Goal: Task Accomplishment & Management: Manage account settings

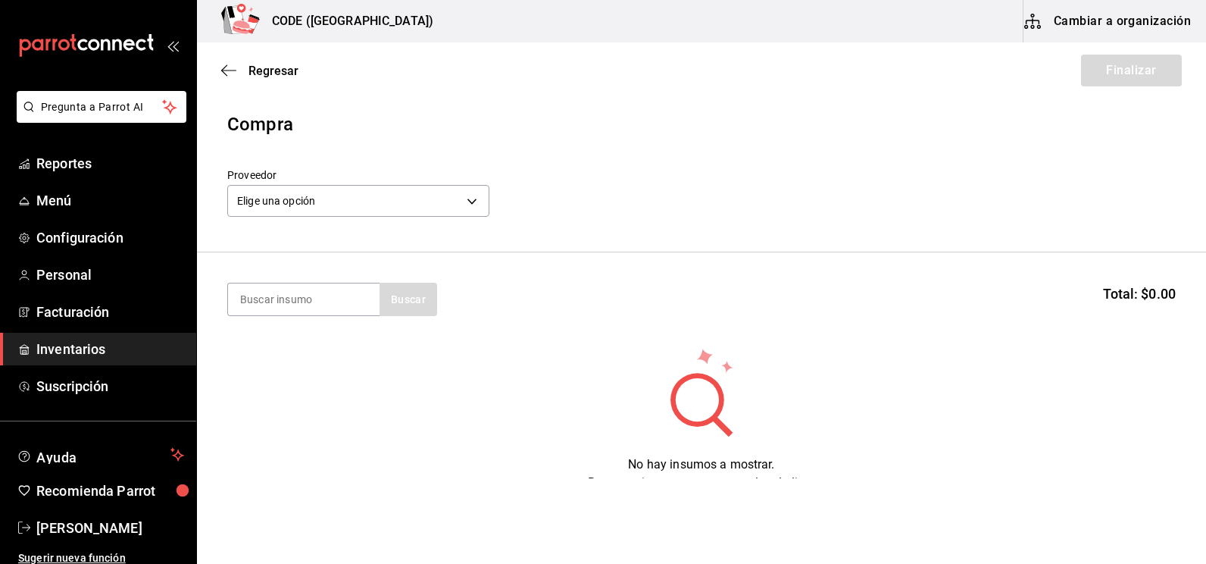
click at [86, 351] on span "Inventarios" at bounding box center [110, 349] width 148 height 20
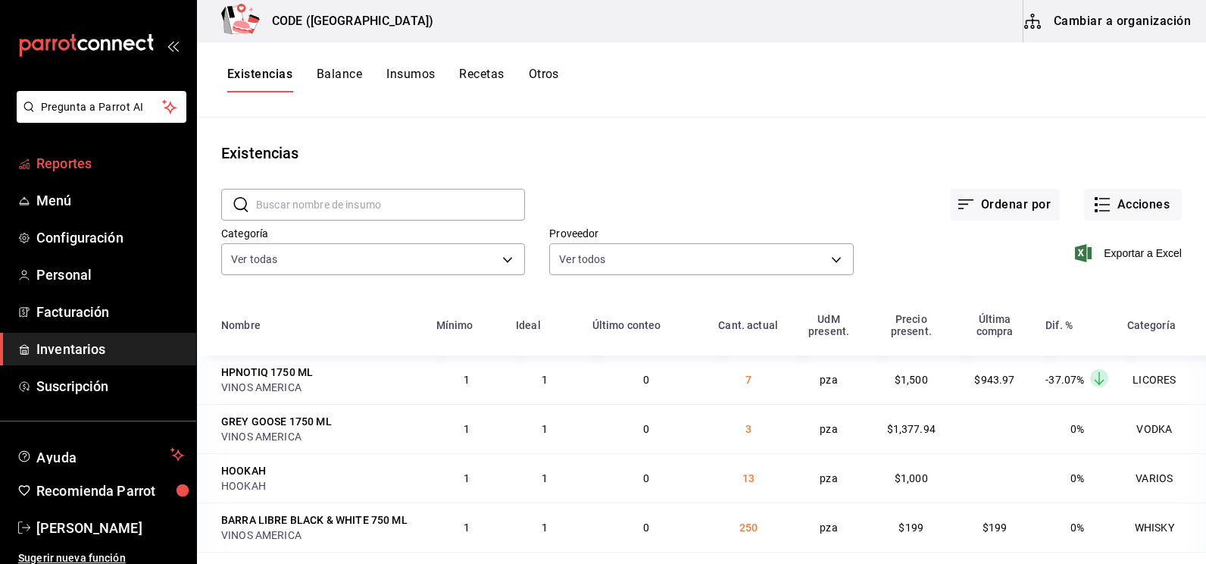
click at [70, 164] on span "Reportes" at bounding box center [110, 163] width 148 height 20
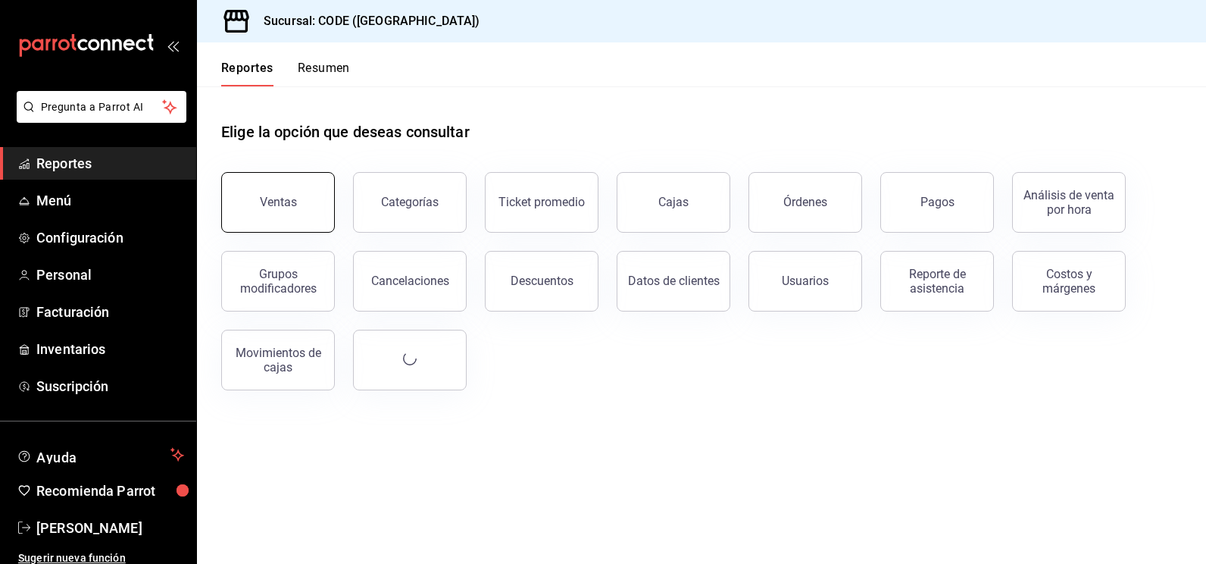
click at [303, 204] on button "Ventas" at bounding box center [278, 202] width 114 height 61
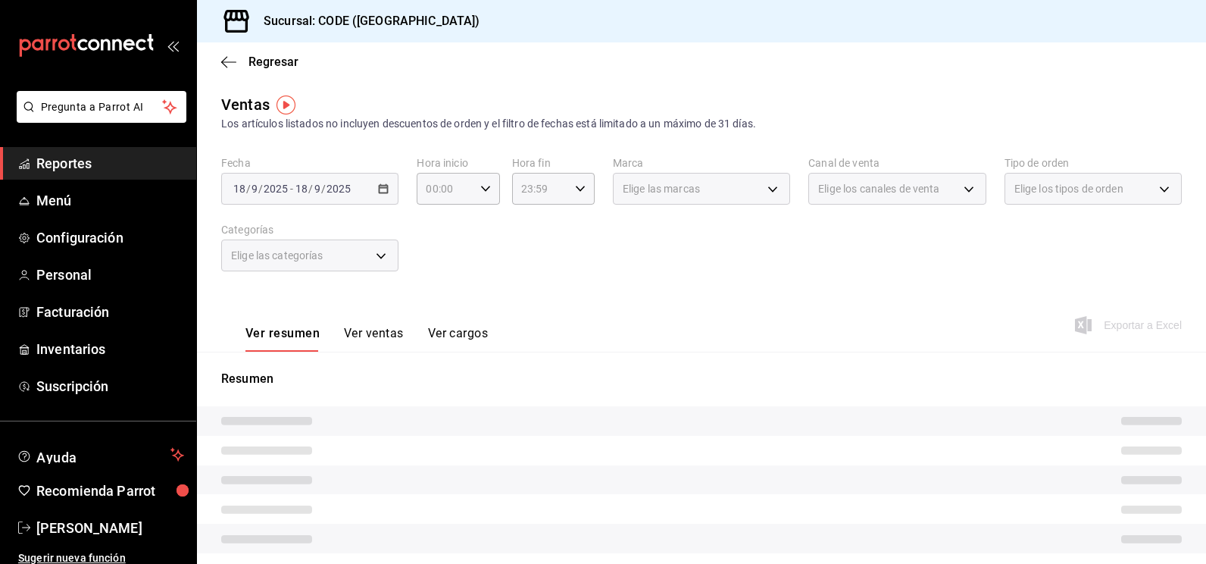
click at [321, 189] on span "/" at bounding box center [323, 189] width 5 height 12
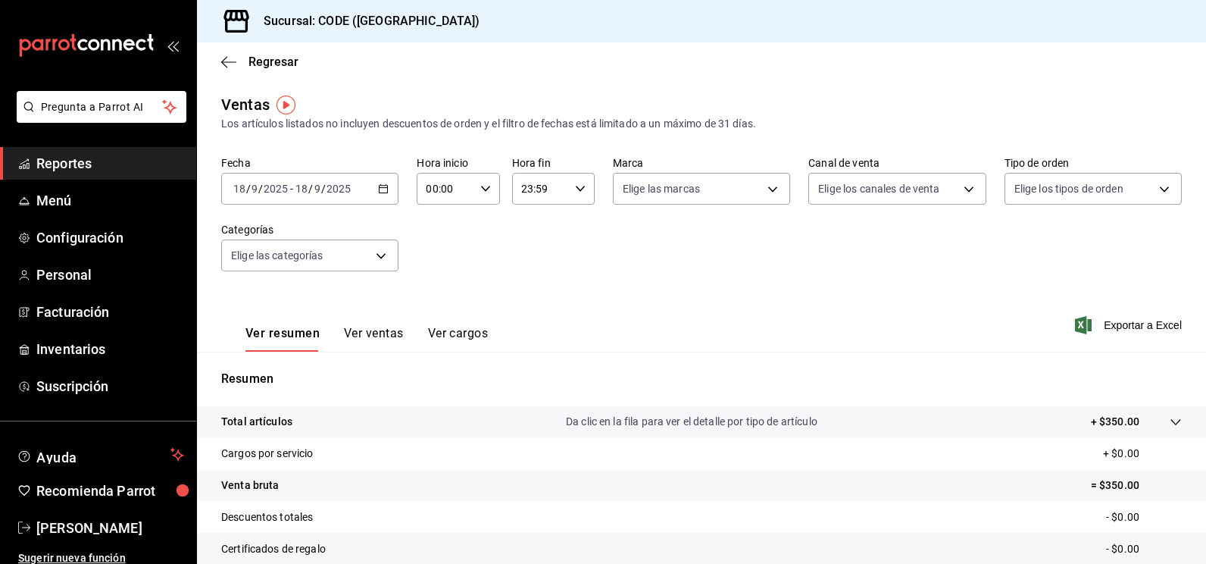
click at [374, 190] on div "[DATE] [DATE] - [DATE] [DATE]" at bounding box center [309, 189] width 177 height 32
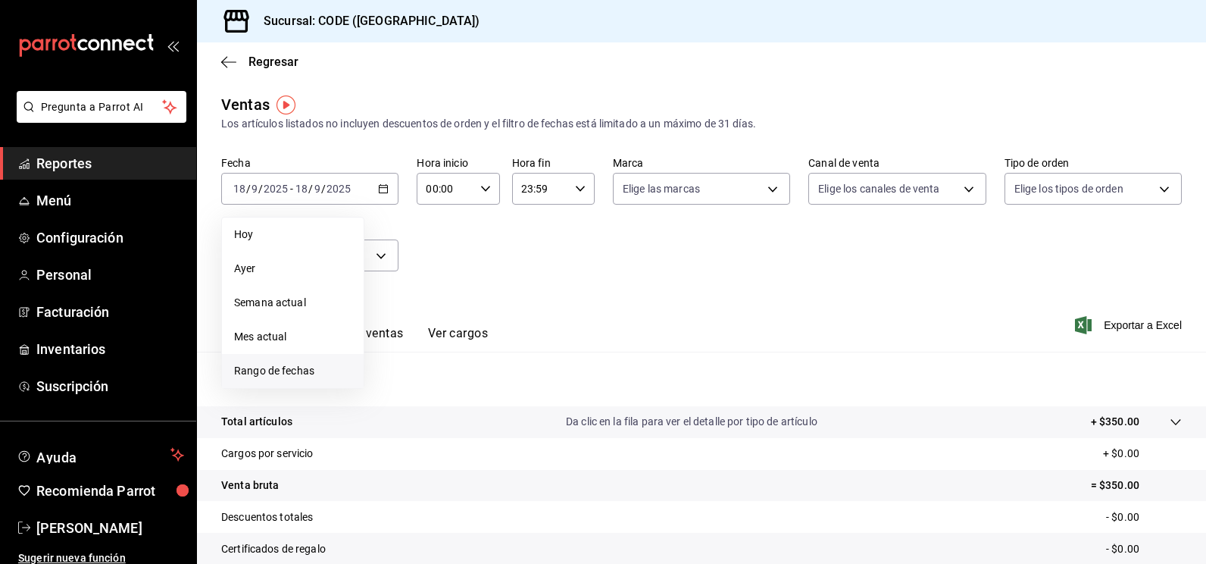
click at [274, 376] on span "Rango de fechas" at bounding box center [292, 371] width 117 height 16
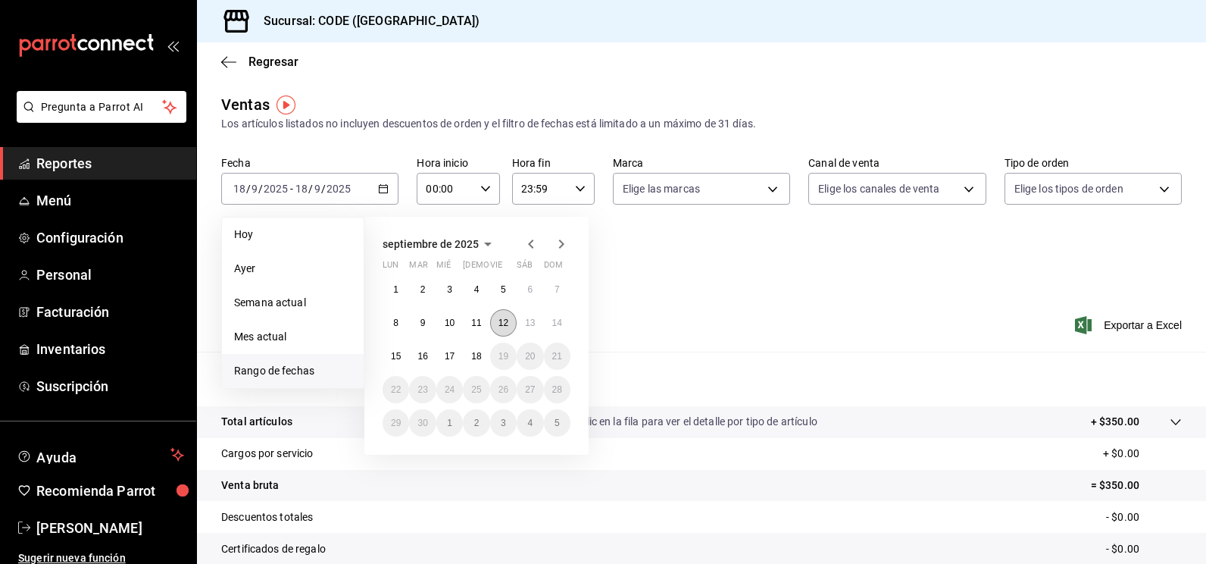
click at [499, 326] on abbr "12" at bounding box center [504, 323] width 10 height 11
click at [393, 355] on abbr "15" at bounding box center [396, 356] width 10 height 11
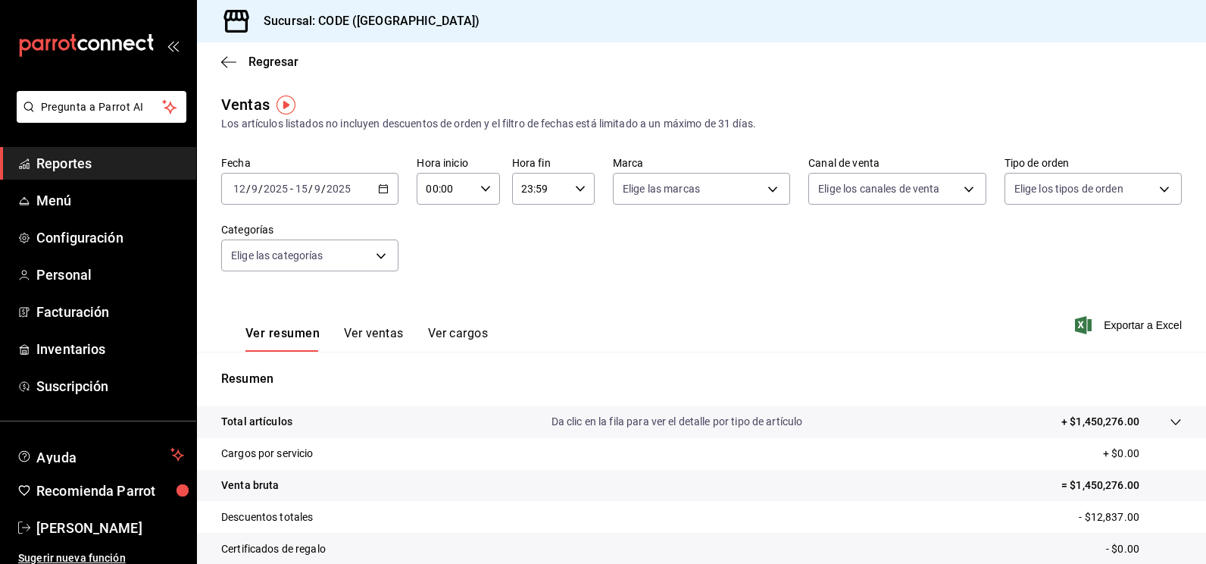
click at [480, 192] on icon "button" at bounding box center [485, 188] width 11 height 11
click at [437, 236] on span "21" at bounding box center [435, 239] width 17 height 12
type input "21:00"
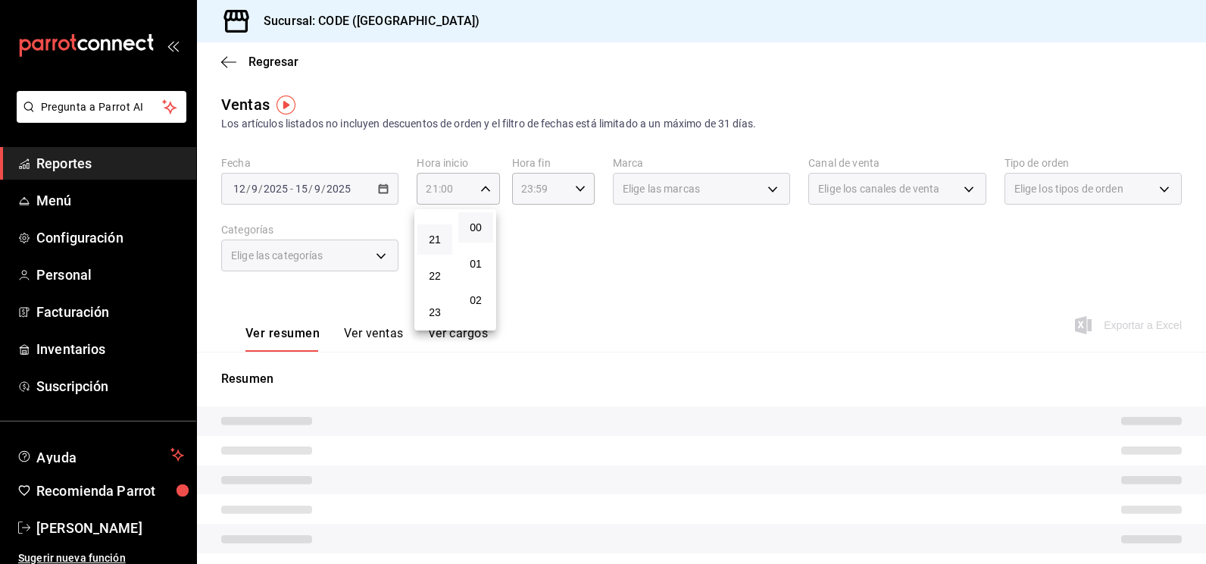
drag, startPoint x: 587, startPoint y: 245, endPoint x: 585, endPoint y: 231, distance: 13.8
click at [588, 245] on div at bounding box center [603, 282] width 1206 height 564
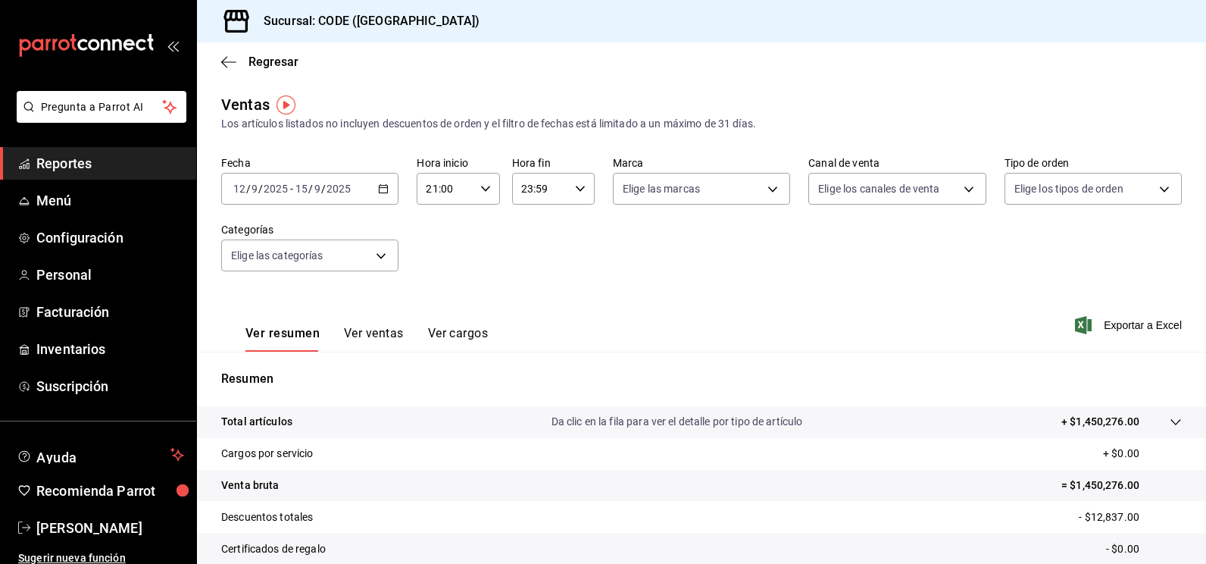
click at [575, 191] on icon "button" at bounding box center [580, 188] width 11 height 11
click at [531, 253] on button "19" at bounding box center [529, 242] width 35 height 30
click at [564, 228] on span "00" at bounding box center [570, 227] width 17 height 12
type input "19:00"
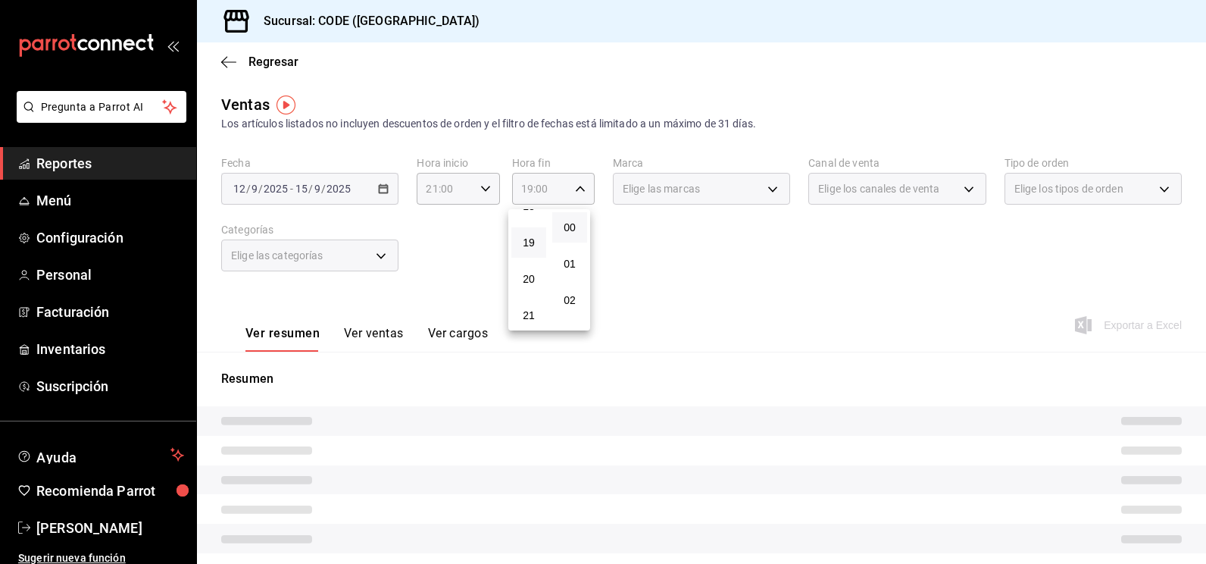
click at [724, 247] on div at bounding box center [603, 282] width 1206 height 564
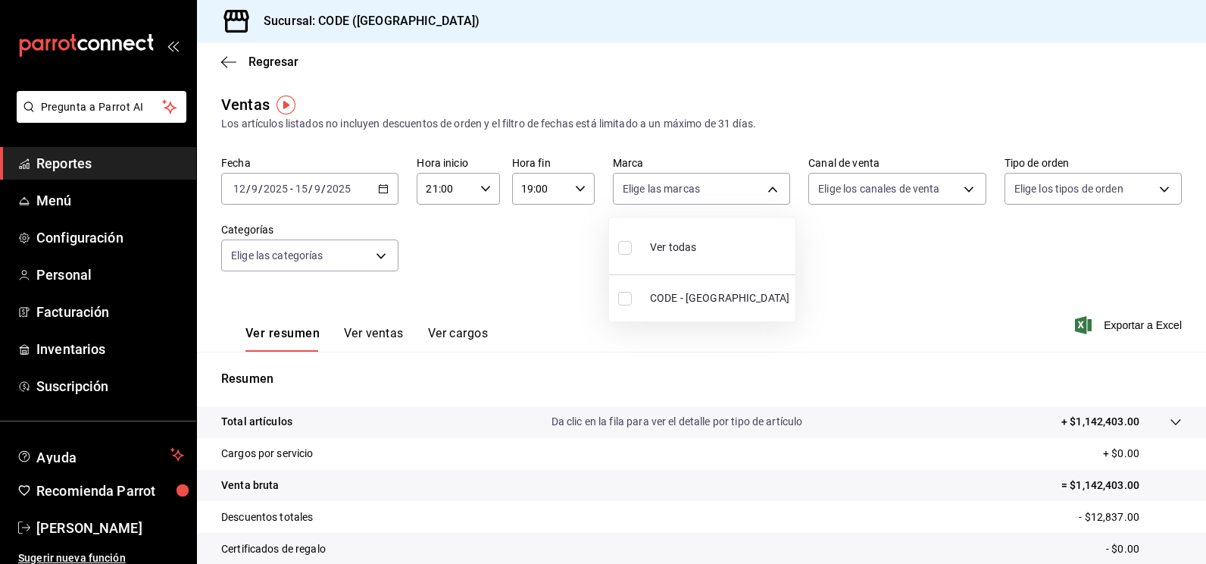
click at [744, 192] on body "Pregunta a Parrot AI Reportes Menú Configuración Personal Facturación Inventari…" at bounding box center [603, 282] width 1206 height 564
click at [627, 296] on input "checkbox" at bounding box center [625, 299] width 14 height 14
checkbox input "true"
type input "b4274379-98e3-4a61-b813-167c2f875b9b"
checkbox input "true"
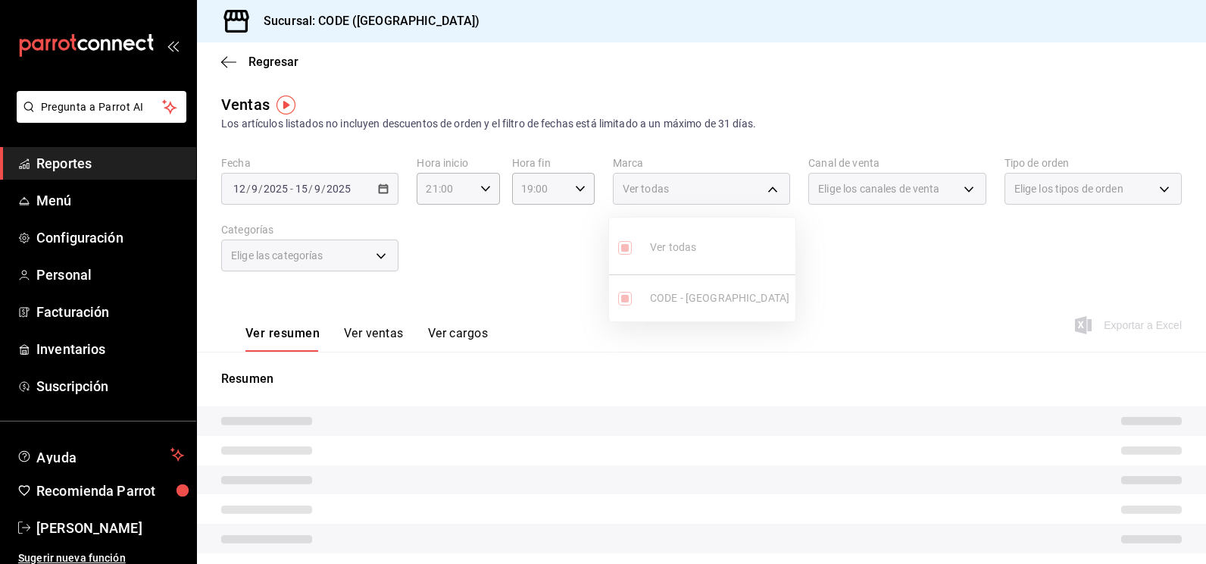
click at [856, 298] on div at bounding box center [603, 282] width 1206 height 564
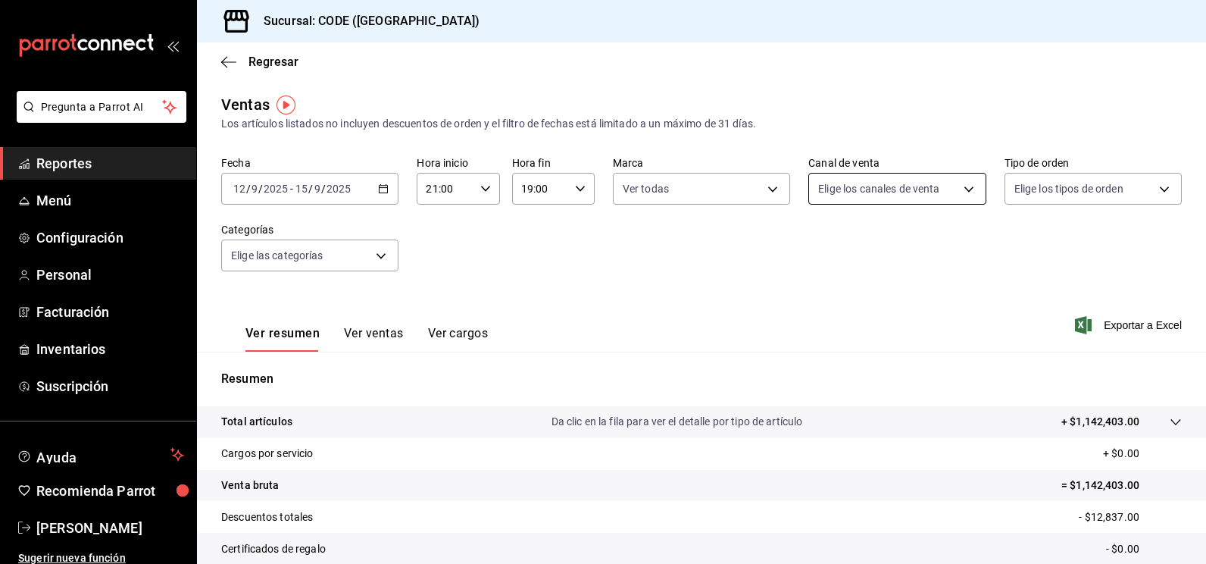
click at [864, 190] on body "Pregunta a Parrot AI Reportes Menú Configuración Personal Facturación Inventari…" at bounding box center [603, 282] width 1206 height 564
click at [815, 298] on input "checkbox" at bounding box center [819, 299] width 14 height 14
checkbox input "true"
type input "PARROT"
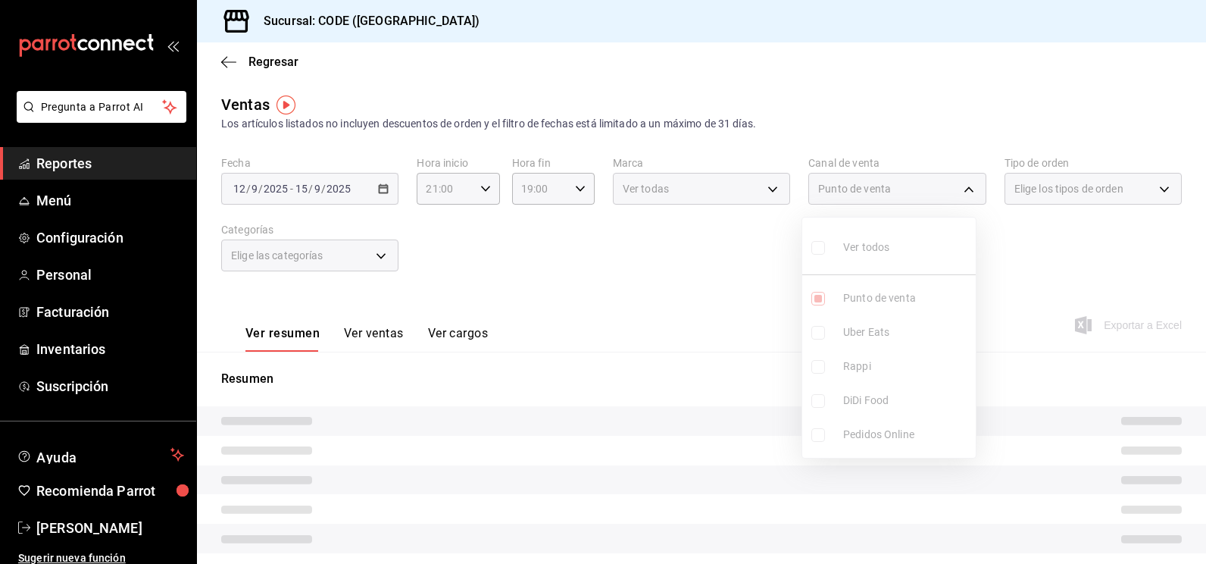
click at [725, 269] on div at bounding box center [603, 282] width 1206 height 564
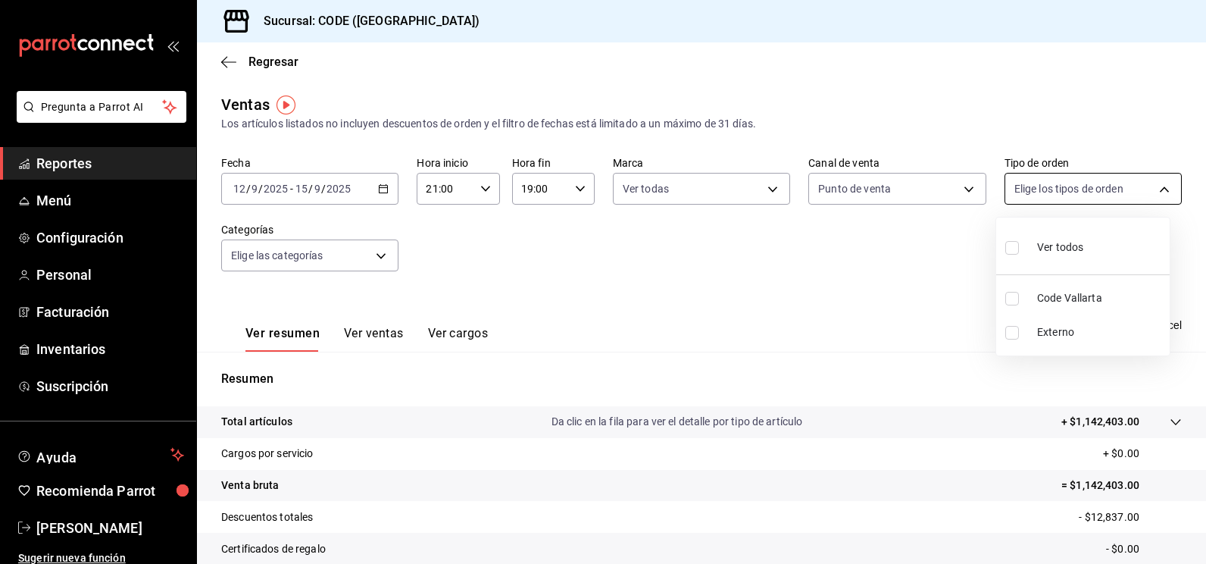
click at [1033, 199] on body "Pregunta a Parrot AI Reportes Menú Configuración Personal Facturación Inventari…" at bounding box center [603, 282] width 1206 height 564
click at [1012, 298] on input "checkbox" at bounding box center [1013, 299] width 14 height 14
checkbox input "true"
type input "5e044743-194e-4ac1-a373-21a517007421"
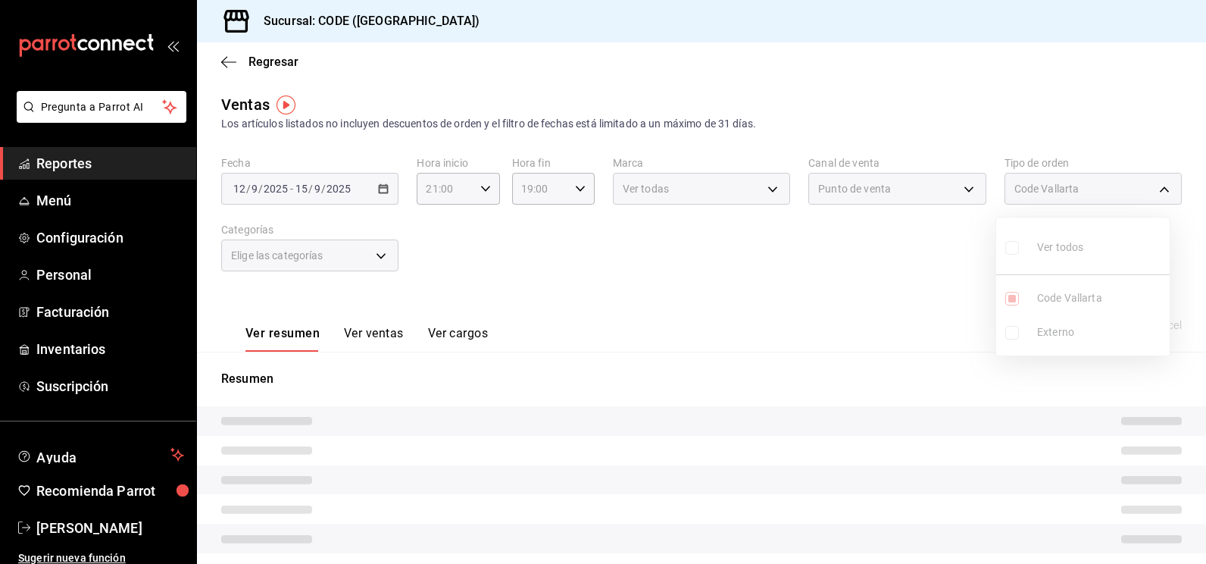
click at [871, 298] on div at bounding box center [603, 282] width 1206 height 564
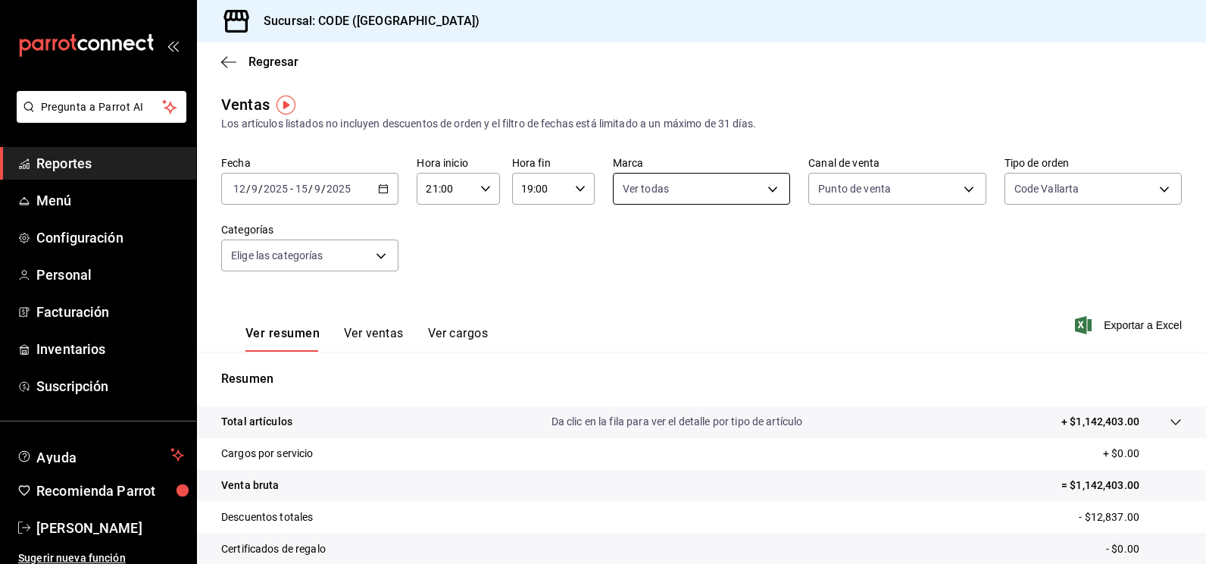
click at [693, 190] on body "Pregunta a Parrot AI Reportes Menú Configuración Personal Facturación Inventari…" at bounding box center [603, 282] width 1206 height 564
click at [561, 299] on div at bounding box center [603, 282] width 1206 height 564
click at [562, 196] on input "19:00" at bounding box center [540, 189] width 57 height 30
click at [706, 252] on div at bounding box center [603, 282] width 1206 height 564
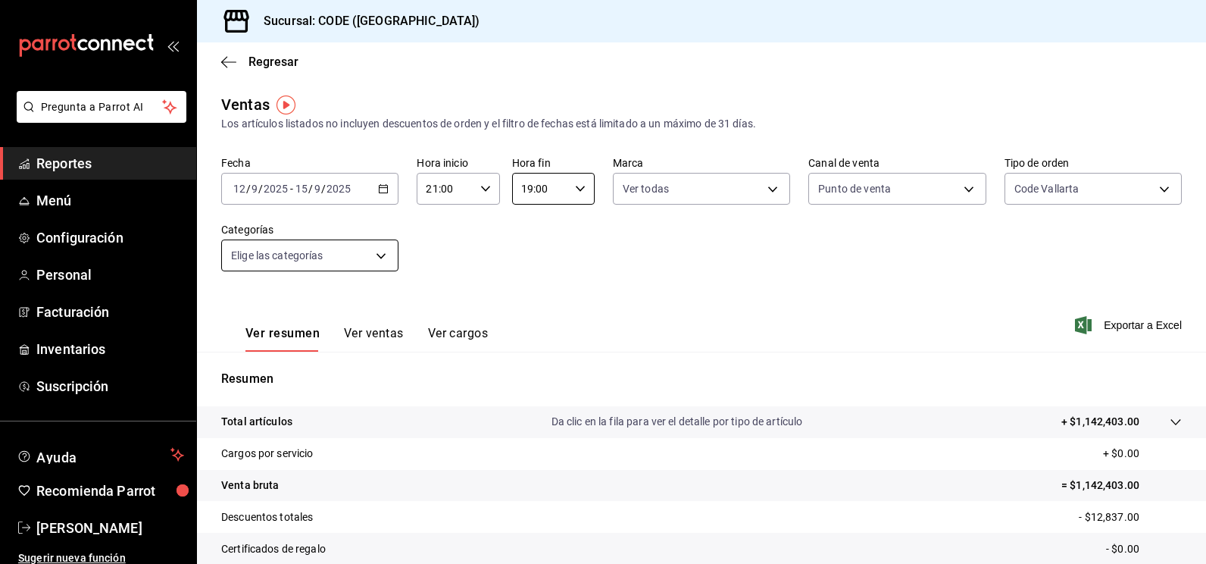
click at [363, 267] on body "Pregunta a Parrot AI Reportes Menú Configuración Personal Facturación Inventari…" at bounding box center [603, 282] width 1206 height 564
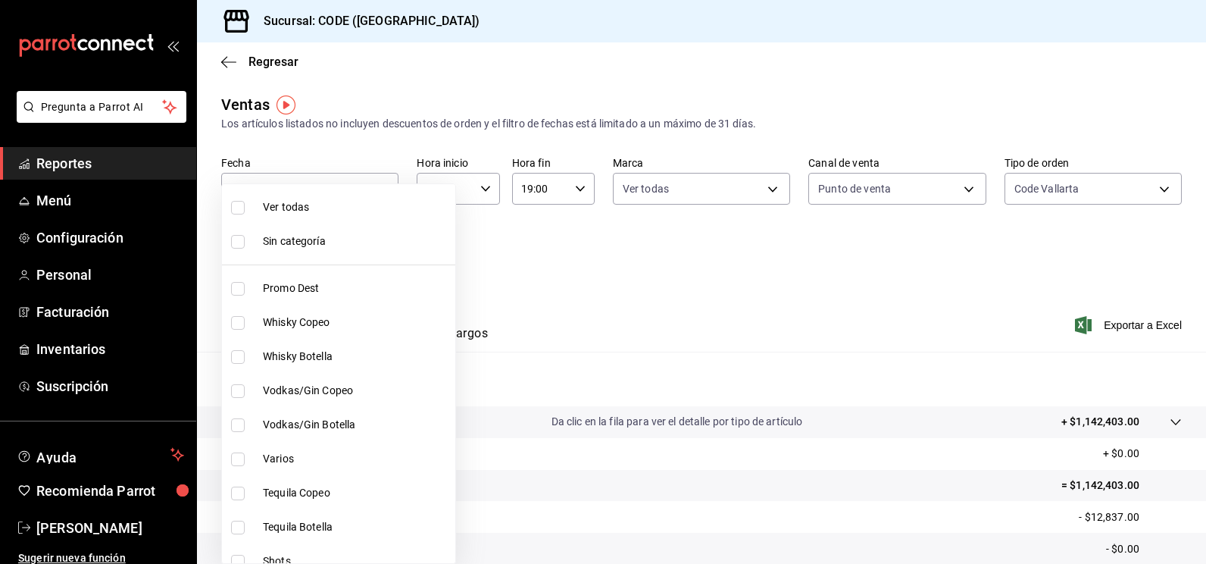
click at [242, 213] on input "checkbox" at bounding box center [238, 208] width 14 height 14
checkbox input "true"
type input "f391cf47-fcb9-47d4-a0a8-cb8543f6f021,4bb38f7e-a5c0-4edd-b3a9-4b6ffc0329f0,fb8a9…"
checkbox input "true"
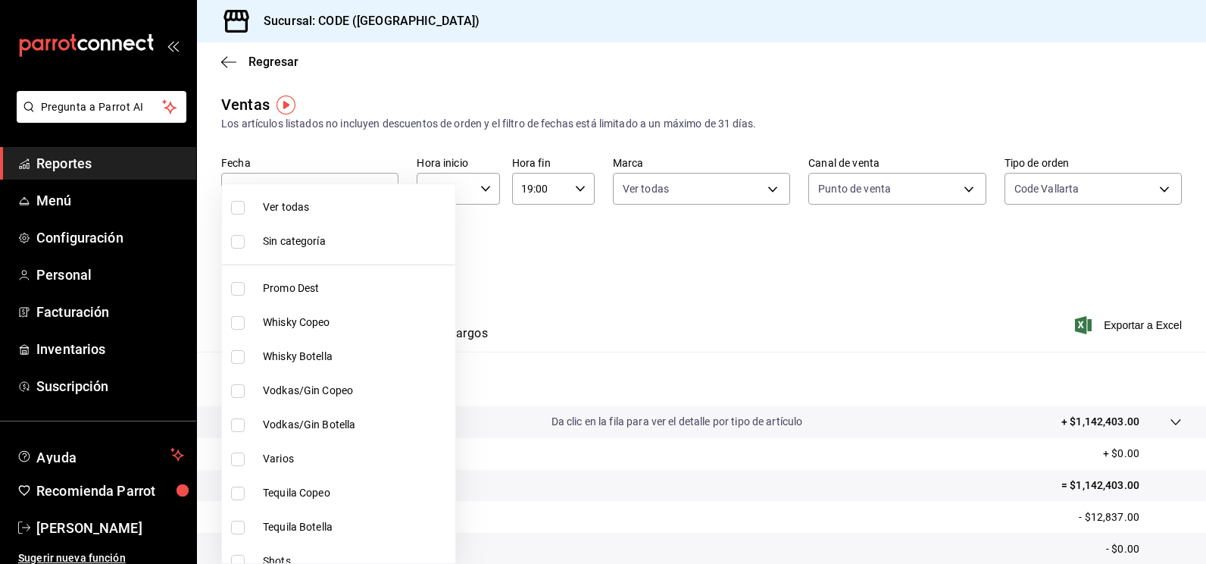
checkbox input "true"
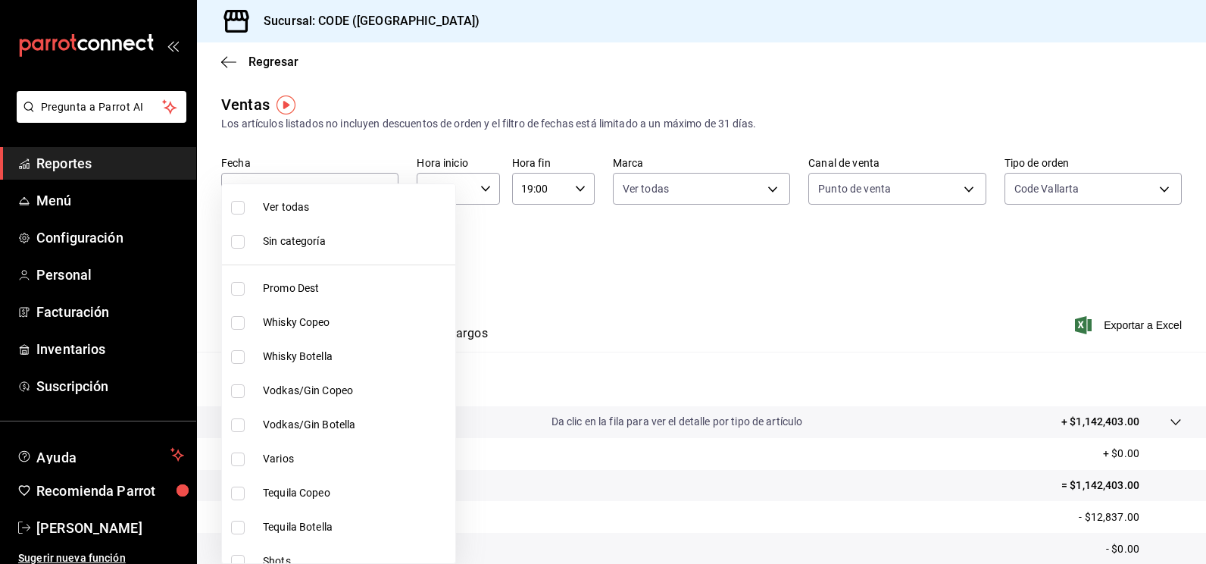
checkbox input "true"
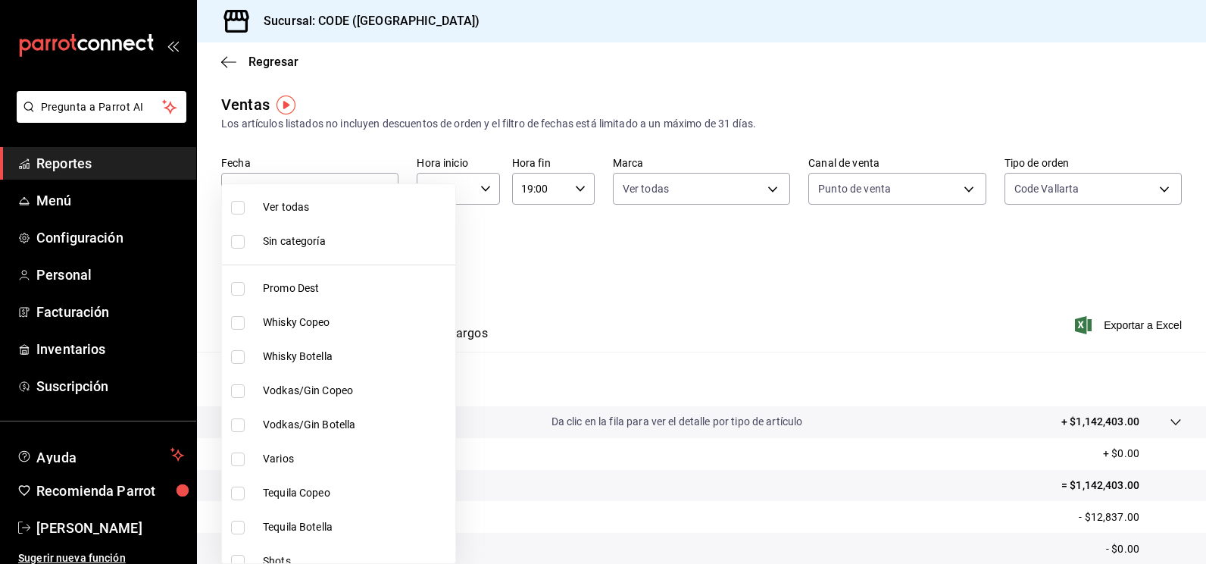
checkbox input "true"
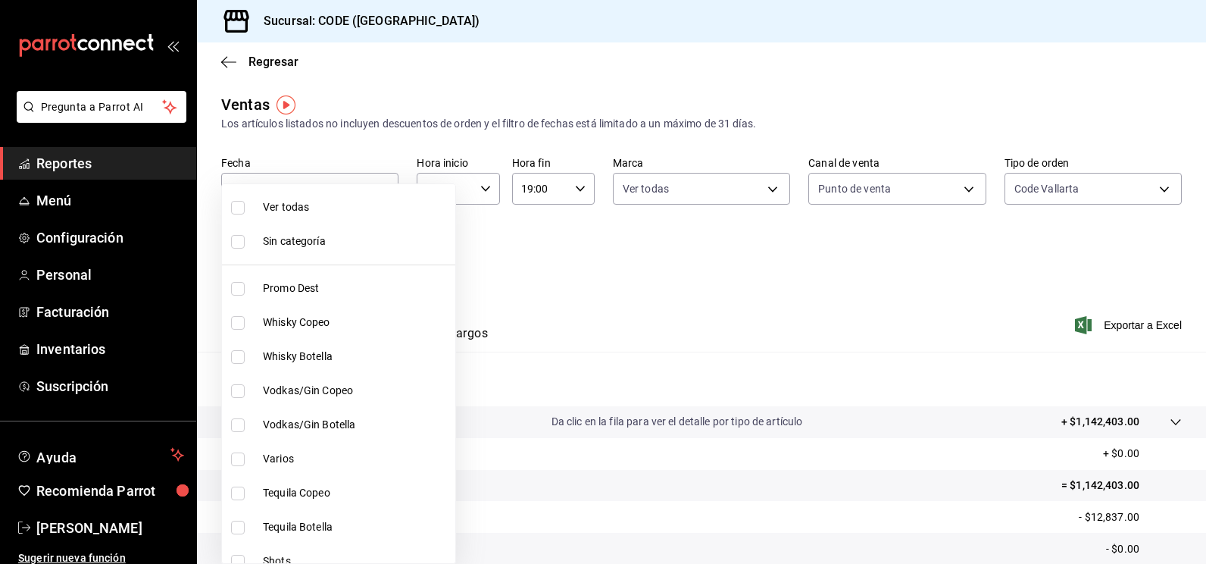
checkbox input "true"
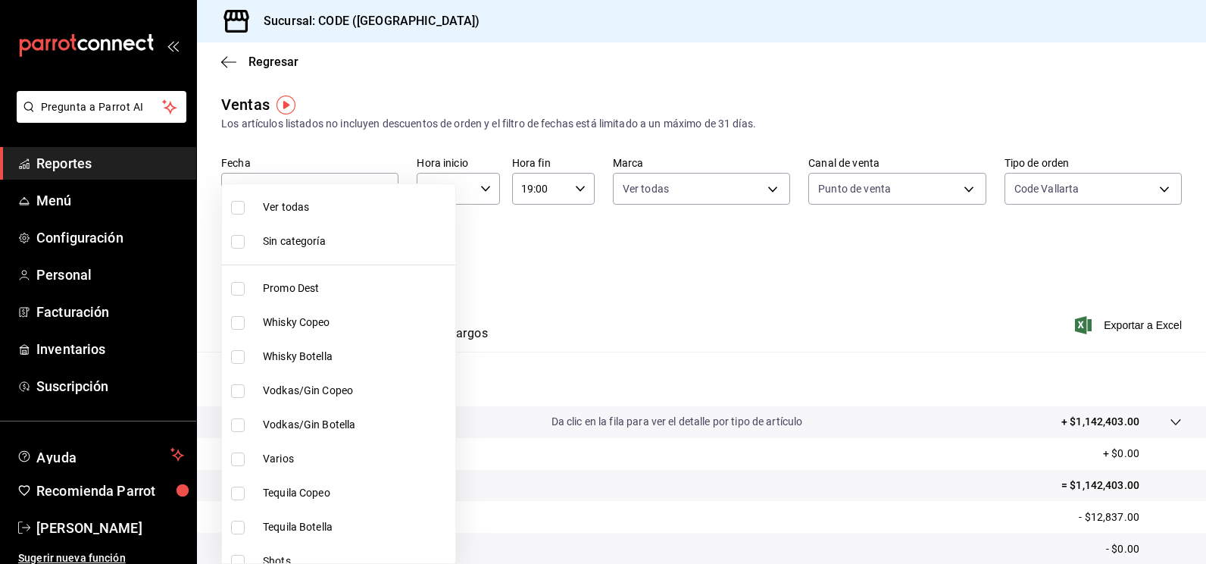
checkbox input "true"
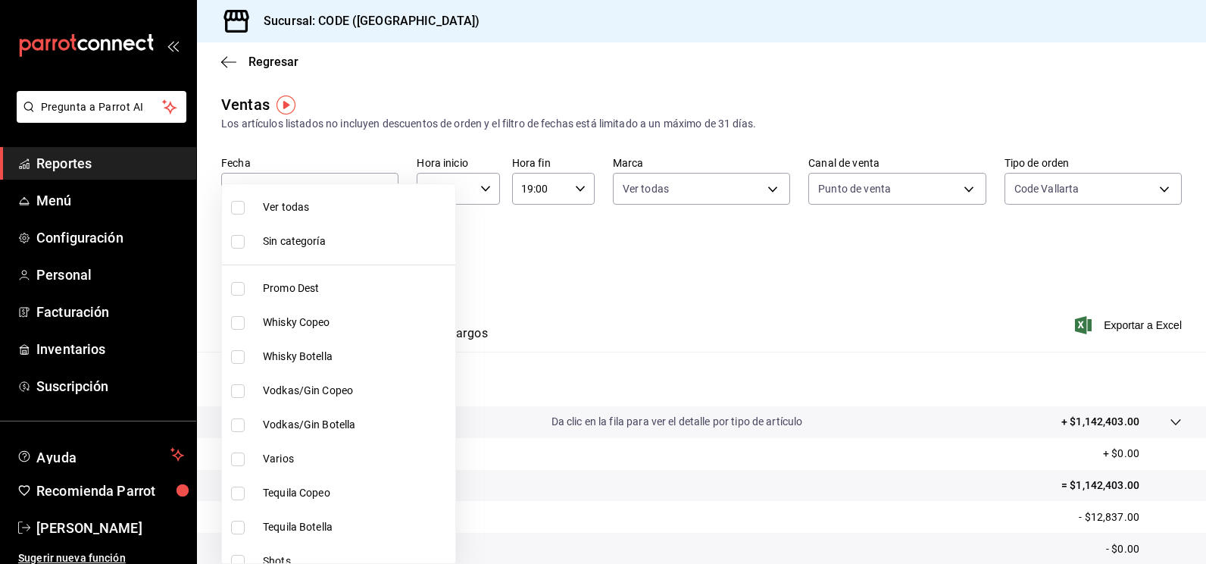
checkbox input "true"
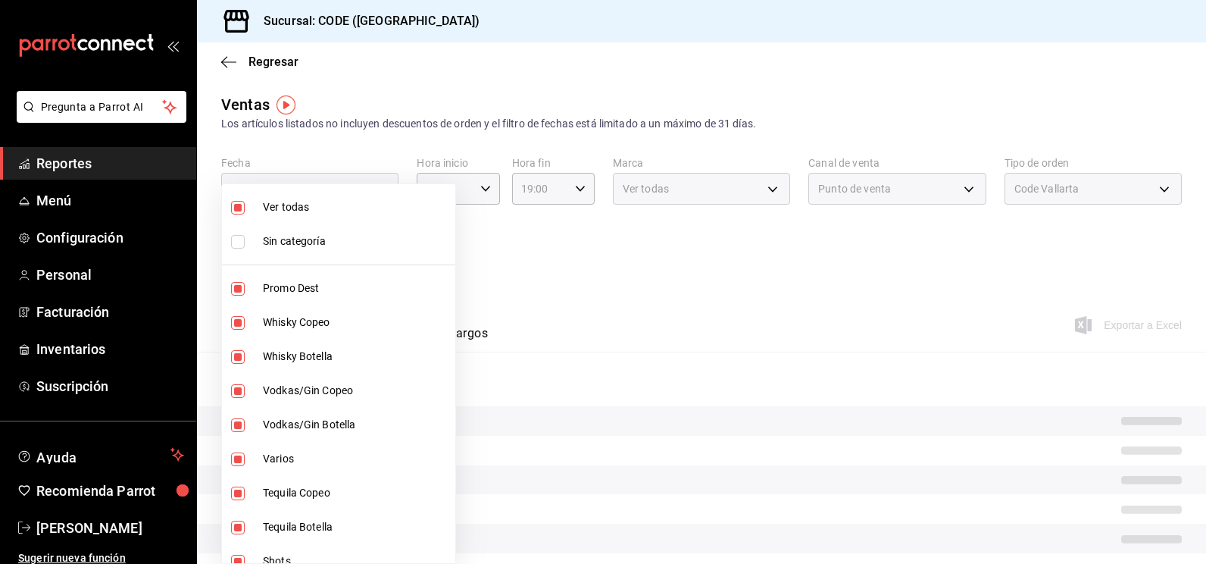
click at [232, 255] on li "Sin categoría" at bounding box center [338, 241] width 233 height 34
checkbox input "true"
click at [579, 297] on div at bounding box center [603, 282] width 1206 height 564
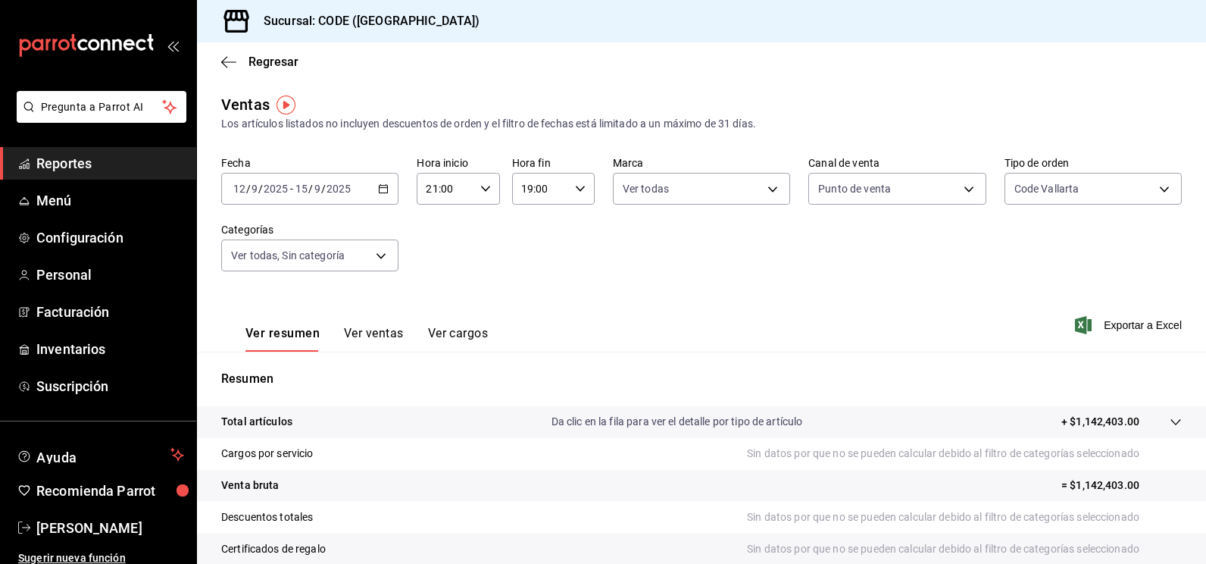
click at [363, 330] on button "Ver ventas" at bounding box center [374, 339] width 60 height 26
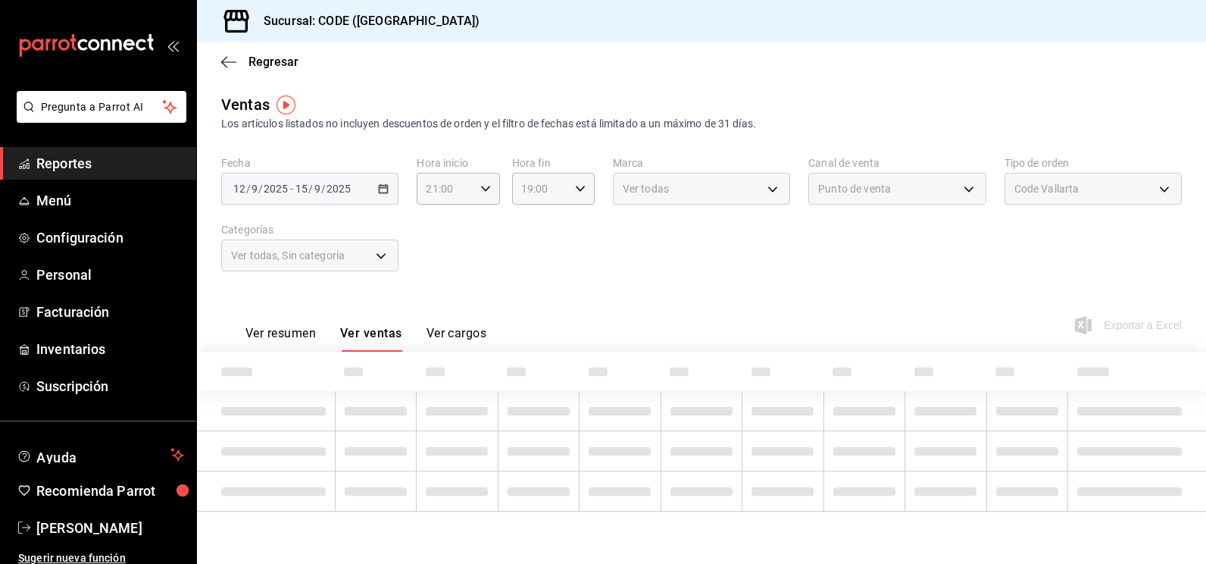
click at [302, 333] on button "Ver resumen" at bounding box center [281, 339] width 70 height 26
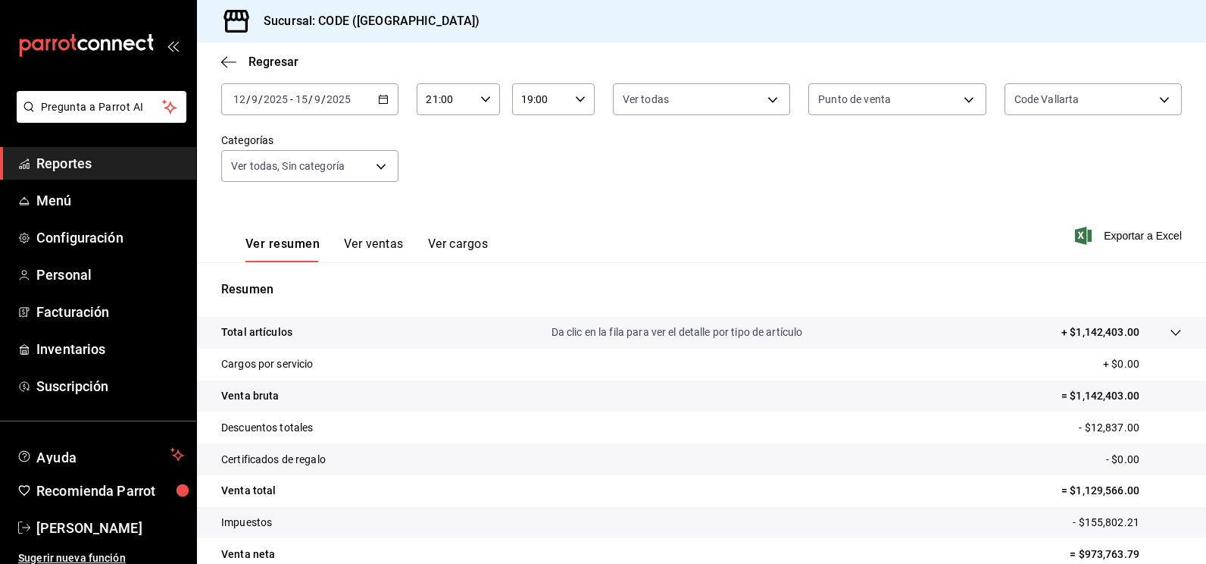
scroll to position [87, 0]
click at [68, 162] on span "Reportes" at bounding box center [110, 163] width 148 height 20
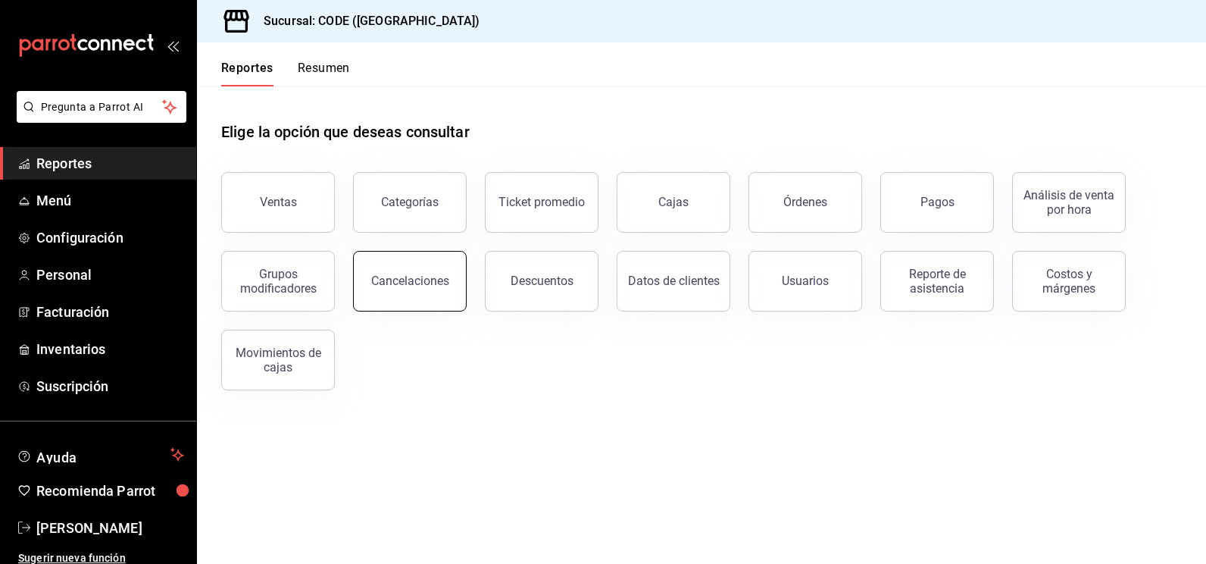
click at [412, 282] on div "Cancelaciones" at bounding box center [410, 281] width 78 height 14
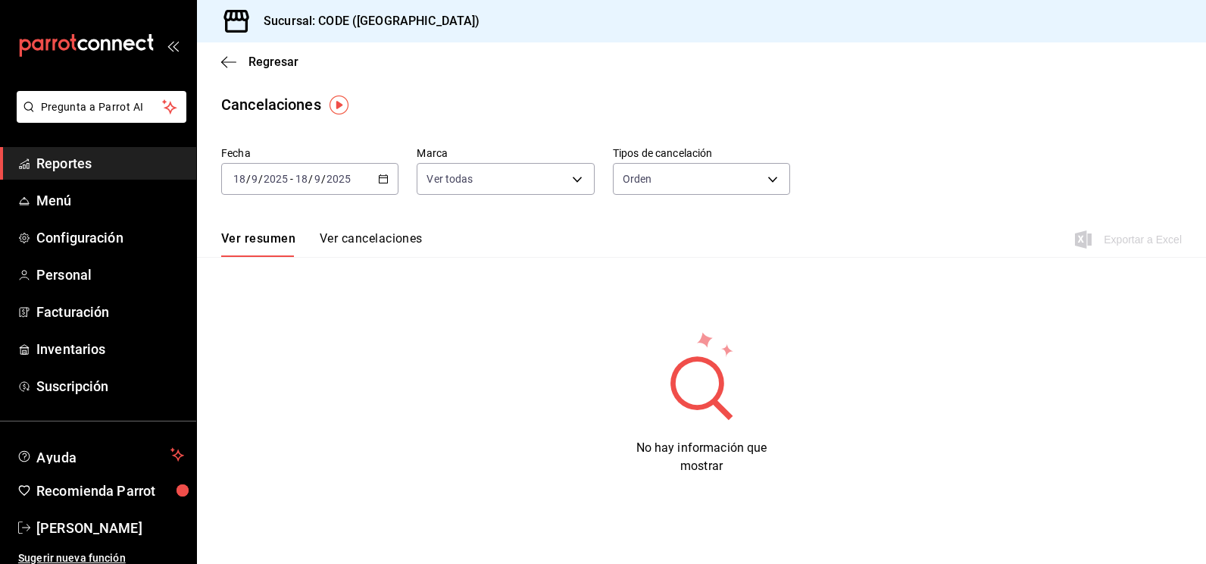
click at [379, 181] on icon "button" at bounding box center [383, 179] width 11 height 11
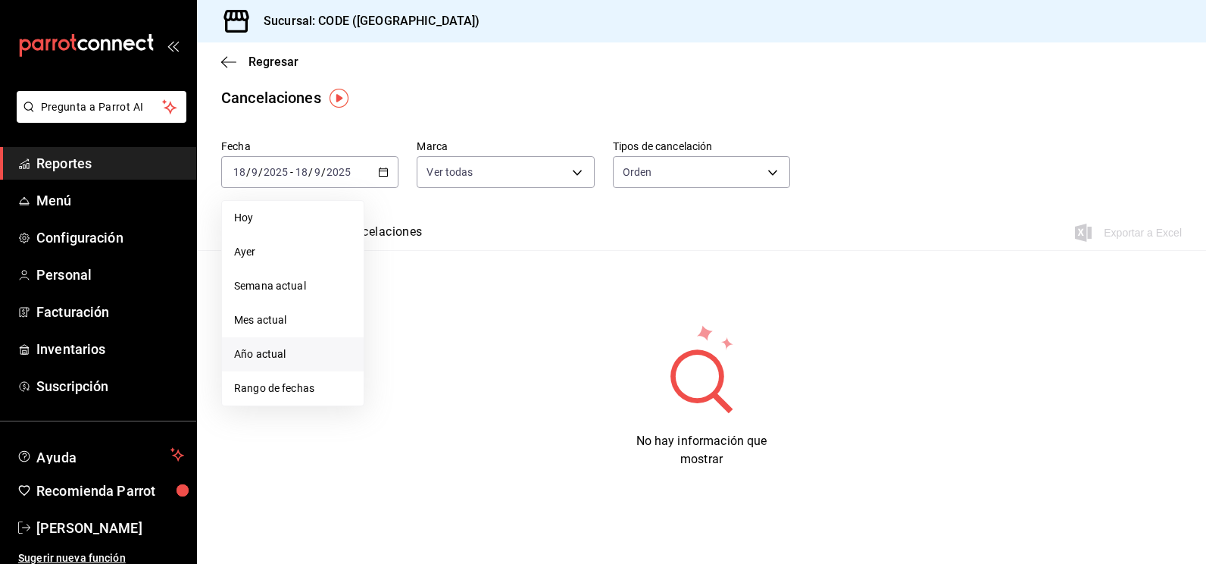
scroll to position [8, 0]
click at [296, 390] on span "Rango de fechas" at bounding box center [292, 387] width 117 height 16
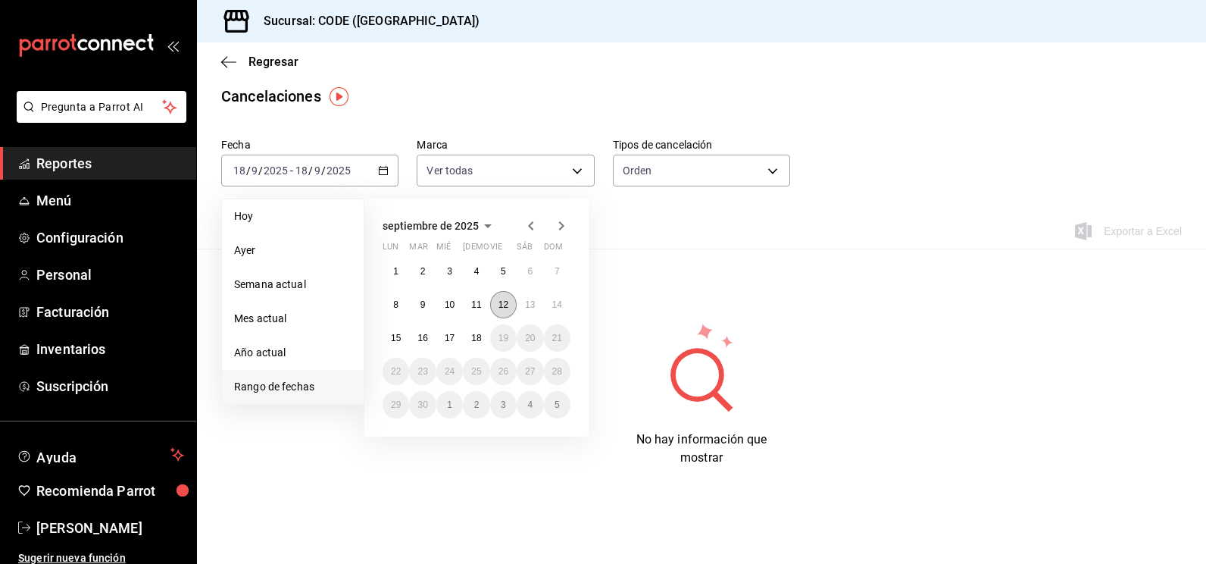
click at [504, 305] on abbr "12" at bounding box center [504, 304] width 10 height 11
click at [403, 333] on button "15" at bounding box center [396, 337] width 27 height 27
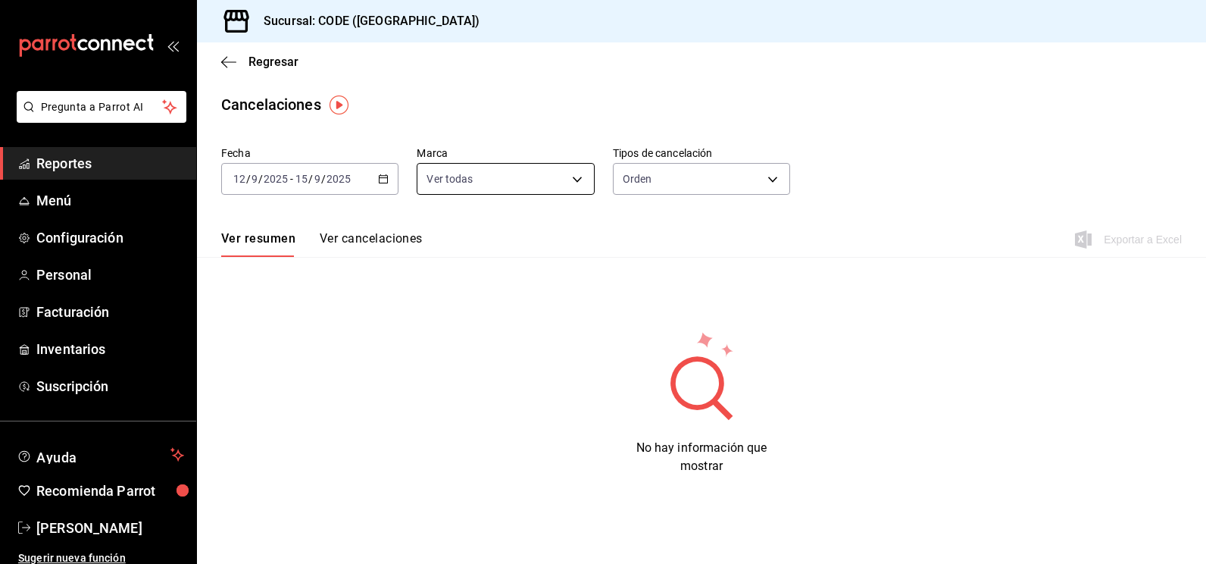
click at [498, 182] on body "Pregunta a Parrot AI Reportes Menú Configuración Personal Facturación Inventari…" at bounding box center [603, 282] width 1206 height 564
click at [671, 224] on div at bounding box center [603, 282] width 1206 height 564
click at [665, 181] on body "Pregunta a Parrot AI Reportes Menú Configuración Personal Facturación Inventari…" at bounding box center [603, 282] width 1206 height 564
click at [646, 230] on li "Orden" at bounding box center [696, 226] width 174 height 25
click at [690, 178] on body "Pregunta a Parrot AI Reportes Menú Configuración Personal Facturación Inventari…" at bounding box center [603, 282] width 1206 height 564
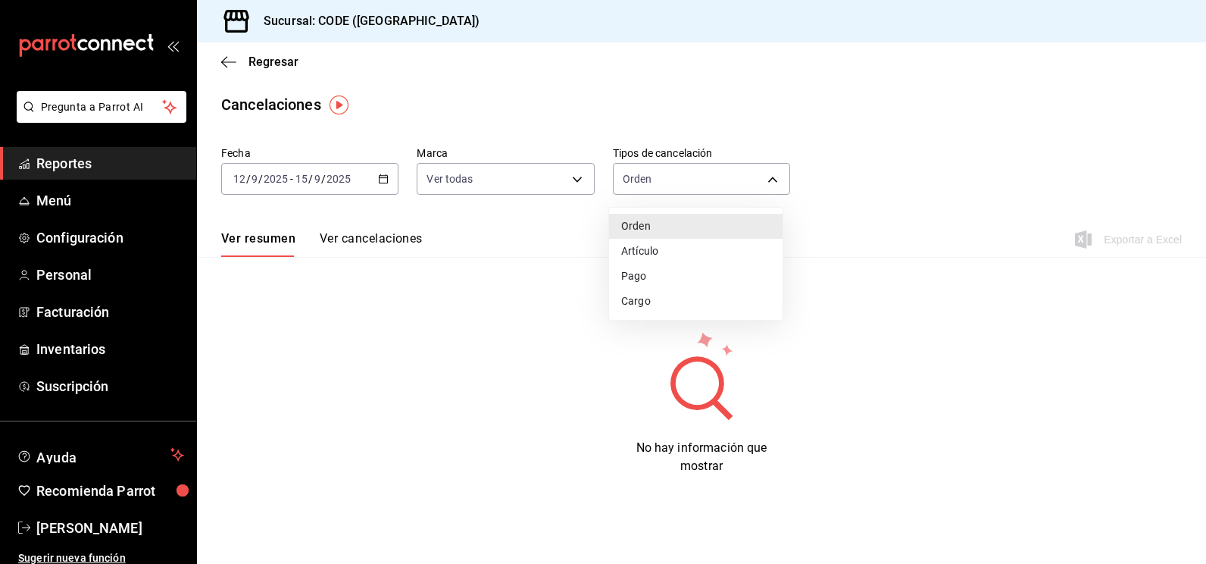
click at [649, 257] on li "Artículo" at bounding box center [696, 251] width 174 height 25
type input "ORDER_ITEM"
click at [253, 58] on span "Regresar" at bounding box center [274, 62] width 50 height 14
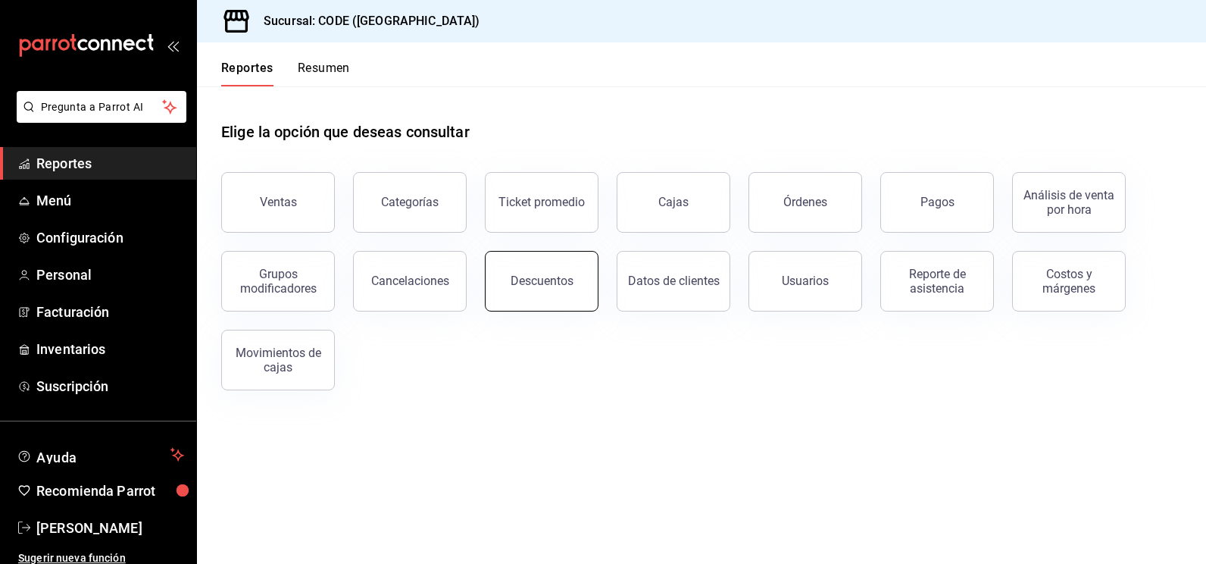
click at [553, 280] on div "Descuentos" at bounding box center [542, 281] width 63 height 14
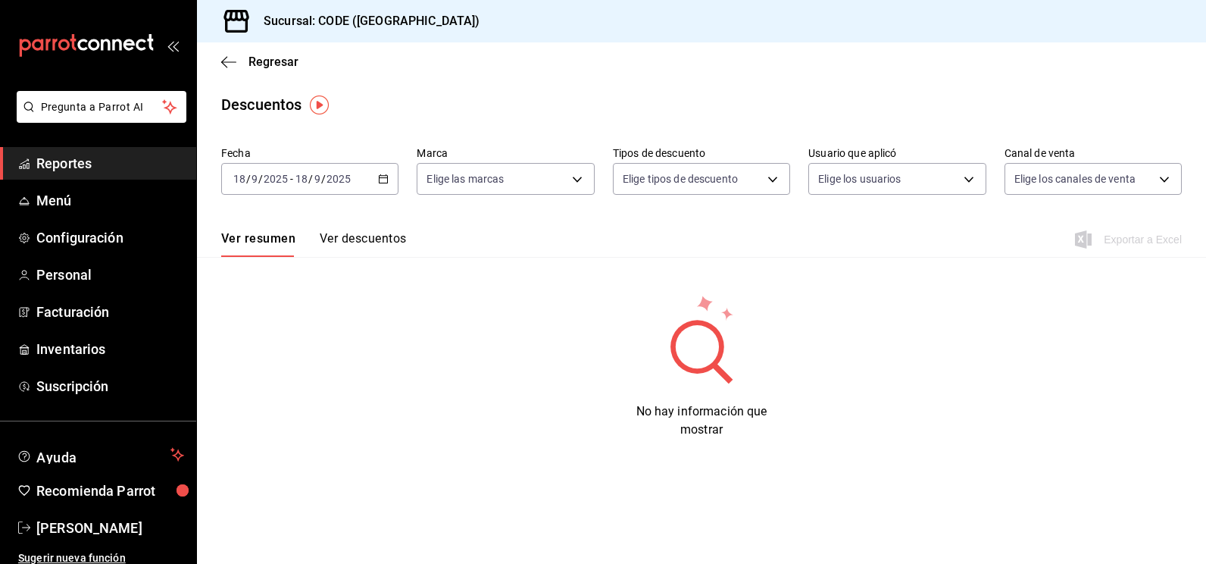
click at [367, 174] on div "[DATE] [DATE] - [DATE] [DATE]" at bounding box center [309, 179] width 177 height 32
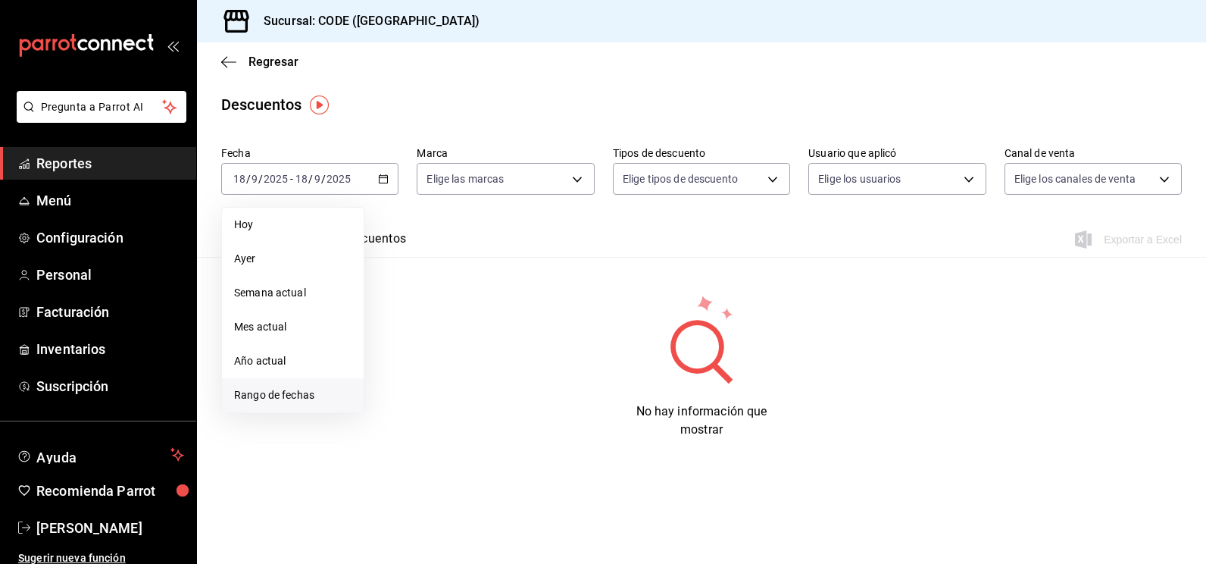
click at [293, 399] on span "Rango de fechas" at bounding box center [292, 395] width 117 height 16
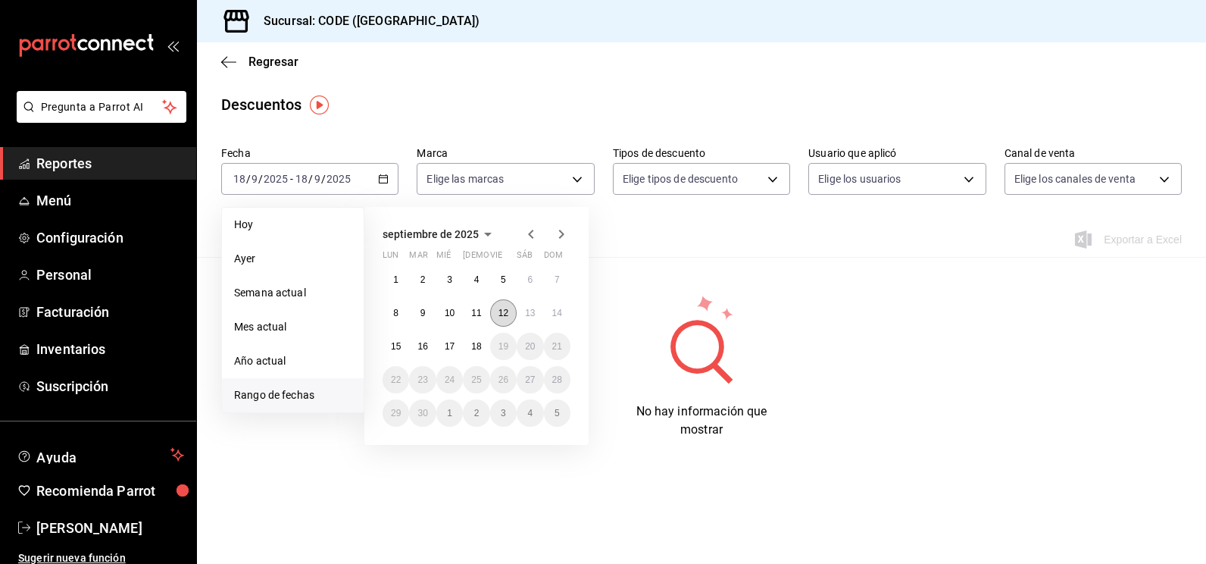
click at [497, 309] on button "12" at bounding box center [503, 312] width 27 height 27
click at [399, 338] on button "15" at bounding box center [396, 346] width 27 height 27
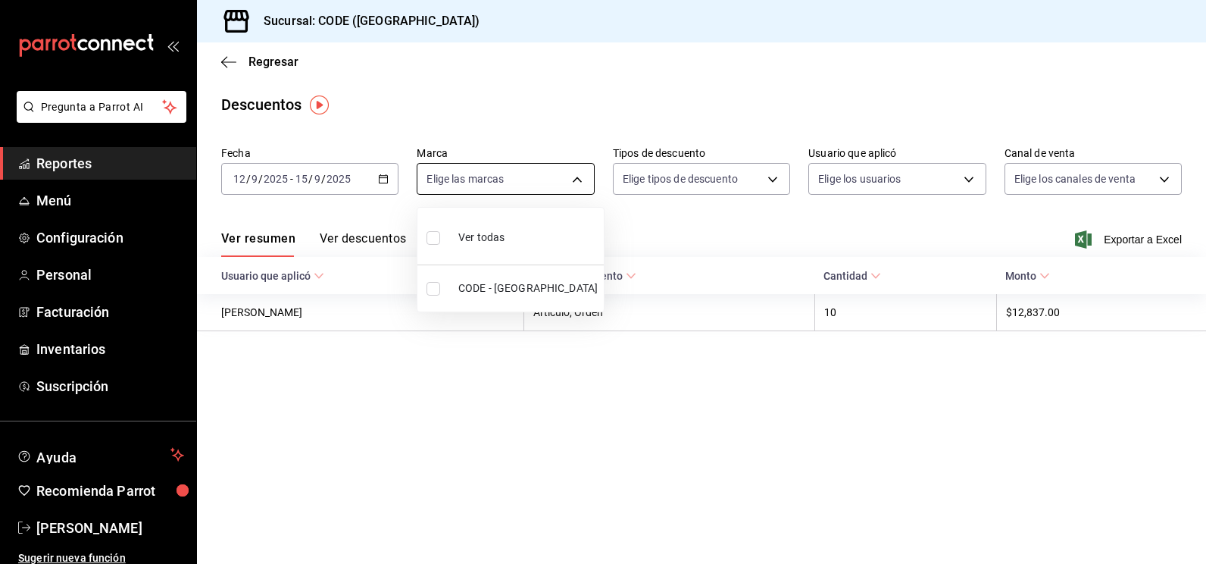
click at [479, 184] on body "Pregunta a Parrot AI Reportes Menú Configuración Personal Facturación Inventari…" at bounding box center [603, 282] width 1206 height 564
click at [430, 236] on input "checkbox" at bounding box center [434, 238] width 14 height 14
checkbox input "true"
type input "b4274379-98e3-4a61-b813-167c2f875b9b"
click at [429, 291] on input "checkbox" at bounding box center [434, 289] width 14 height 14
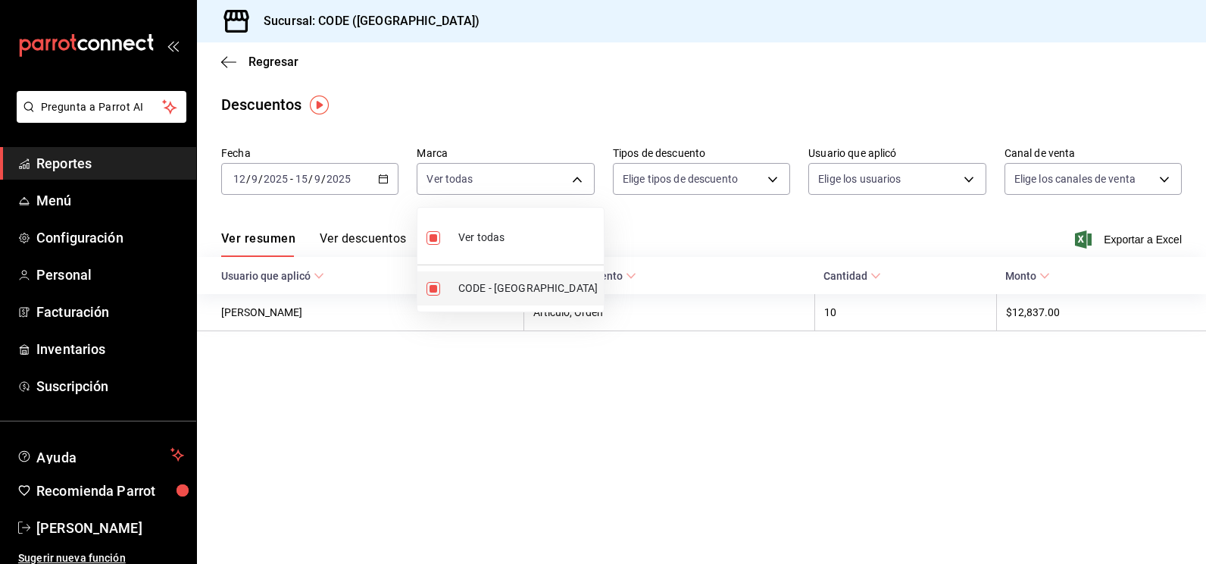
checkbox input "false"
click at [435, 288] on input "checkbox" at bounding box center [434, 289] width 14 height 14
checkbox input "true"
type input "b4274379-98e3-4a61-b813-167c2f875b9b"
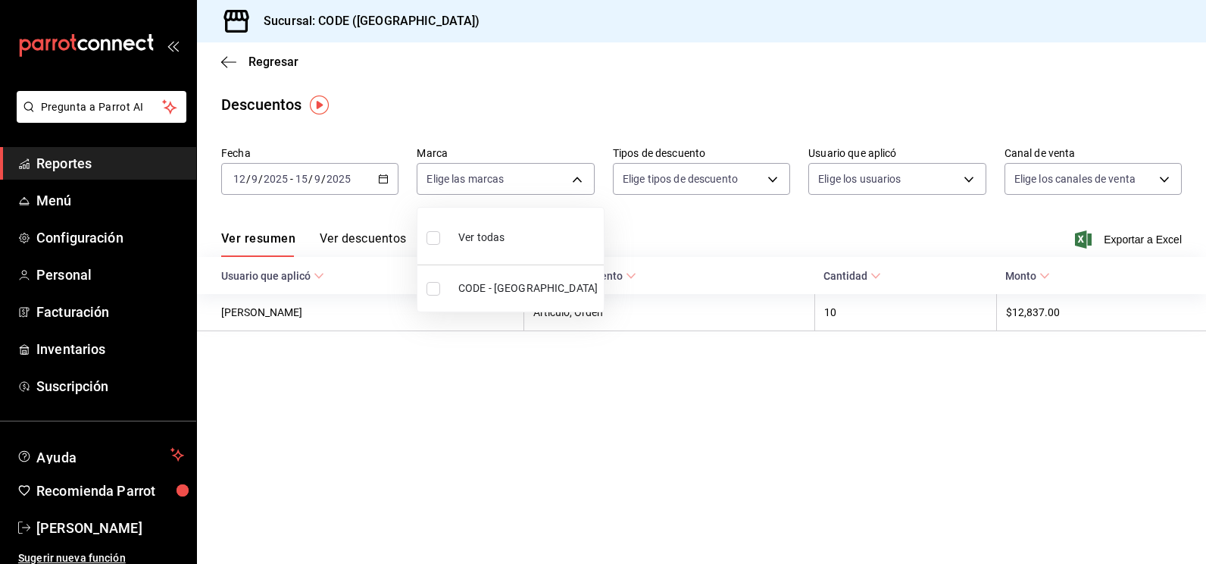
checkbox input "true"
click at [661, 224] on div at bounding box center [603, 282] width 1206 height 564
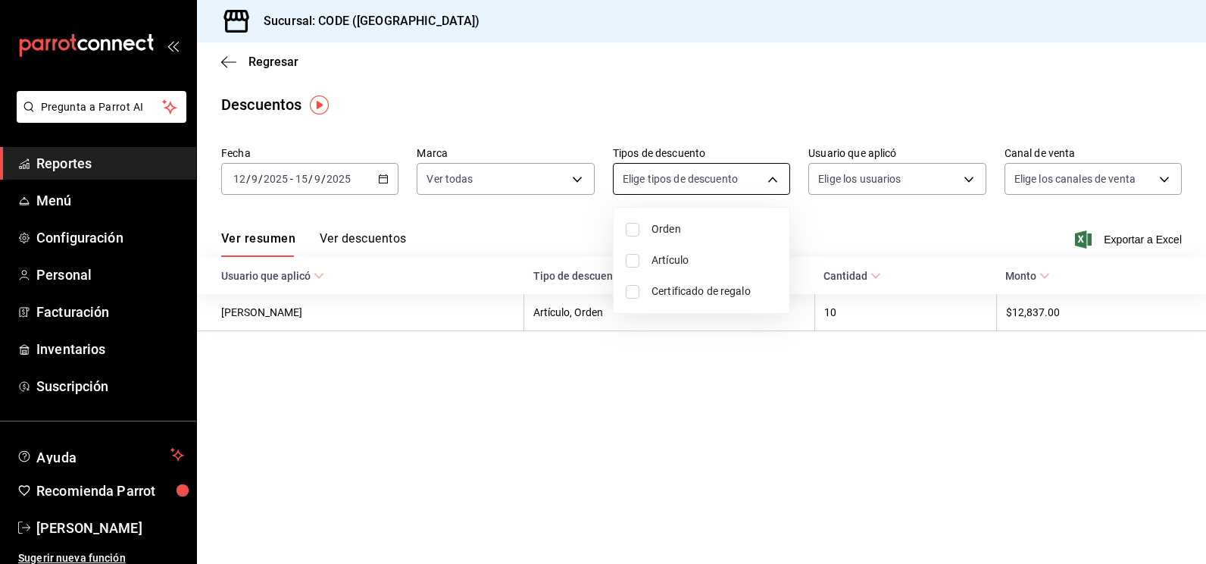
click at [679, 182] on body "Pregunta a Parrot AI Reportes Menú Configuración Personal Facturación Inventari…" at bounding box center [603, 282] width 1206 height 564
click at [635, 230] on input "checkbox" at bounding box center [633, 230] width 14 height 14
checkbox input "true"
type input "ORDER"
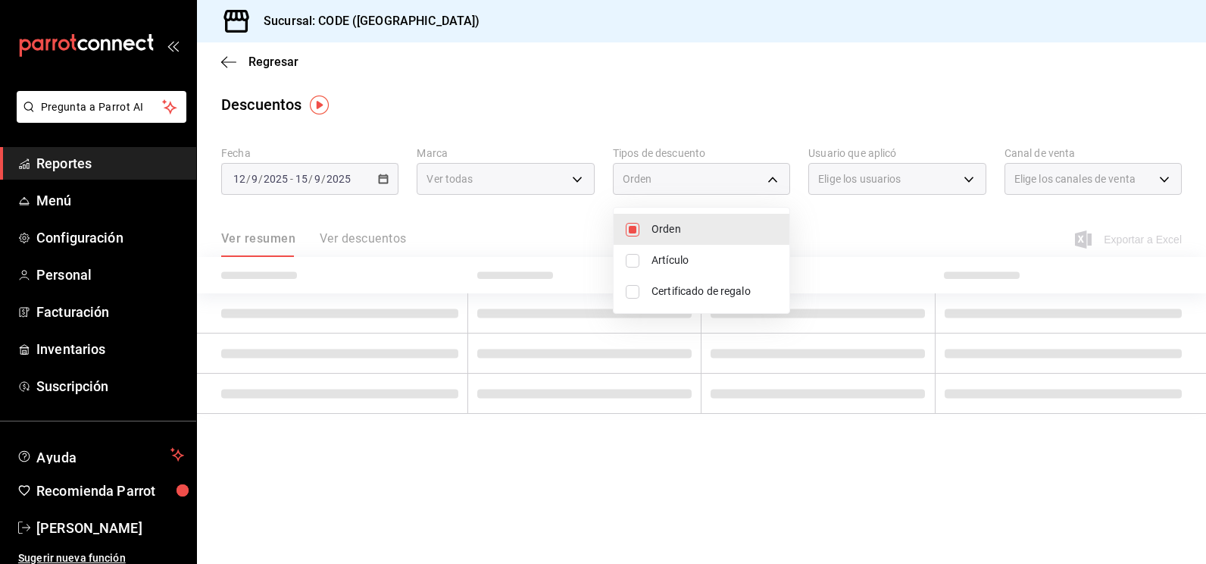
click at [632, 257] on input "checkbox" at bounding box center [633, 261] width 14 height 14
checkbox input "true"
type input "ORDER,ORDER_ITEM"
click at [627, 288] on input "checkbox" at bounding box center [633, 292] width 14 height 14
checkbox input "true"
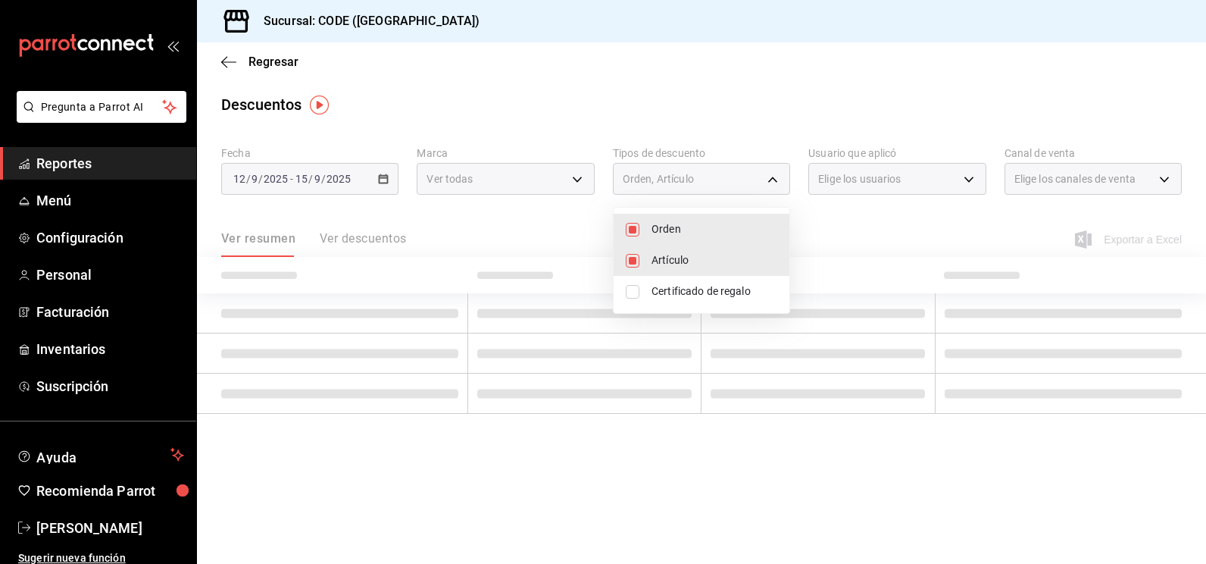
type input "ORDER,ORDER_ITEM,CARD_REWARD"
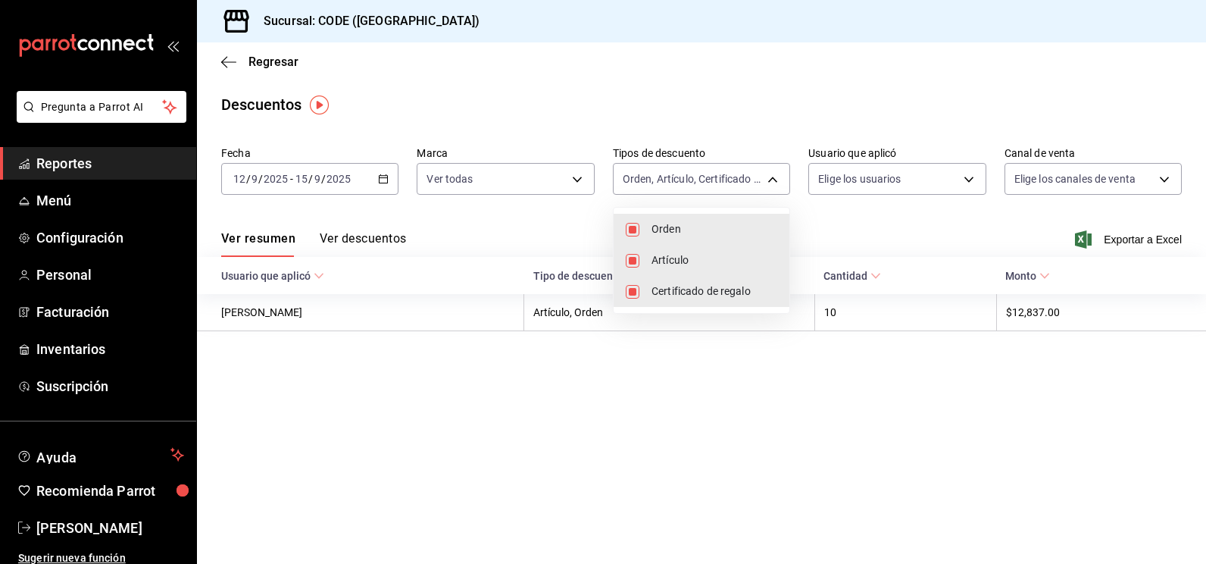
drag, startPoint x: 497, startPoint y: 217, endPoint x: 521, endPoint y: 216, distance: 23.5
click at [497, 218] on div at bounding box center [603, 282] width 1206 height 564
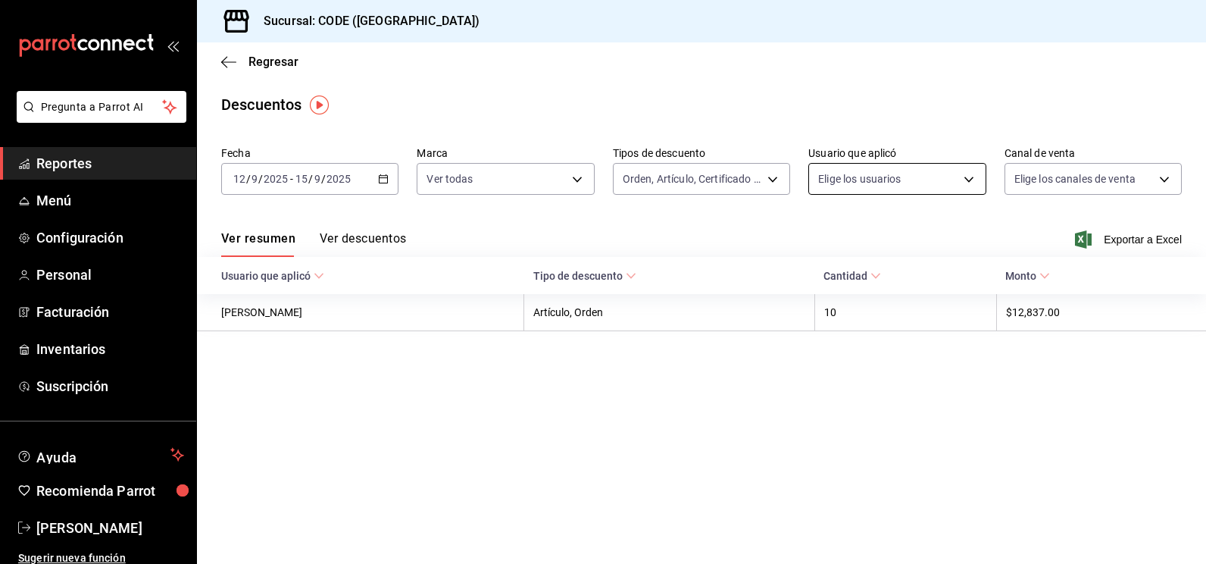
click at [857, 184] on body "Pregunta a Parrot AI Reportes Menú Configuración Personal Facturación Inventari…" at bounding box center [603, 282] width 1206 height 564
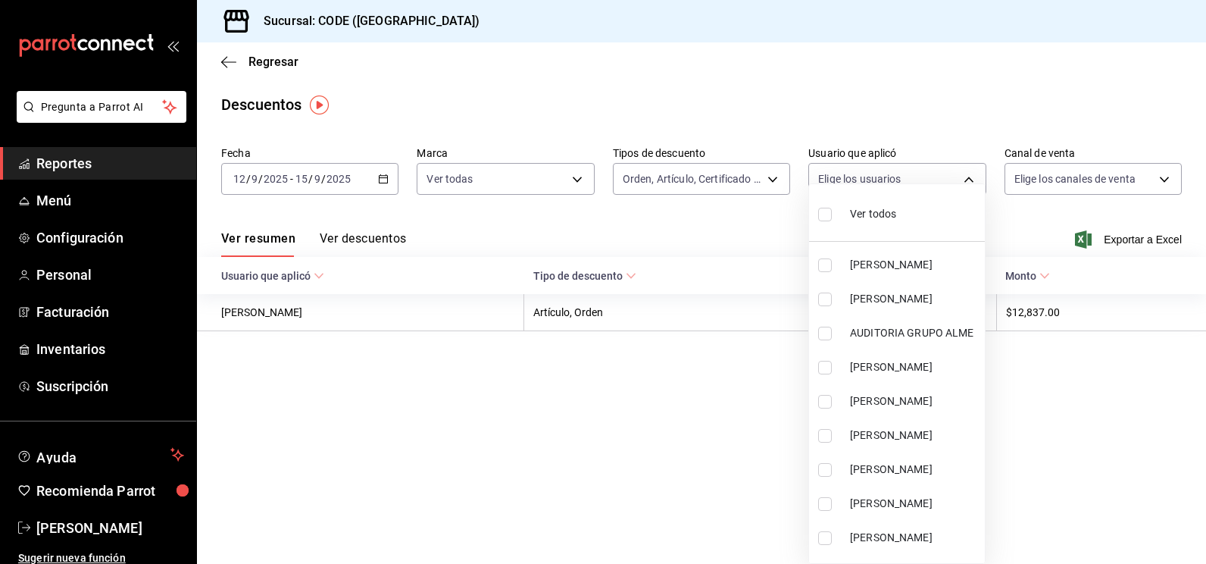
click at [824, 211] on input "checkbox" at bounding box center [825, 215] width 14 height 14
checkbox input "true"
type input "ebf8d9c1-0f7d-479c-a87e-e052e2859380,13755d96-d330-494a-bf30-9ae836beeb92,1f575…"
checkbox input "true"
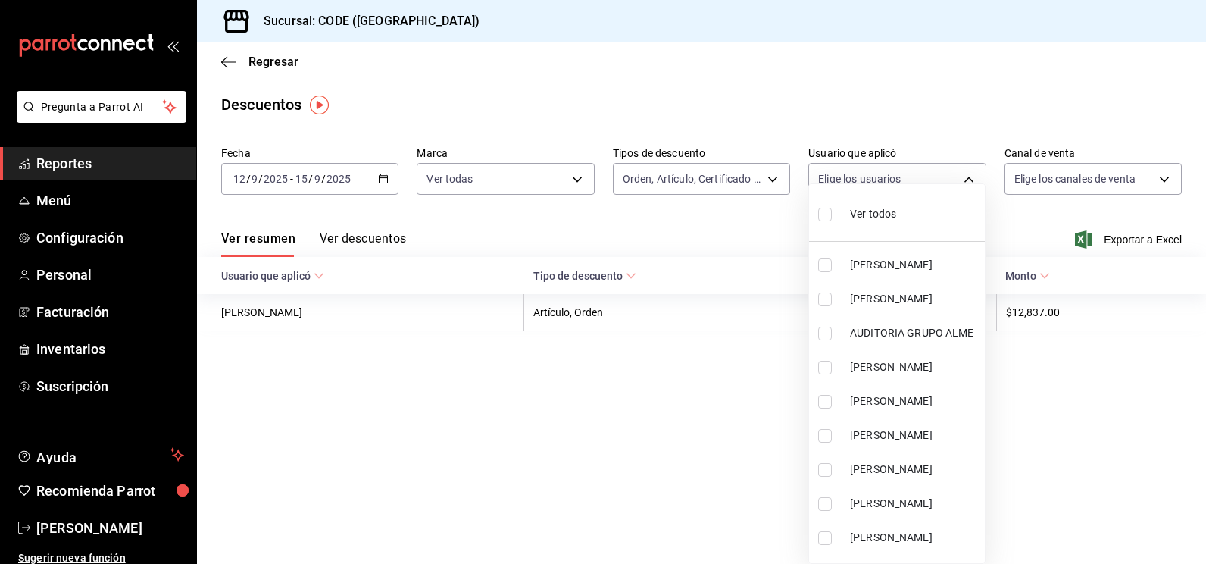
checkbox input "true"
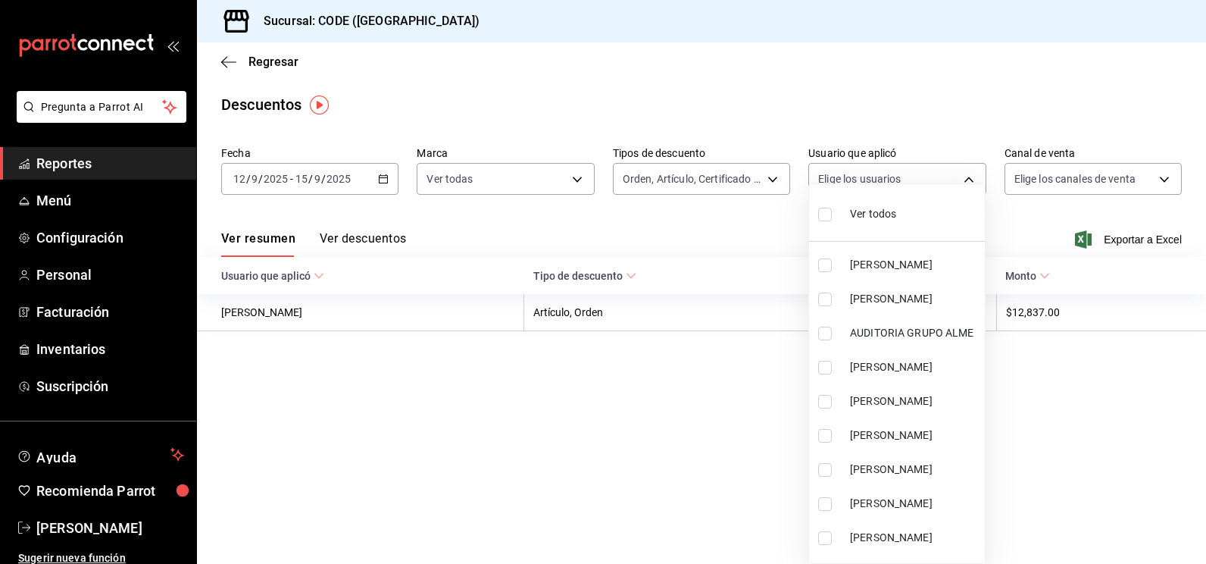
checkbox input "true"
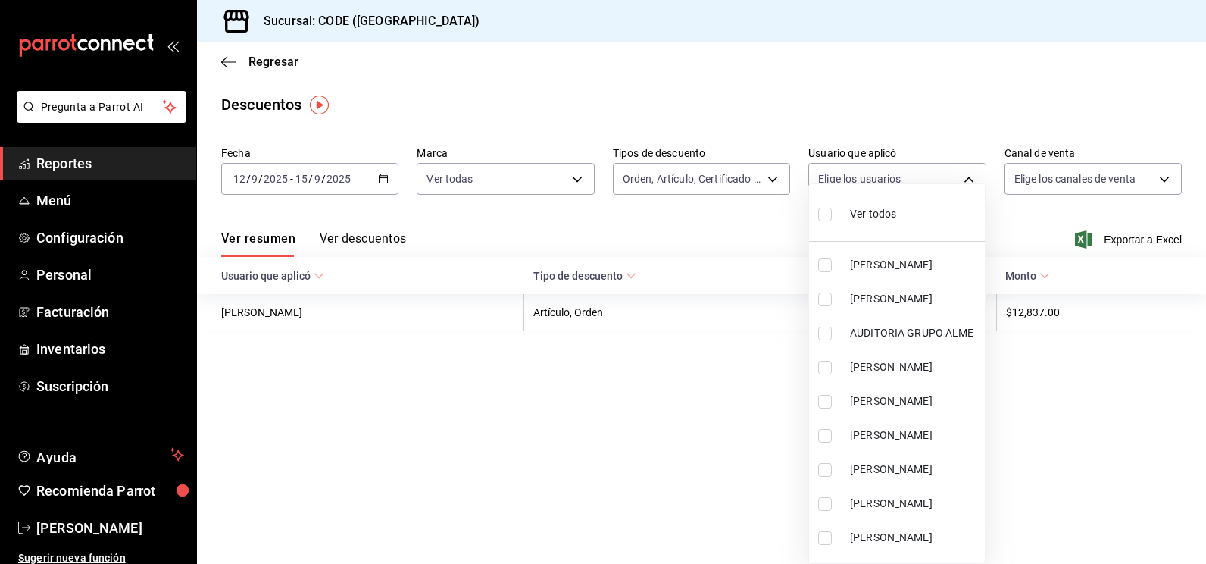
checkbox input "true"
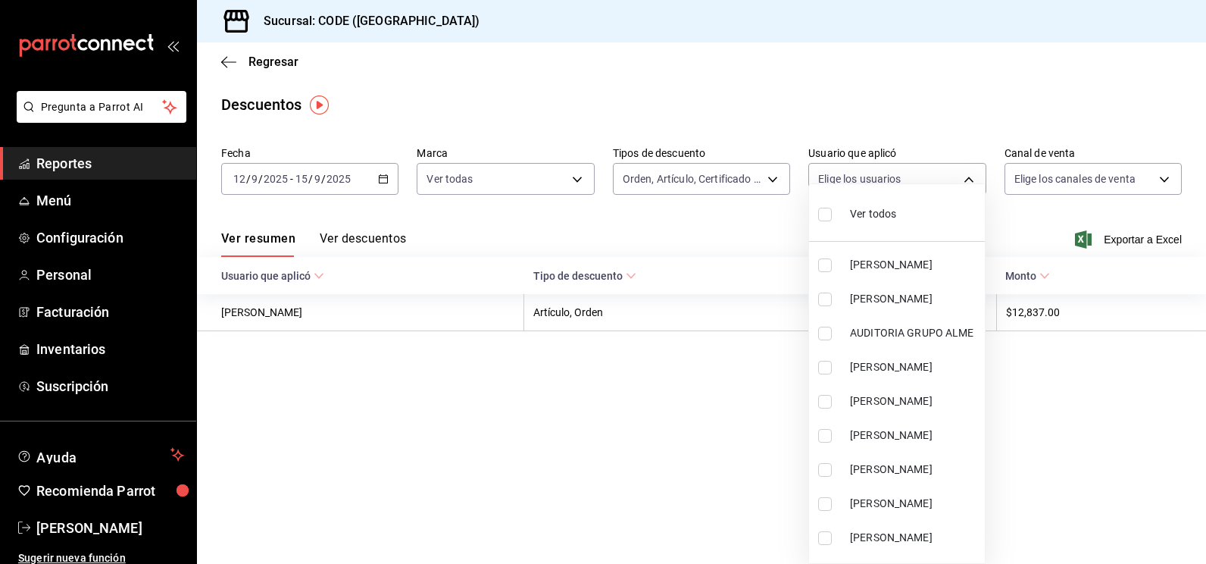
checkbox input "true"
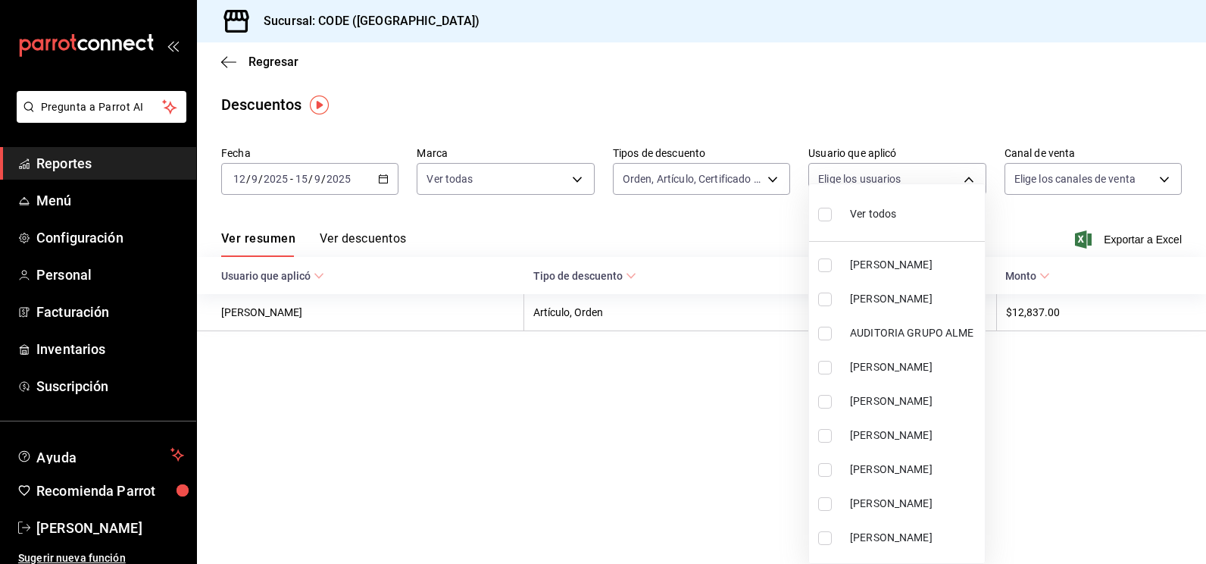
checkbox input "true"
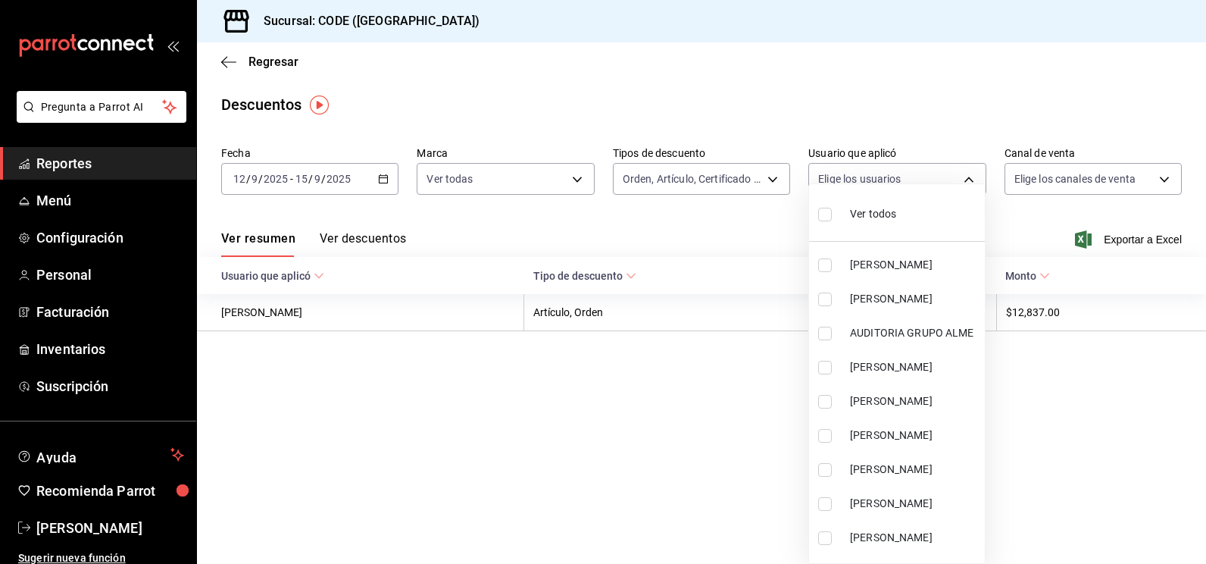
checkbox input "true"
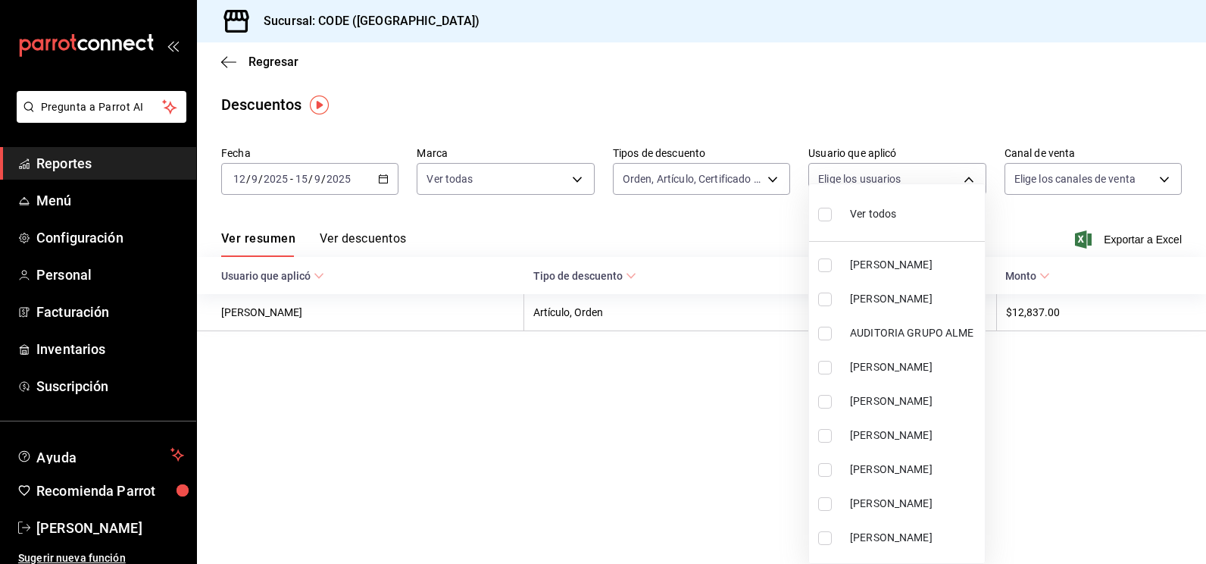
checkbox input "true"
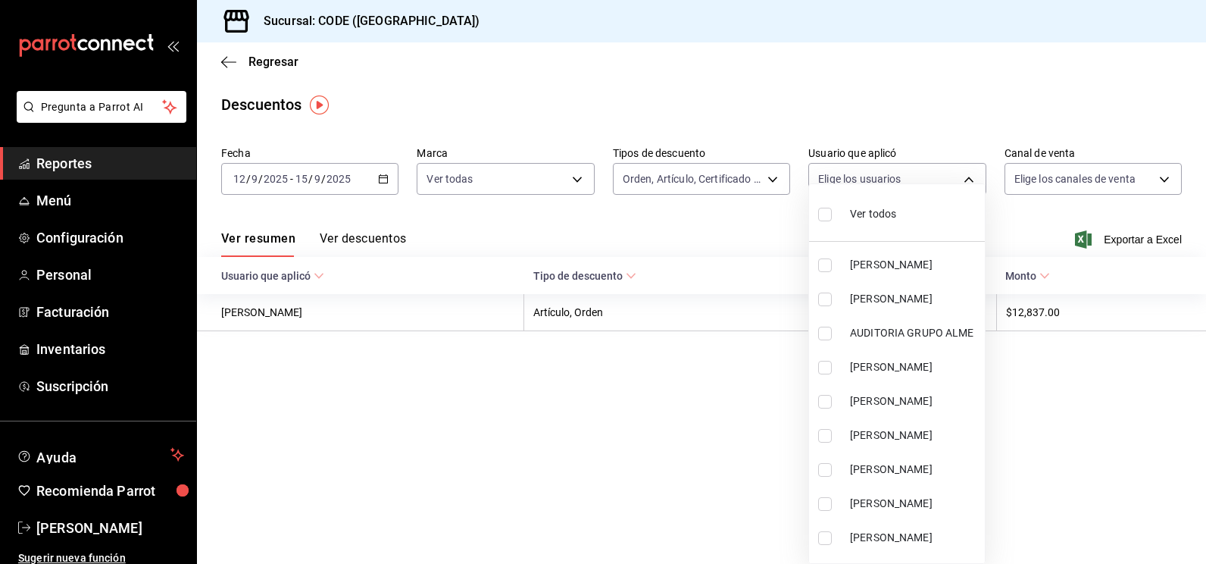
checkbox input "true"
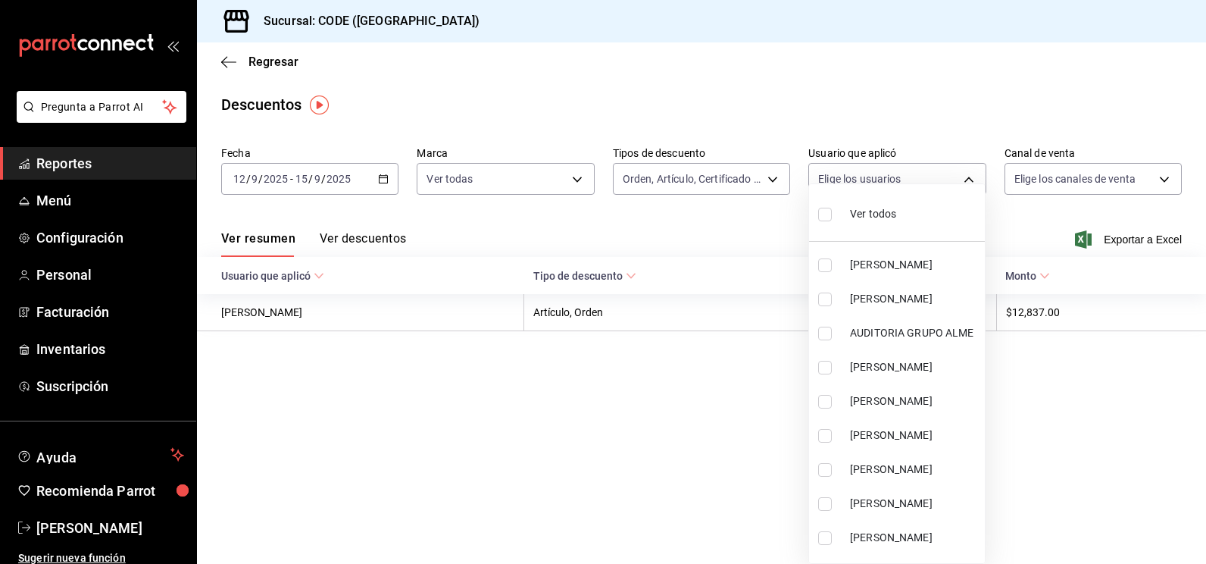
checkbox input "true"
click at [1035, 224] on div at bounding box center [603, 282] width 1206 height 564
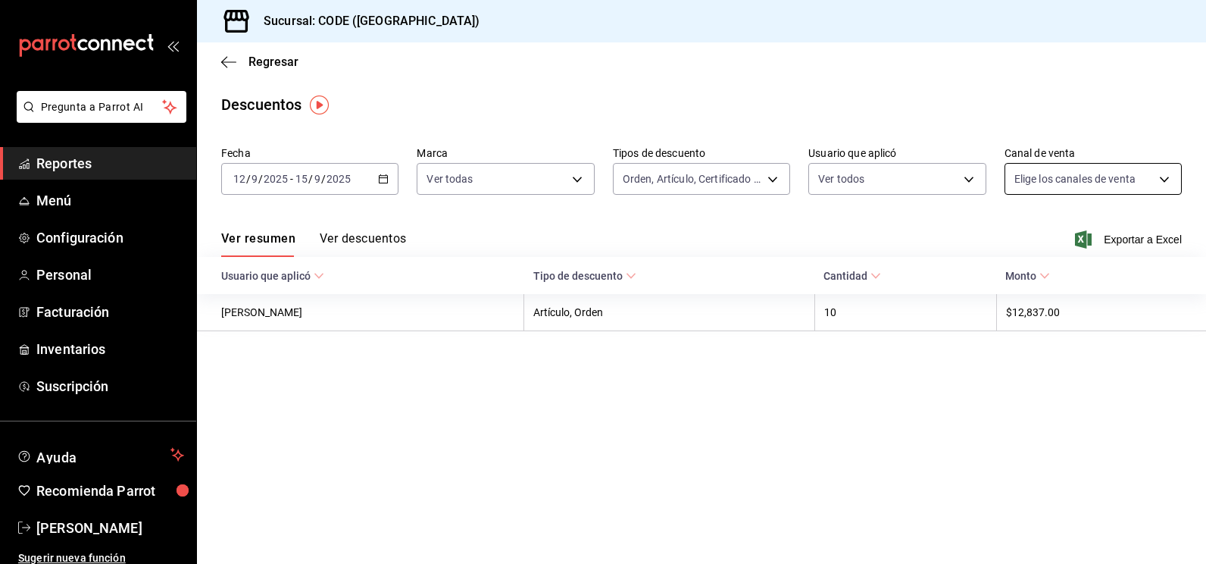
click at [1053, 190] on body "Pregunta a Parrot AI Reportes Menú Configuración Personal Facturación Inventari…" at bounding box center [603, 282] width 1206 height 564
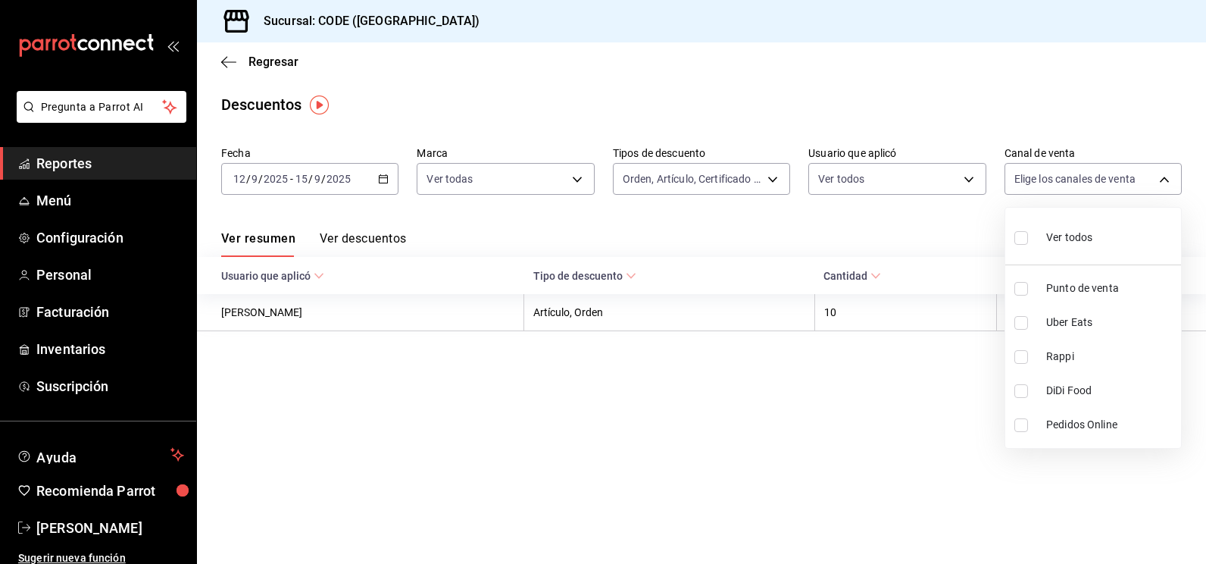
click at [1026, 289] on input "checkbox" at bounding box center [1022, 289] width 14 height 14
checkbox input "true"
type input "PARROT"
click at [944, 219] on div at bounding box center [603, 282] width 1206 height 564
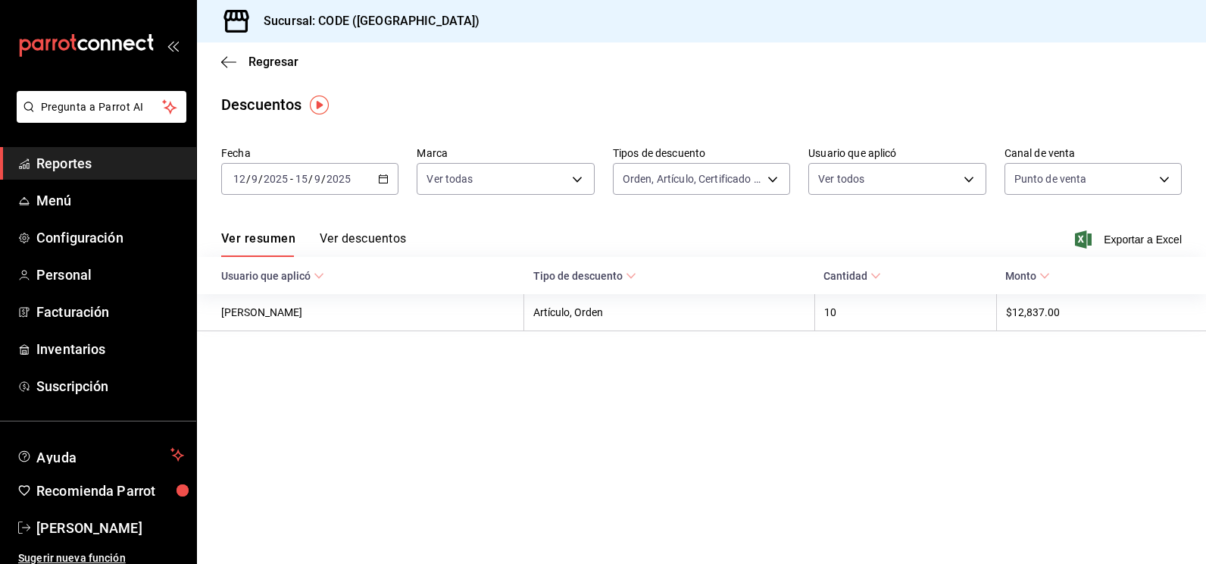
click at [363, 249] on button "Ver descuentos" at bounding box center [363, 244] width 86 height 26
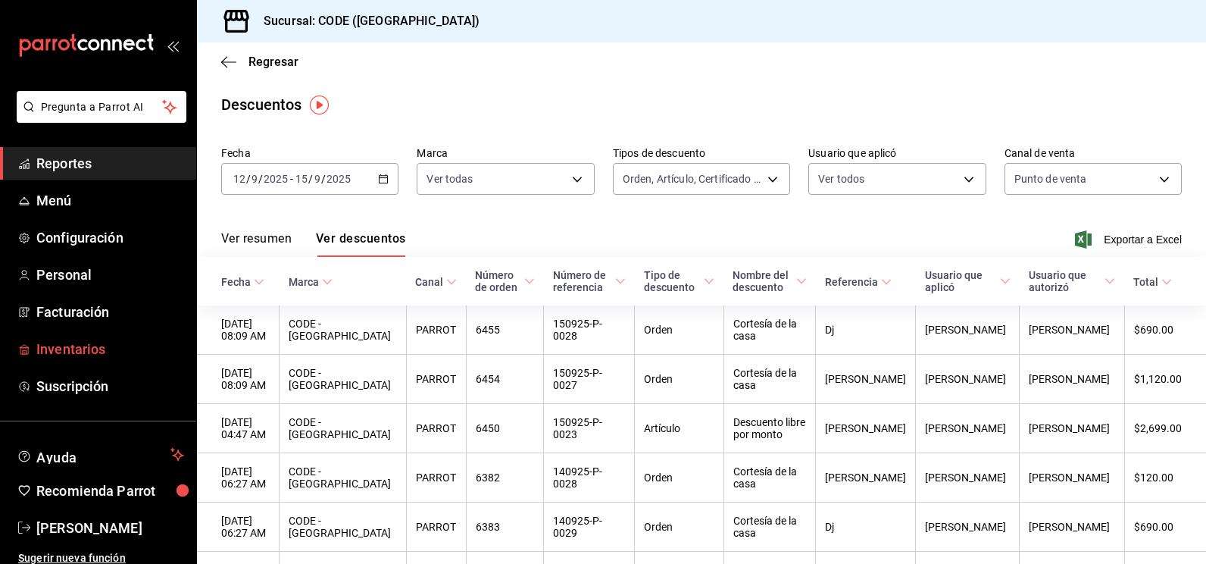
click at [56, 342] on span "Inventarios" at bounding box center [110, 349] width 148 height 20
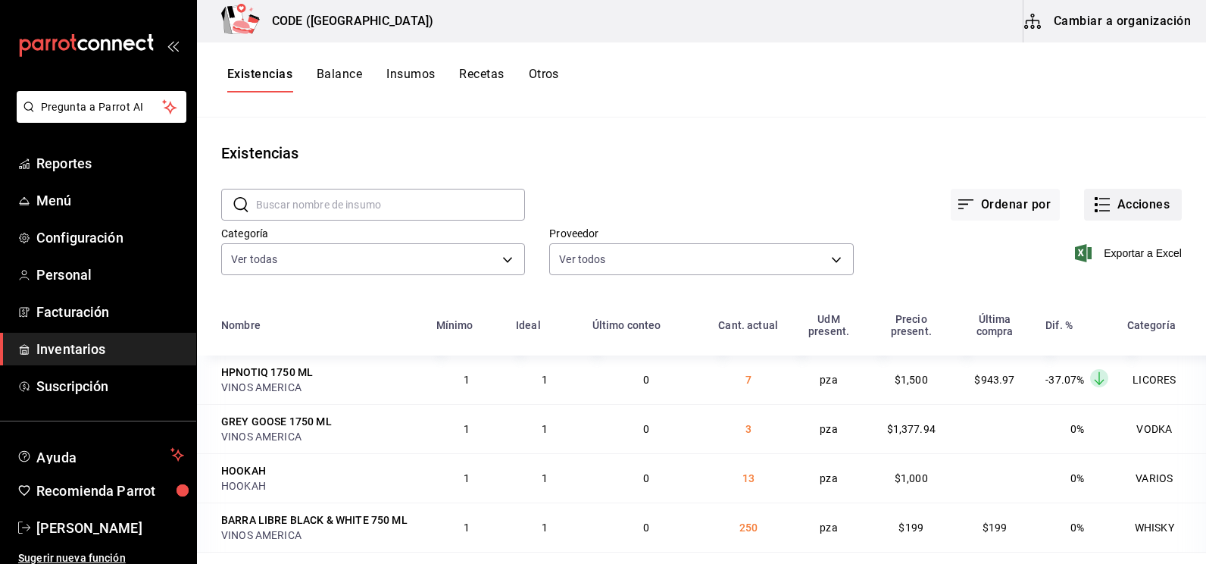
click at [1101, 199] on button "Acciones" at bounding box center [1133, 205] width 98 height 32
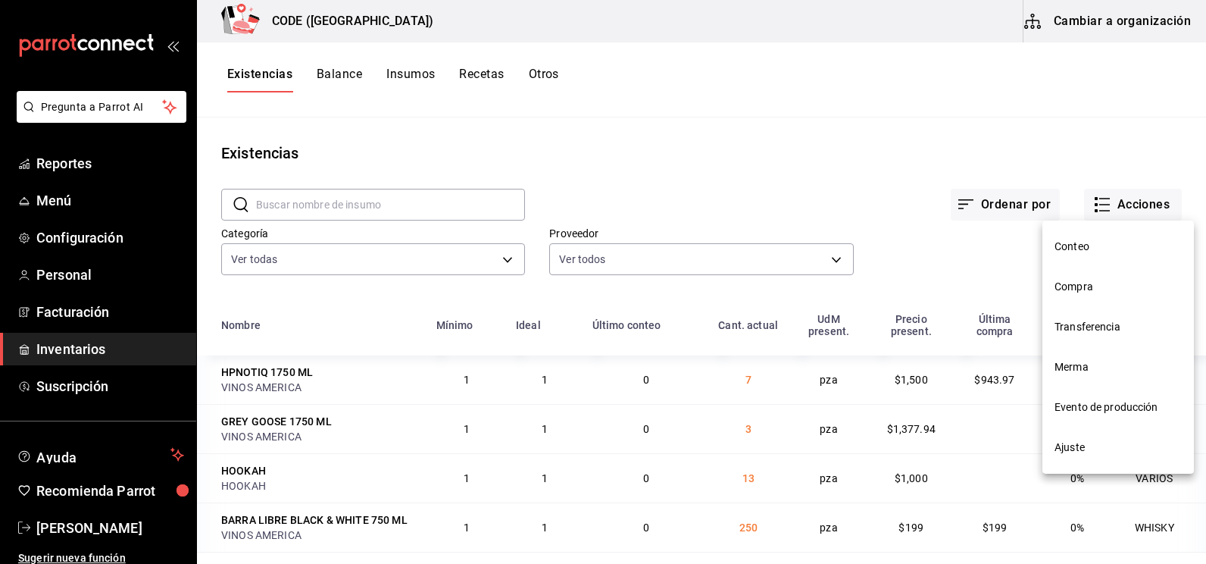
click at [1110, 280] on span "Compra" at bounding box center [1118, 287] width 127 height 16
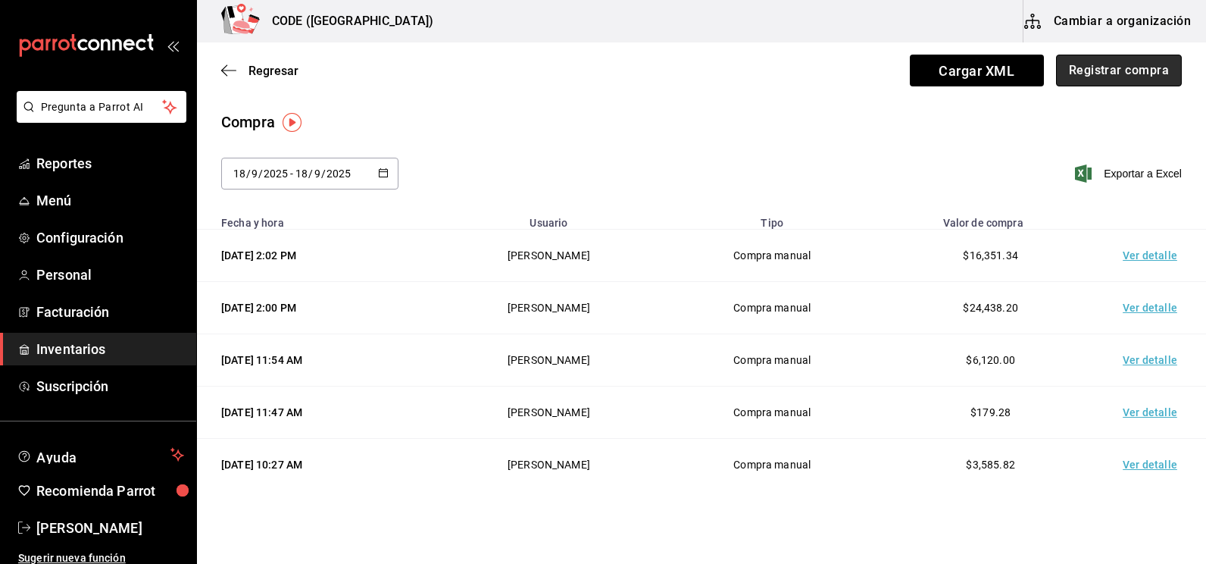
click at [1134, 80] on button "Registrar compra" at bounding box center [1119, 71] width 126 height 32
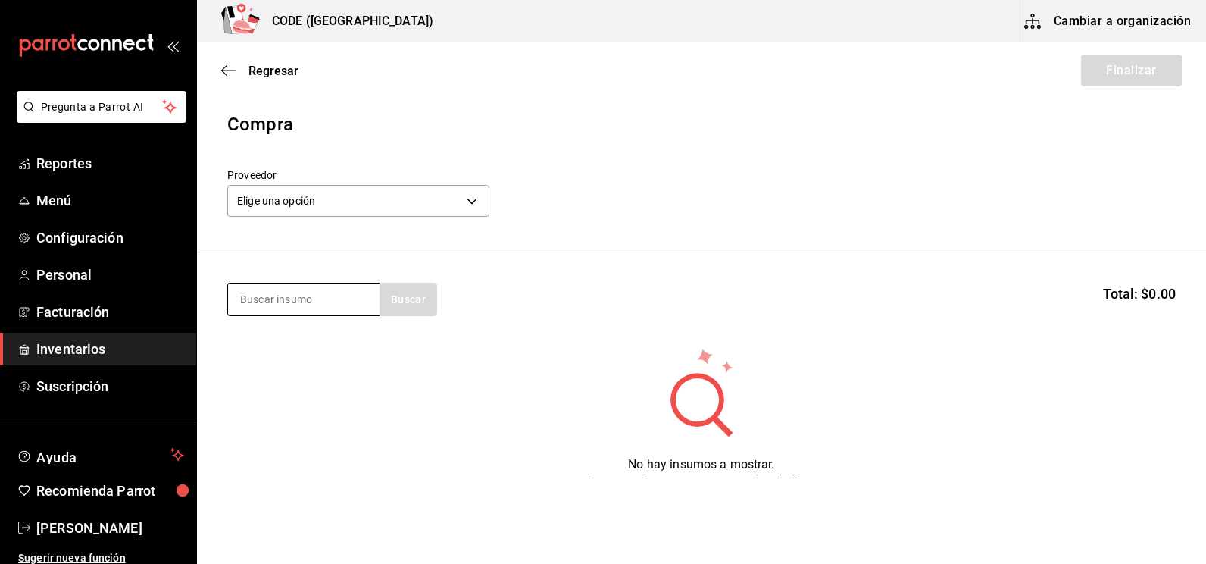
click at [343, 304] on input at bounding box center [304, 299] width 152 height 32
type input "REFRES"
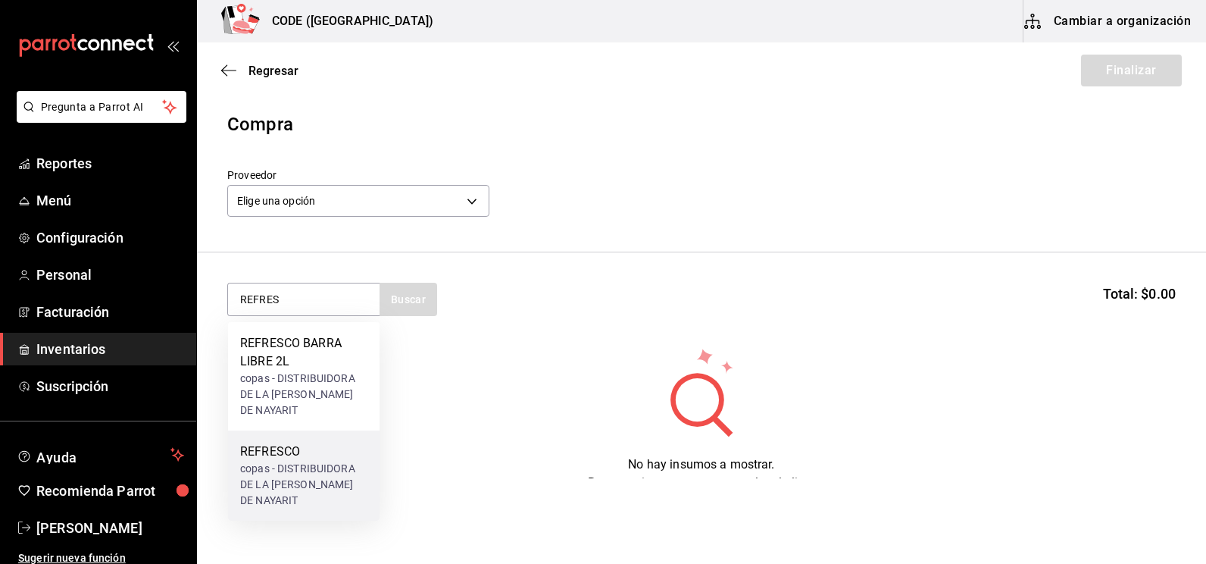
click at [315, 443] on div "REFRESCO" at bounding box center [303, 452] width 127 height 18
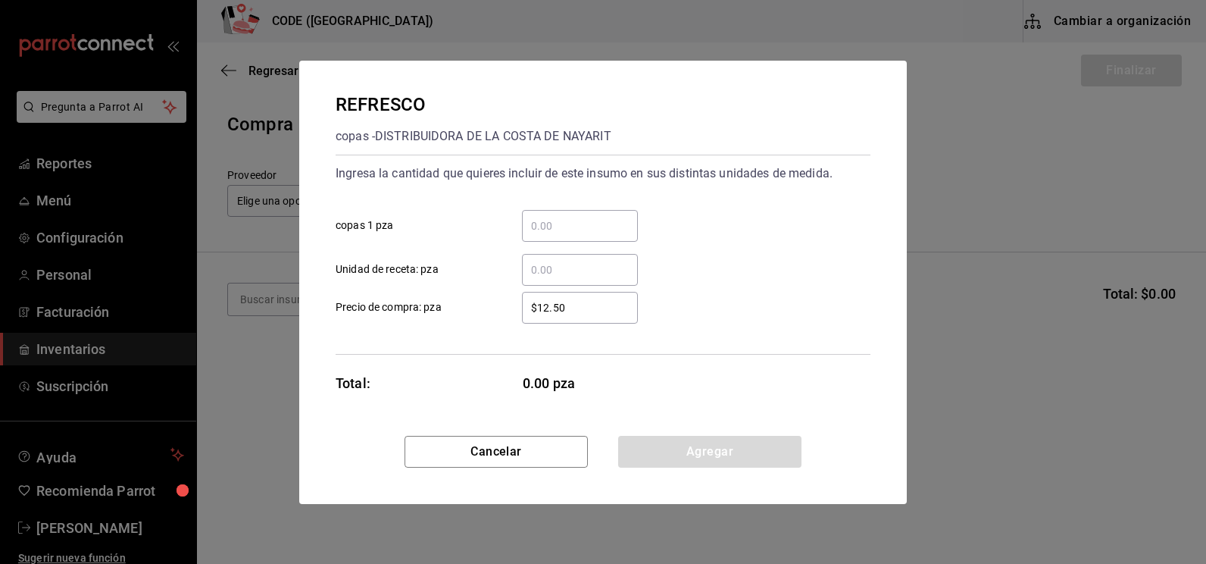
click at [536, 269] on input "​ Unidad de receta: pza" at bounding box center [580, 270] width 116 height 18
click at [636, 110] on div "REFRESCO copas - DISTRIBUIDORA DE LA [PERSON_NAME] DE NAYARIT" at bounding box center [603, 120] width 535 height 58
click at [574, 233] on input "​ copas 1 pza" at bounding box center [580, 226] width 116 height 18
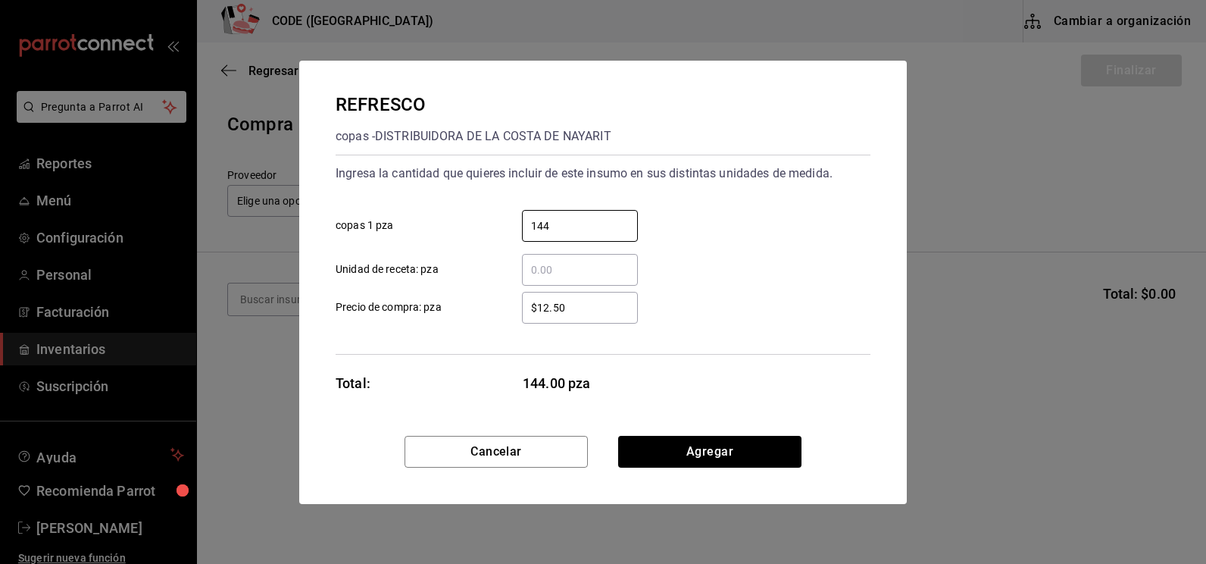
type input "144"
click at [577, 273] on input "​ Unidad de receta: pza" at bounding box center [580, 270] width 116 height 18
drag, startPoint x: 565, startPoint y: 308, endPoint x: 438, endPoint y: 305, distance: 127.3
click at [440, 305] on label "$12.50 ​ Precio de compra: pza" at bounding box center [487, 308] width 302 height 32
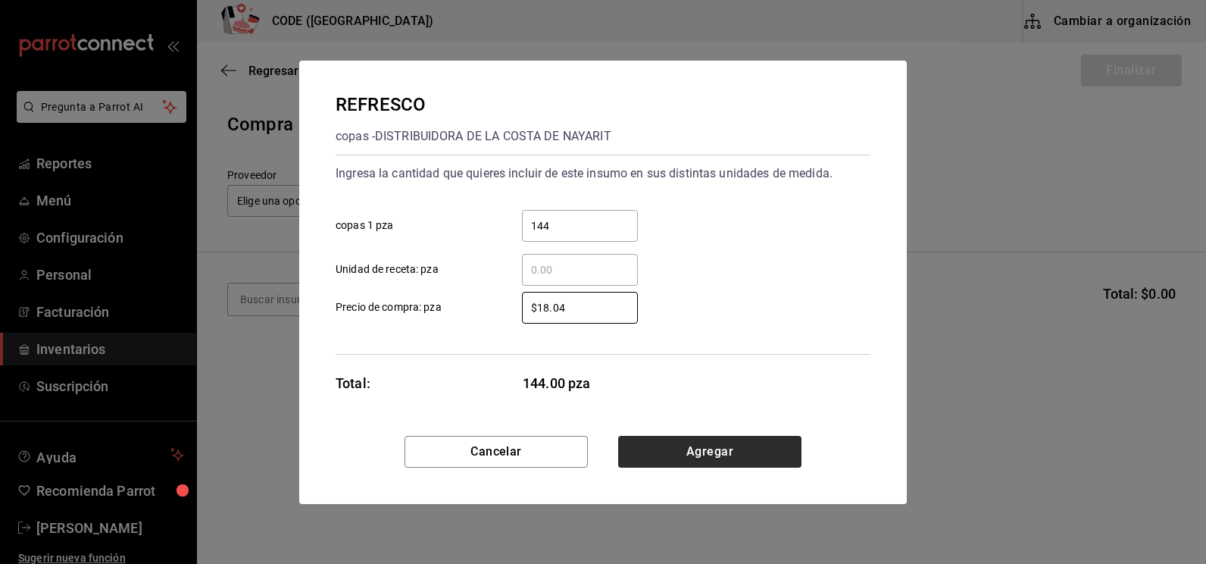
type input "$18.04"
drag, startPoint x: 734, startPoint y: 449, endPoint x: 592, endPoint y: 422, distance: 145.1
click at [731, 450] on button "Agregar" at bounding box center [709, 452] width 183 height 32
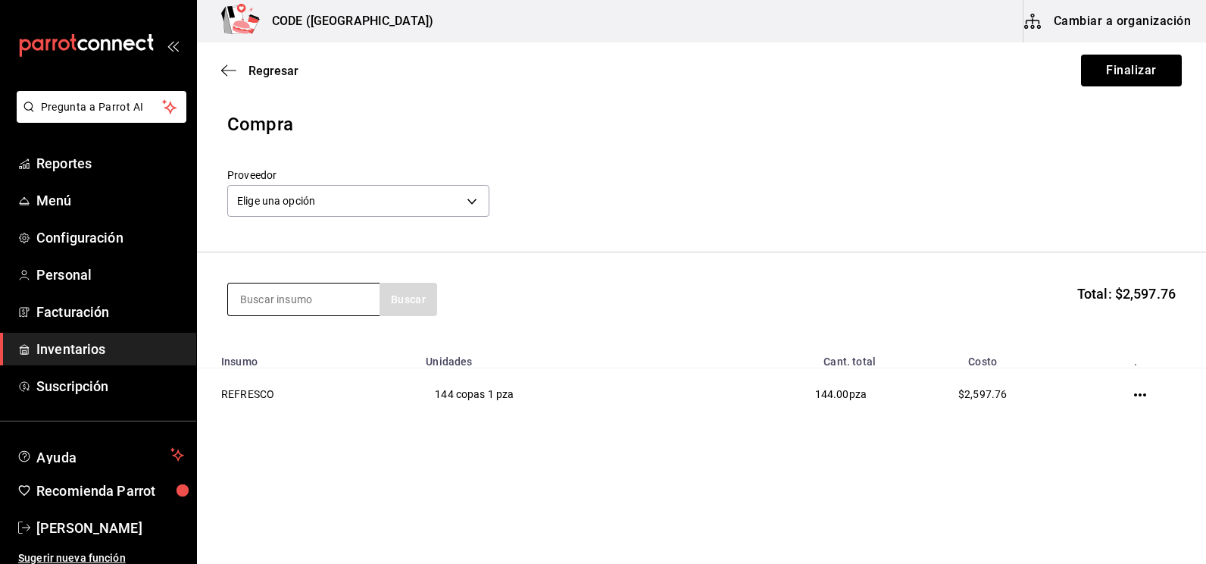
click at [322, 296] on input at bounding box center [304, 299] width 152 height 32
type input "JUGO"
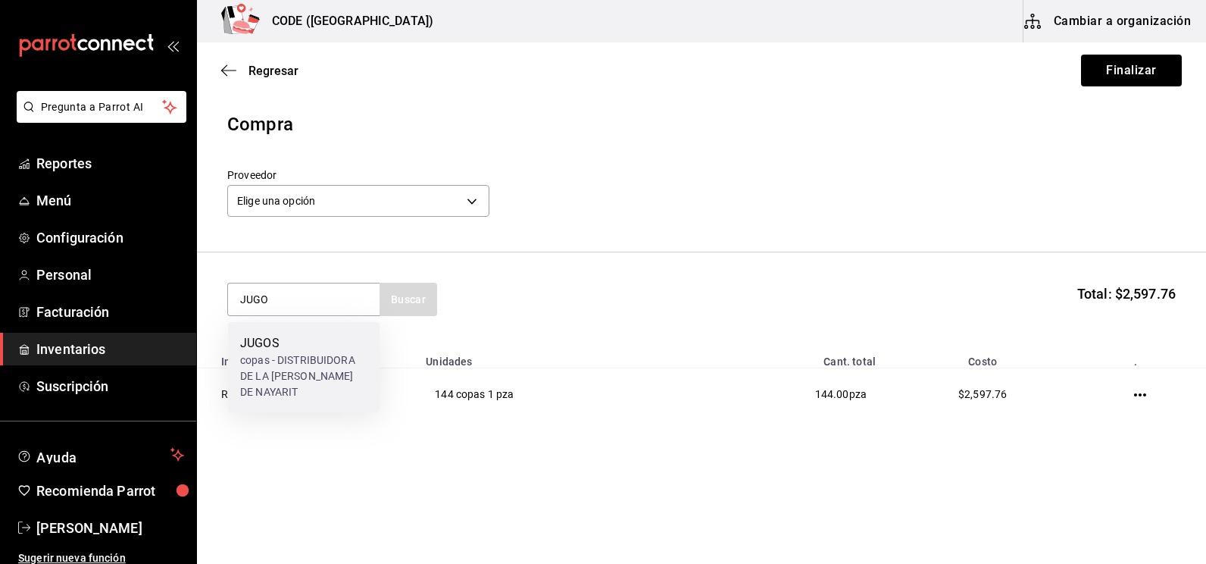
click at [302, 339] on div "JUGOS" at bounding box center [303, 343] width 127 height 18
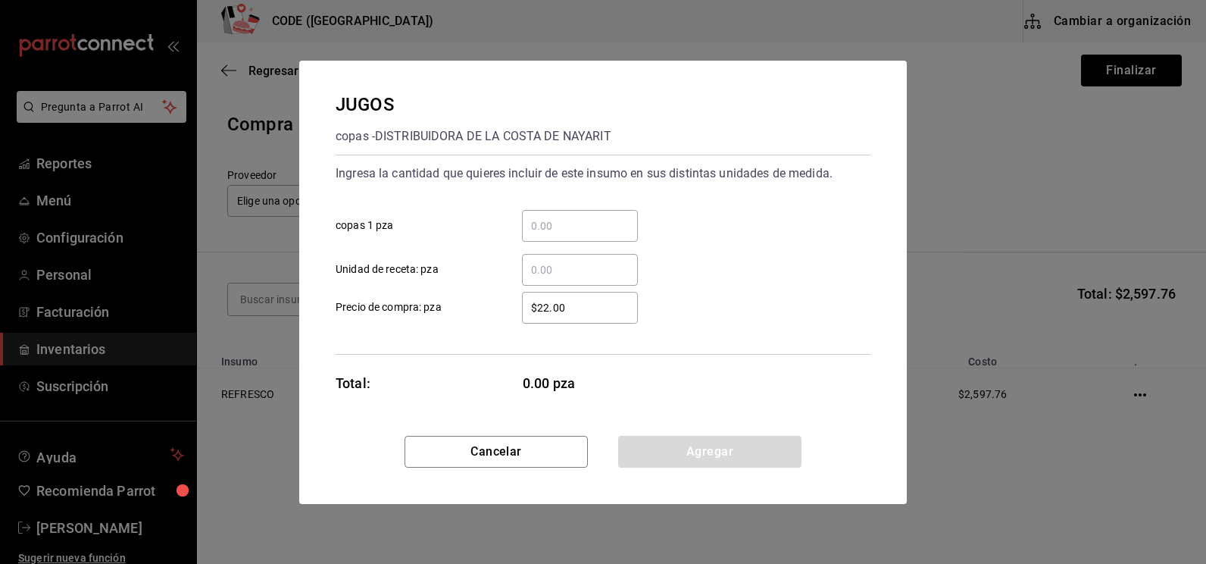
click at [593, 220] on input "​ copas 1 pza" at bounding box center [580, 226] width 116 height 18
click at [583, 234] on input "​ copas 1 pza" at bounding box center [580, 226] width 116 height 18
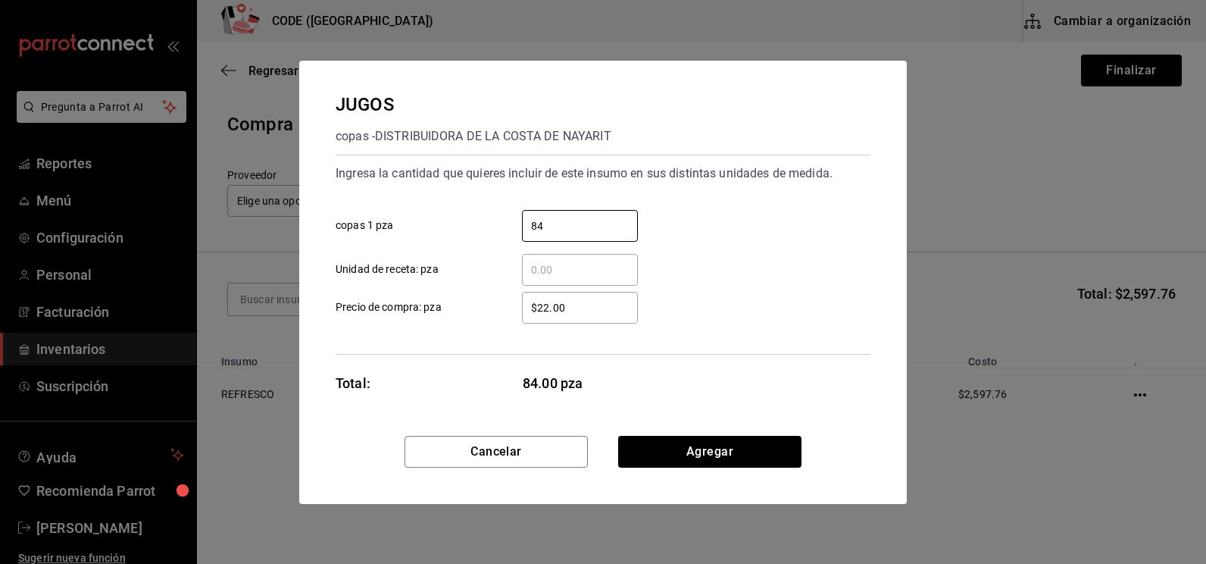
type input "84"
drag, startPoint x: 584, startPoint y: 320, endPoint x: 495, endPoint y: 333, distance: 90.5
click at [495, 333] on div "Ingresa la cantidad que quieres incluir de este insumo en sus distintas unidade…" at bounding box center [603, 255] width 535 height 200
click at [565, 317] on div "$22.00 ​" at bounding box center [580, 308] width 116 height 32
click at [565, 317] on input "$22.00" at bounding box center [580, 308] width 116 height 18
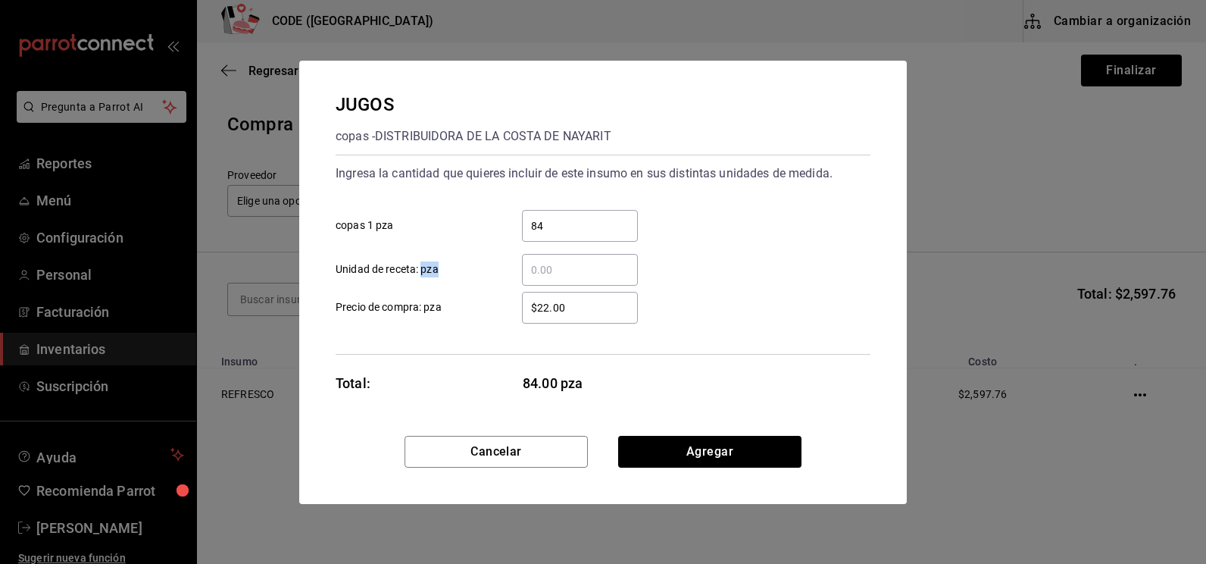
click at [565, 317] on div "$22.00 ​" at bounding box center [580, 308] width 116 height 32
click at [565, 317] on input "$22.00" at bounding box center [580, 308] width 116 height 18
type input "$2"
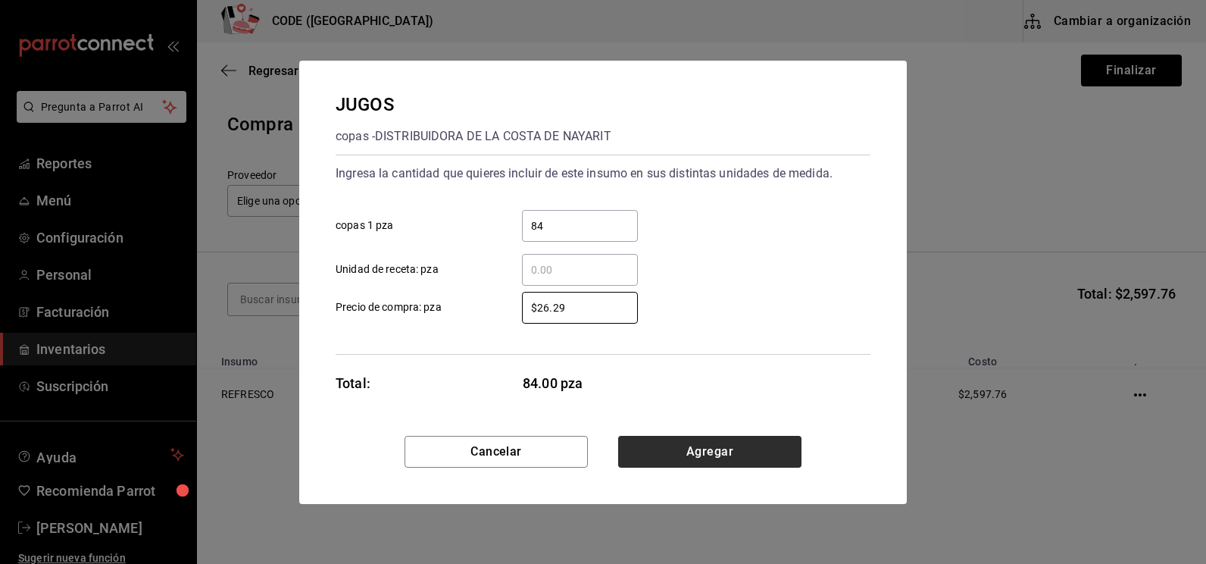
type input "$26.29"
click at [694, 460] on button "Agregar" at bounding box center [709, 452] width 183 height 32
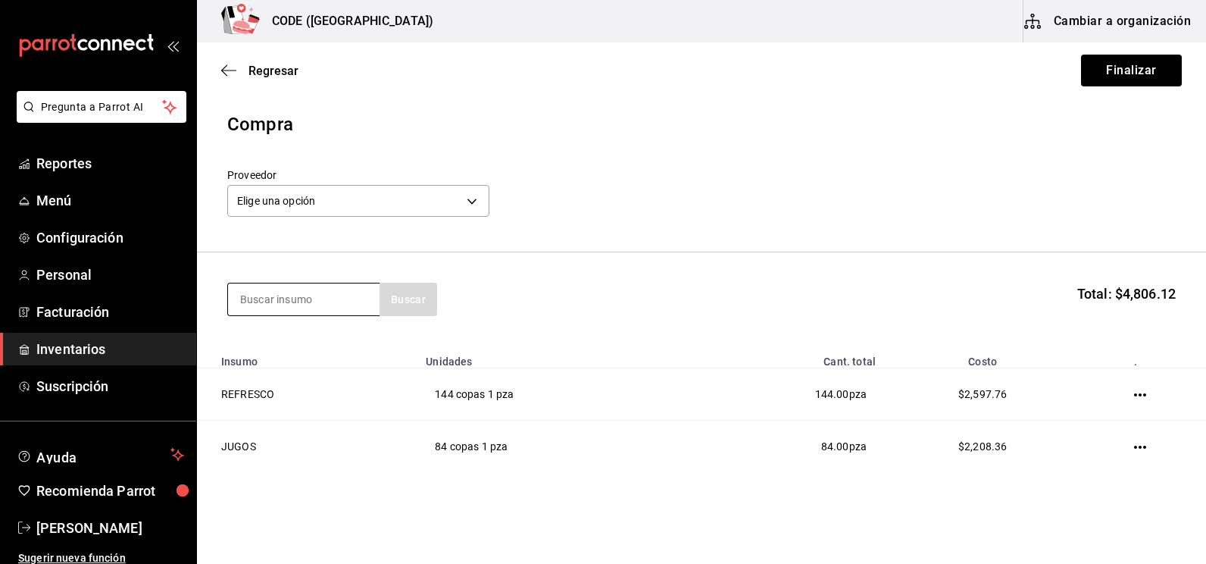
click at [346, 295] on input at bounding box center [304, 299] width 152 height 32
click at [361, 196] on body "Pregunta a Parrot AI Reportes Menú Configuración Personal Facturación Inventari…" at bounding box center [603, 239] width 1206 height 478
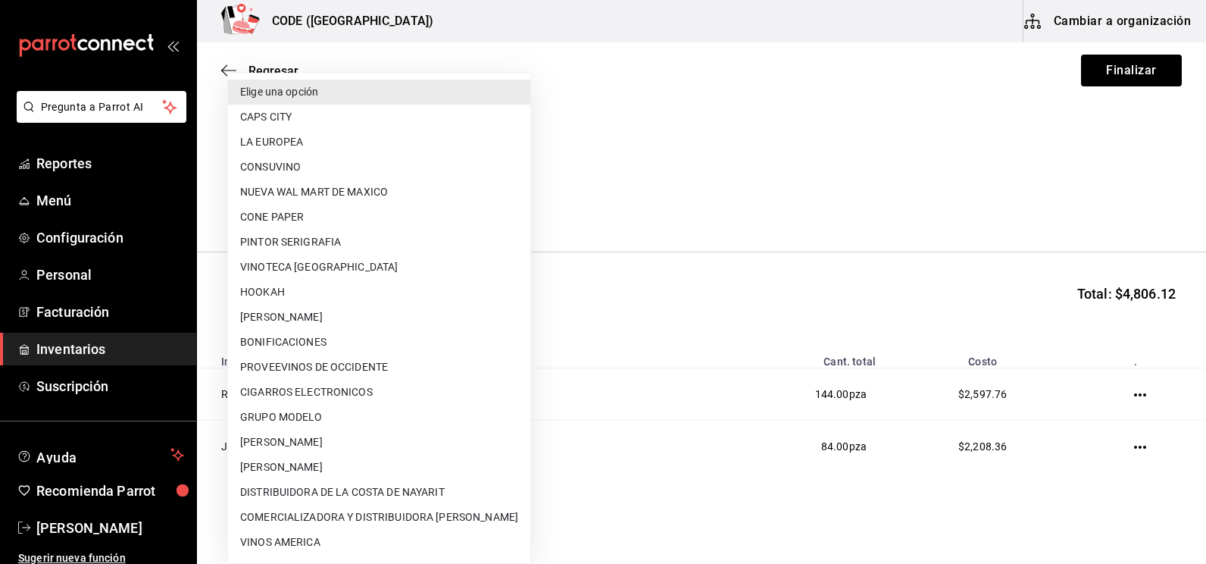
scroll to position [23, 0]
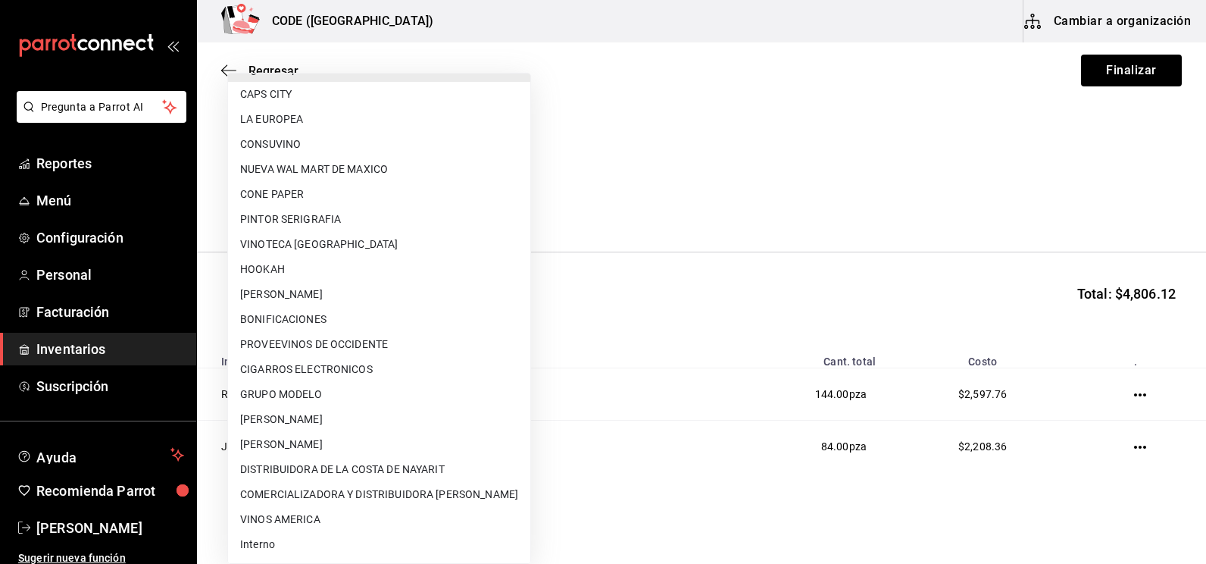
click at [340, 459] on li "DISTRIBUIDORA DE LA COSTA DE NAYARIT" at bounding box center [379, 469] width 302 height 25
type input "e026ff03-f54e-4cf3-b411-82b5e89e58f1"
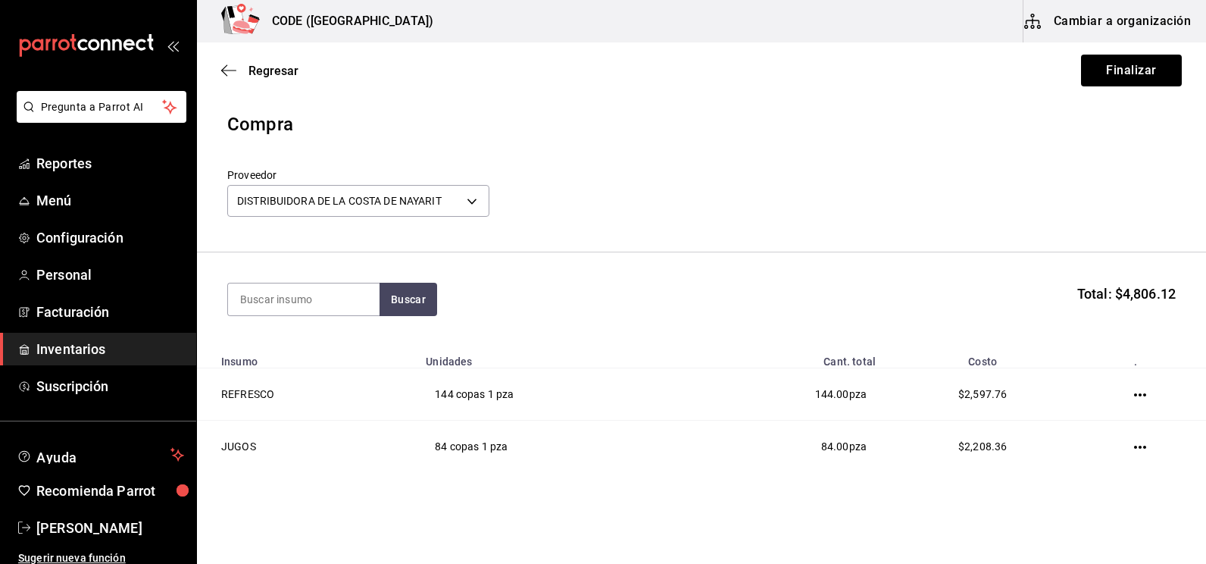
click at [711, 142] on header "Compra Proveedor DISTRIBUIDORA DE LA [PERSON_NAME] DE NAYARIT e026ff03-f54e-4cf…" at bounding box center [701, 182] width 1009 height 142
click at [1100, 74] on button "Finalizar" at bounding box center [1131, 71] width 101 height 32
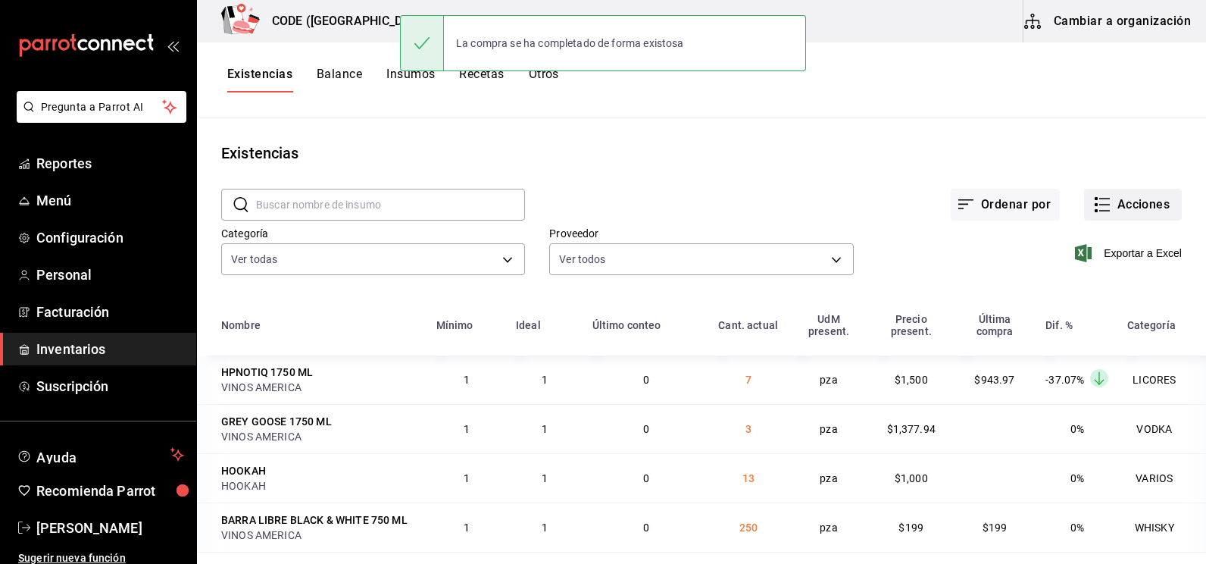
click at [1096, 203] on icon "button" at bounding box center [1102, 205] width 18 height 18
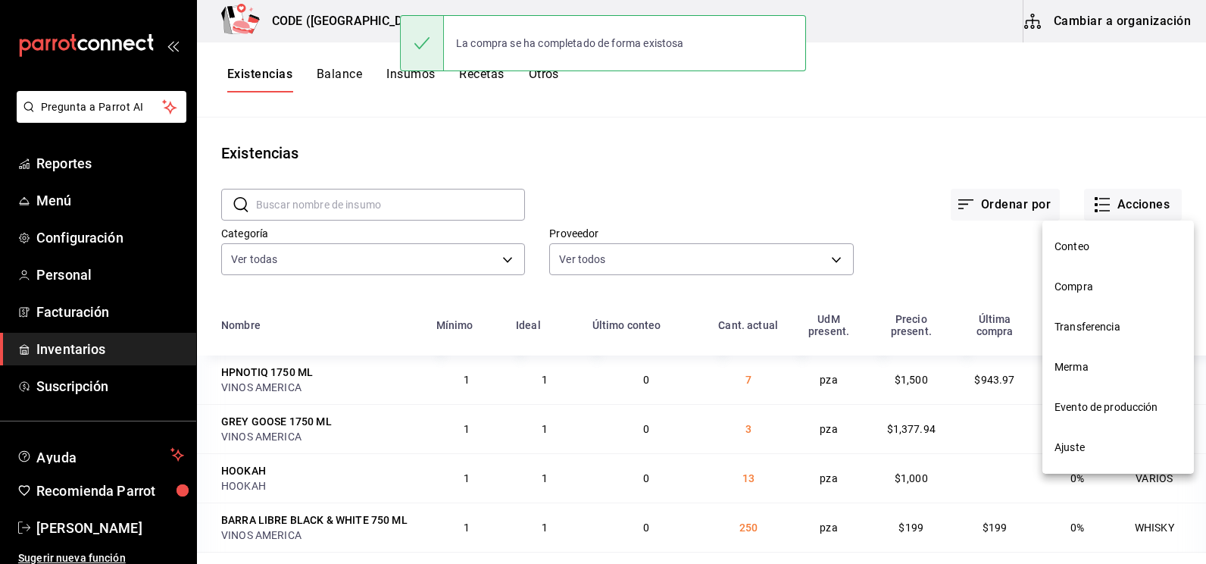
click at [1079, 291] on span "Compra" at bounding box center [1118, 287] width 127 height 16
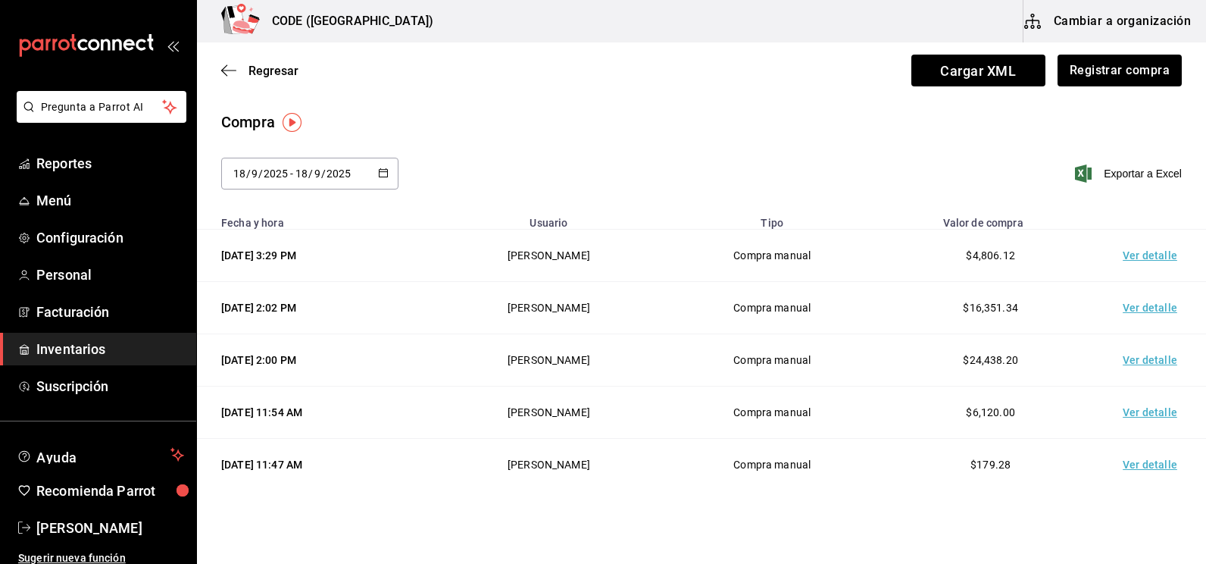
click at [1127, 415] on td "Ver detalle" at bounding box center [1153, 412] width 106 height 52
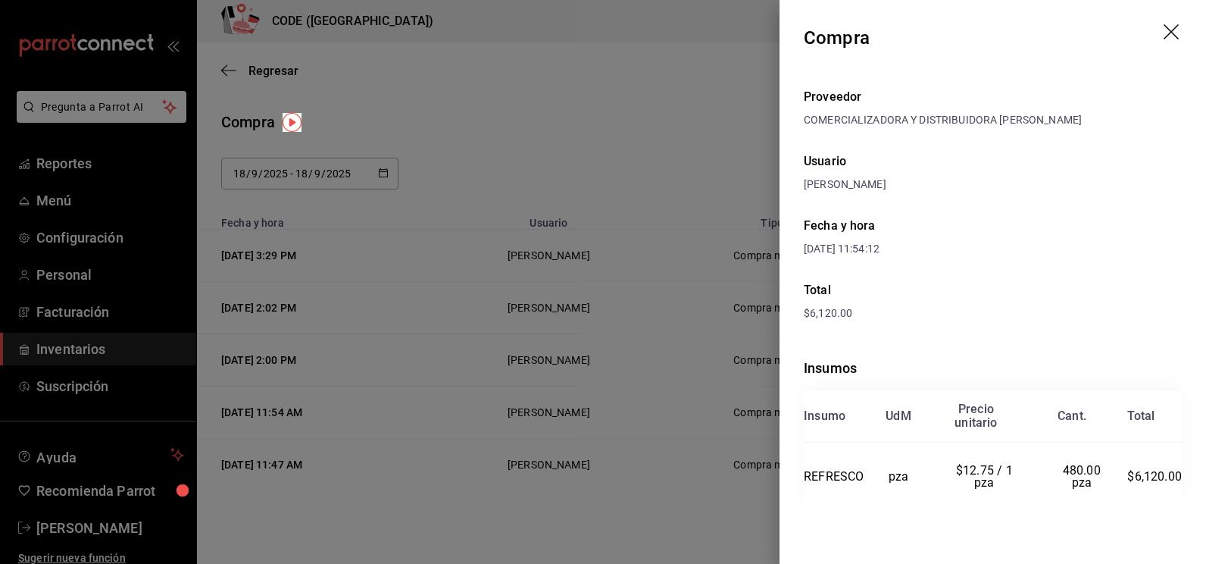
click at [1059, 349] on div "Insumos Insumo UdM Precio unitario Cant. Total REFRESCO pza $12.75 / 1 pza 480.…" at bounding box center [993, 434] width 378 height 202
click at [1175, 33] on icon "drag" at bounding box center [1173, 33] width 18 height 18
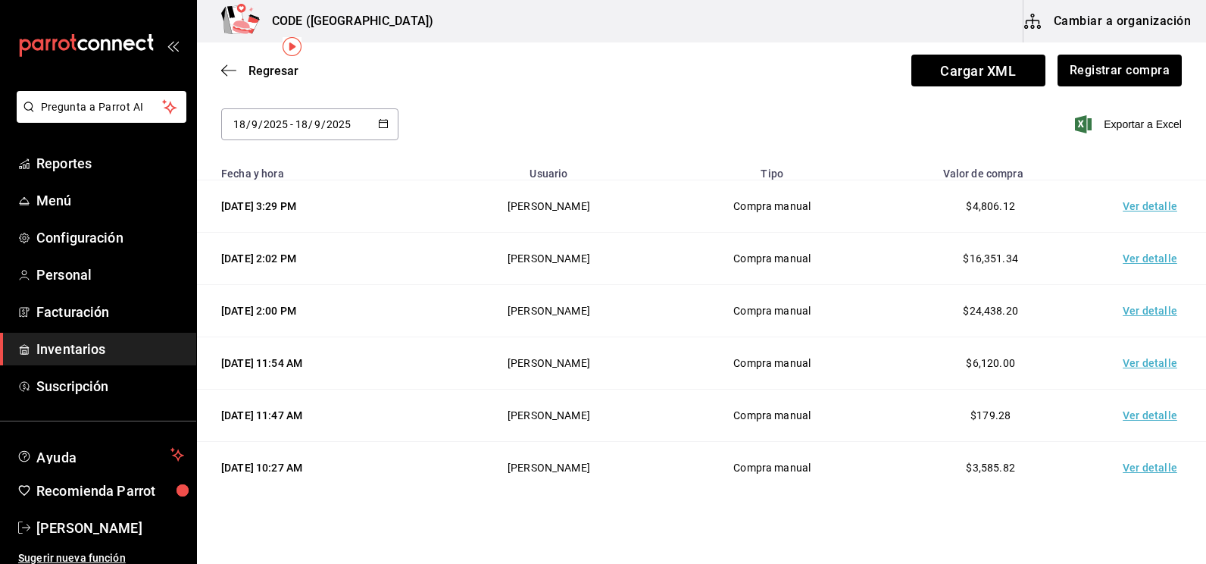
scroll to position [89, 0]
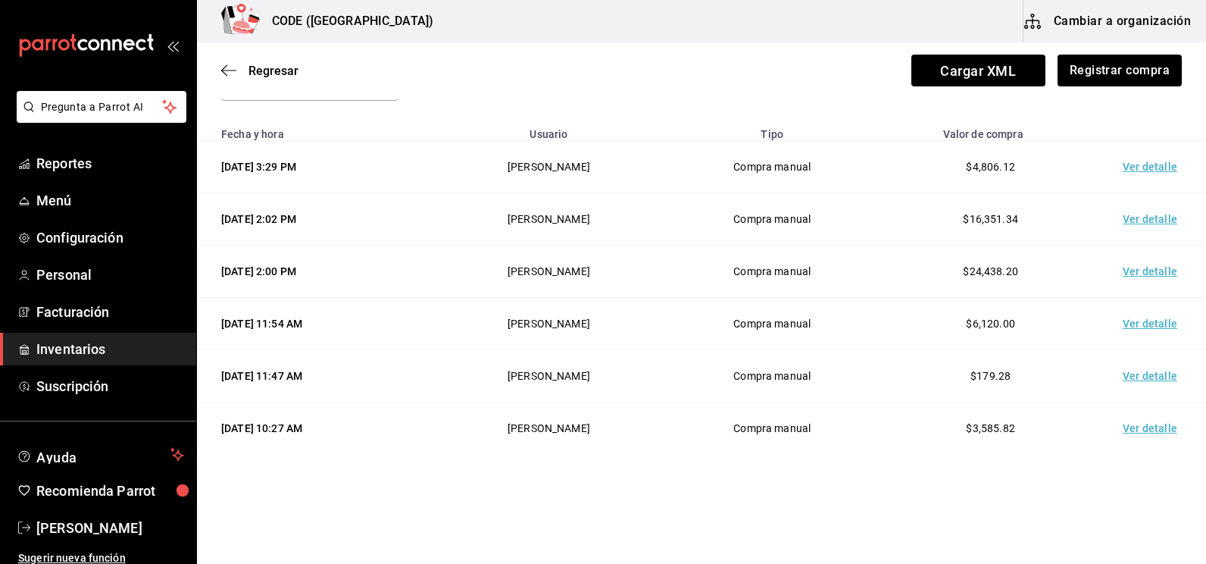
click at [1141, 379] on td "Ver detalle" at bounding box center [1153, 376] width 106 height 52
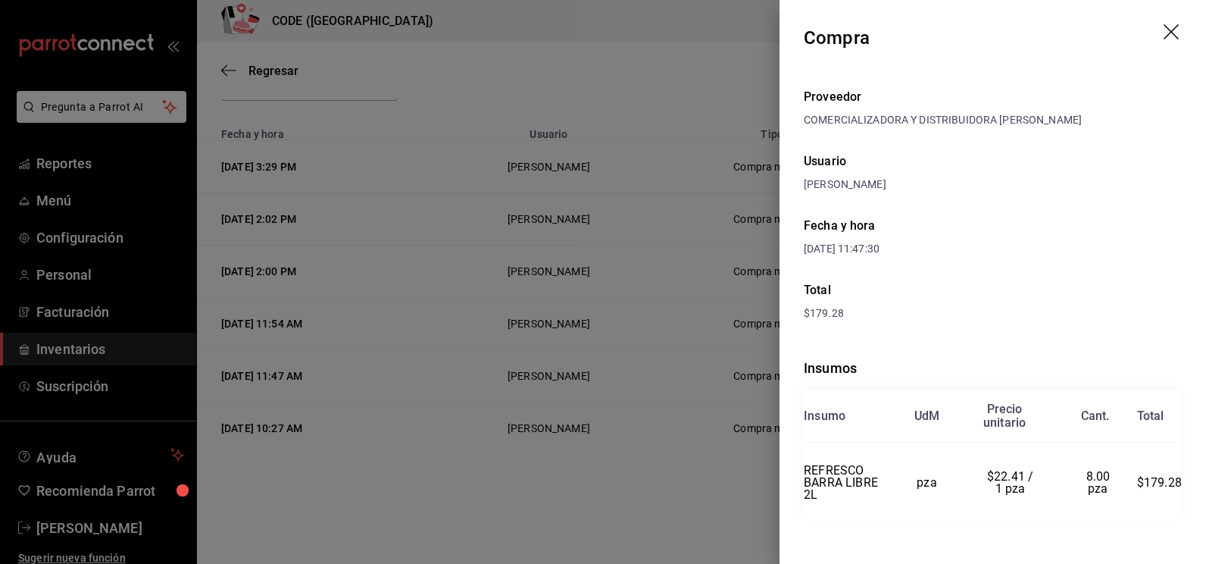
scroll to position [8, 0]
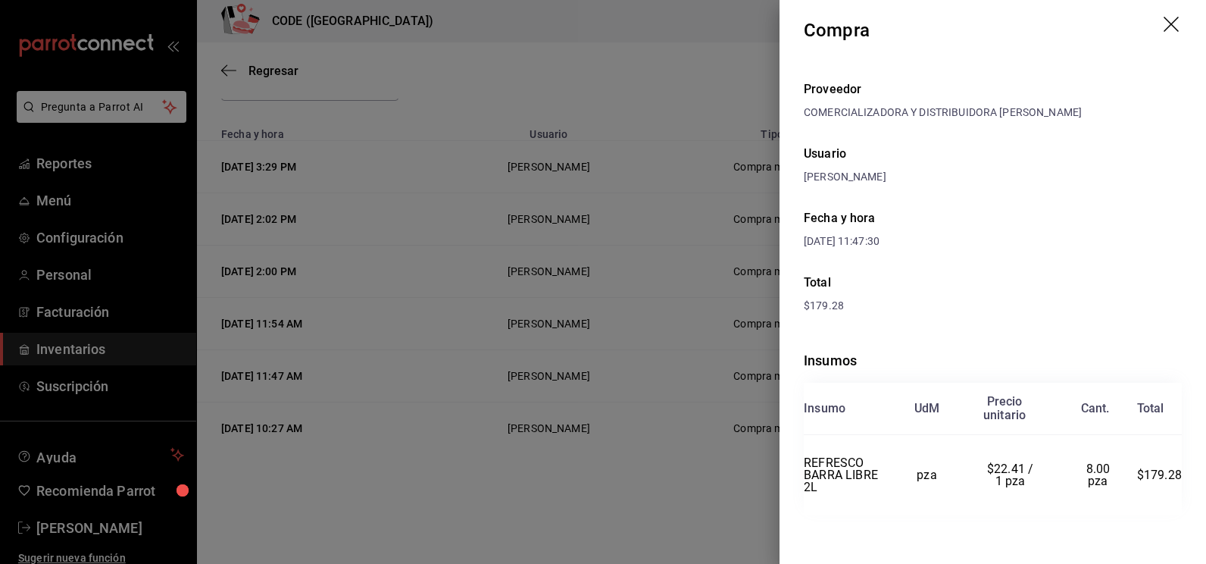
click at [697, 55] on div at bounding box center [603, 282] width 1206 height 564
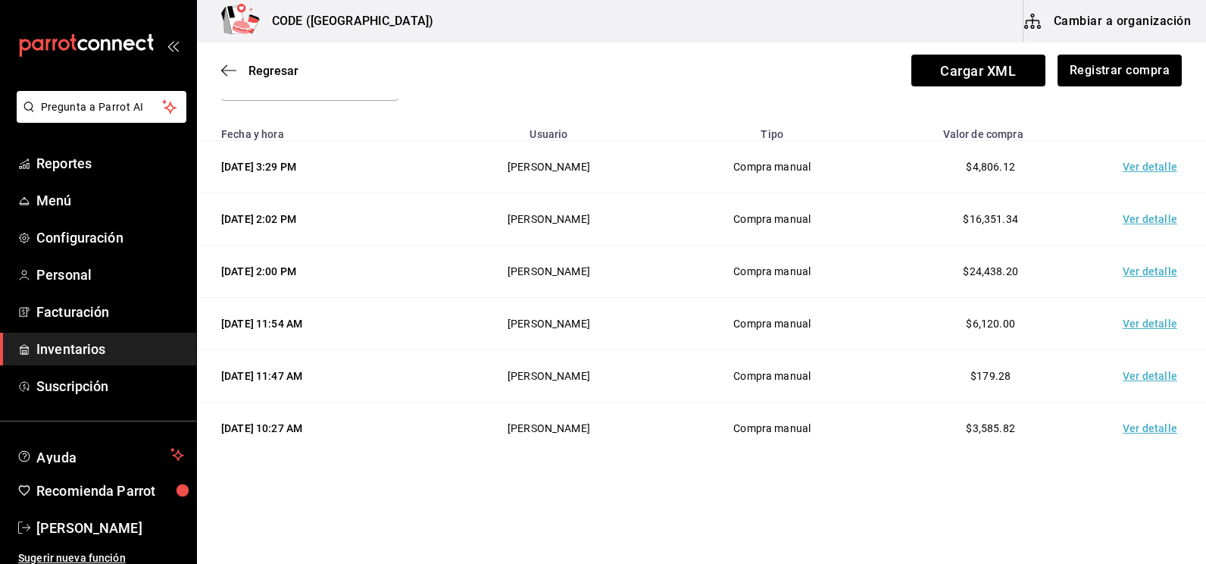
click at [1147, 424] on td "Ver detalle" at bounding box center [1153, 428] width 106 height 52
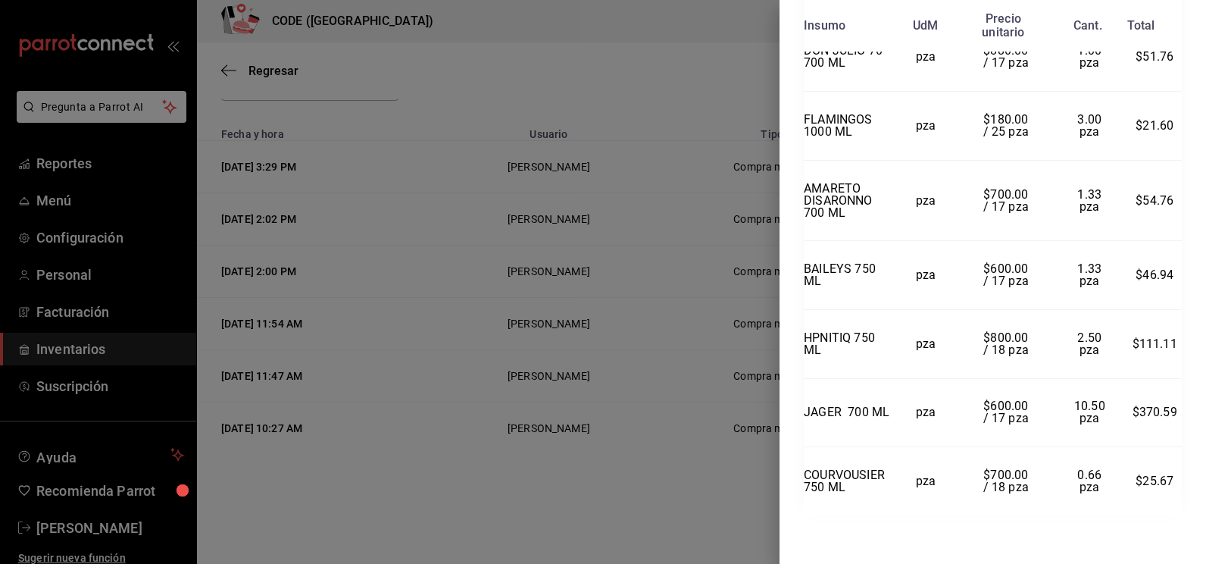
scroll to position [1296, 0]
click at [757, 492] on div at bounding box center [603, 282] width 1206 height 564
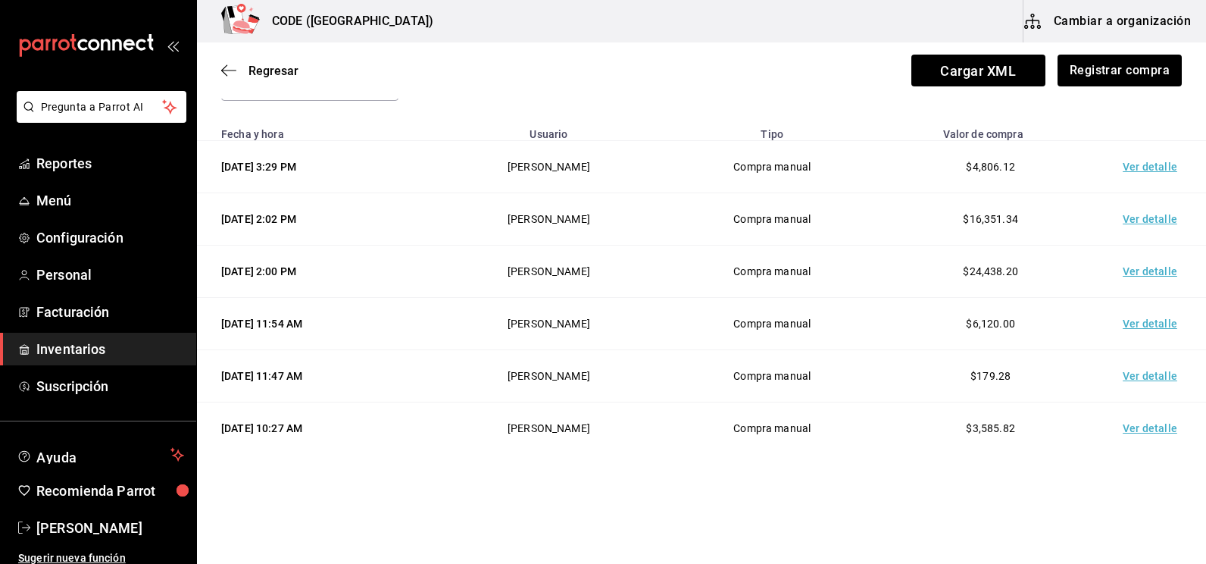
click at [1139, 325] on td "Ver detalle" at bounding box center [1153, 324] width 106 height 52
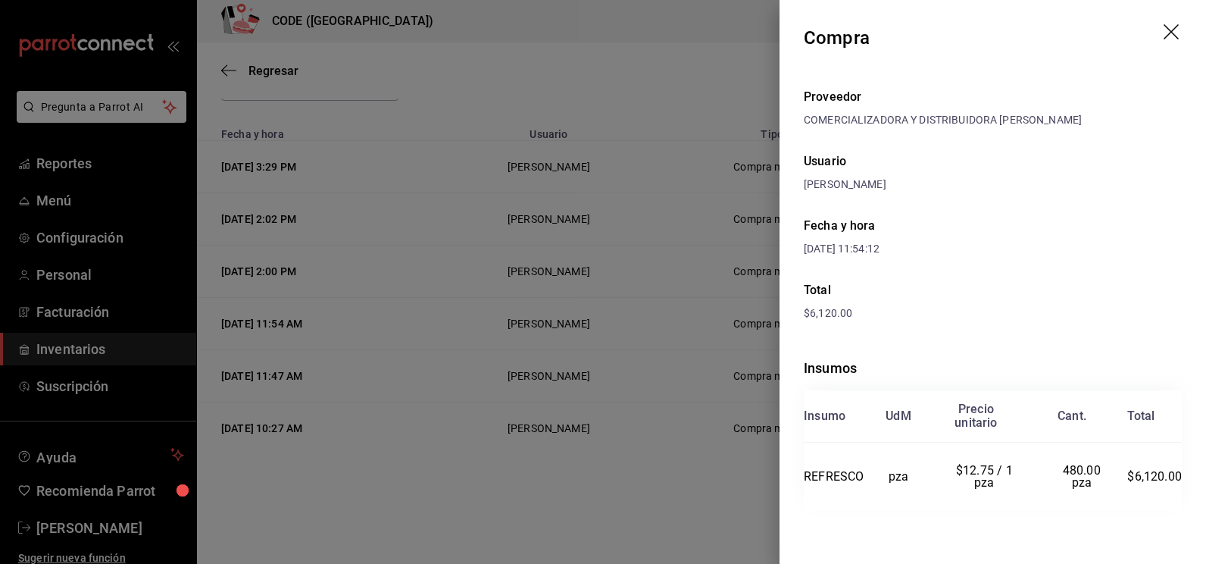
click at [734, 484] on div at bounding box center [603, 282] width 1206 height 564
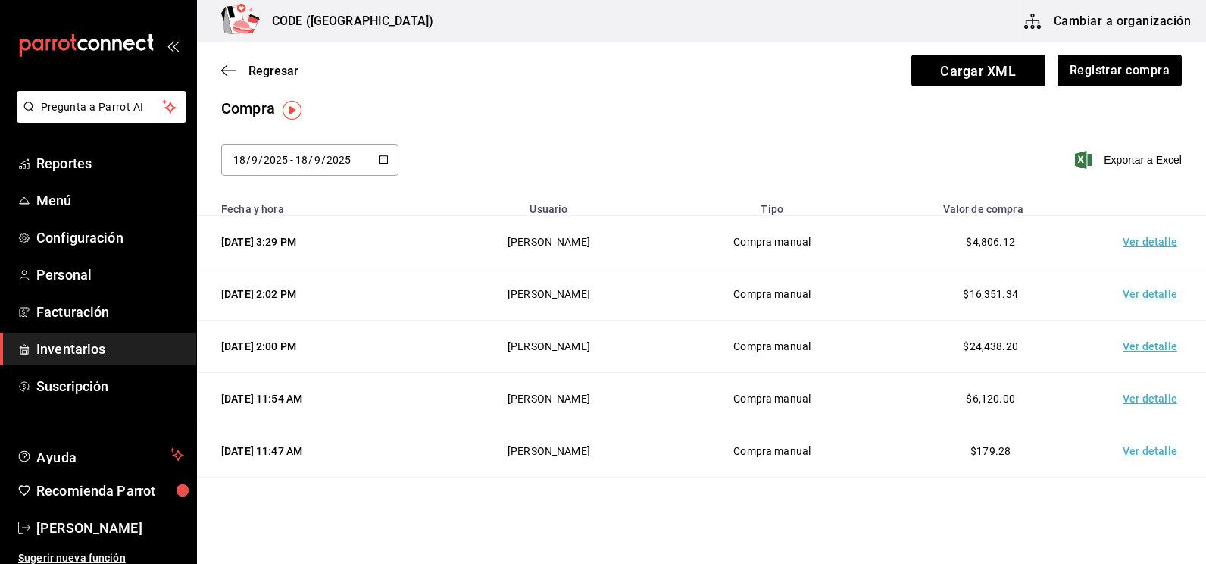
scroll to position [0, 0]
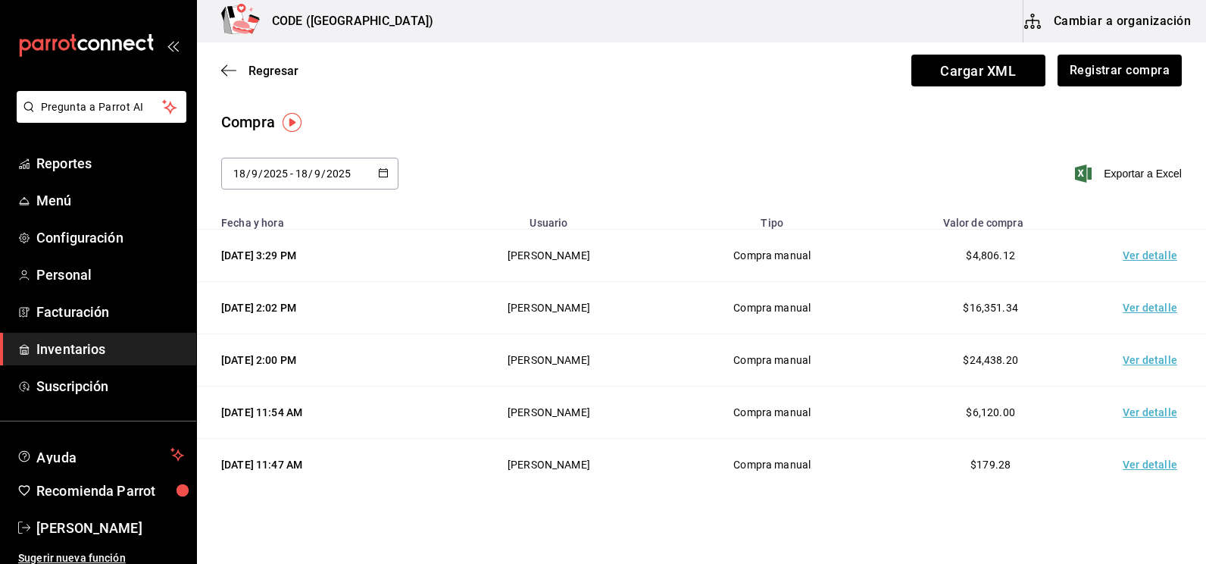
click at [1132, 250] on td "Ver detalle" at bounding box center [1153, 256] width 106 height 52
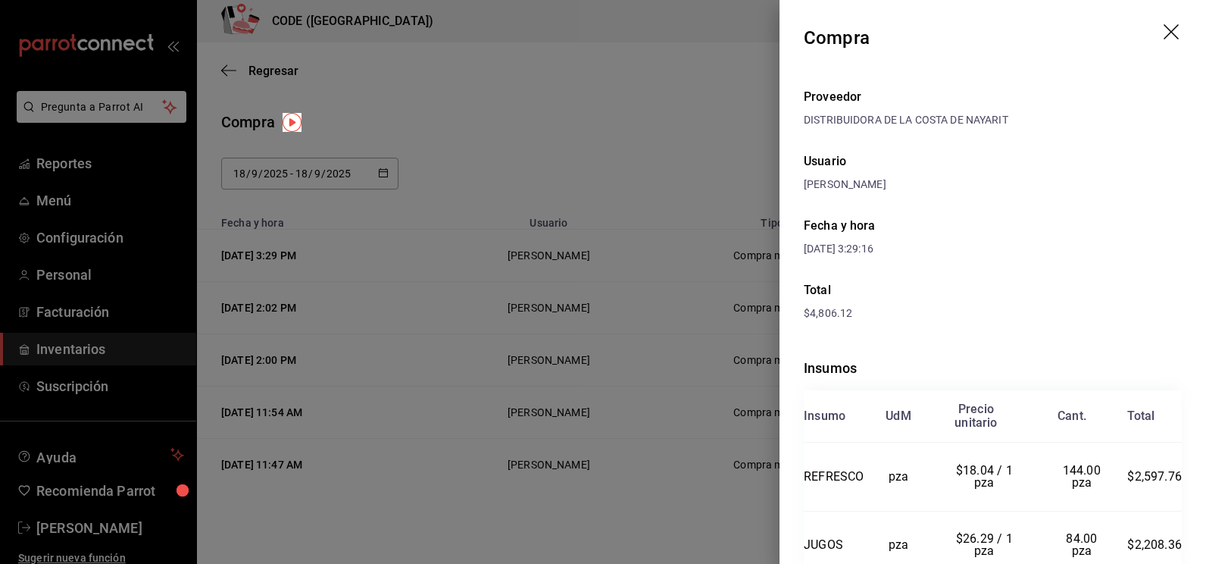
click at [958, 323] on div "Proveedor DISTRIBUIDORA DE LA [PERSON_NAME] DE NAYARIT Usuario [PERSON_NAME] y …" at bounding box center [993, 352] width 427 height 552
click at [996, 311] on div "$4,806.12" at bounding box center [993, 313] width 378 height 16
click at [582, 131] on div at bounding box center [603, 282] width 1206 height 564
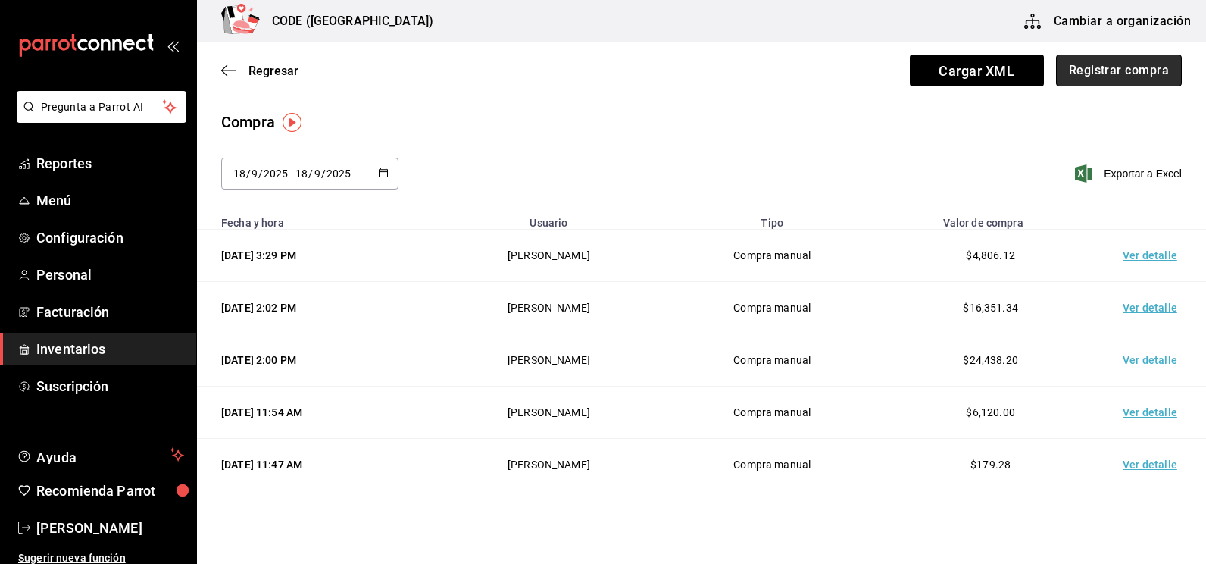
click at [1058, 76] on button "Registrar compra" at bounding box center [1119, 71] width 126 height 32
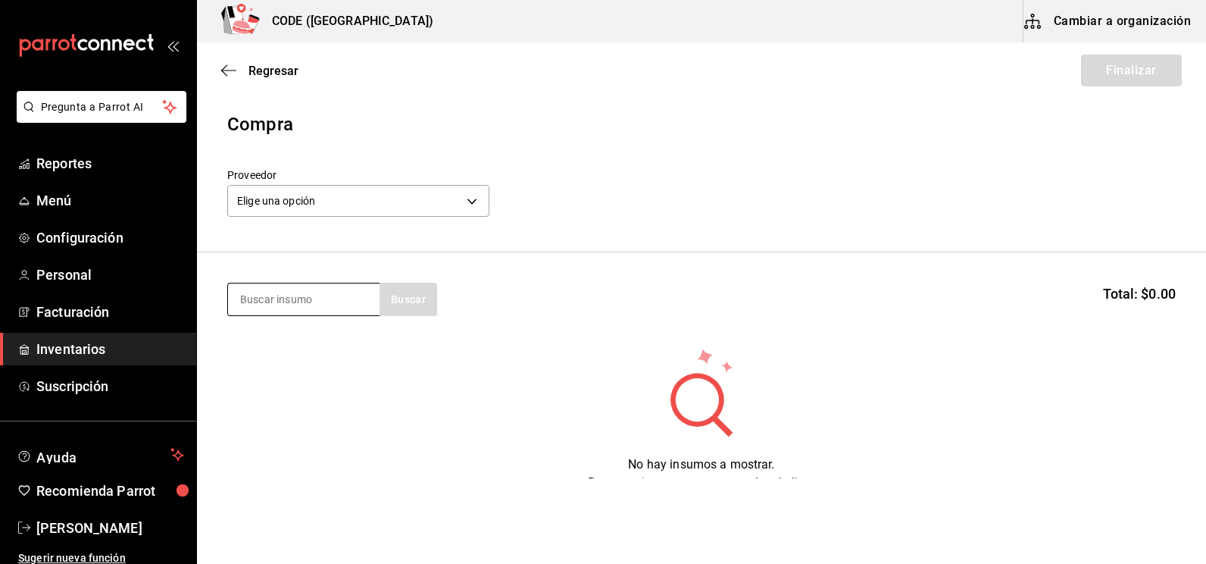
click at [336, 308] on input at bounding box center [304, 299] width 152 height 32
type input "REFRE"
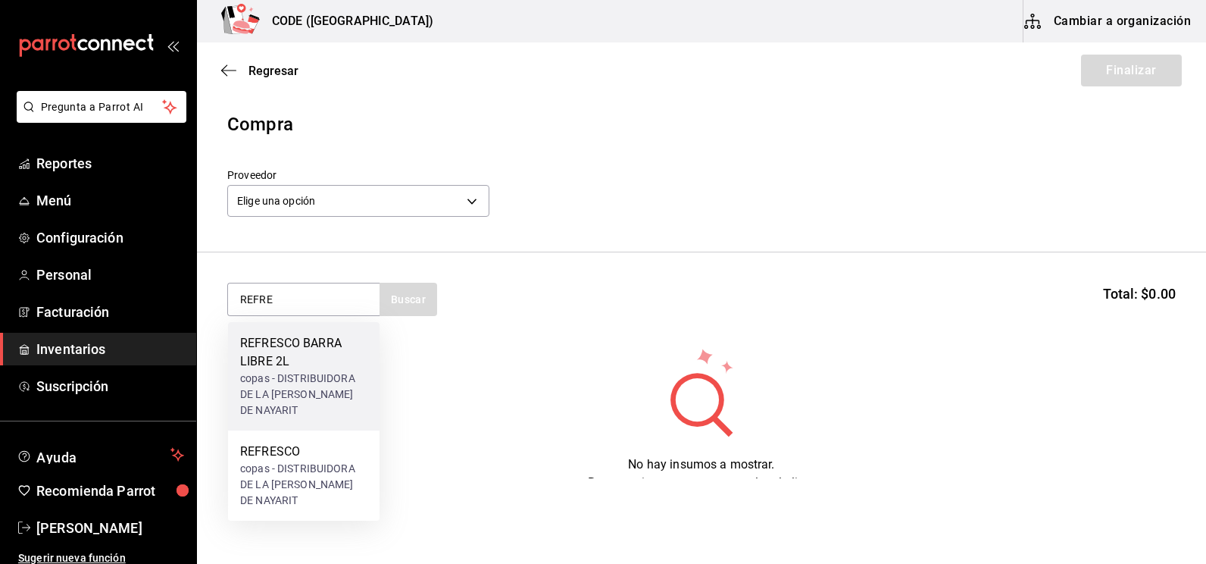
click at [301, 368] on div "REFRESCO BARRA LIBRE 2L" at bounding box center [303, 352] width 127 height 36
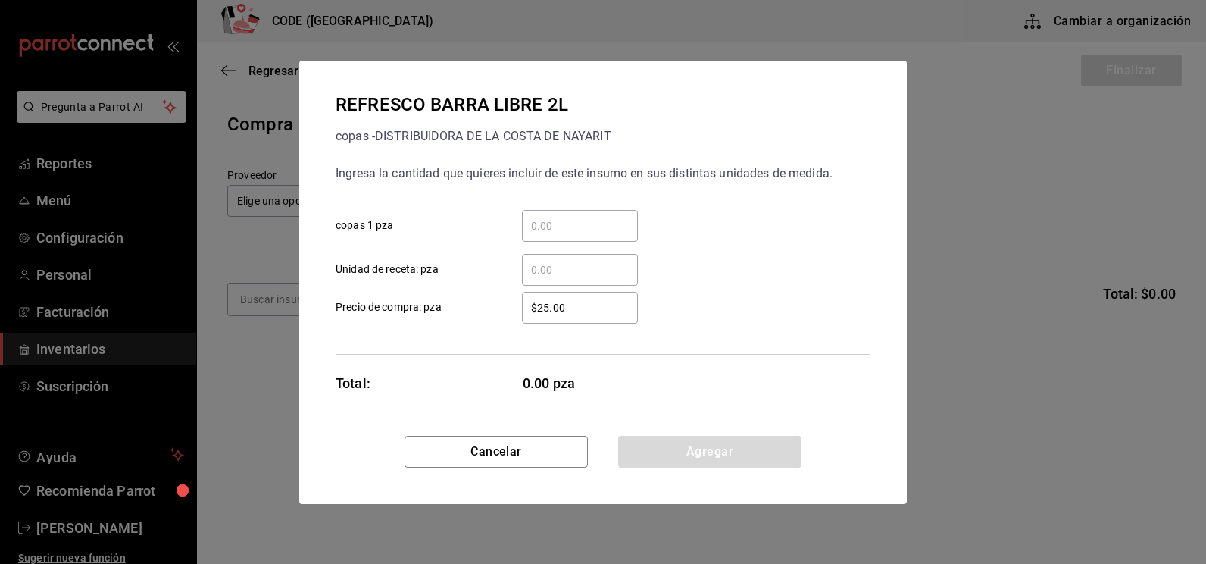
click at [557, 225] on input "​ copas 1 pza" at bounding box center [580, 226] width 116 height 18
type input "24"
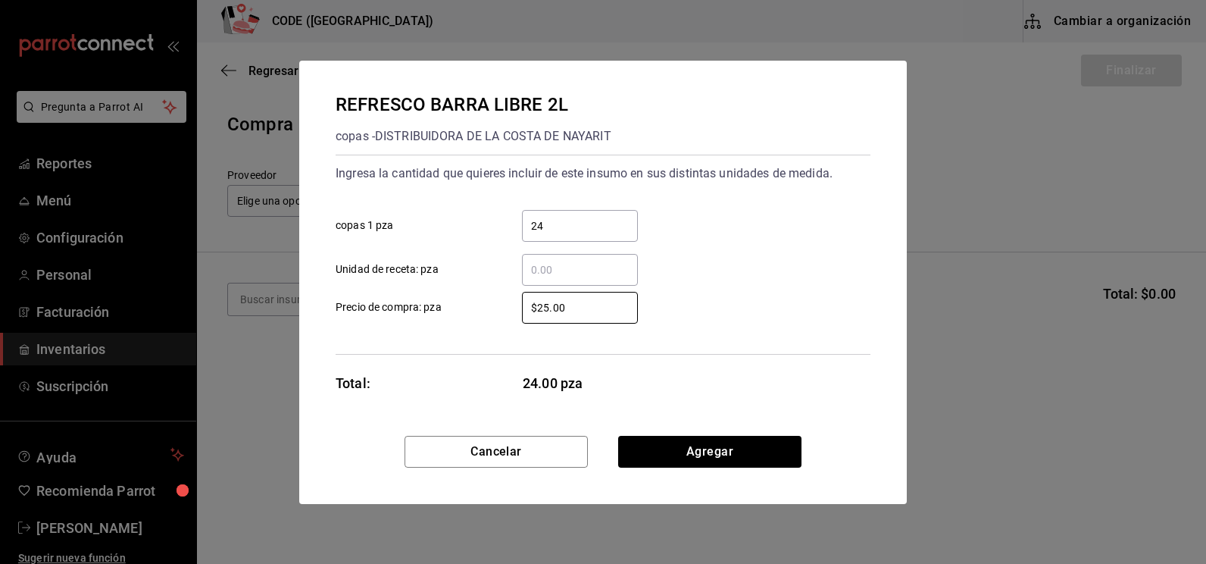
type input "$8"
type input "$28.25"
click at [663, 445] on button "Agregar" at bounding box center [709, 452] width 183 height 32
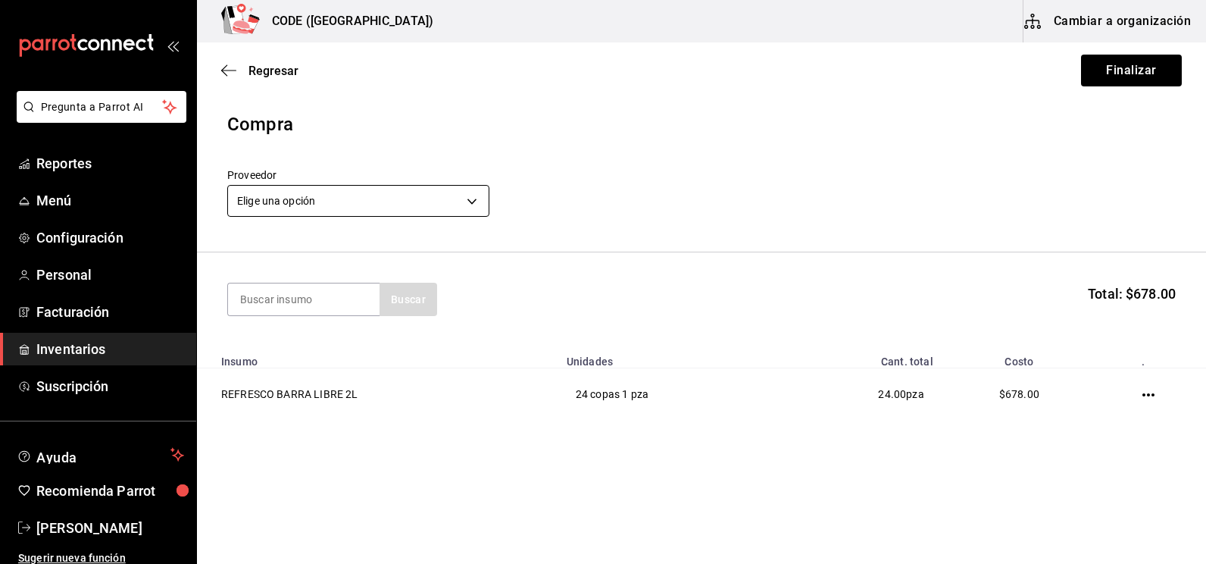
click at [387, 192] on body "Pregunta a Parrot AI Reportes Menú Configuración Personal Facturación Inventari…" at bounding box center [603, 239] width 1206 height 478
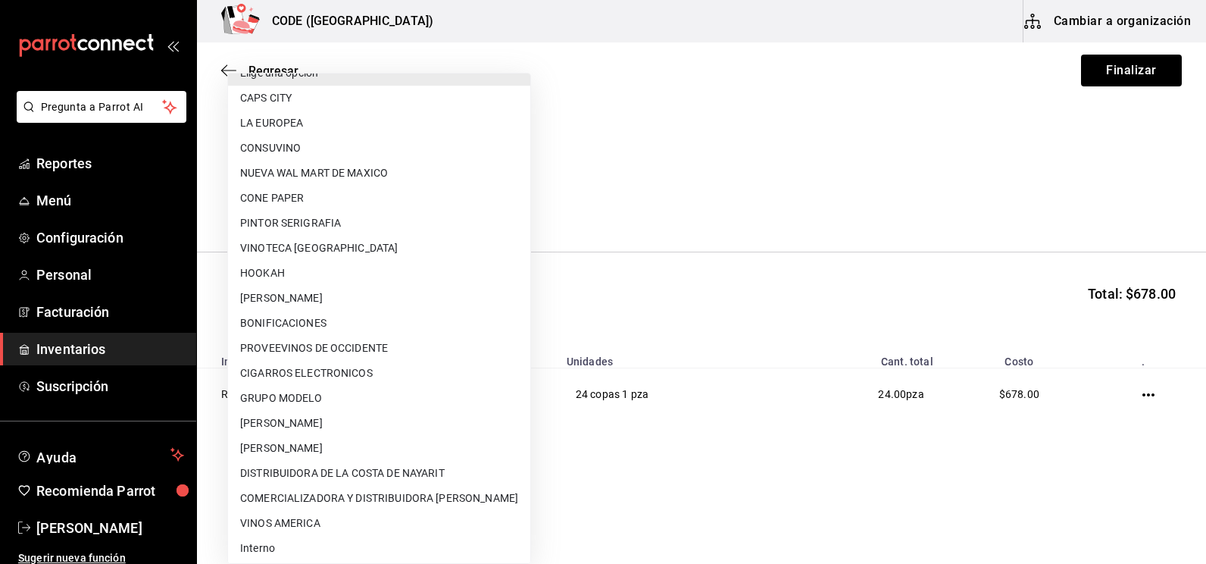
scroll to position [23, 0]
click at [339, 472] on li "DISTRIBUIDORA DE LA COSTA DE NAYARIT" at bounding box center [379, 469] width 302 height 25
type input "e026ff03-f54e-4cf3-b411-82b5e89e58f1"
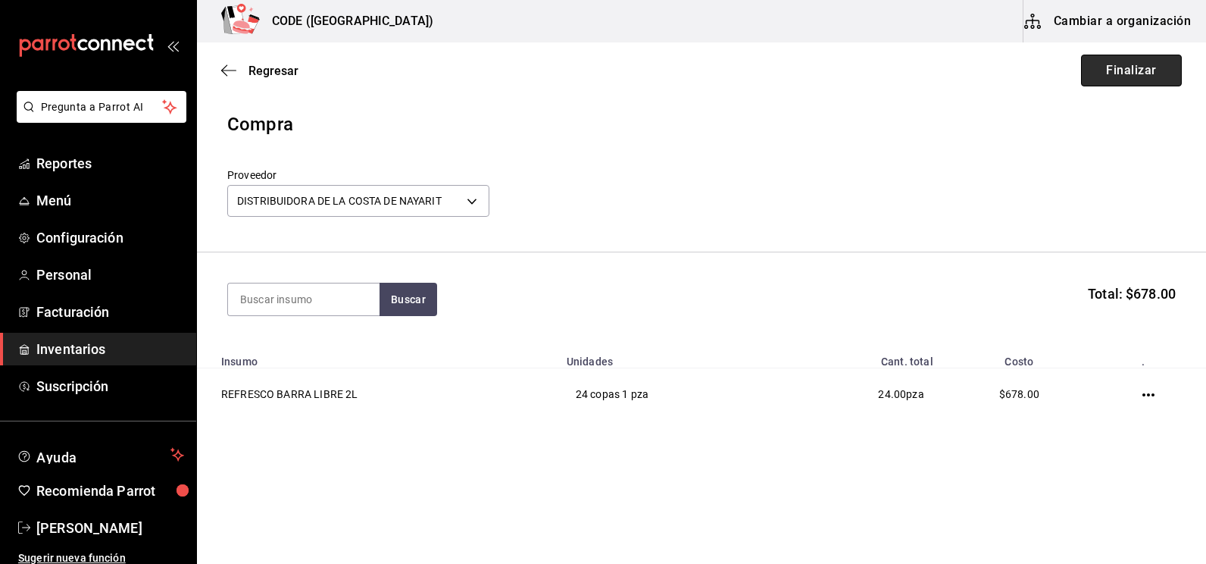
click at [1140, 76] on button "Finalizar" at bounding box center [1131, 71] width 101 height 32
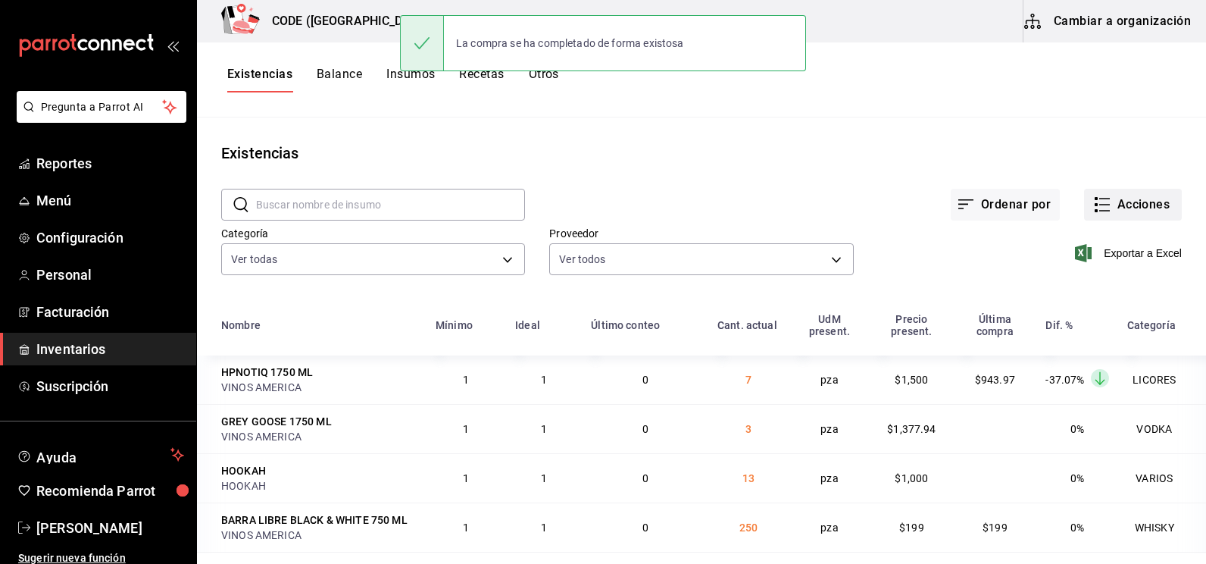
click at [1100, 201] on icon "button" at bounding box center [1102, 205] width 18 height 18
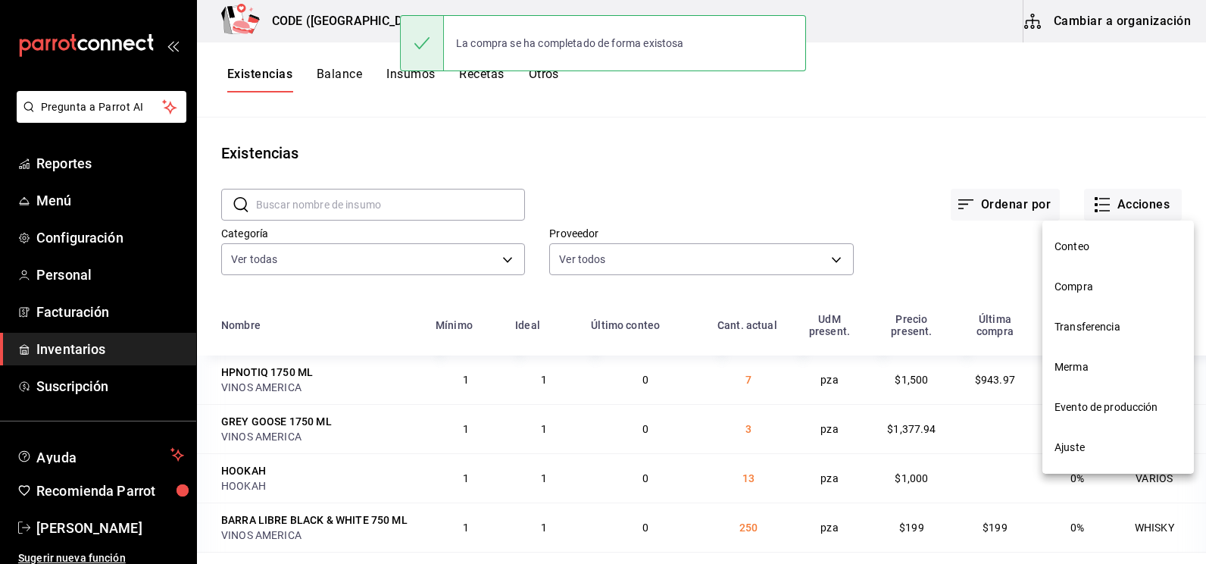
click at [1090, 284] on span "Compra" at bounding box center [1118, 287] width 127 height 16
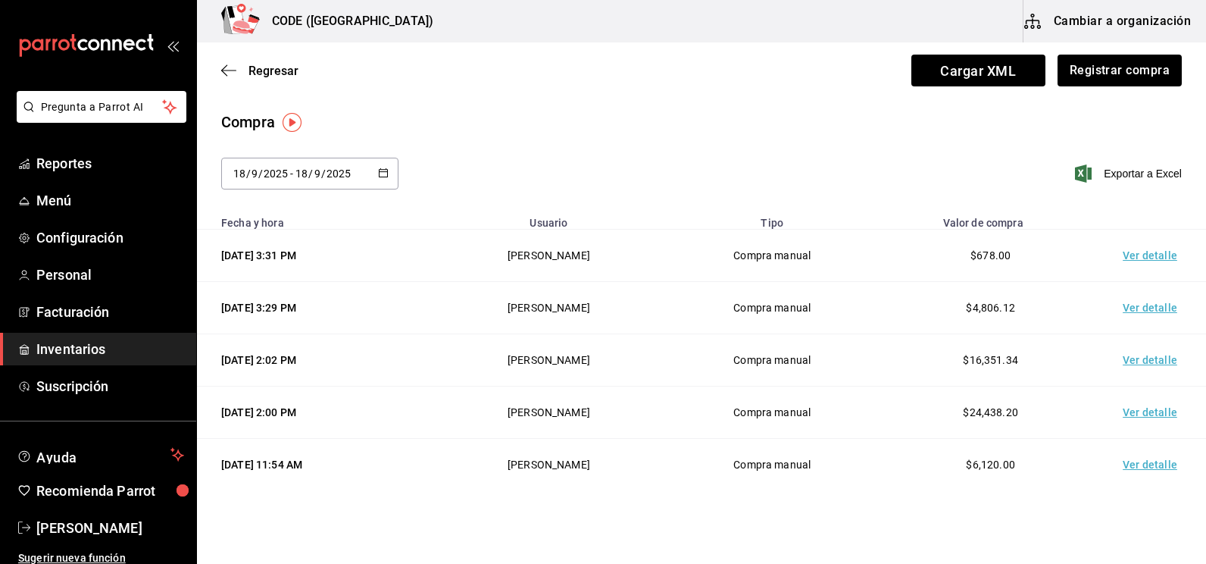
click at [1121, 256] on td "Ver detalle" at bounding box center [1153, 256] width 106 height 52
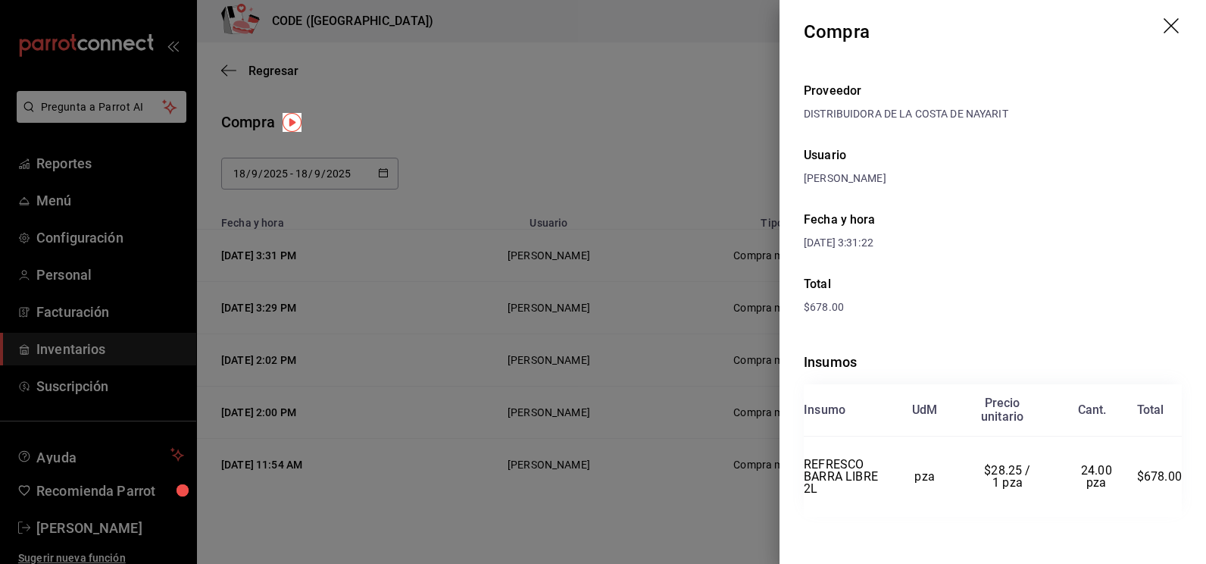
scroll to position [8, 0]
click at [1027, 324] on div "Proveedor DISTRIBUIDORA DE LA [PERSON_NAME] DE NAYARIT Usuario [PERSON_NAME] y …" at bounding box center [993, 316] width 427 height 496
click at [517, 124] on div at bounding box center [603, 282] width 1206 height 564
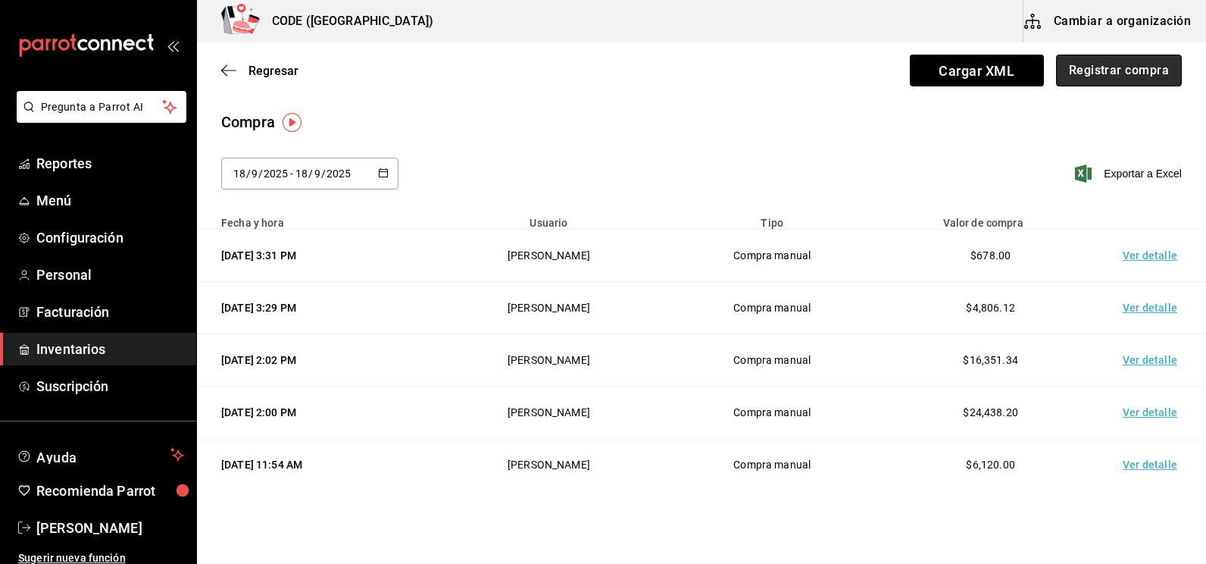
click at [1082, 67] on button "Registrar compra" at bounding box center [1119, 71] width 126 height 32
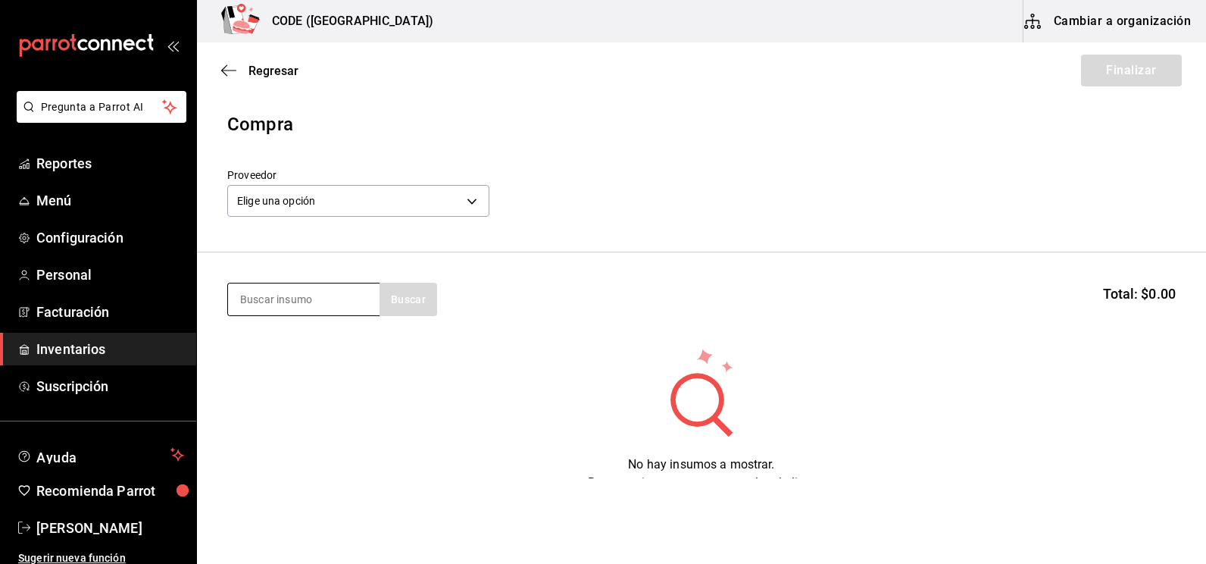
click at [305, 296] on input at bounding box center [304, 299] width 152 height 32
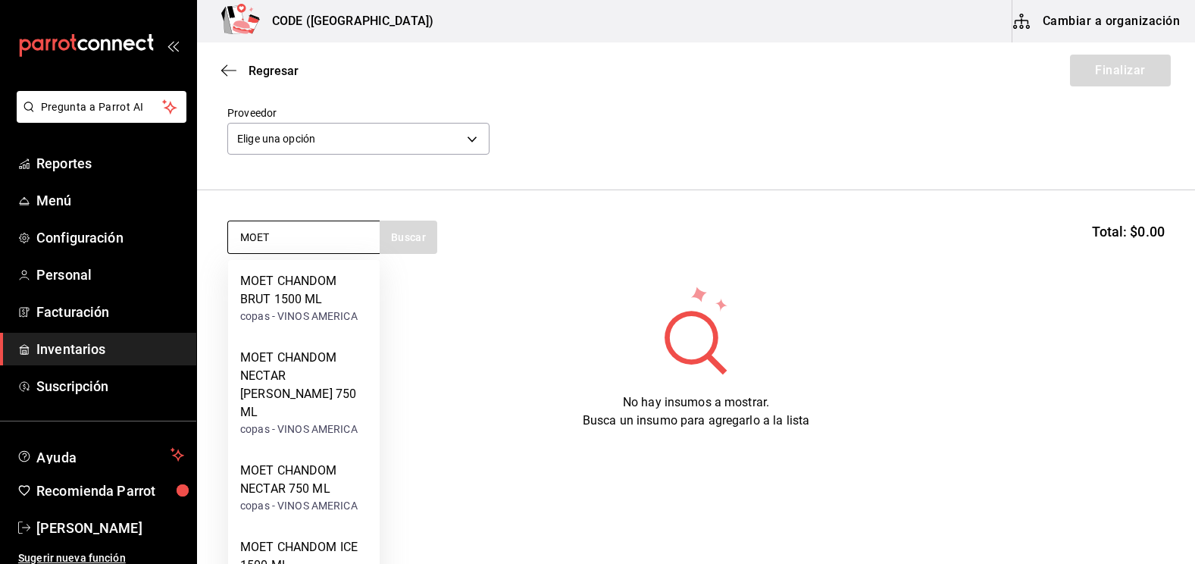
click at [305, 233] on input "MOET" at bounding box center [304, 237] width 152 height 32
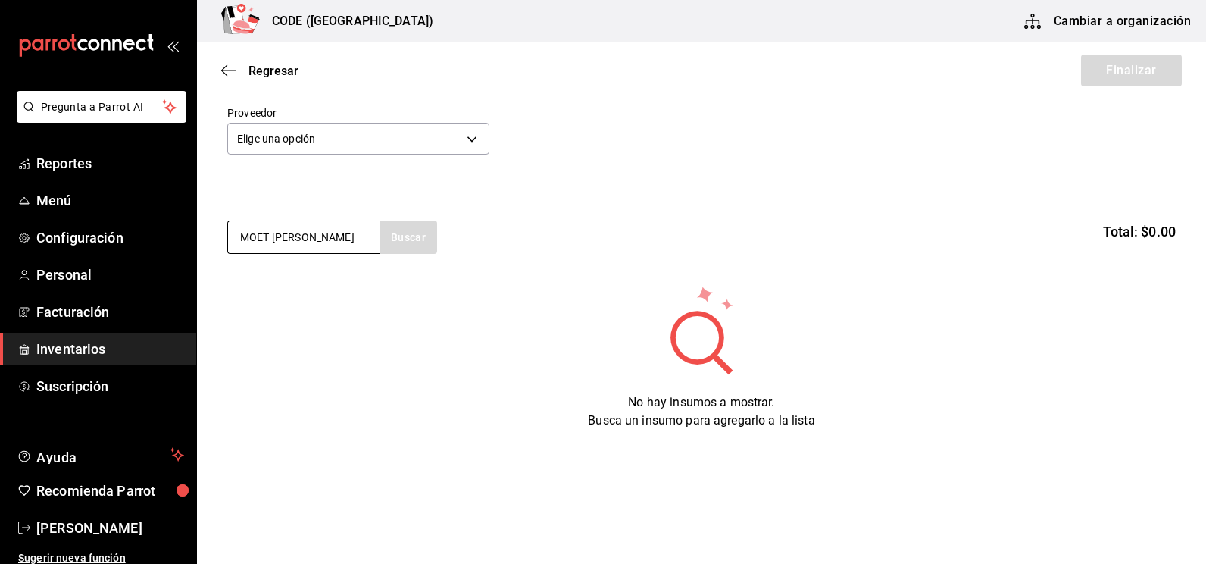
type input "MOET [PERSON_NAME]"
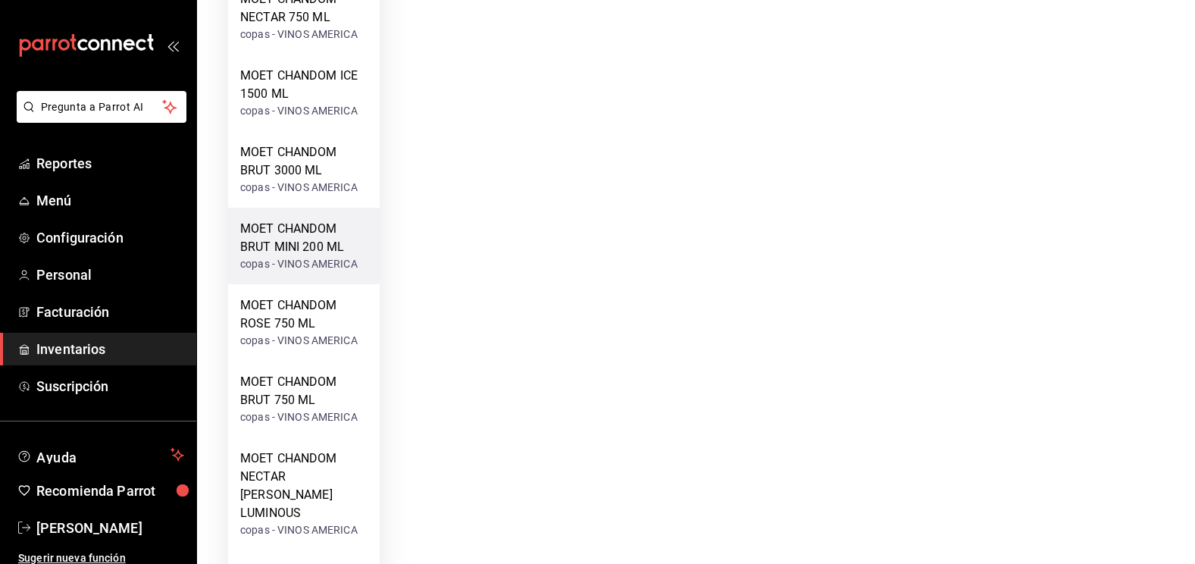
scroll to position [486, 0]
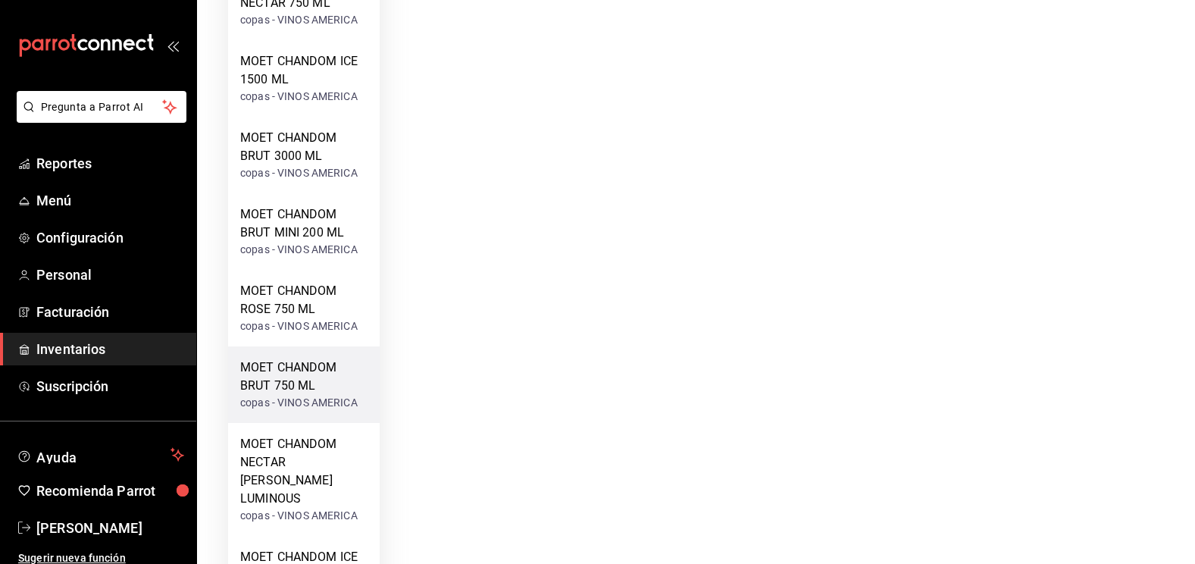
click at [300, 395] on div "copas - VINOS AMERICA" at bounding box center [303, 403] width 127 height 16
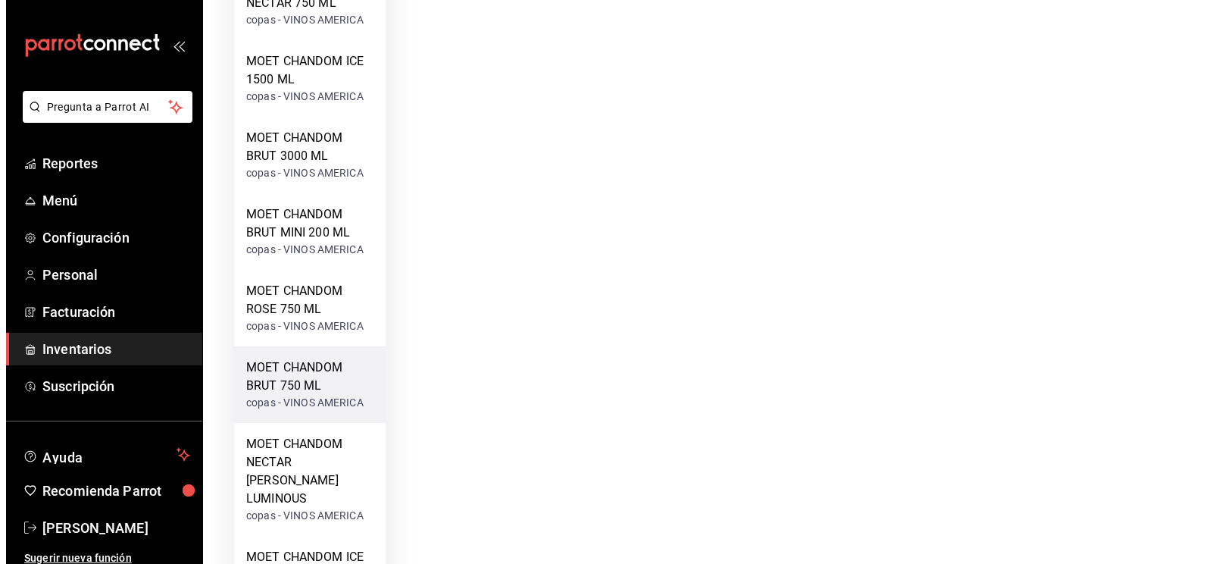
scroll to position [0, 0]
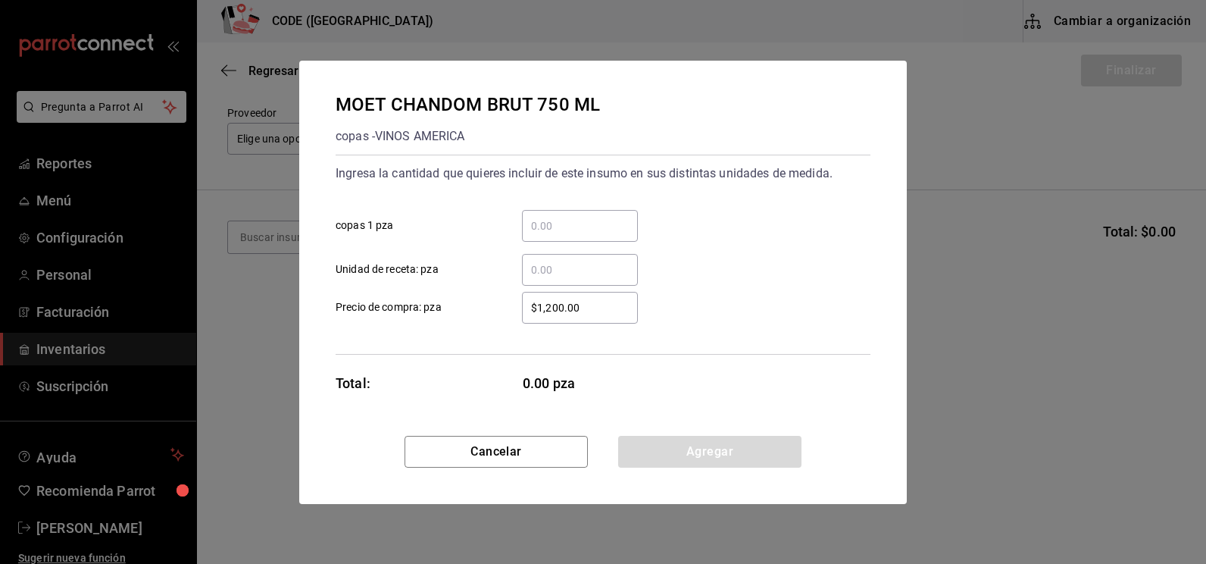
click at [556, 230] on input "​ copas 1 pza" at bounding box center [580, 226] width 116 height 18
type input "3"
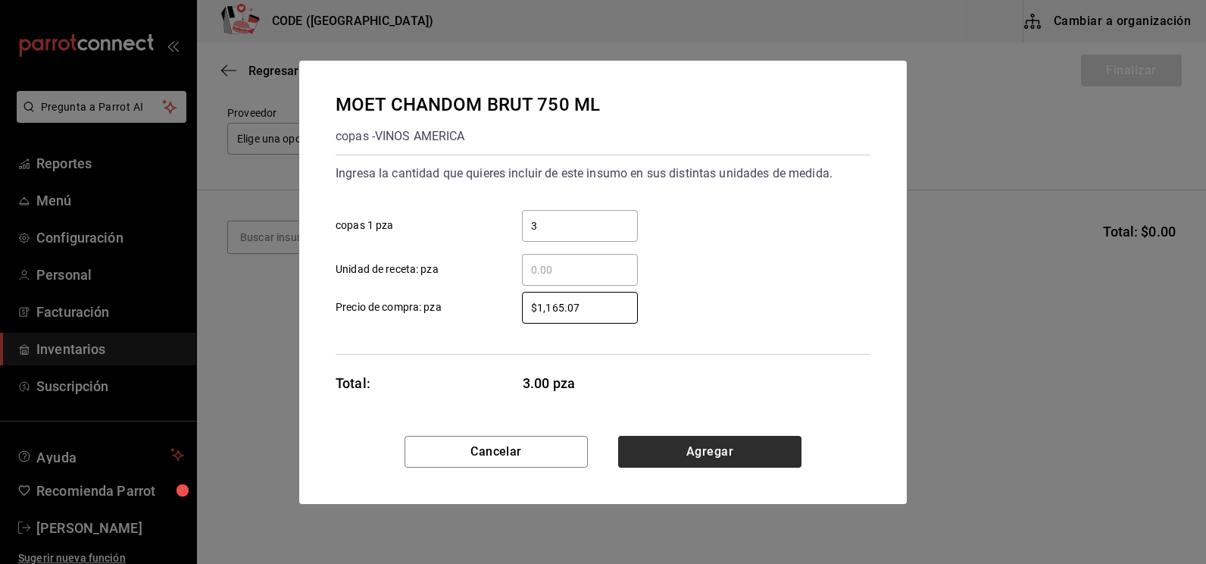
type input "$1,165.07"
click at [710, 458] on button "Agregar" at bounding box center [709, 452] width 183 height 32
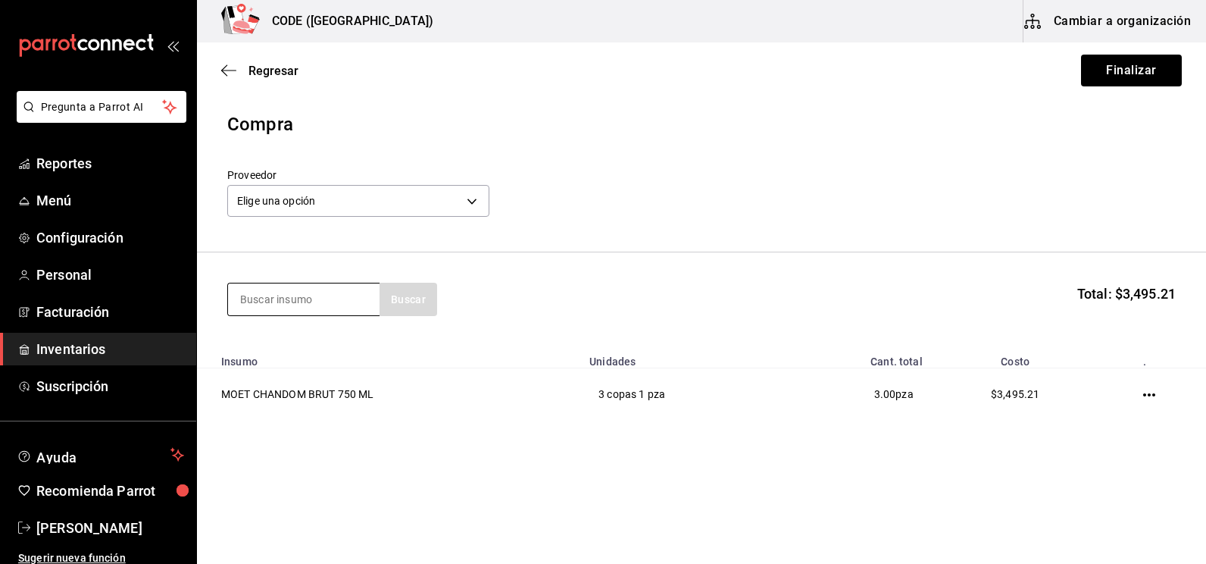
click at [339, 303] on input at bounding box center [304, 299] width 152 height 32
type input "ICE"
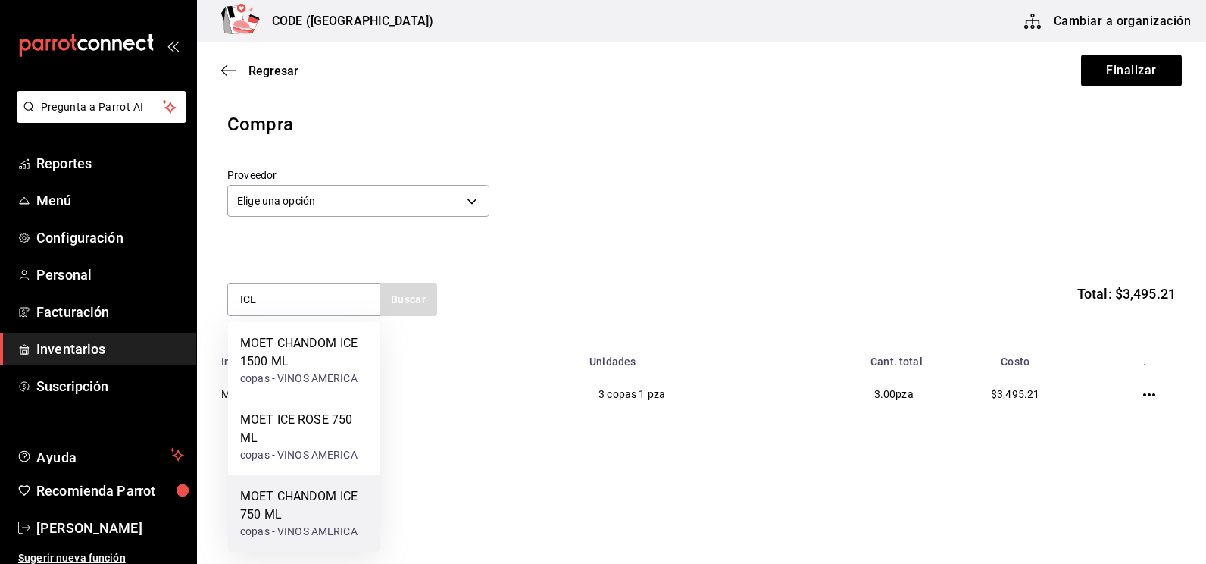
click at [286, 497] on div "MOET CHANDOM ICE 750 ML" at bounding box center [303, 505] width 127 height 36
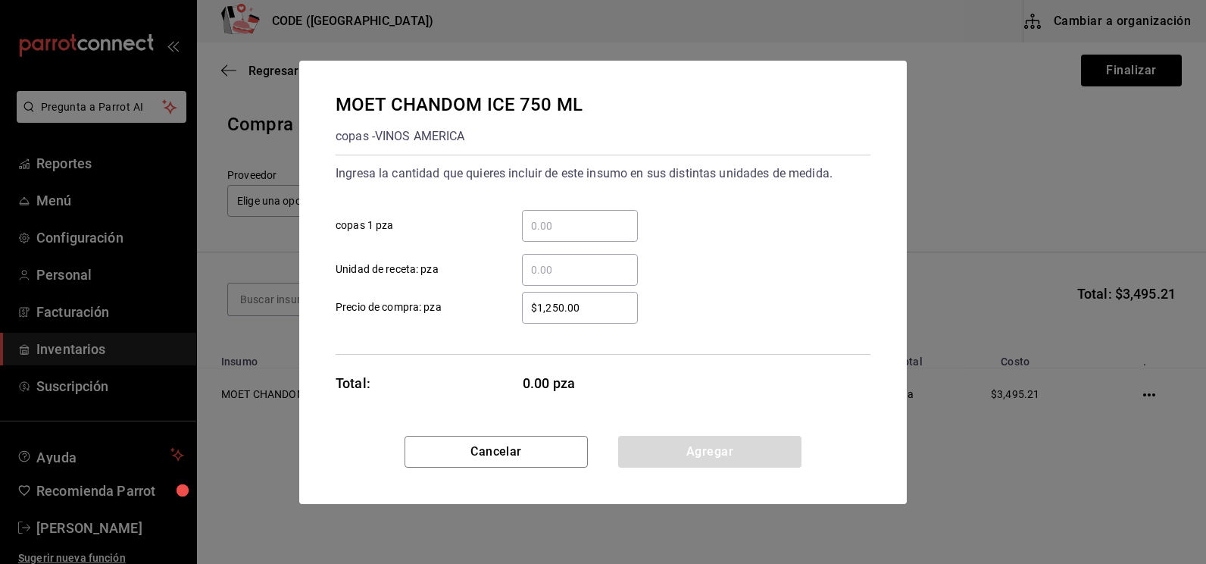
click at [530, 228] on input "​ copas 1 pza" at bounding box center [580, 226] width 116 height 18
type input "5"
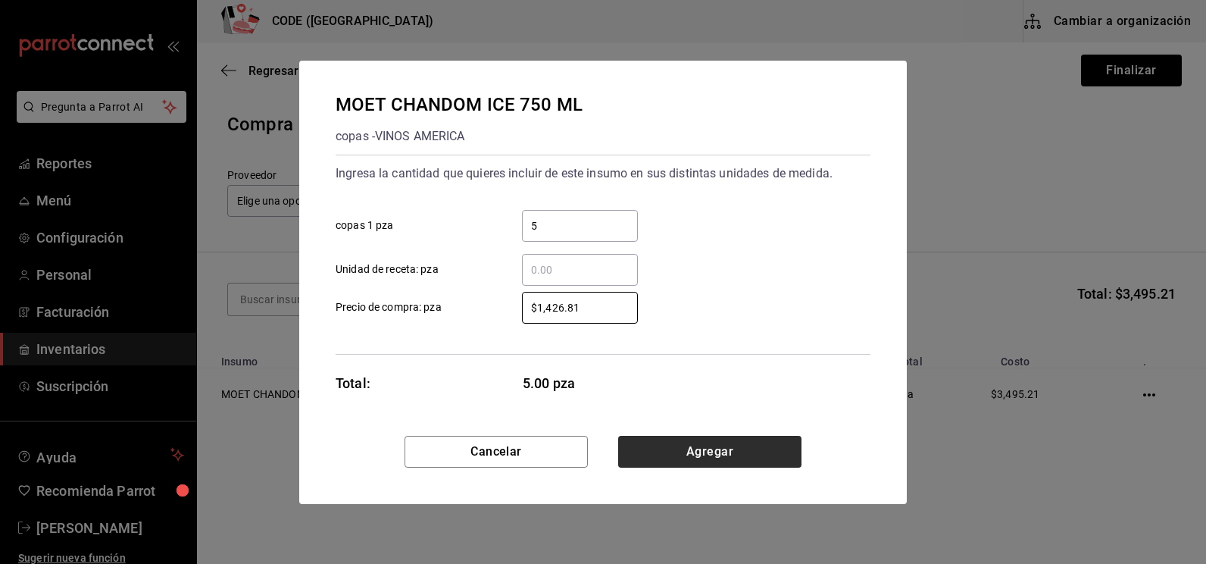
type input "$1,426.81"
click at [696, 456] on button "Agregar" at bounding box center [709, 452] width 183 height 32
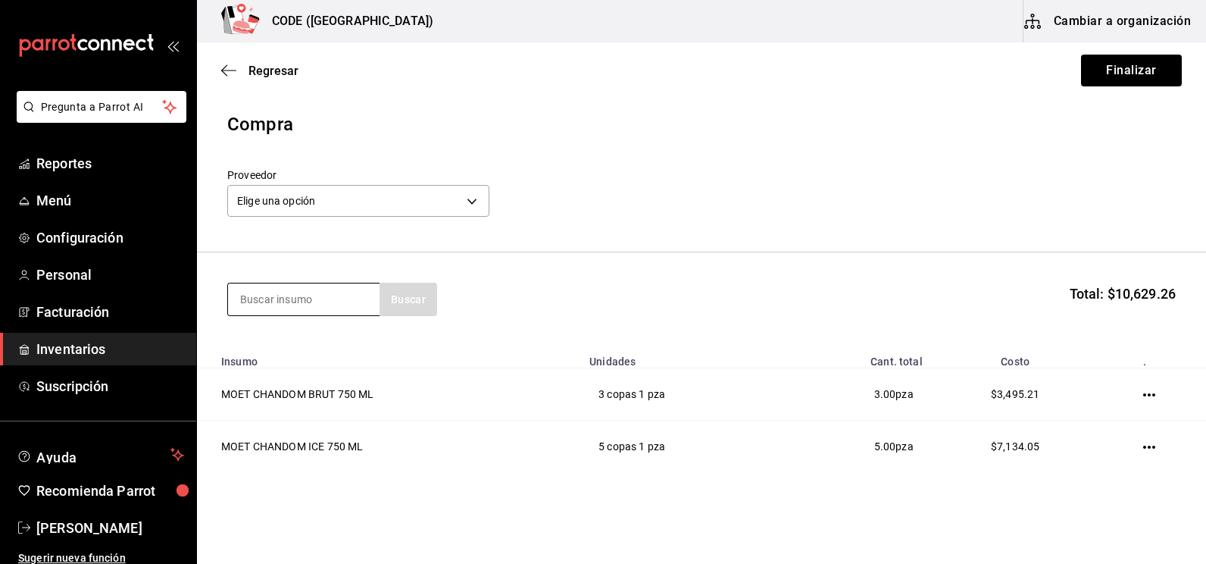
click at [310, 299] on input at bounding box center [304, 299] width 152 height 32
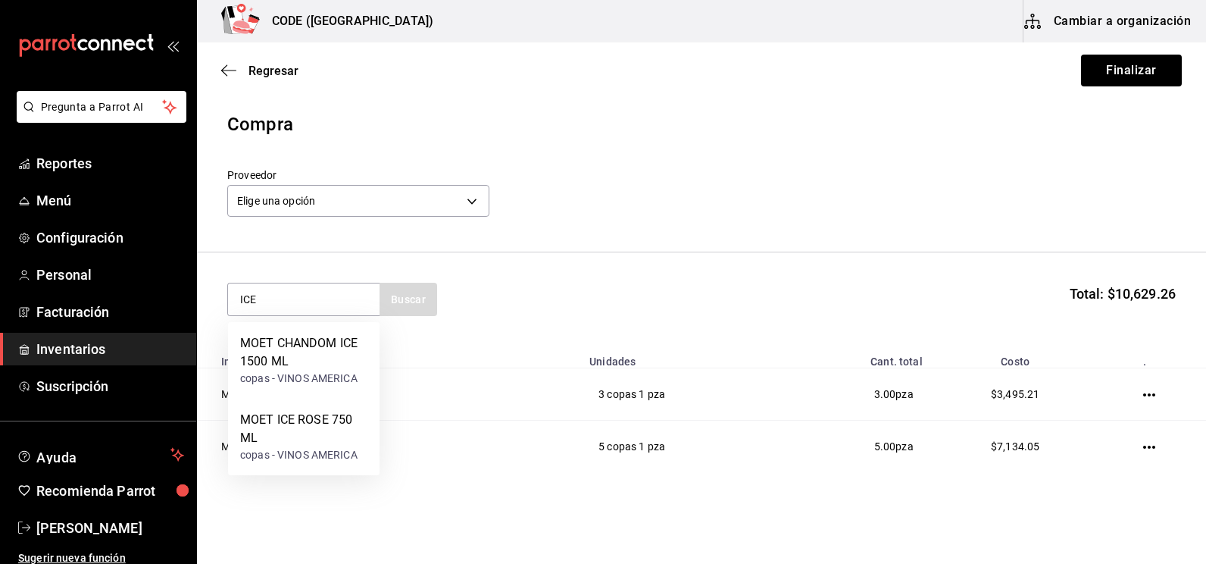
type input "ICE"
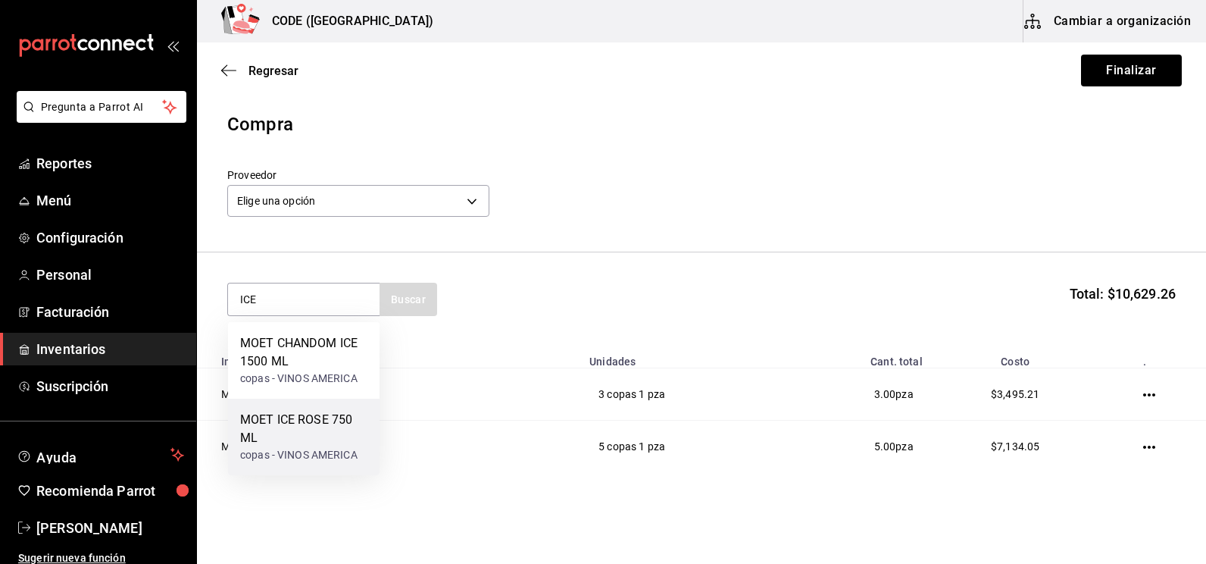
click at [308, 424] on div "MOET ICE ROSE 750 ML" at bounding box center [303, 429] width 127 height 36
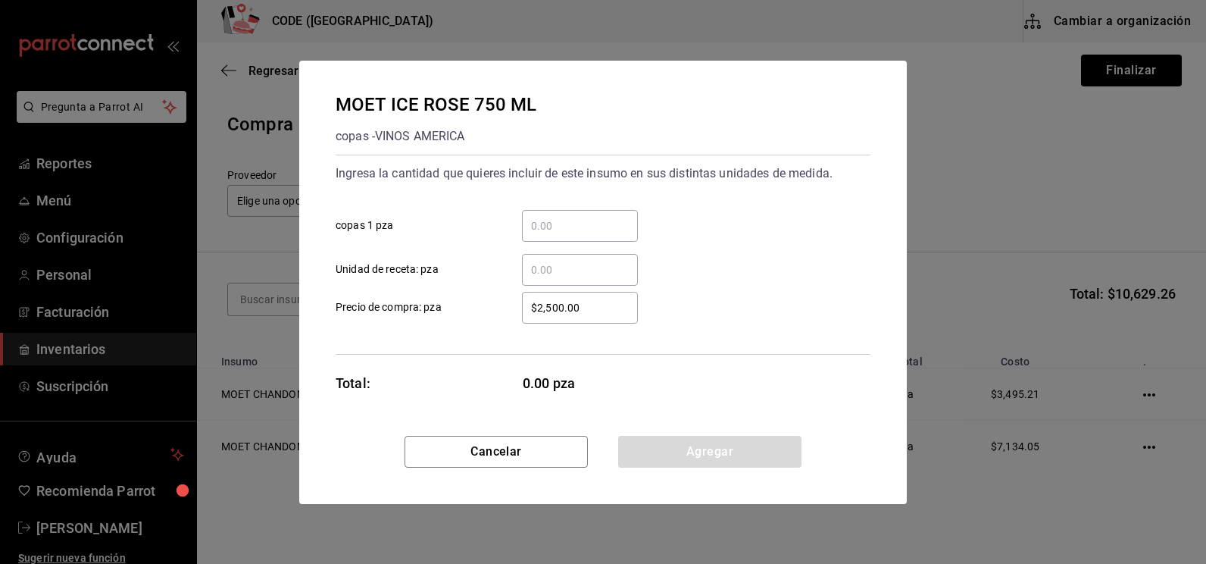
click at [556, 225] on input "​ copas 1 pza" at bounding box center [580, 226] width 116 height 18
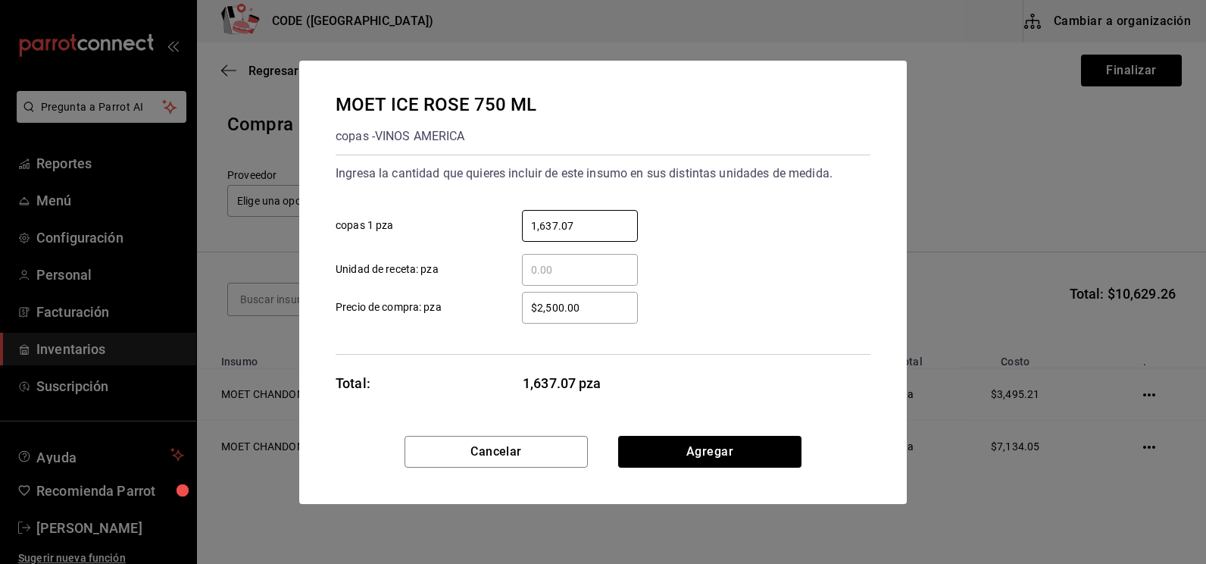
drag, startPoint x: 575, startPoint y: 223, endPoint x: 406, endPoint y: 224, distance: 169.0
click at [406, 224] on label "1,637.07 ​ copas 1 pza" at bounding box center [487, 226] width 302 height 32
type input "3"
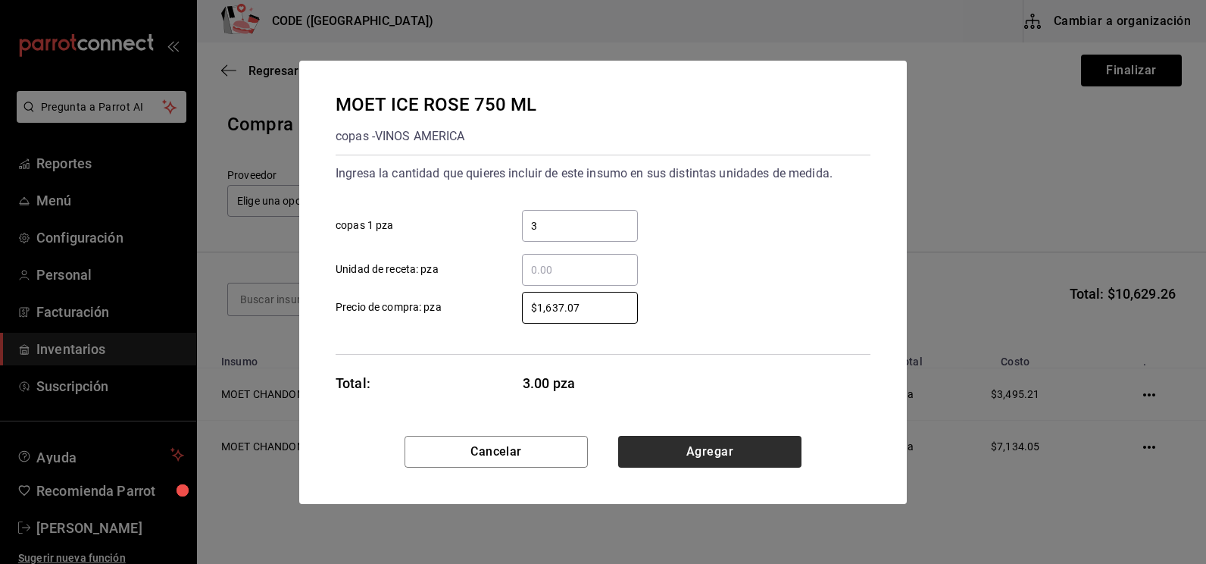
type input "$1,637.07"
click at [691, 441] on button "Agregar" at bounding box center [709, 452] width 183 height 32
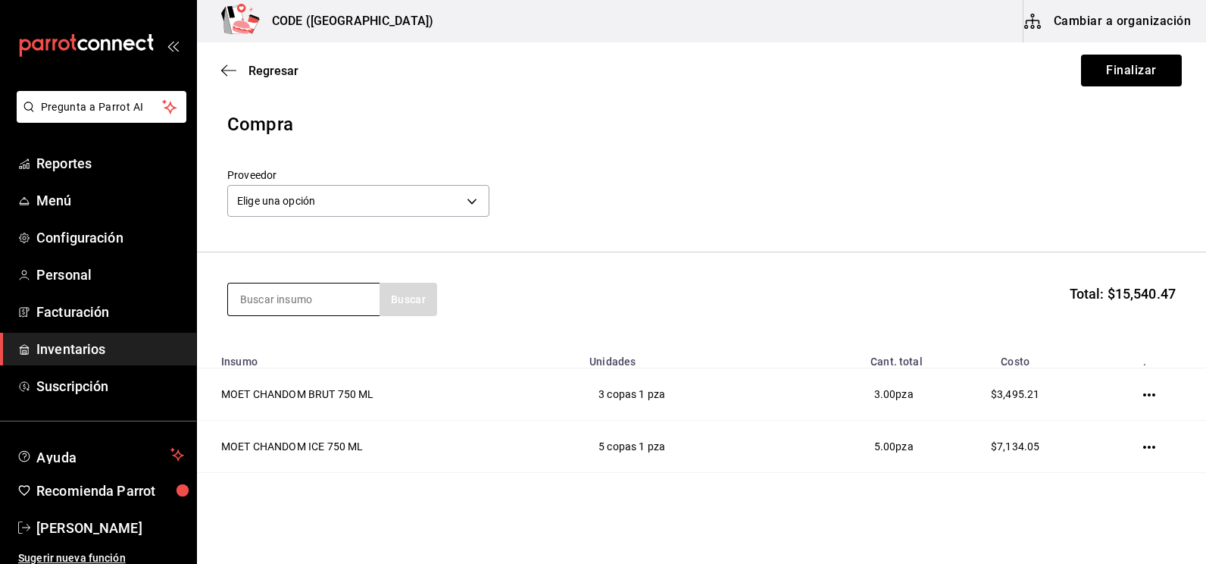
click at [316, 308] on input at bounding box center [304, 299] width 152 height 32
type input "VEUVE"
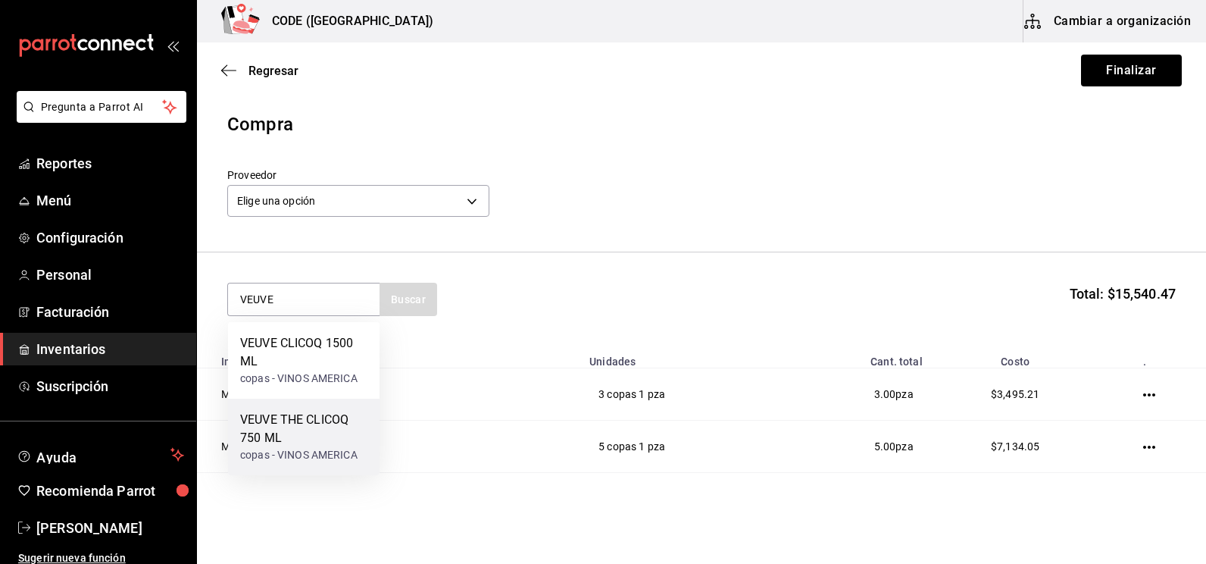
click at [285, 427] on div "VEUVE THE CLICOQ 750 ML" at bounding box center [303, 429] width 127 height 36
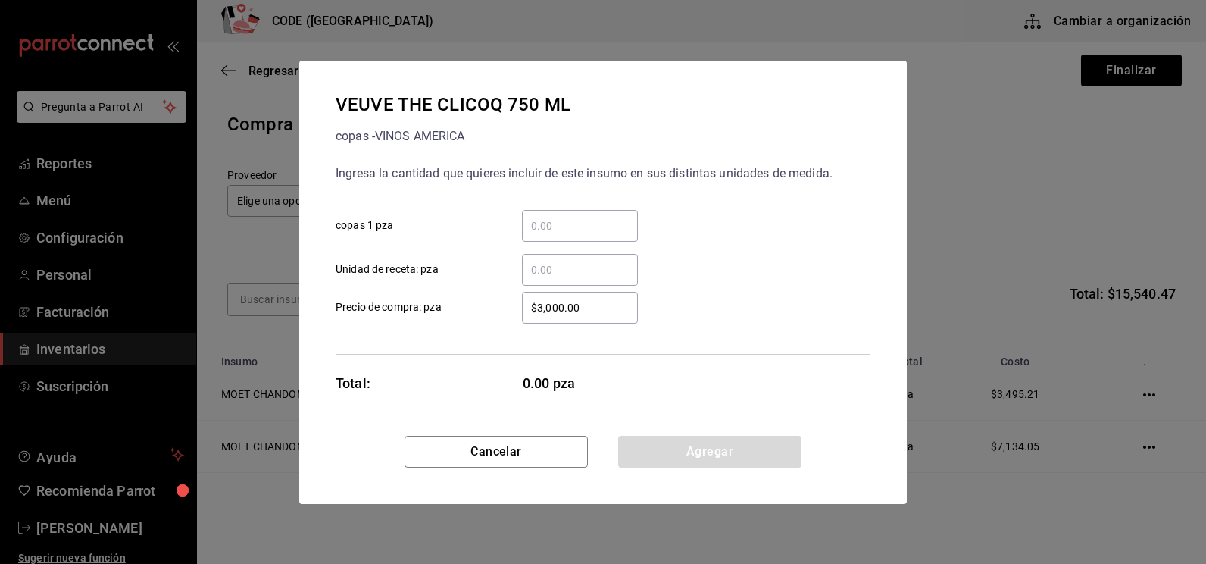
click at [559, 236] on div "​" at bounding box center [580, 226] width 116 height 32
click at [559, 235] on input "​ copas 1 pza" at bounding box center [580, 226] width 116 height 18
type input "1"
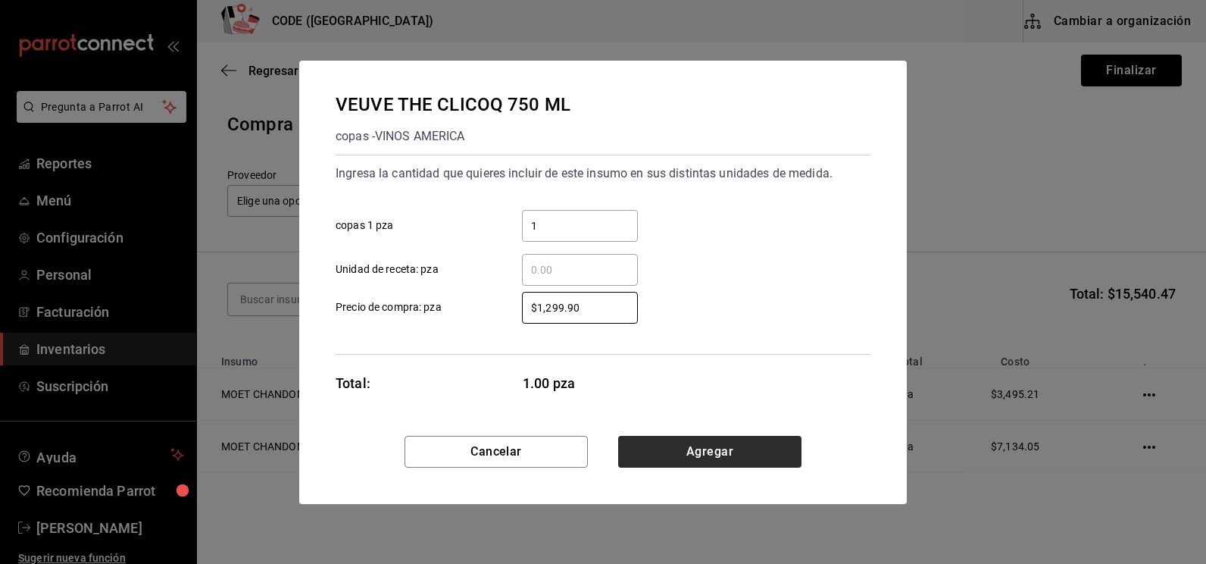
type input "$1,299.90"
click at [682, 443] on button "Agregar" at bounding box center [709, 452] width 183 height 32
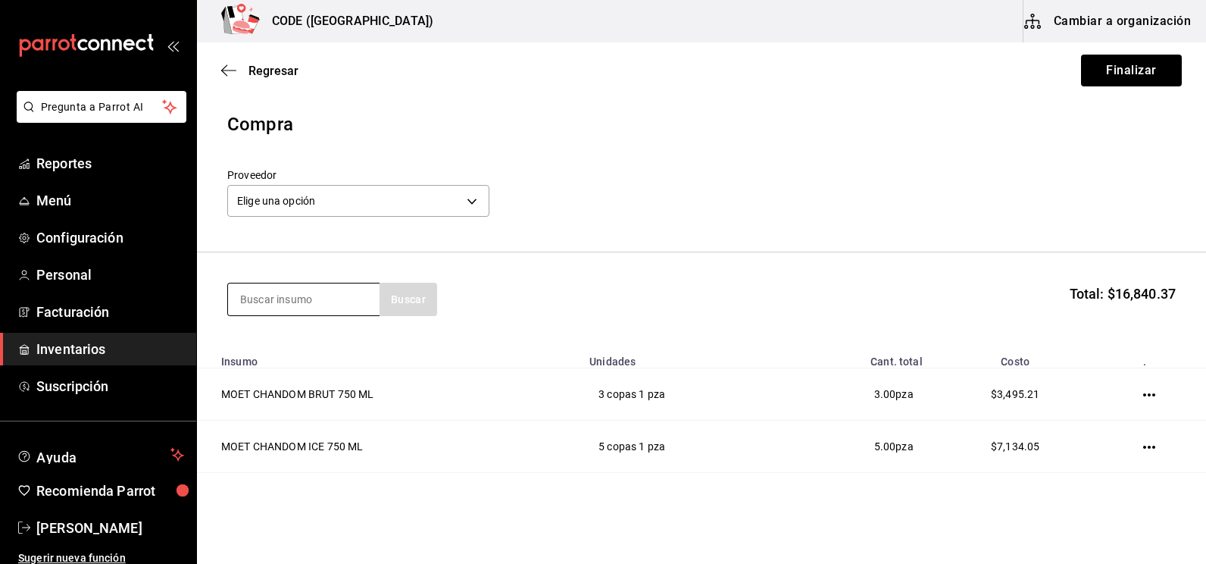
click at [314, 306] on input at bounding box center [304, 299] width 152 height 32
type input "[PERSON_NAME]"
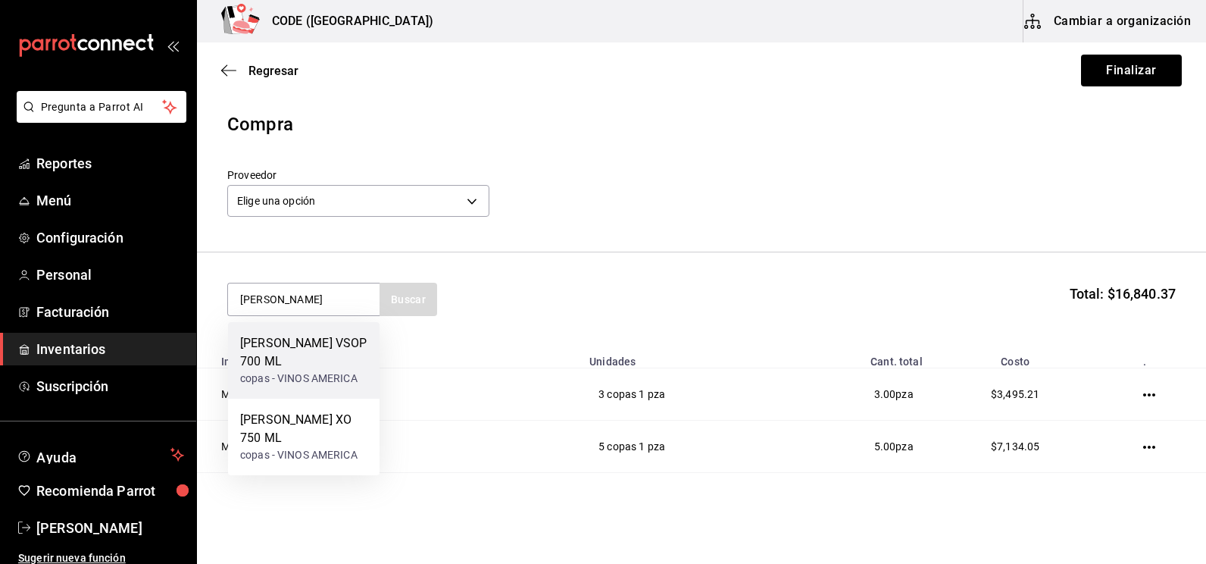
click at [308, 368] on div "[PERSON_NAME] VSOP 700 ML" at bounding box center [303, 352] width 127 height 36
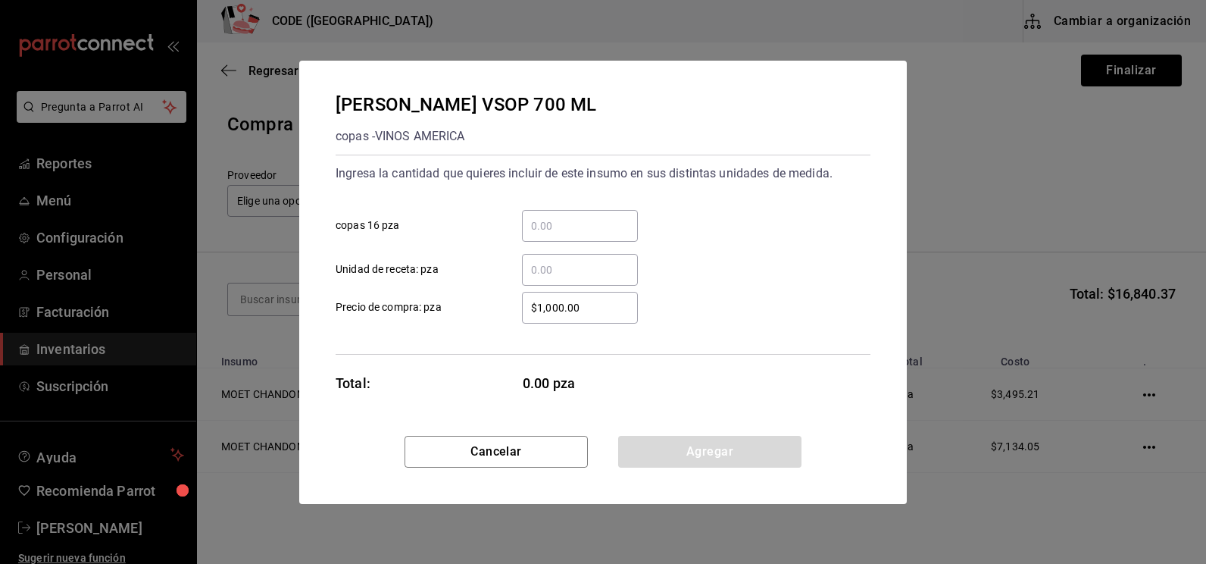
click at [560, 217] on input "​ copas 16 pza" at bounding box center [580, 226] width 116 height 18
click at [545, 230] on input "​ copas 16 pza" at bounding box center [580, 226] width 116 height 18
type input "2"
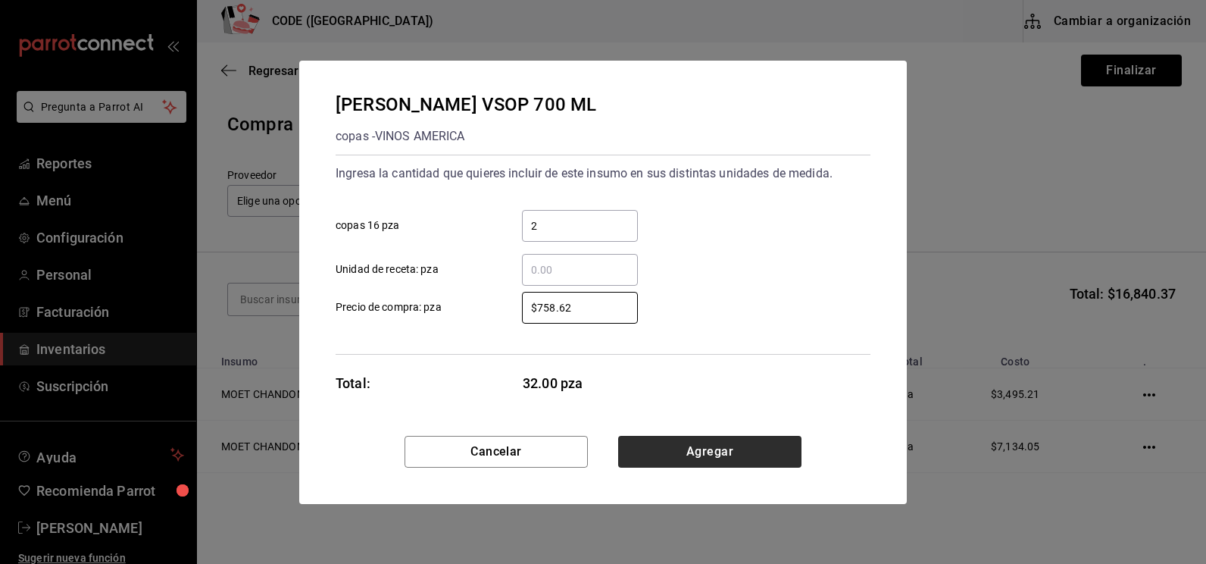
type input "$758.62"
click at [702, 448] on button "Agregar" at bounding box center [709, 452] width 183 height 32
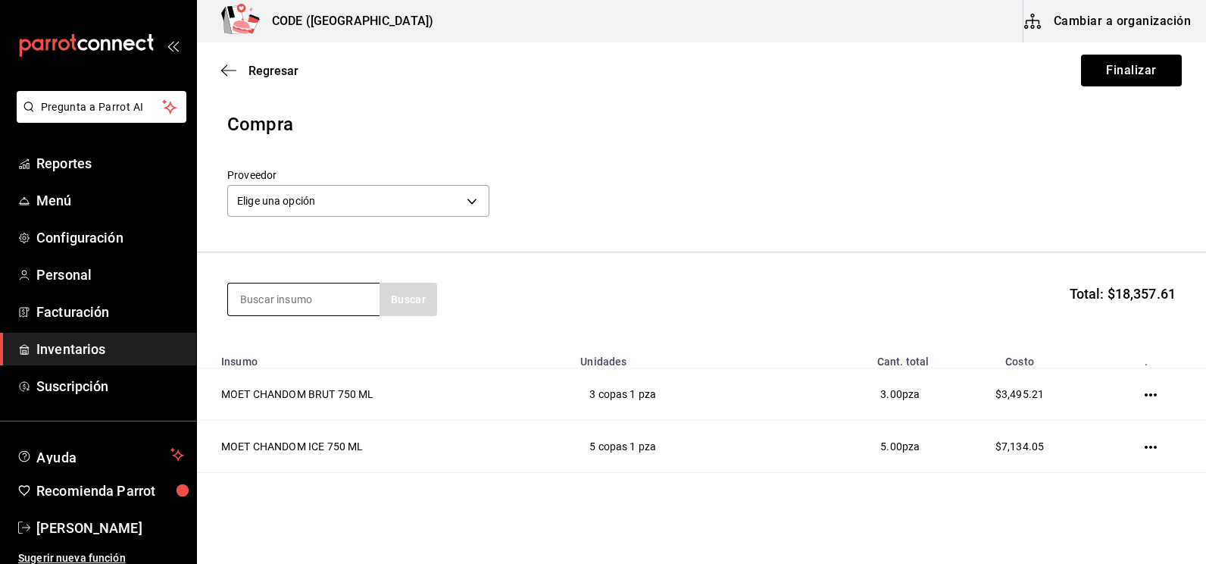
click at [341, 308] on input at bounding box center [304, 299] width 152 height 32
type input "JAG"
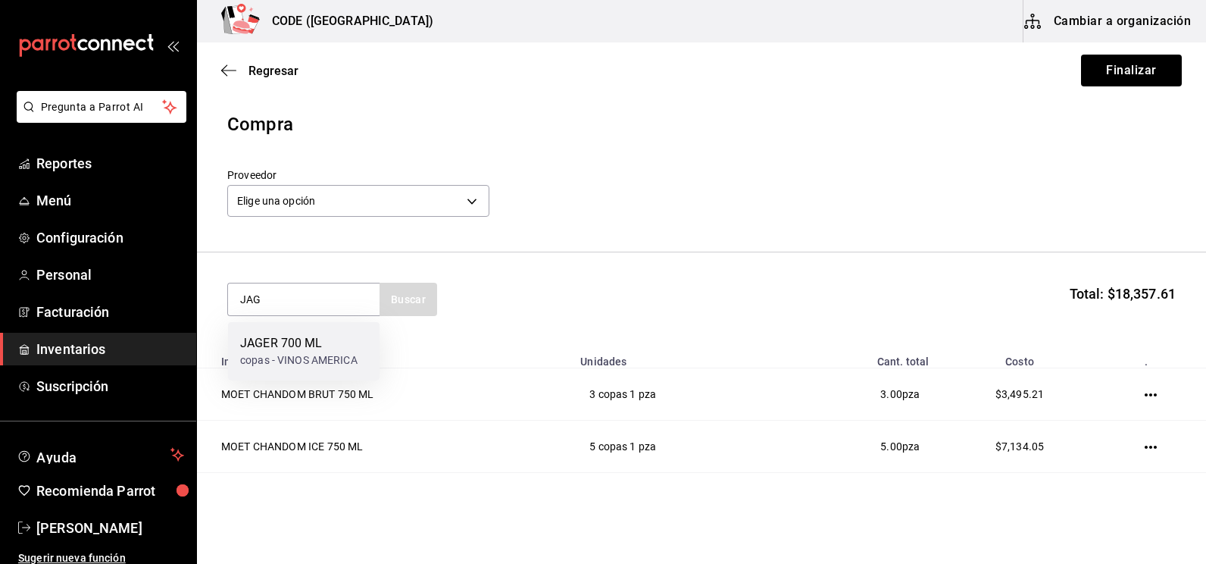
click at [305, 354] on div "copas - VINOS AMERICA" at bounding box center [298, 360] width 117 height 16
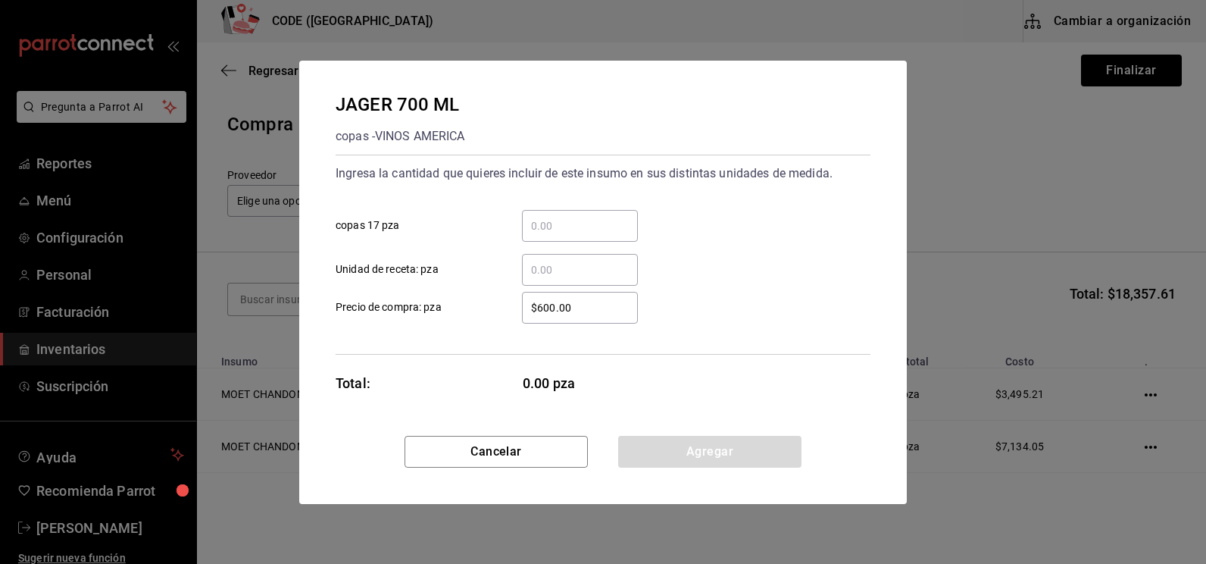
click at [542, 232] on input "​ copas 17 pza" at bounding box center [580, 226] width 116 height 18
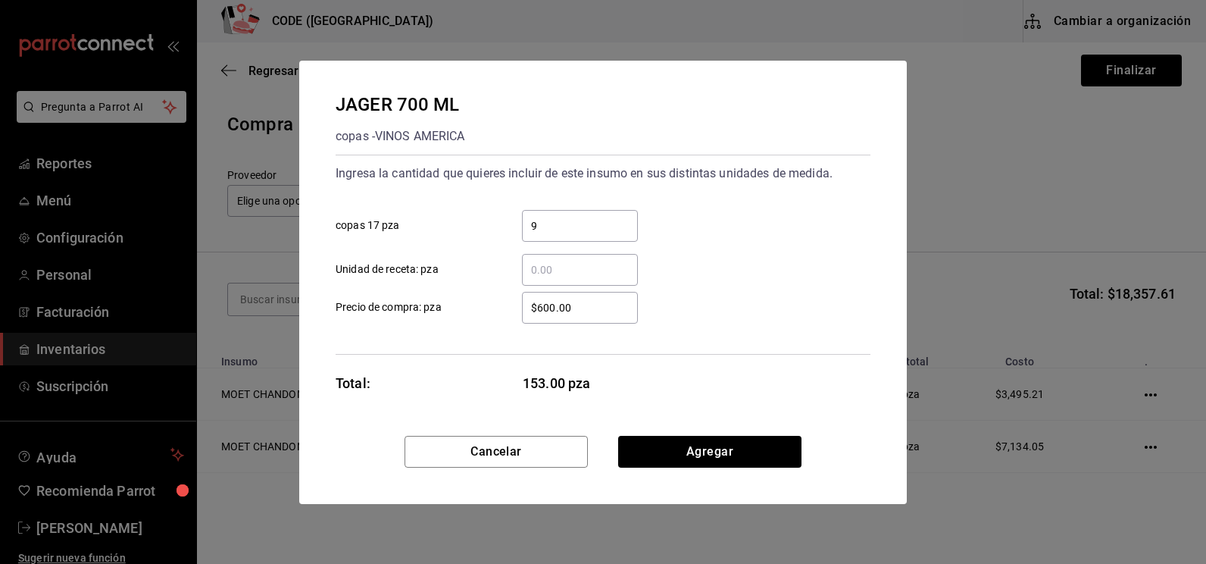
type input "9"
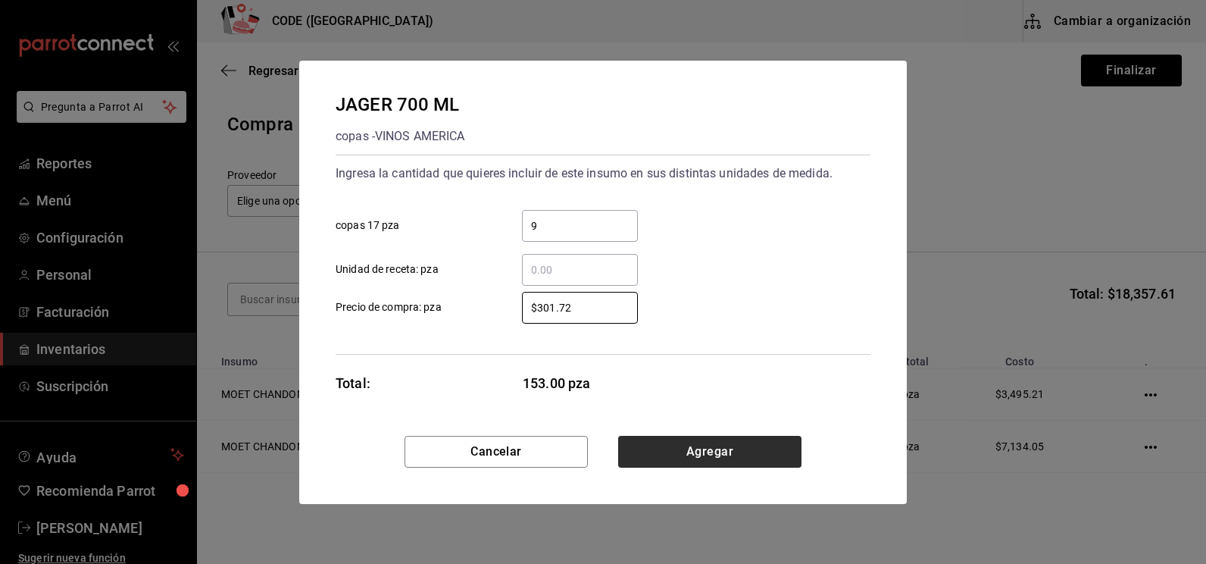
type input "$301.72"
click at [715, 448] on button "Agregar" at bounding box center [709, 452] width 183 height 32
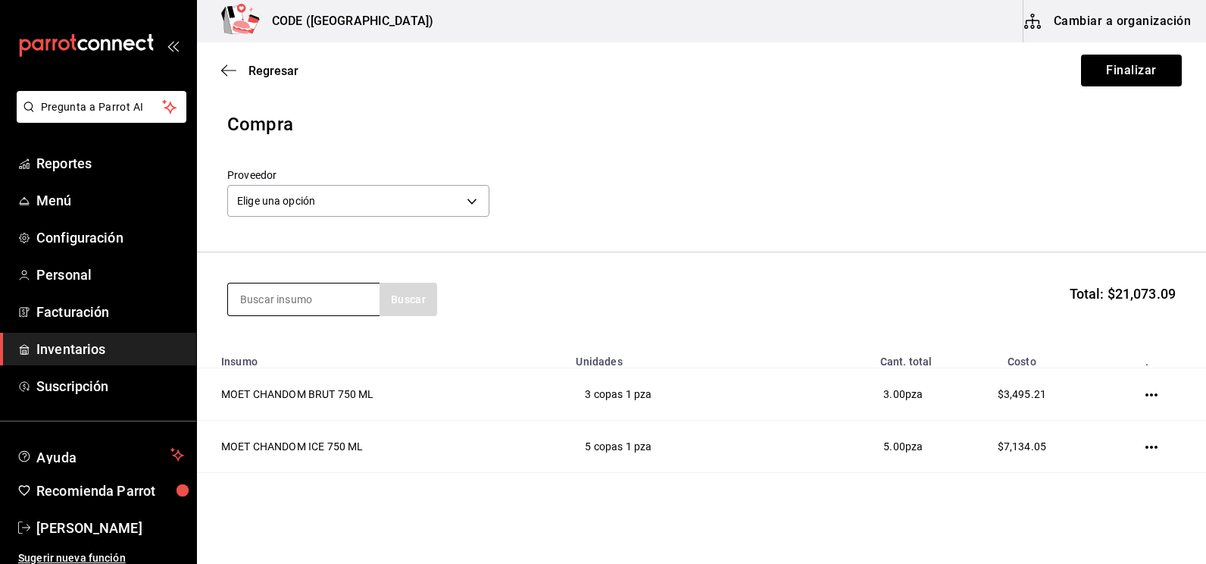
click at [320, 310] on input at bounding box center [304, 299] width 152 height 32
type input "HPN"
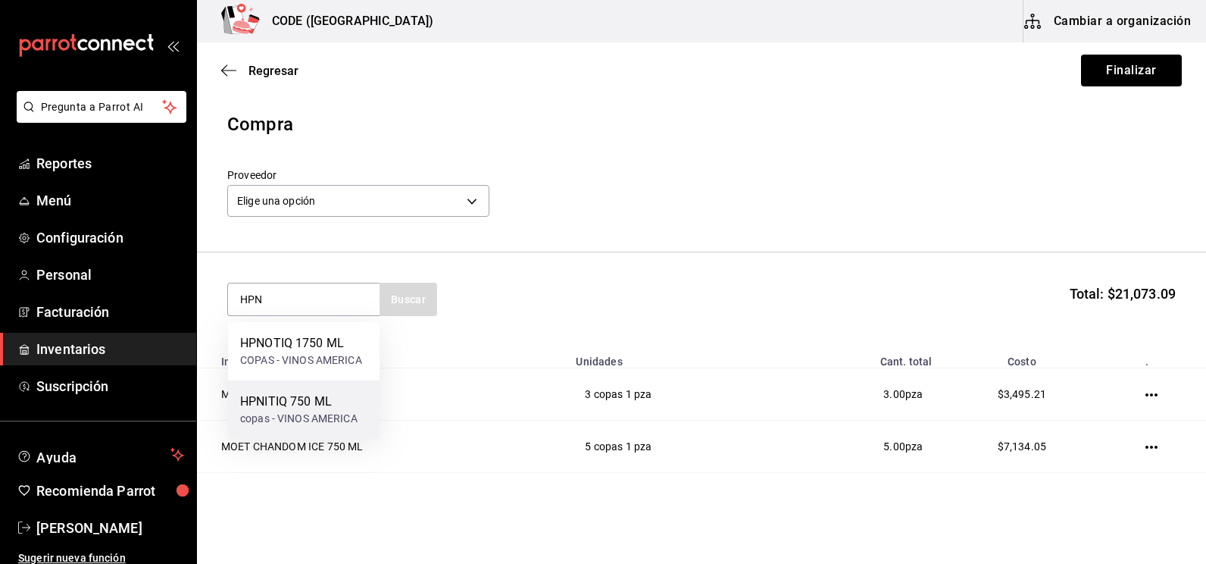
click at [290, 405] on div "HPNITIQ 750 ML" at bounding box center [298, 402] width 117 height 18
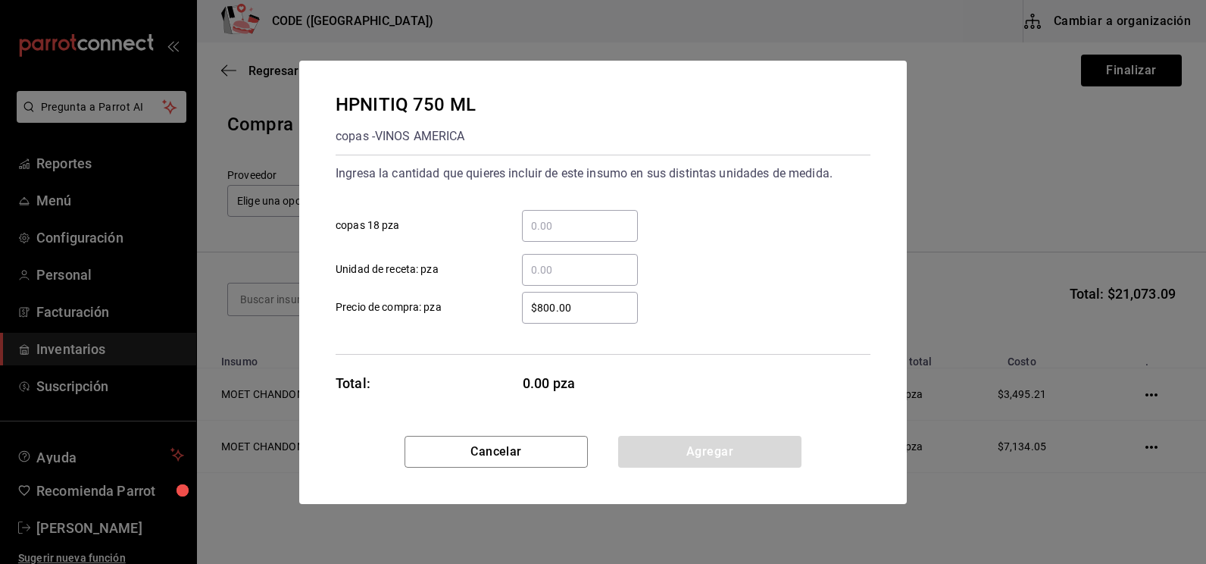
click at [550, 227] on input "​ copas 18 pza" at bounding box center [580, 226] width 116 height 18
type input "5"
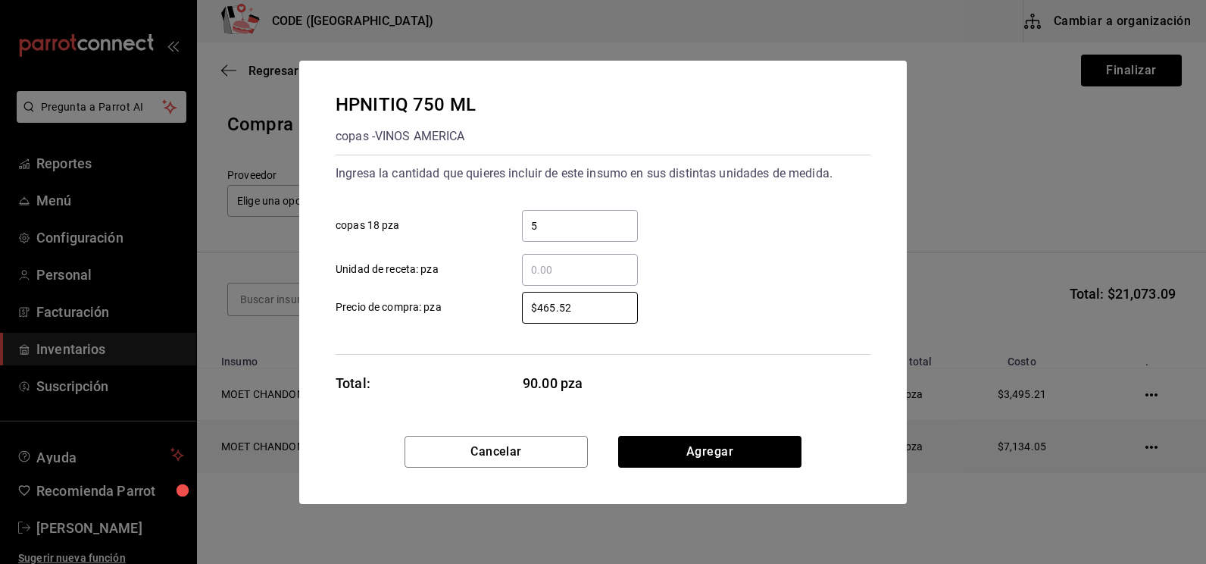
type input "$465.52"
click at [695, 449] on button "Agregar" at bounding box center [709, 452] width 183 height 32
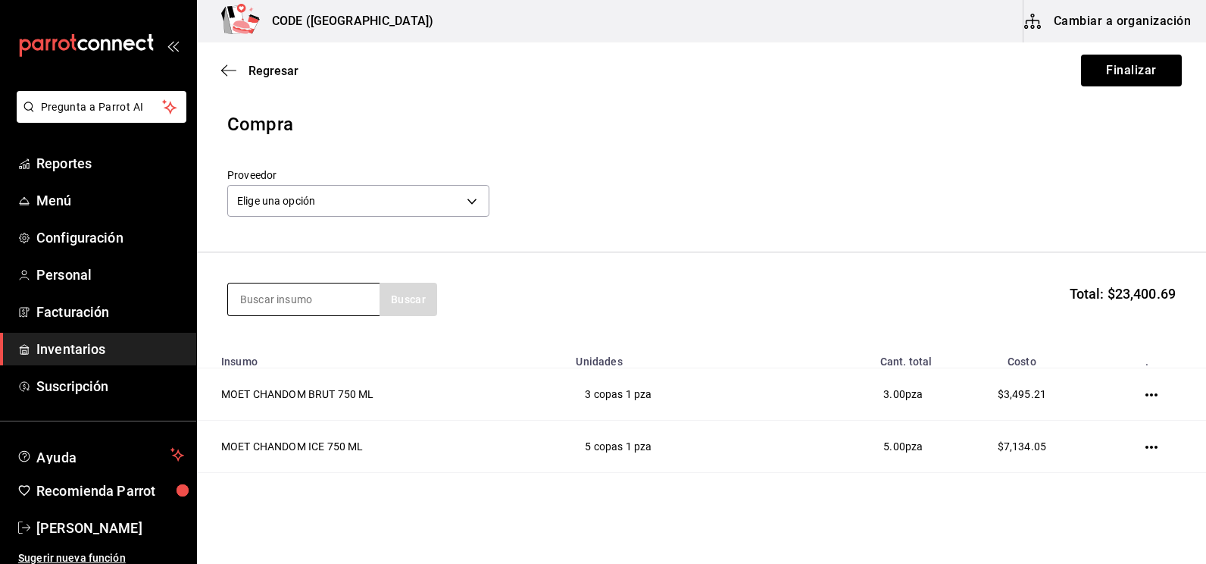
click at [300, 302] on input at bounding box center [304, 299] width 152 height 32
type input "1800"
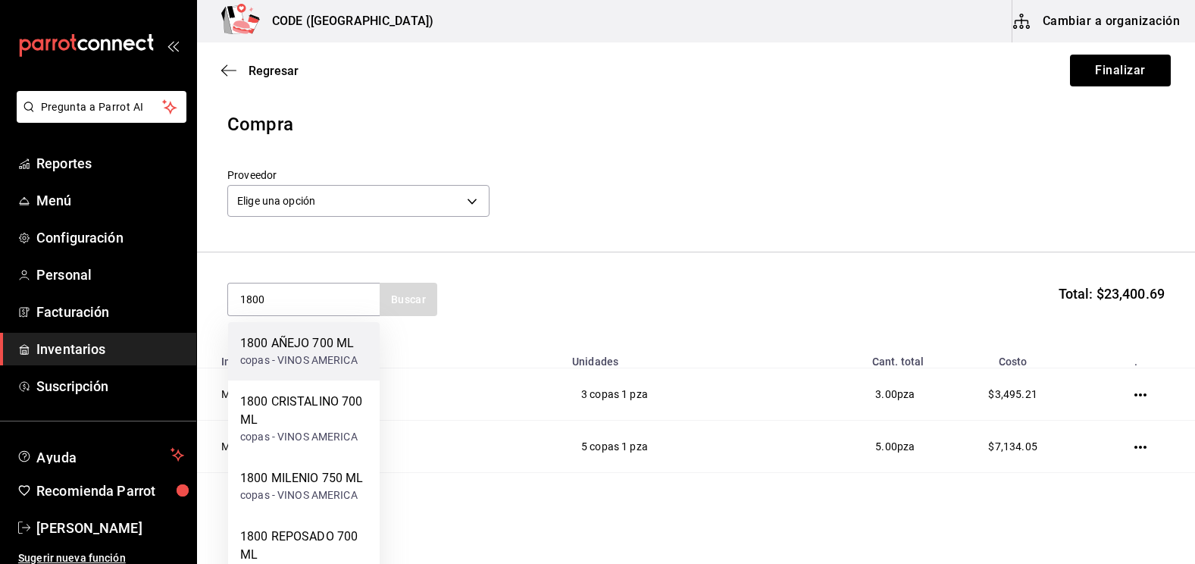
click at [303, 355] on div "copas - VINOS AMERICA" at bounding box center [298, 360] width 117 height 16
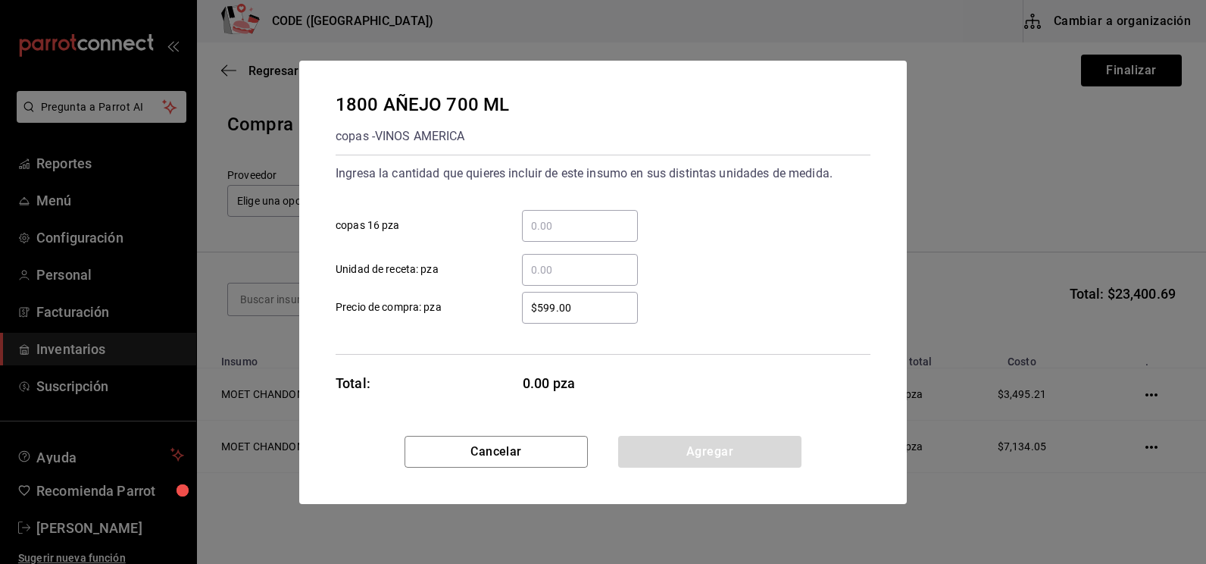
click at [595, 226] on input "​ copas 16 pza" at bounding box center [580, 226] width 116 height 18
type input "1"
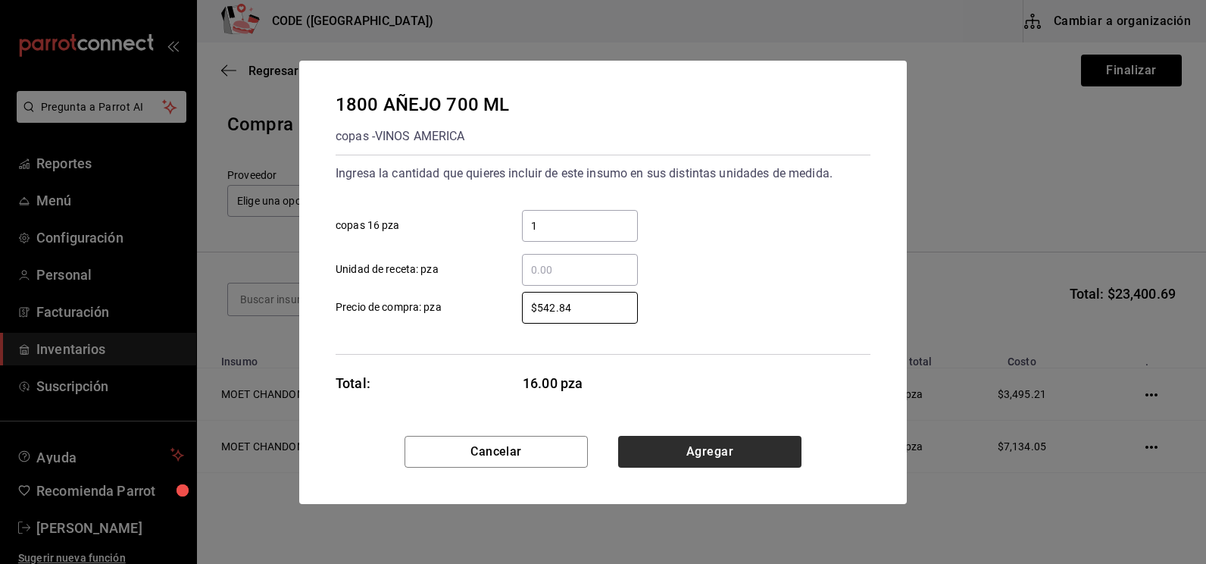
type input "$542.84"
click at [693, 453] on button "Agregar" at bounding box center [709, 452] width 183 height 32
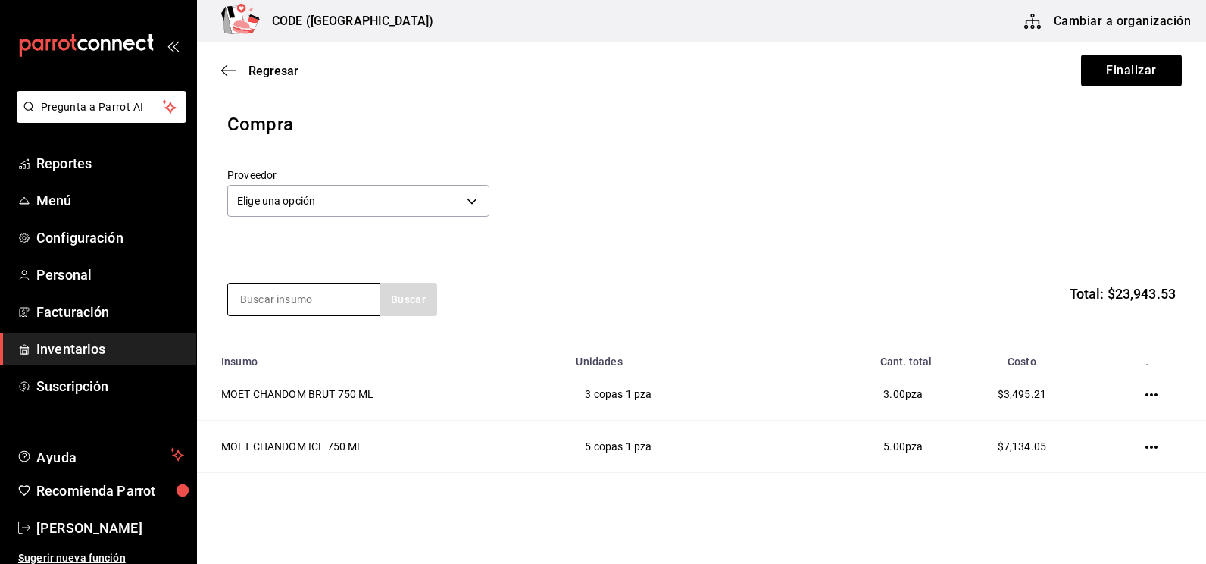
click at [284, 299] on input at bounding box center [304, 299] width 152 height 32
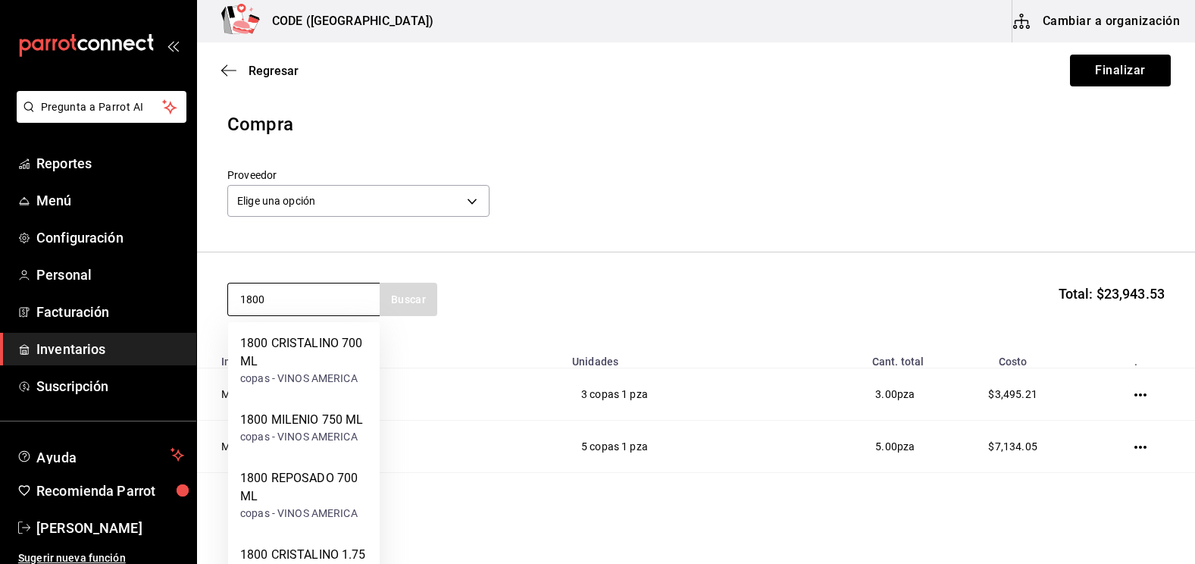
type input "1800"
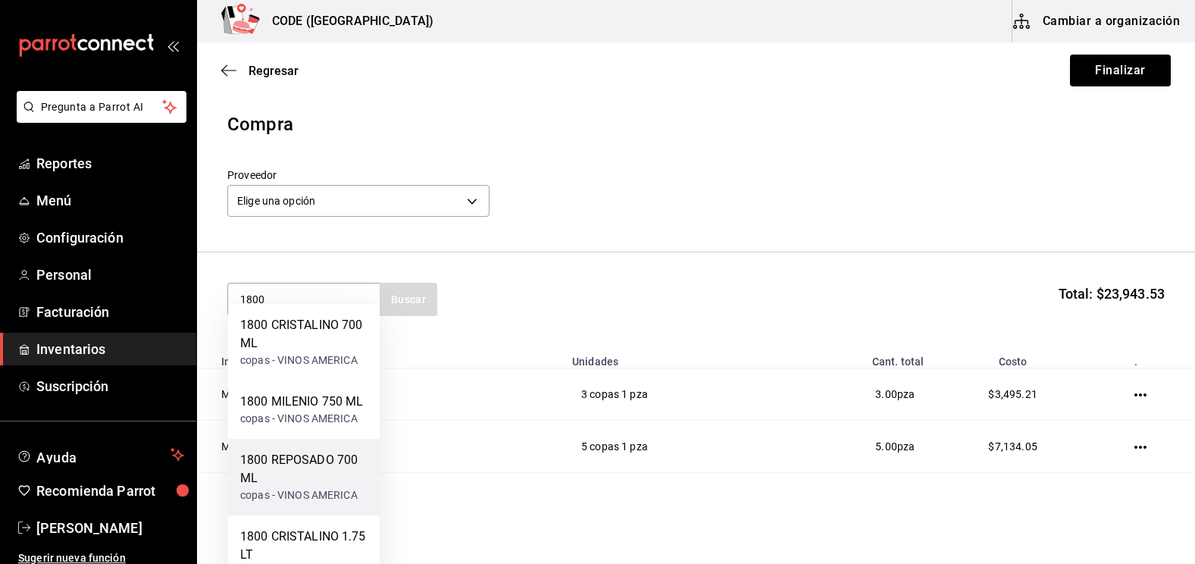
scroll to position [76, 0]
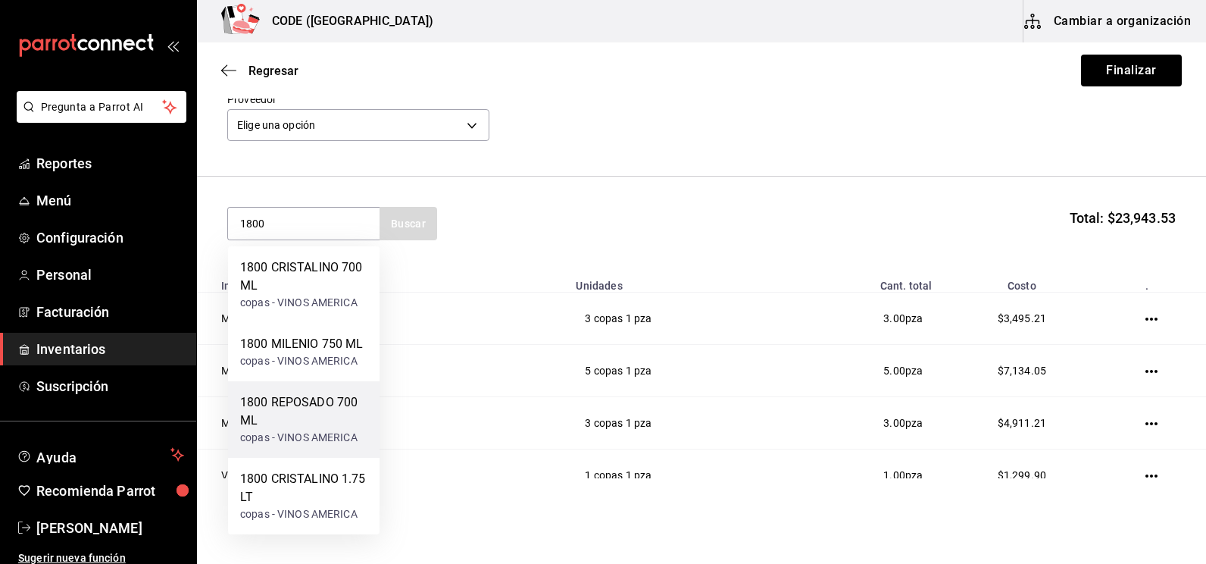
click at [293, 416] on div "1800 REPOSADO 700 ML" at bounding box center [303, 411] width 127 height 36
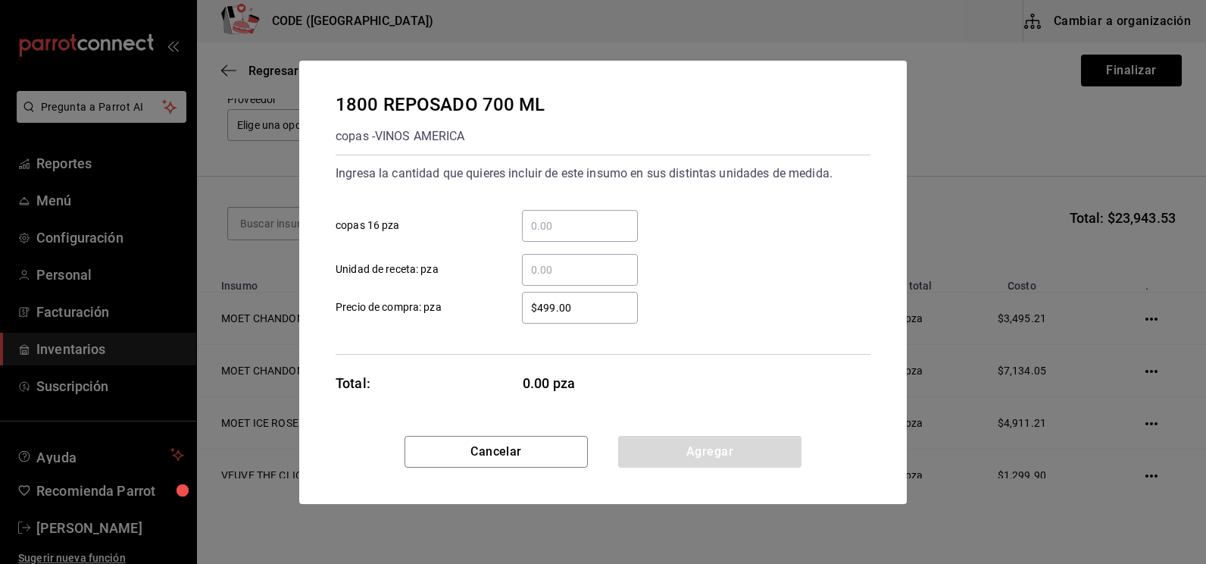
click at [548, 223] on input "​ copas 16 pza" at bounding box center [580, 226] width 116 height 18
type input "1"
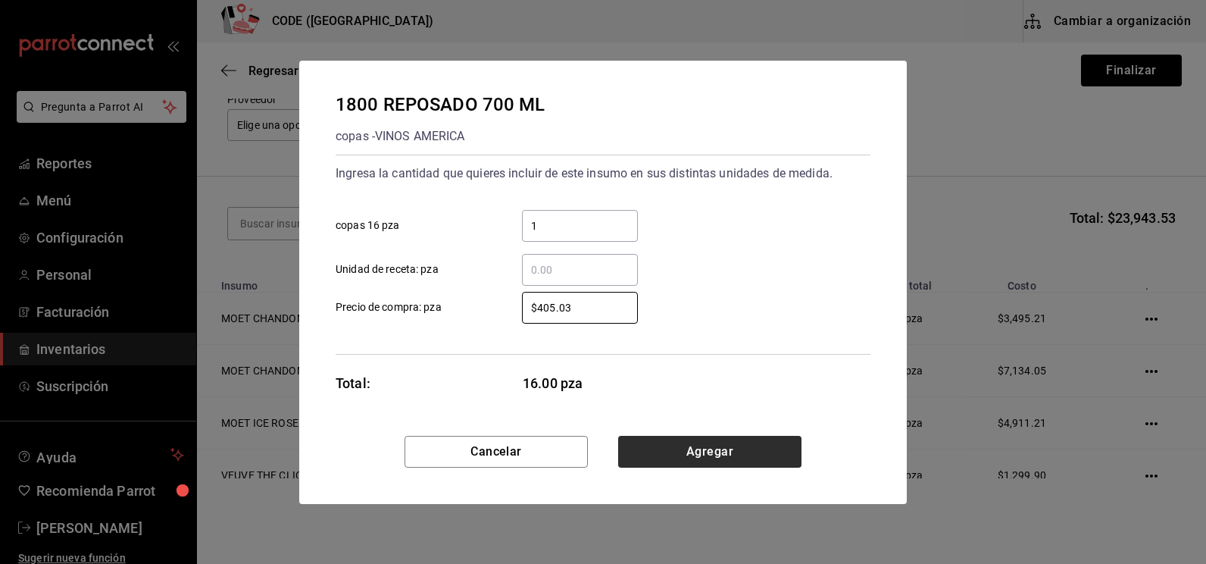
type input "$405.03"
click at [732, 449] on button "Agregar" at bounding box center [709, 452] width 183 height 32
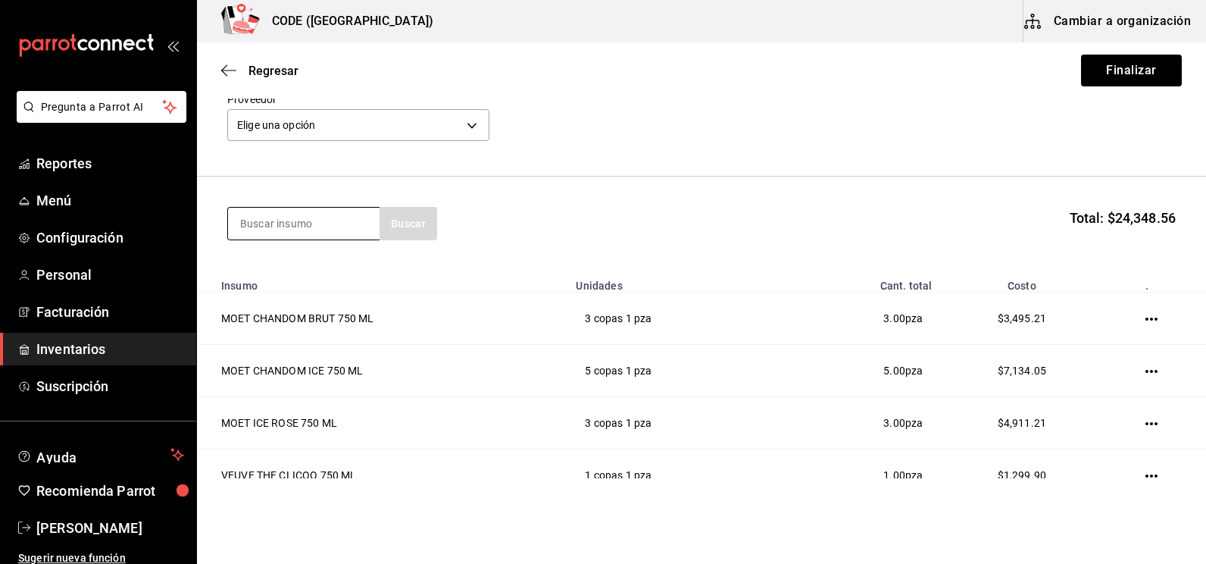
click at [311, 228] on input at bounding box center [304, 224] width 152 height 32
type input "[PERSON_NAME]"
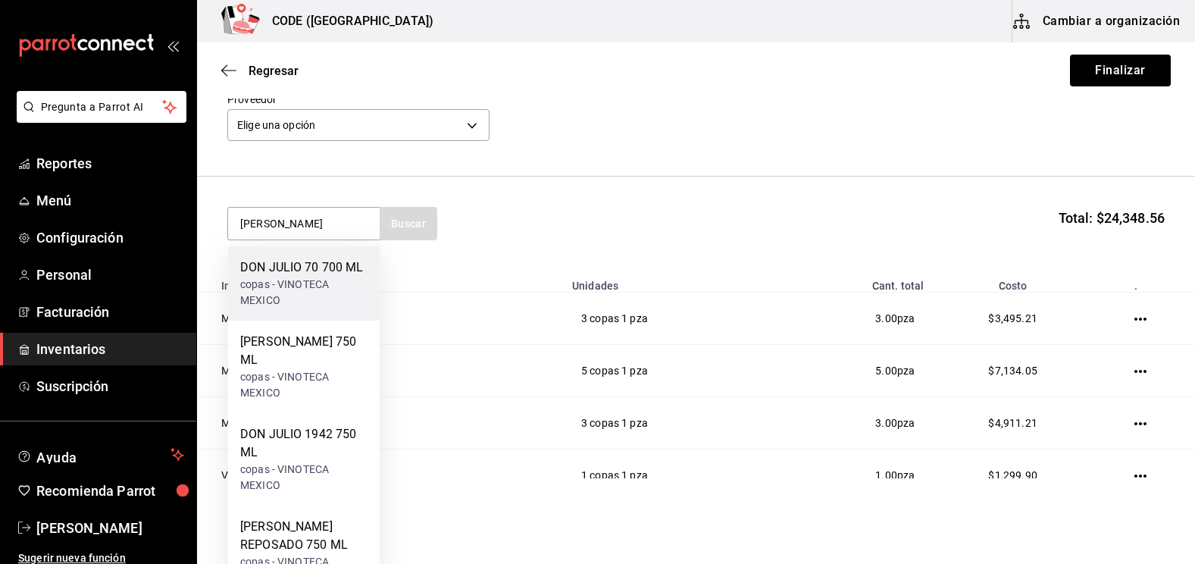
click at [309, 267] on div "DON JULIO 70 700 ML" at bounding box center [303, 267] width 127 height 18
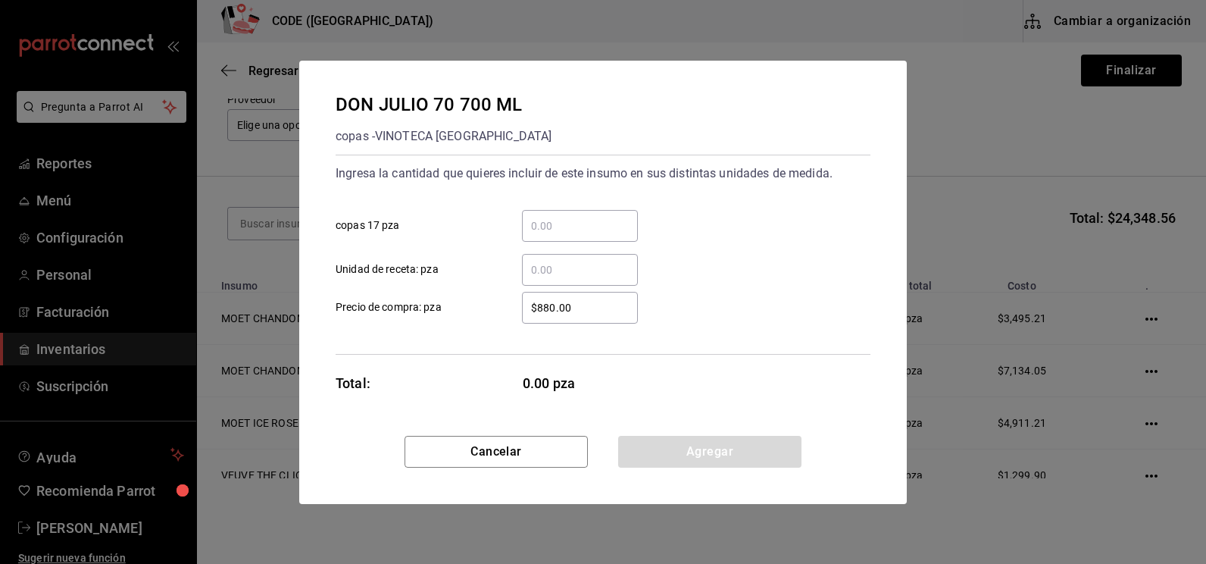
click at [563, 227] on input "​ copas 17 pza" at bounding box center [580, 226] width 116 height 18
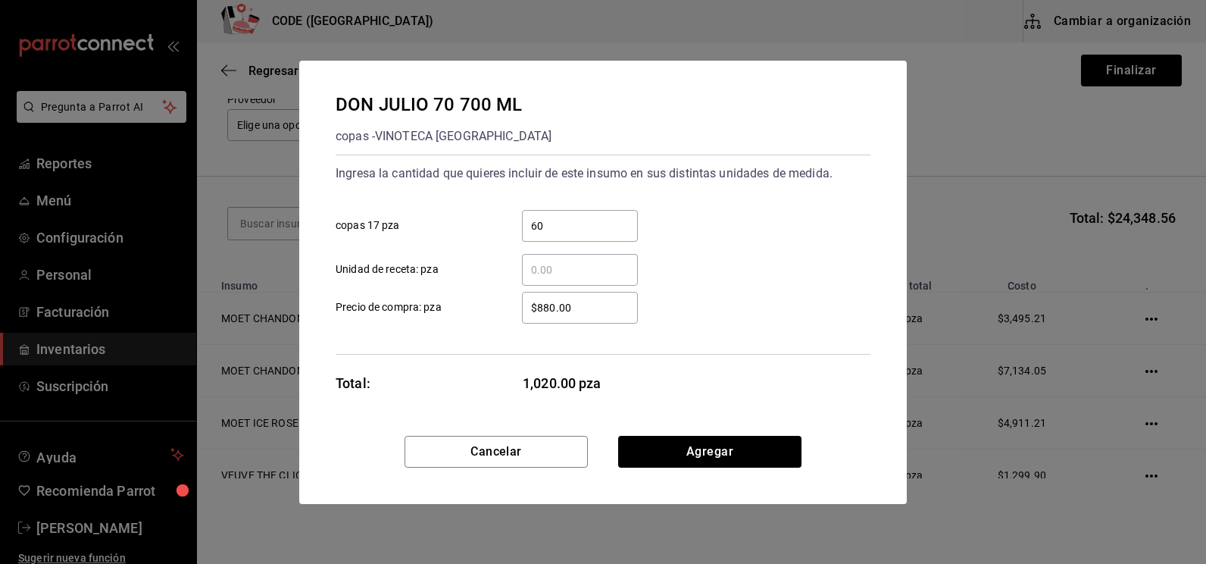
type input "60"
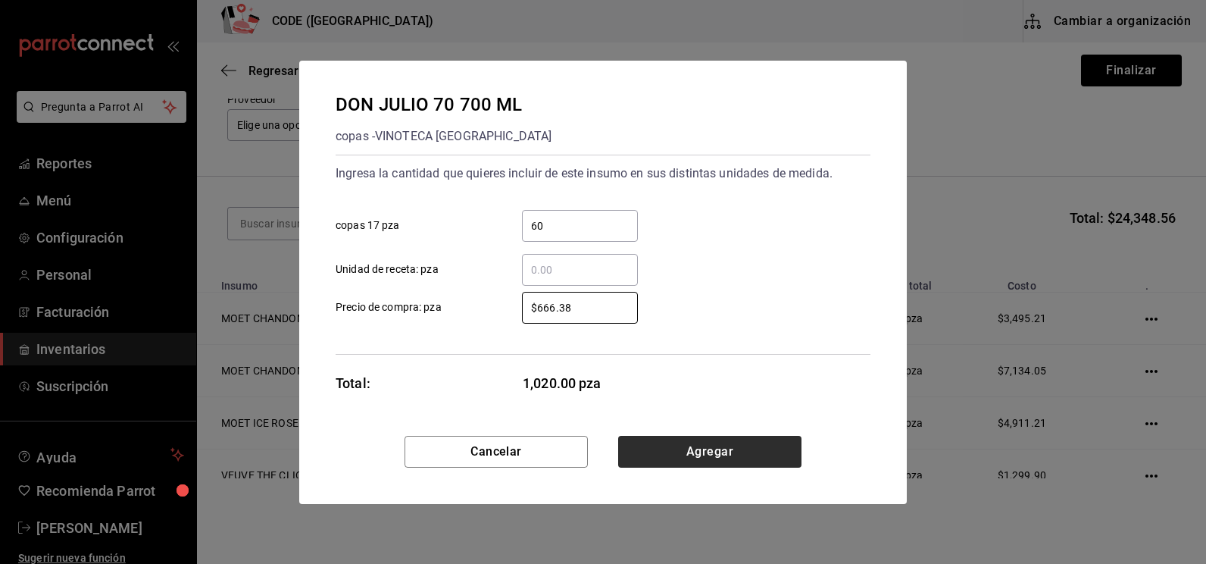
type input "$666.38"
click at [684, 452] on button "Agregar" at bounding box center [709, 452] width 183 height 32
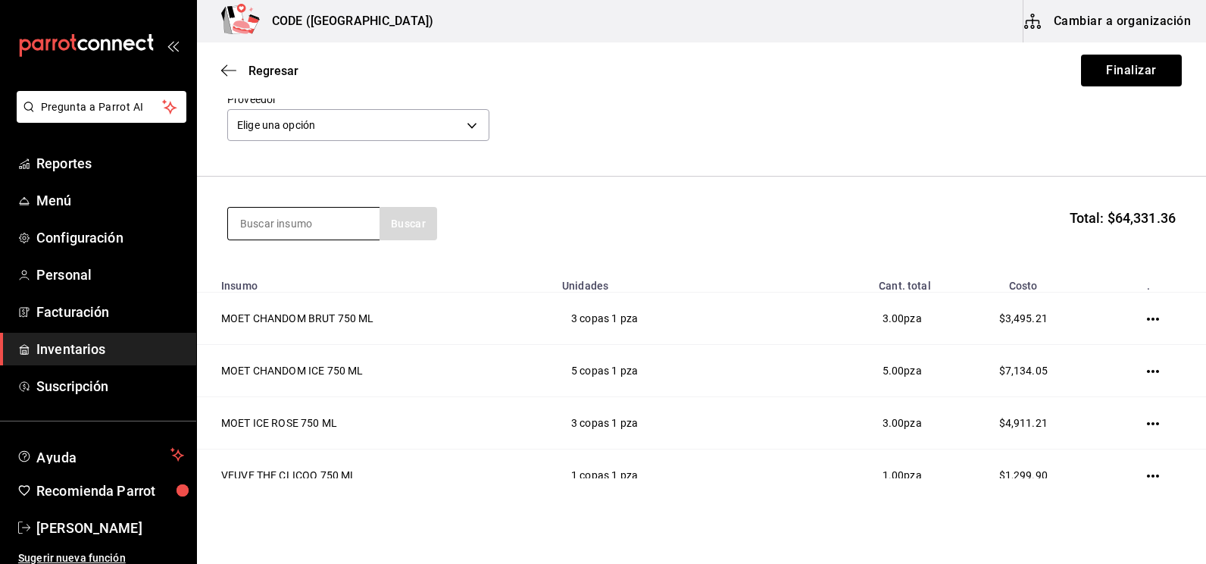
click at [282, 226] on input at bounding box center [304, 224] width 152 height 32
type input "DOBE"
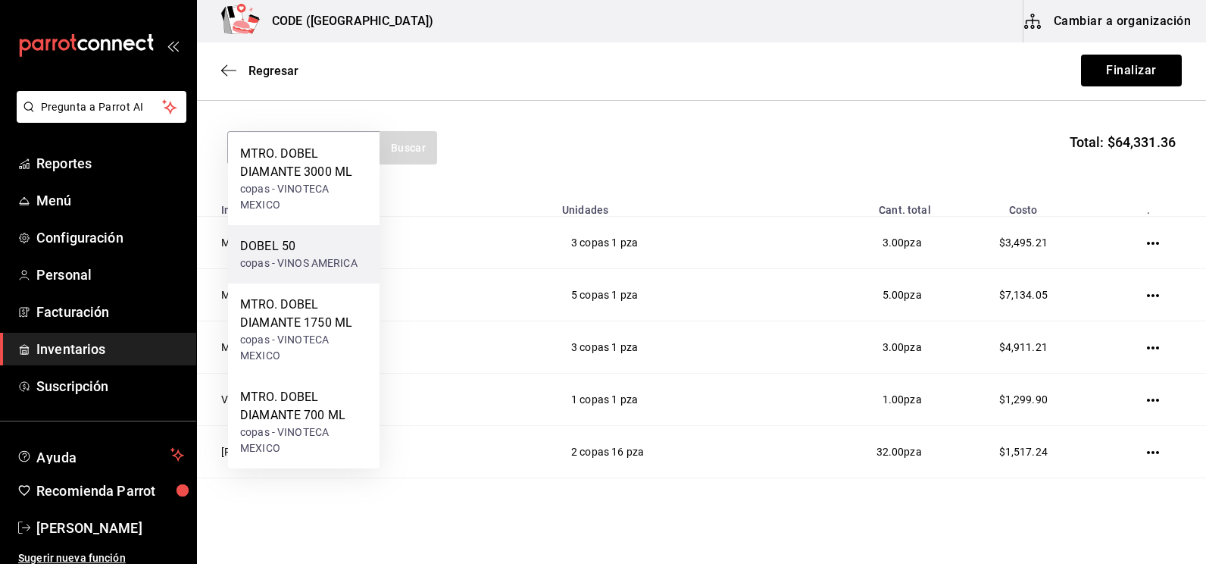
scroll to position [227, 0]
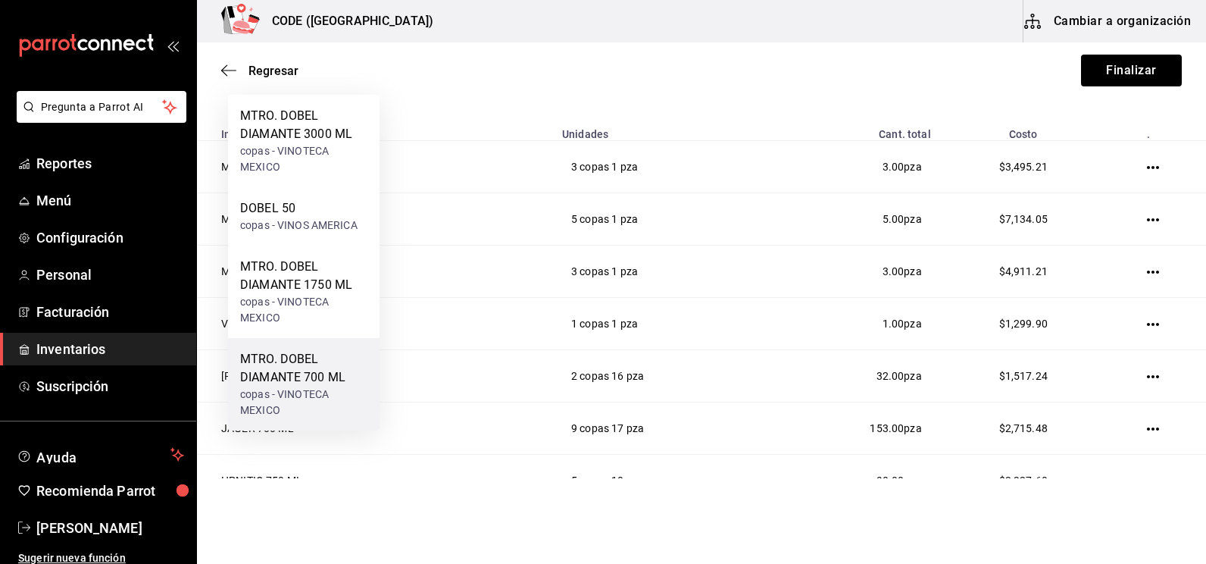
click at [277, 390] on div "copas - VINOTECA MEXICO" at bounding box center [303, 402] width 127 height 32
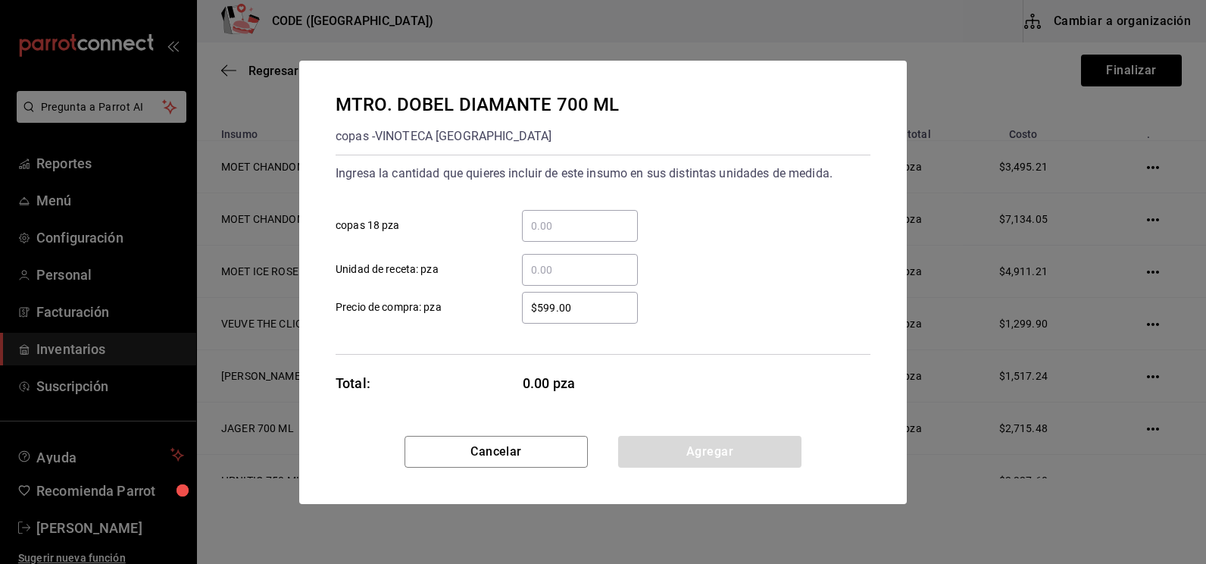
click at [571, 233] on input "​ copas 18 pza" at bounding box center [580, 226] width 116 height 18
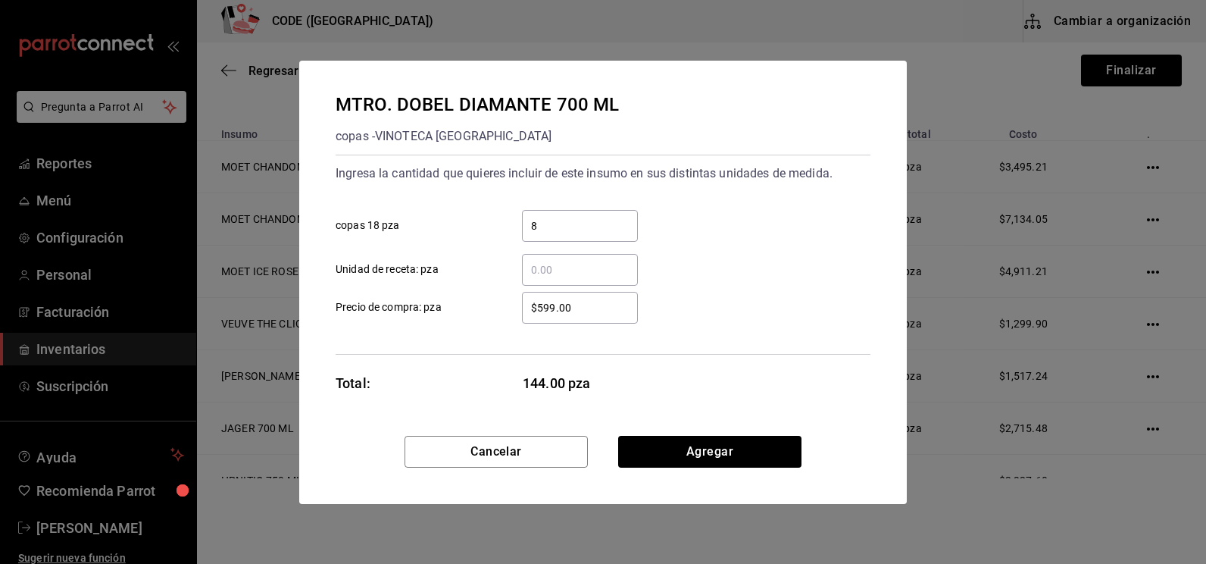
type input "8"
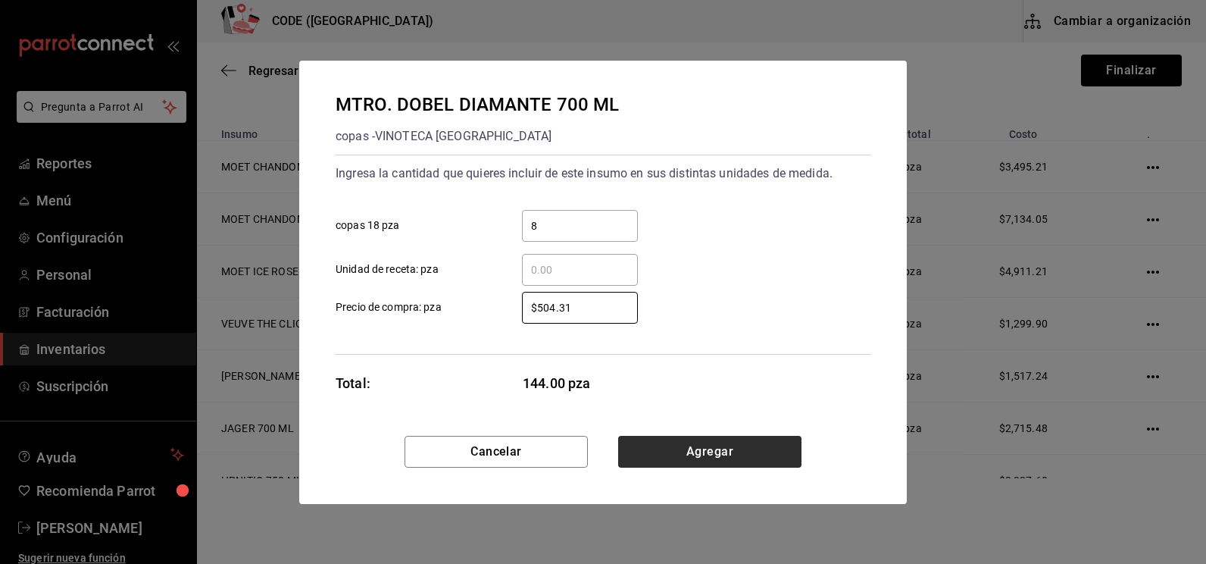
type input "$504.31"
click at [681, 455] on button "Agregar" at bounding box center [709, 452] width 183 height 32
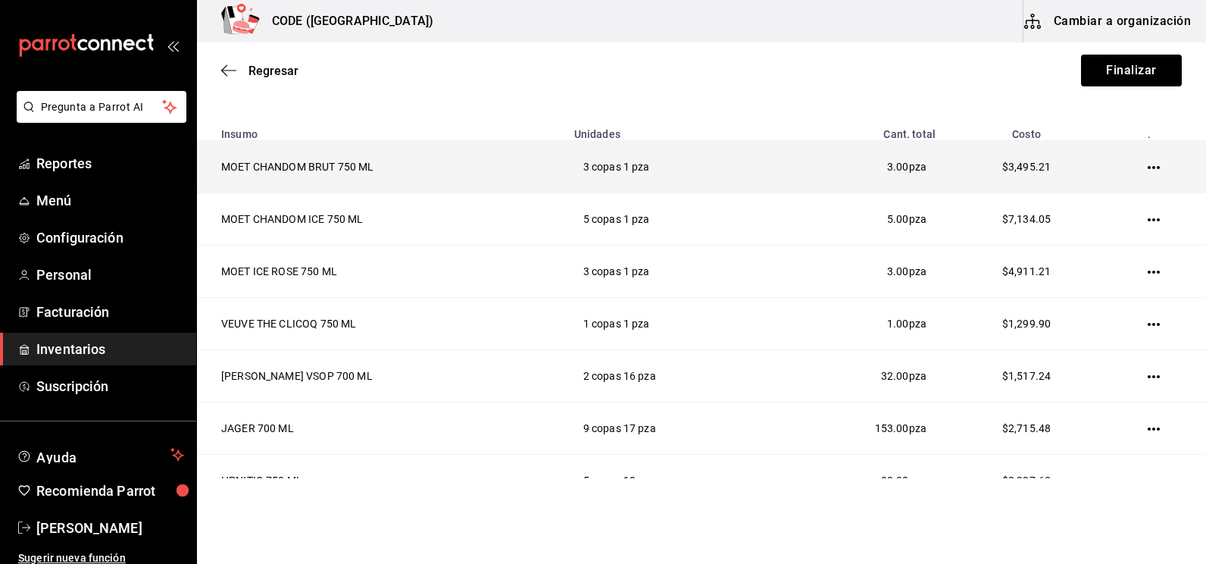
scroll to position [0, 0]
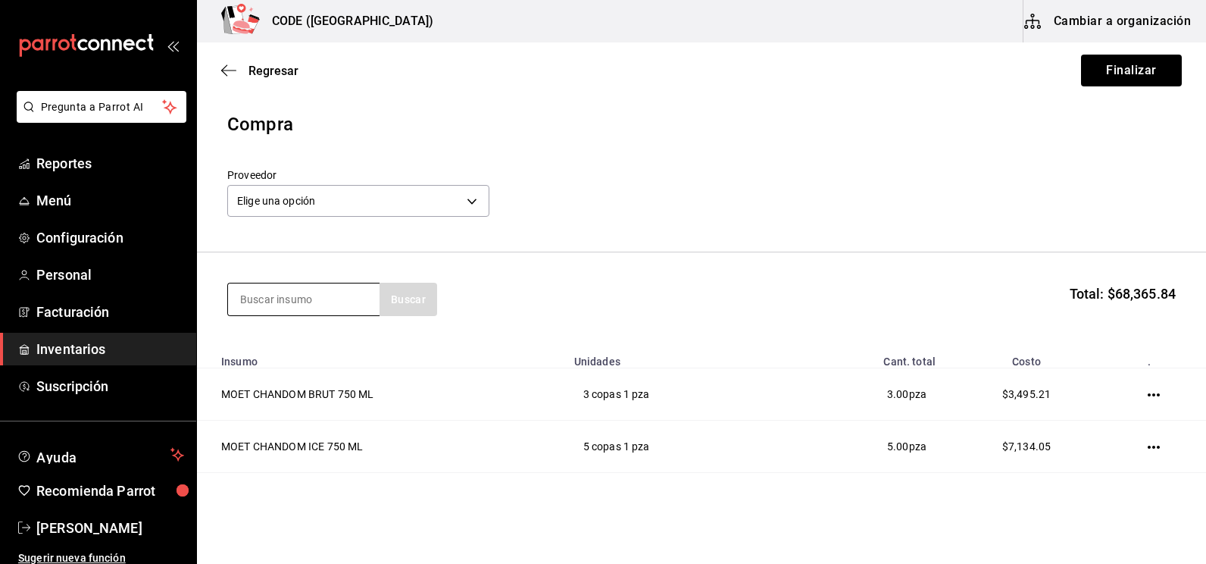
click at [304, 302] on input at bounding box center [304, 299] width 152 height 32
type input "400 CON"
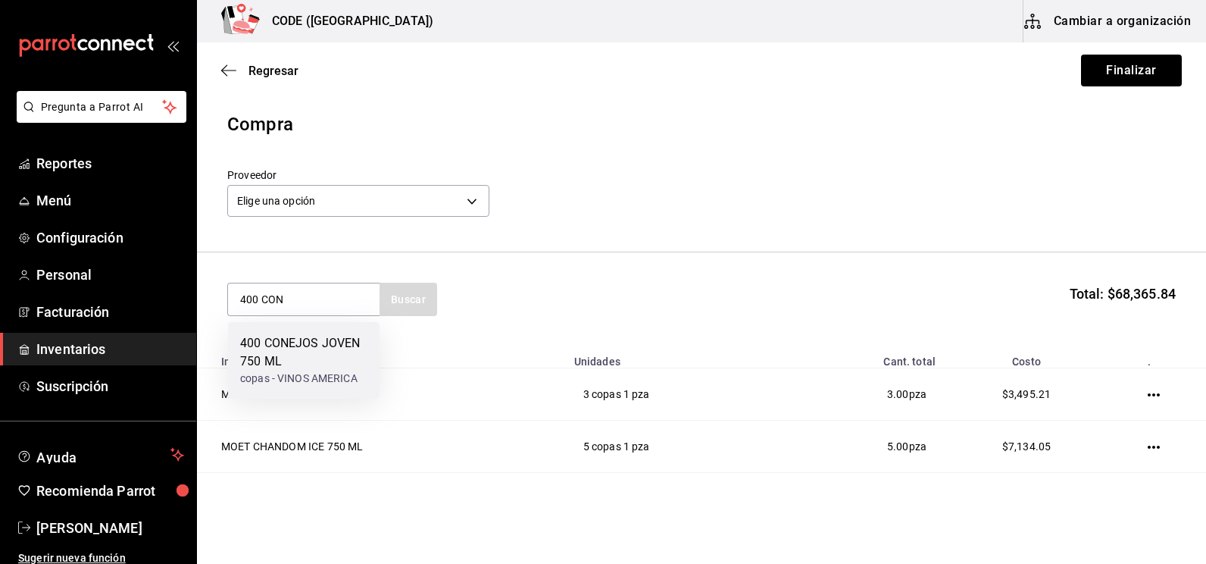
click at [303, 345] on div "400 CONEJOS JOVEN 750 ML" at bounding box center [303, 352] width 127 height 36
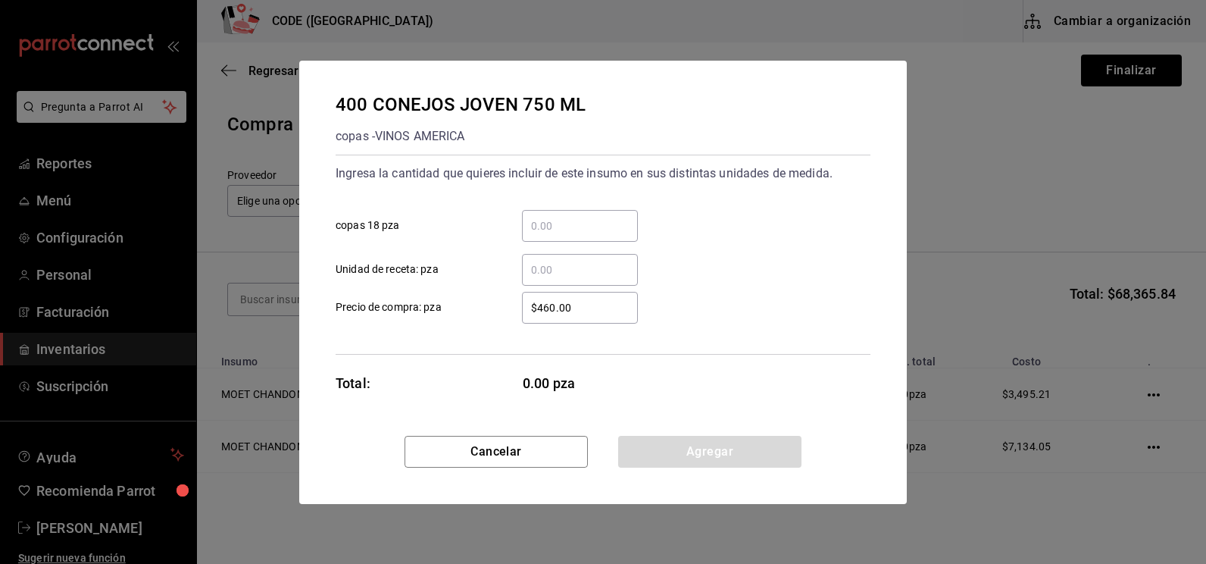
click at [547, 220] on input "​ copas 18 pza" at bounding box center [580, 226] width 116 height 18
type input "2"
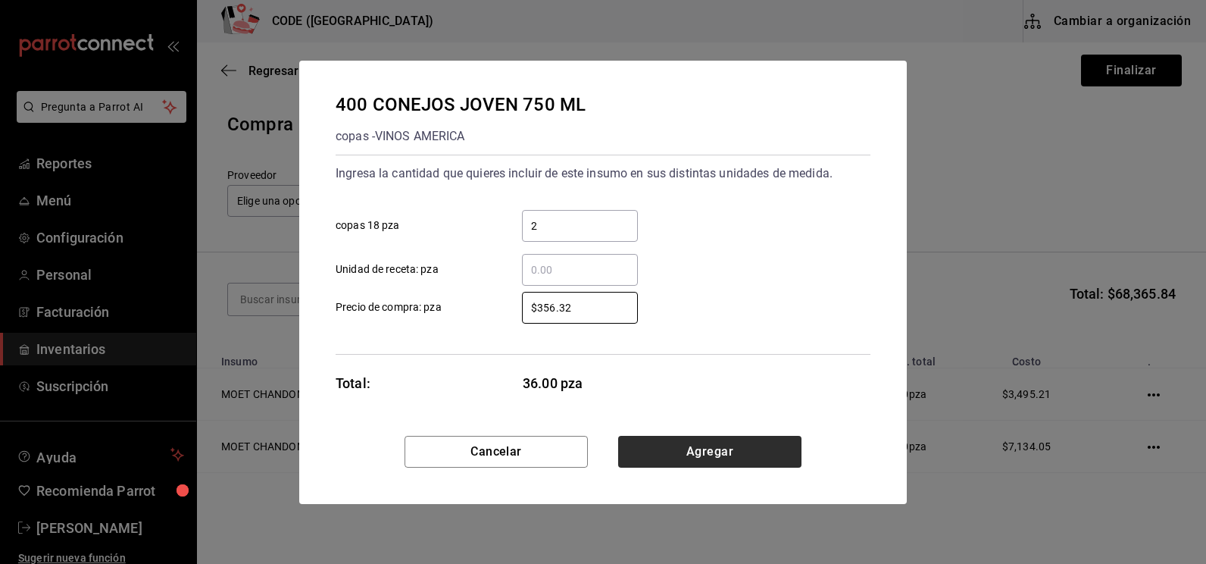
type input "$356.32"
click at [681, 455] on button "Agregar" at bounding box center [709, 452] width 183 height 32
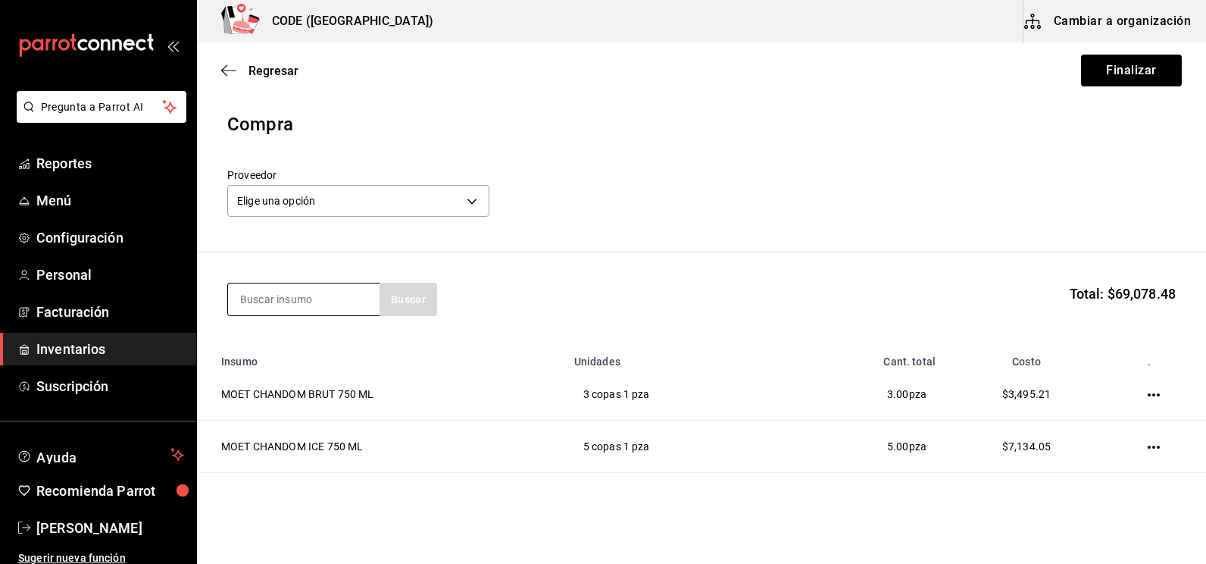
click at [310, 307] on input at bounding box center [304, 299] width 152 height 32
type input "CIROC"
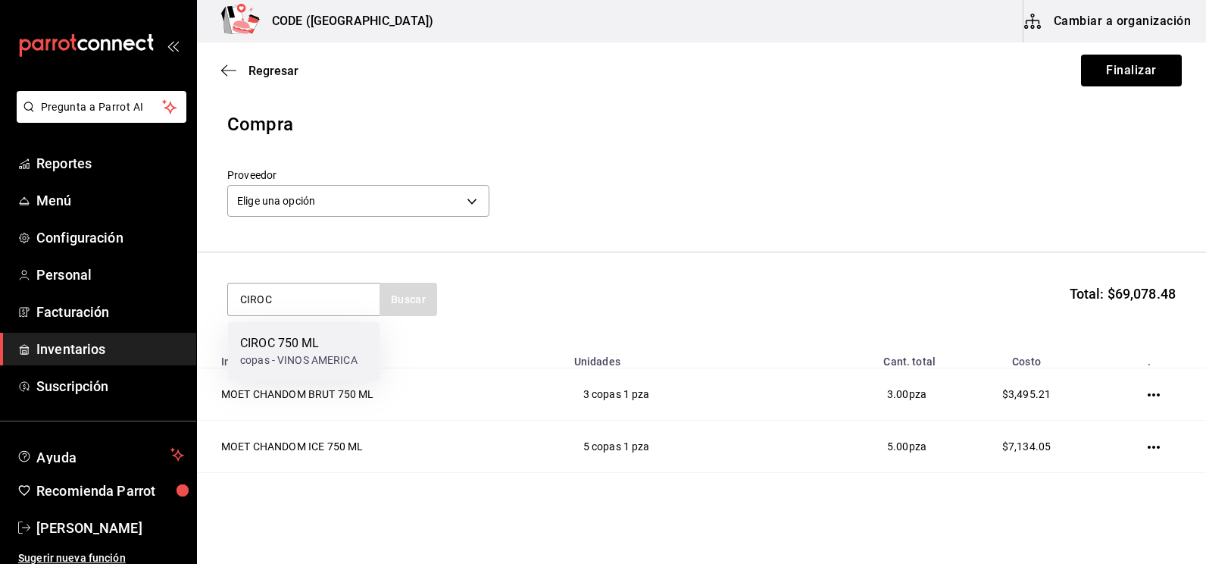
click at [293, 333] on div "CIROC 750 ML copas - VINOS AMERICA" at bounding box center [304, 351] width 152 height 58
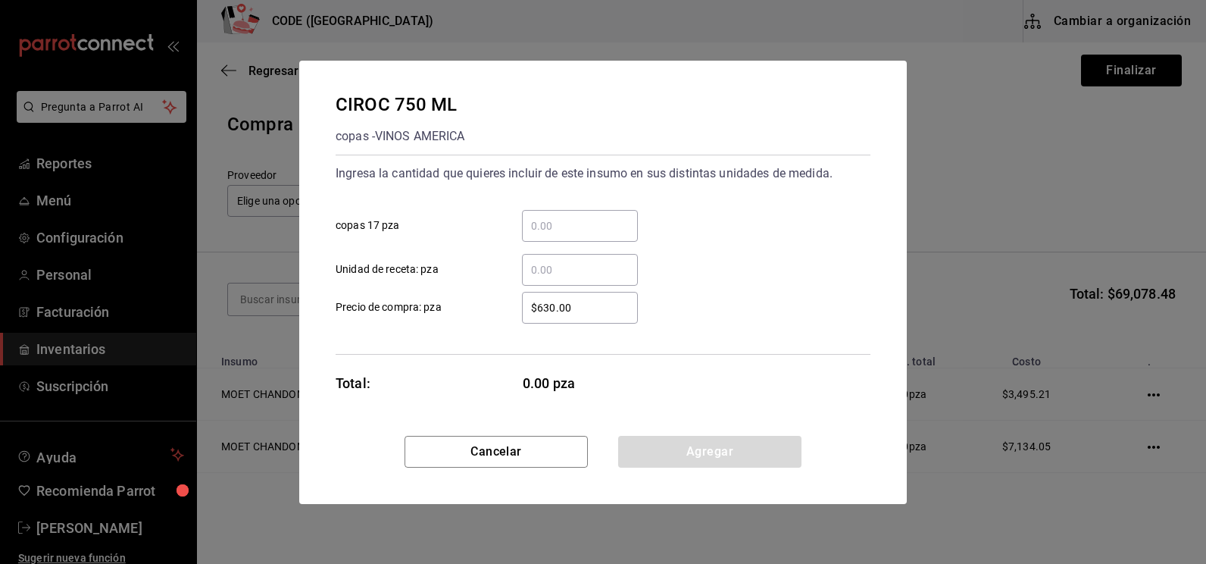
click at [585, 228] on input "​ copas 17 pza" at bounding box center [580, 226] width 116 height 18
type input "5"
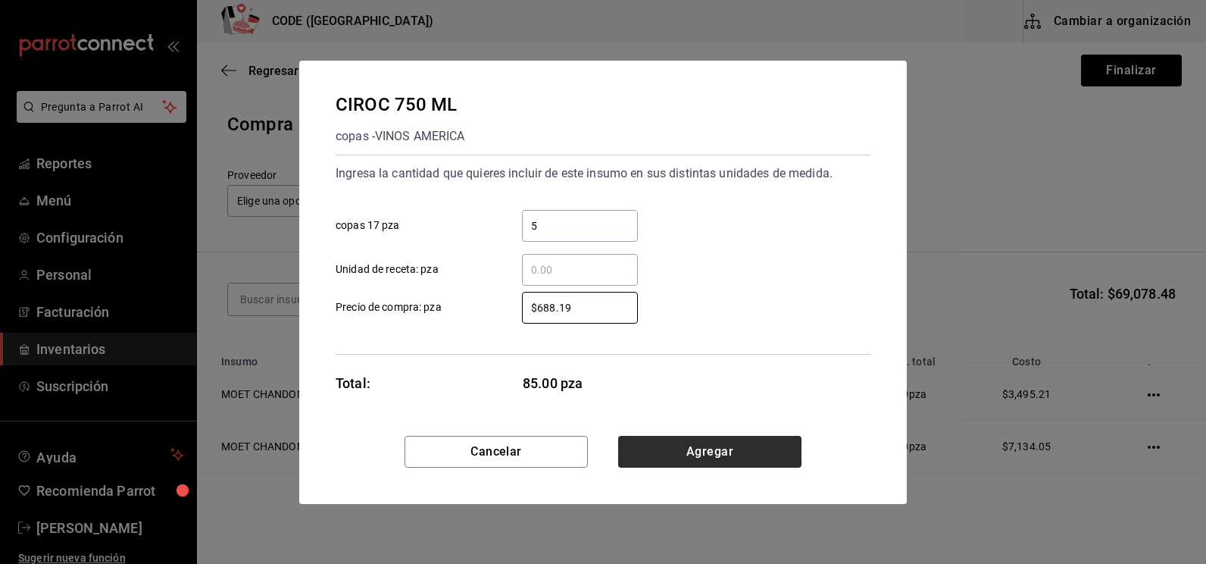
type input "$688.19"
click at [702, 449] on button "Agregar" at bounding box center [709, 452] width 183 height 32
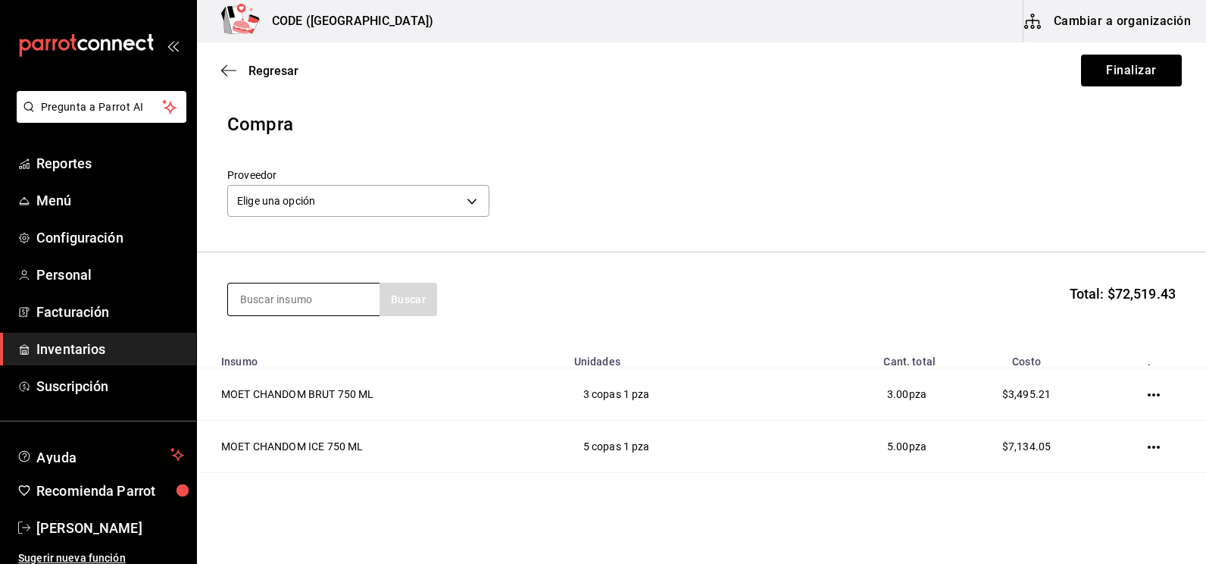
click at [303, 302] on input at bounding box center [304, 299] width 152 height 32
type input "STOLI"
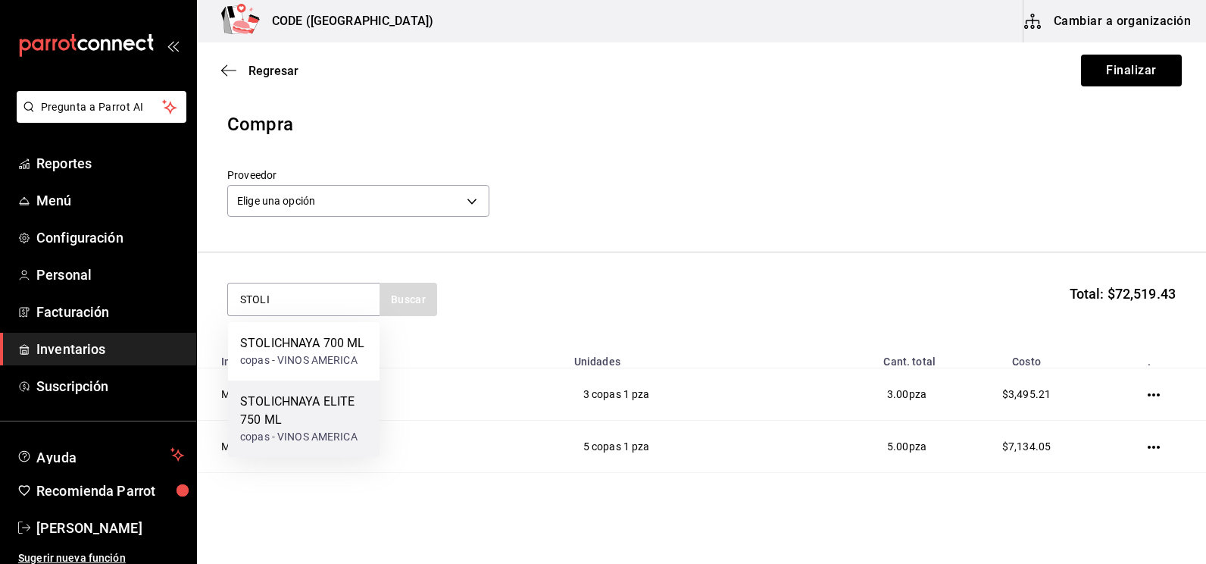
click at [314, 414] on div "STOLICHNAYA ELITE 750 ML" at bounding box center [303, 411] width 127 height 36
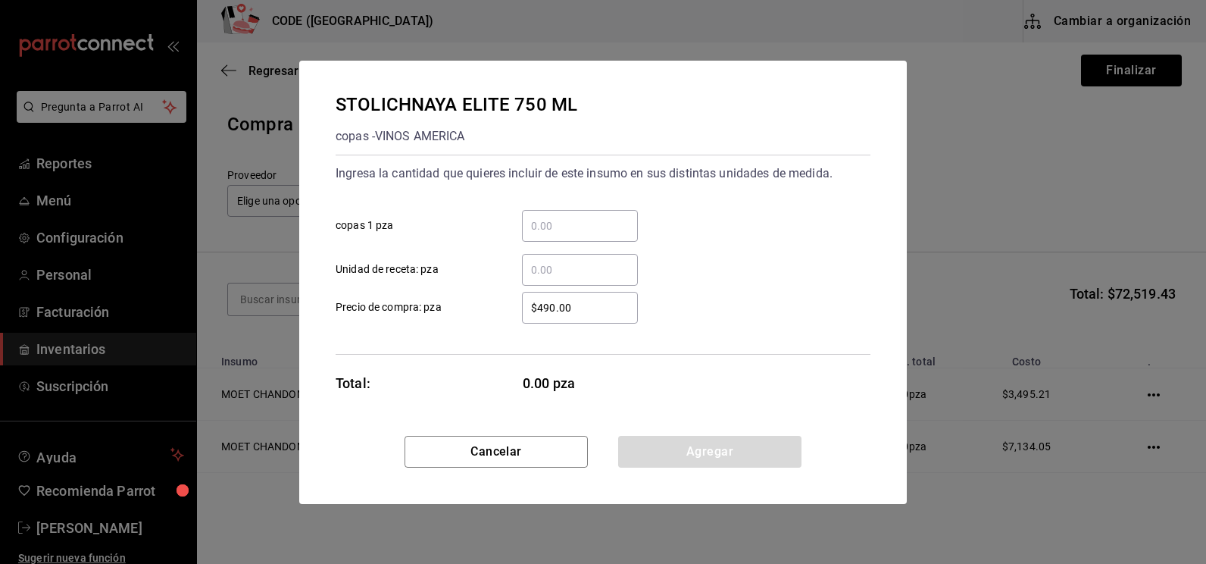
click at [544, 223] on input "​ copas 1 pza" at bounding box center [580, 226] width 116 height 18
type input "2"
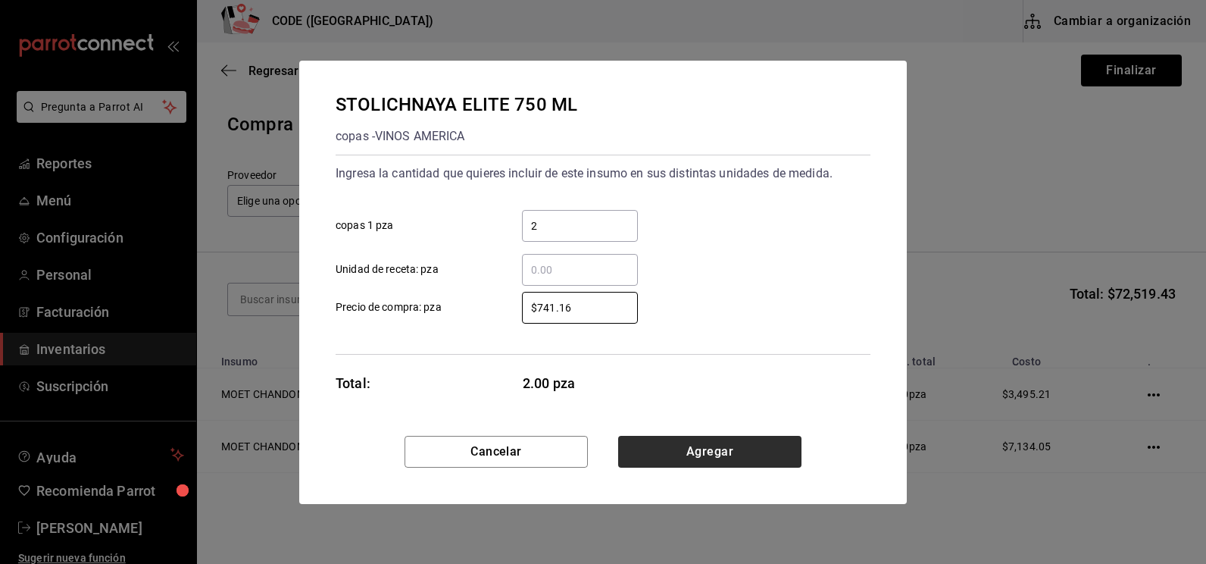
type input "$741.16"
click at [668, 443] on button "Agregar" at bounding box center [709, 452] width 183 height 32
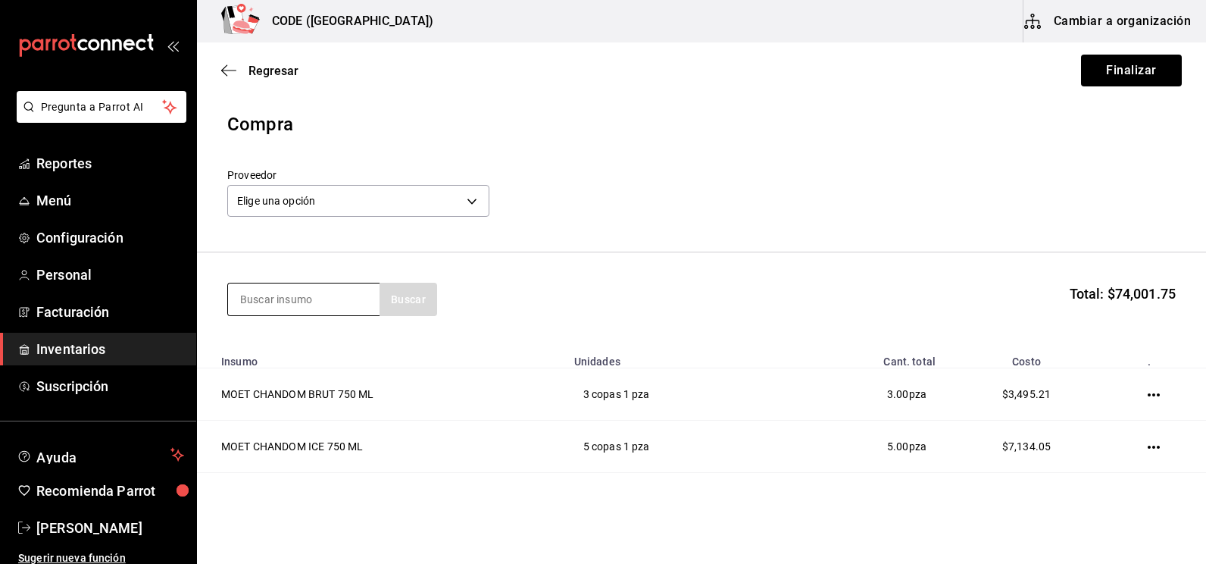
click at [311, 311] on input at bounding box center [304, 299] width 152 height 32
type input "BUCHA"
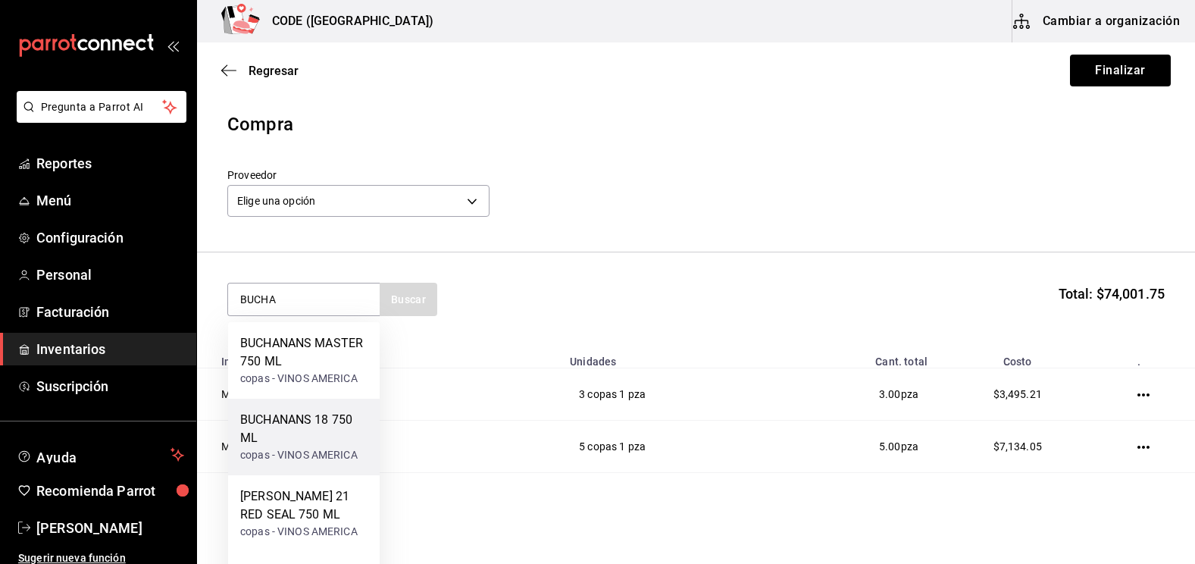
click at [298, 426] on div "BUCHANANS 18 750 ML" at bounding box center [303, 429] width 127 height 36
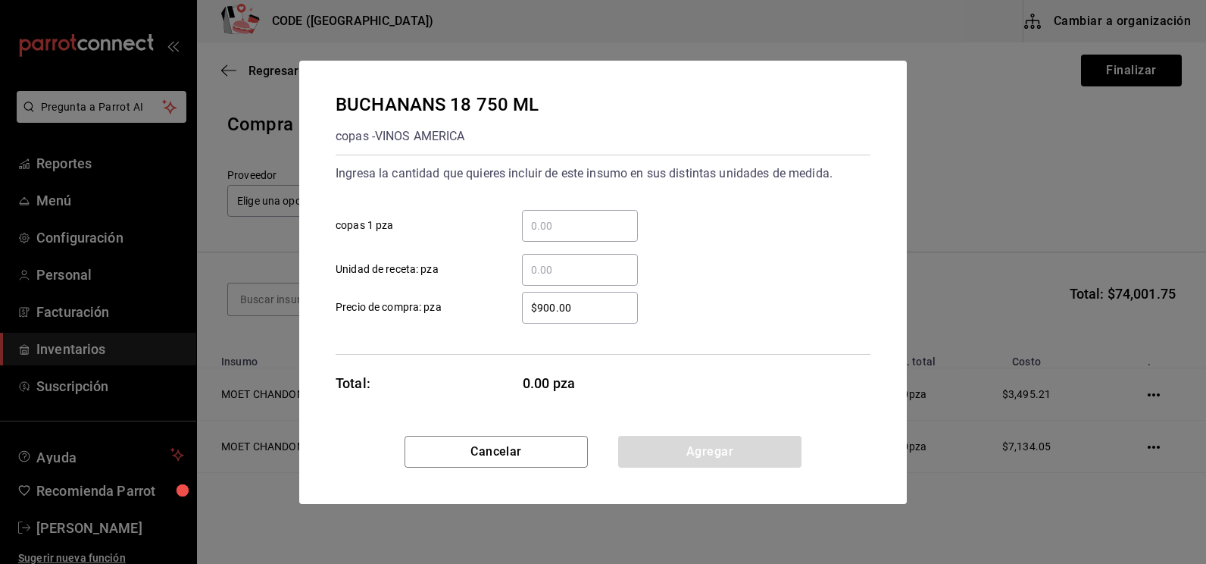
click at [562, 225] on input "​ copas 1 pza" at bounding box center [580, 226] width 116 height 18
type input "1"
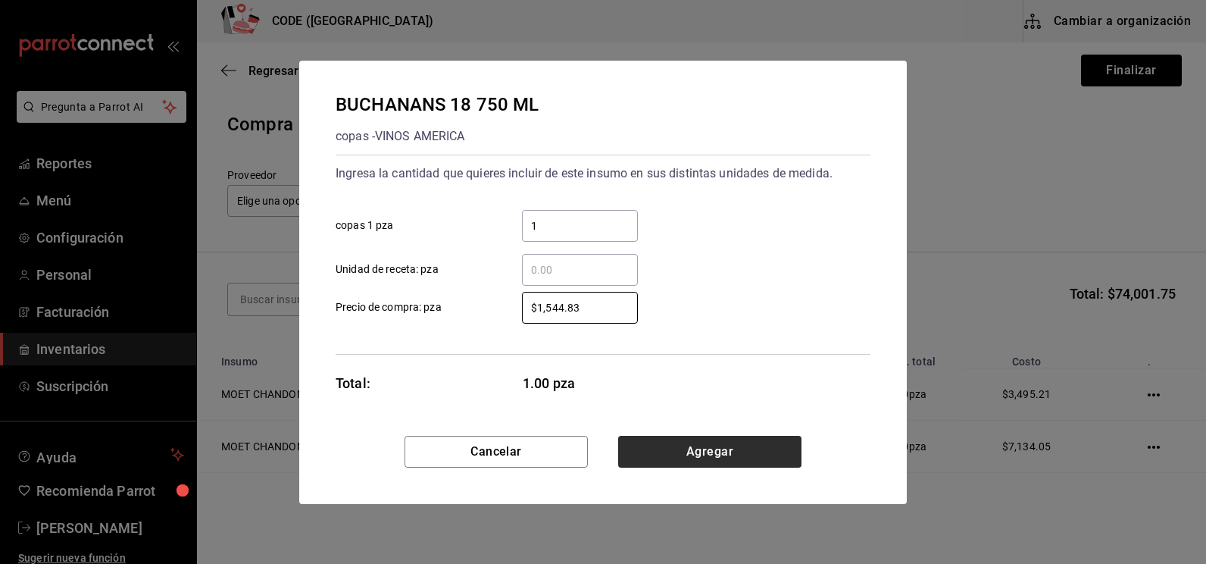
type input "$1,544.83"
click at [677, 443] on button "Agregar" at bounding box center [709, 452] width 183 height 32
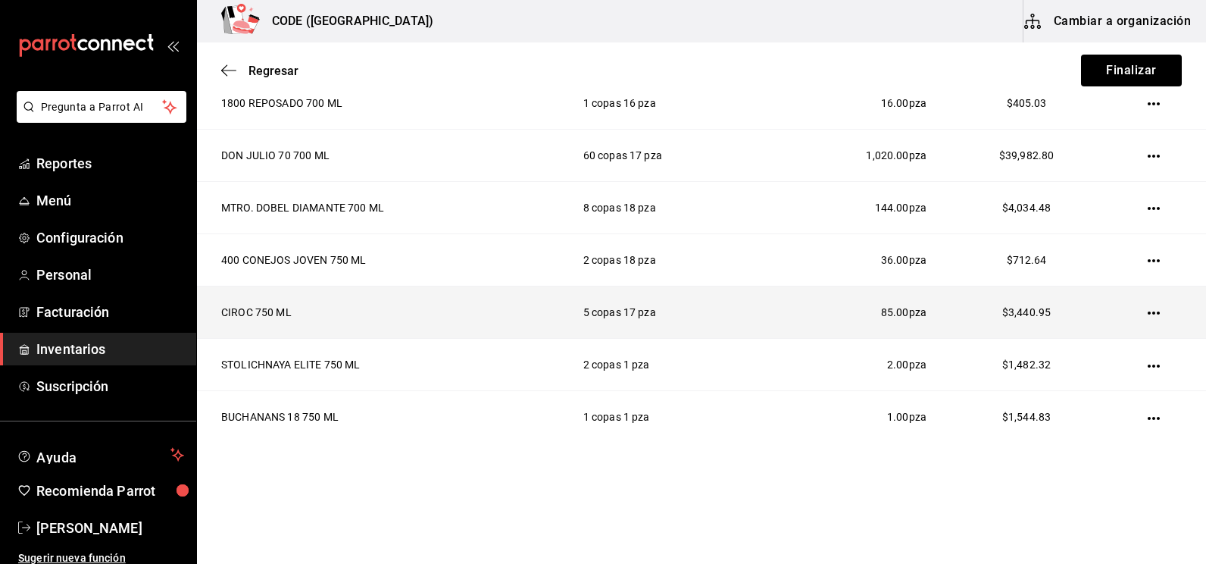
scroll to position [723, 0]
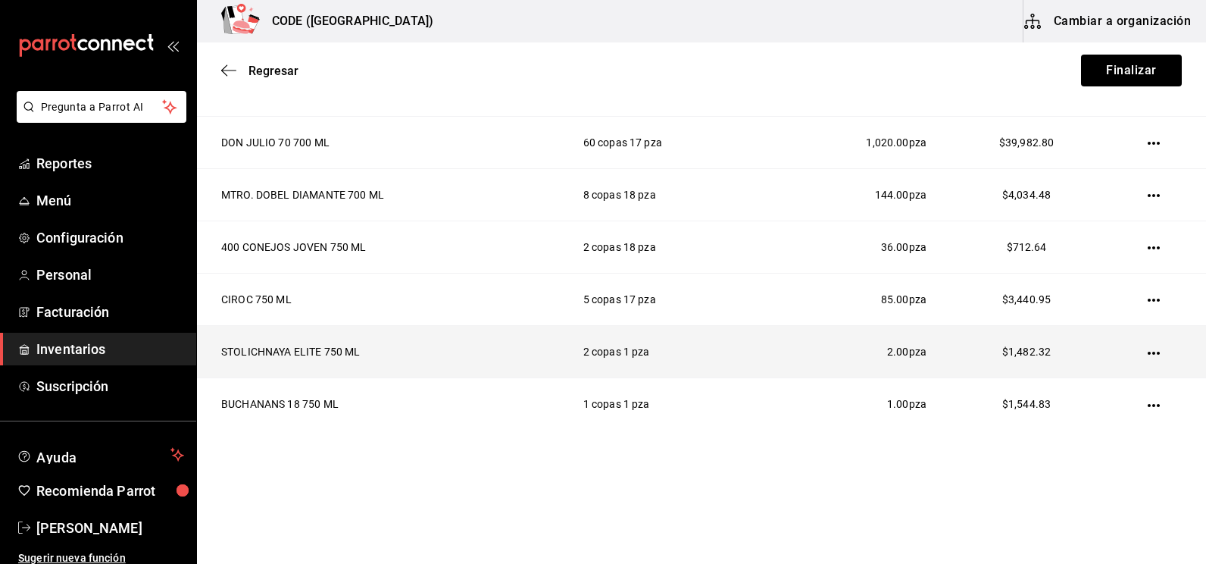
click at [1148, 353] on icon "button" at bounding box center [1154, 353] width 12 height 12
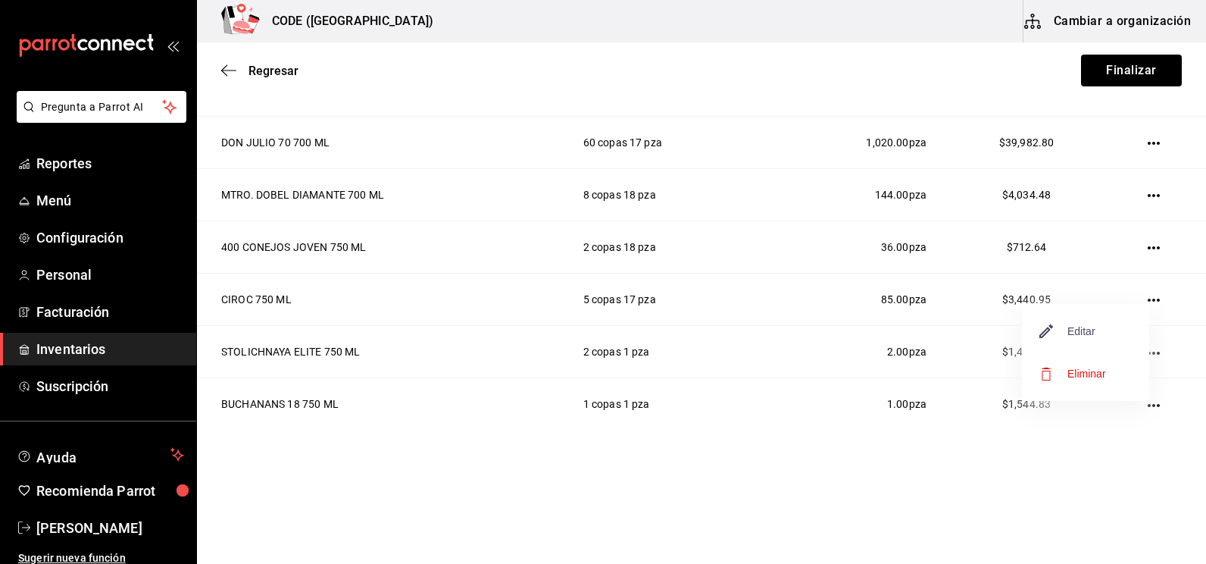
click at [1086, 334] on span "Editar" at bounding box center [1067, 331] width 55 height 18
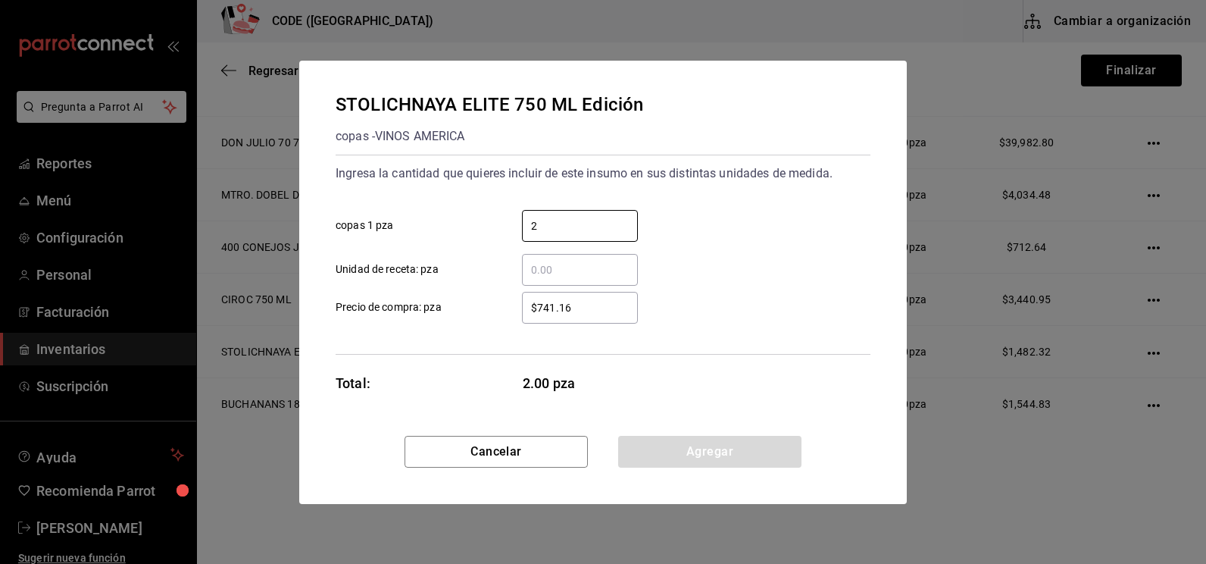
drag, startPoint x: 575, startPoint y: 229, endPoint x: 463, endPoint y: 221, distance: 112.4
click at [463, 221] on label "2 ​ copas 1 pza" at bounding box center [487, 226] width 302 height 32
type input "1"
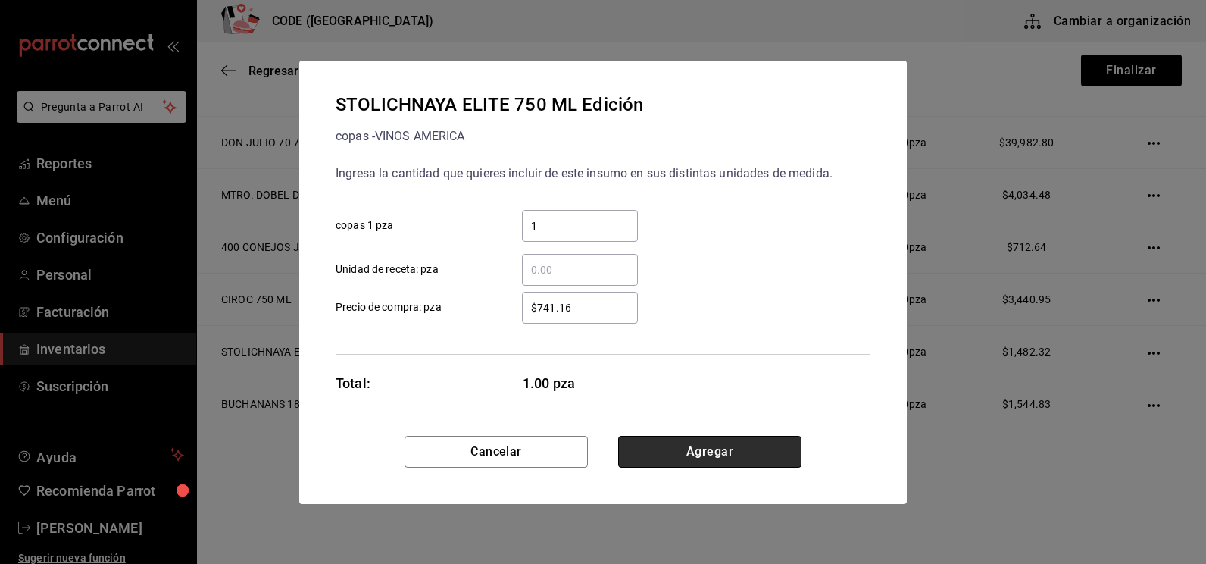
click at [674, 452] on button "Agregar" at bounding box center [709, 452] width 183 height 32
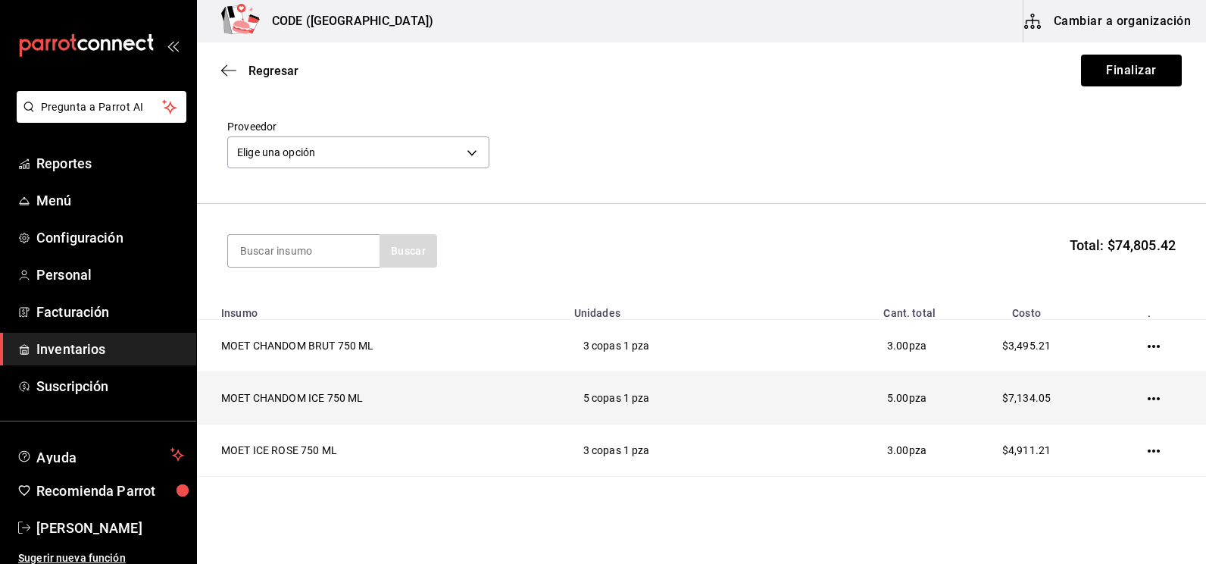
scroll to position [0, 0]
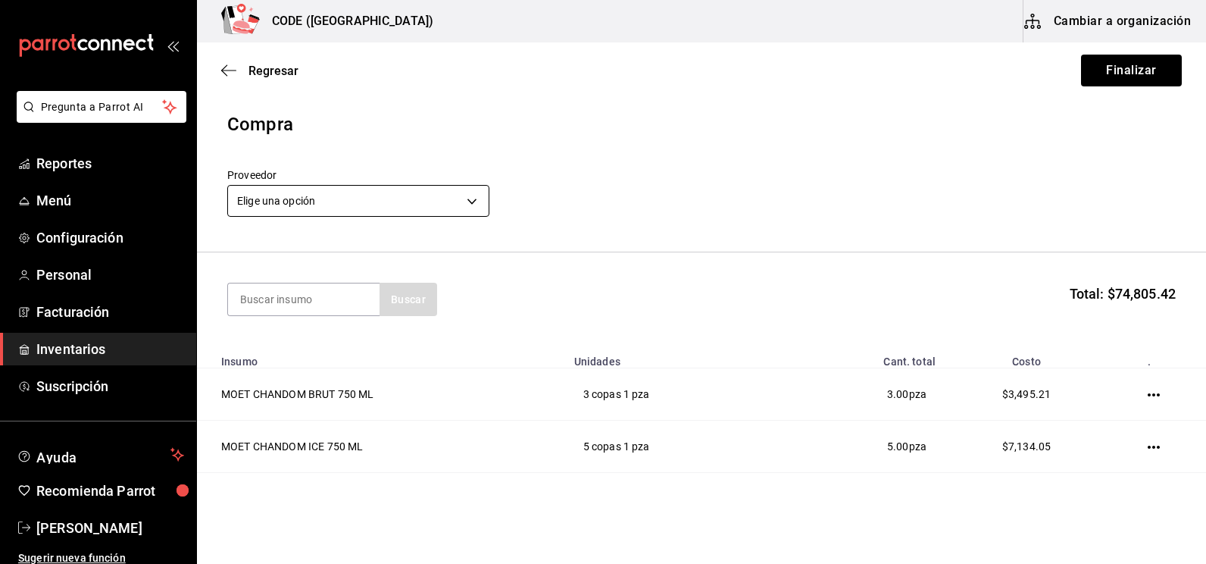
click at [352, 211] on body "Pregunta a Parrot AI Reportes Menú Configuración Personal Facturación Inventari…" at bounding box center [603, 239] width 1206 height 478
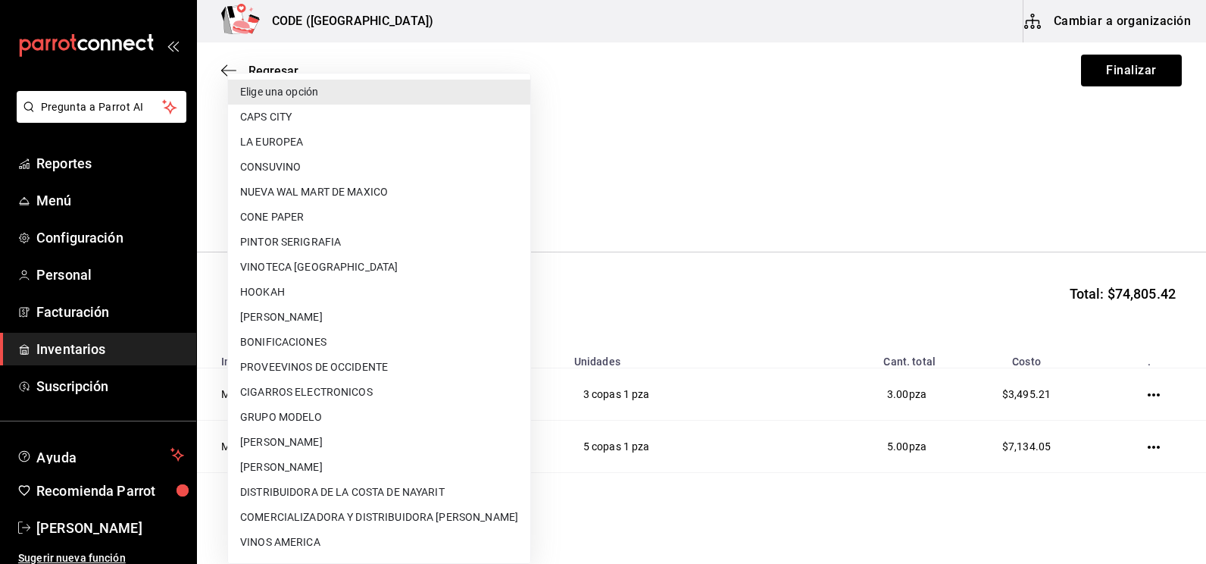
click at [305, 160] on li "CONSUVINO" at bounding box center [379, 167] width 302 height 25
type input "b972b70e-2e48-4d3d-9d2f-4854505d9fb0"
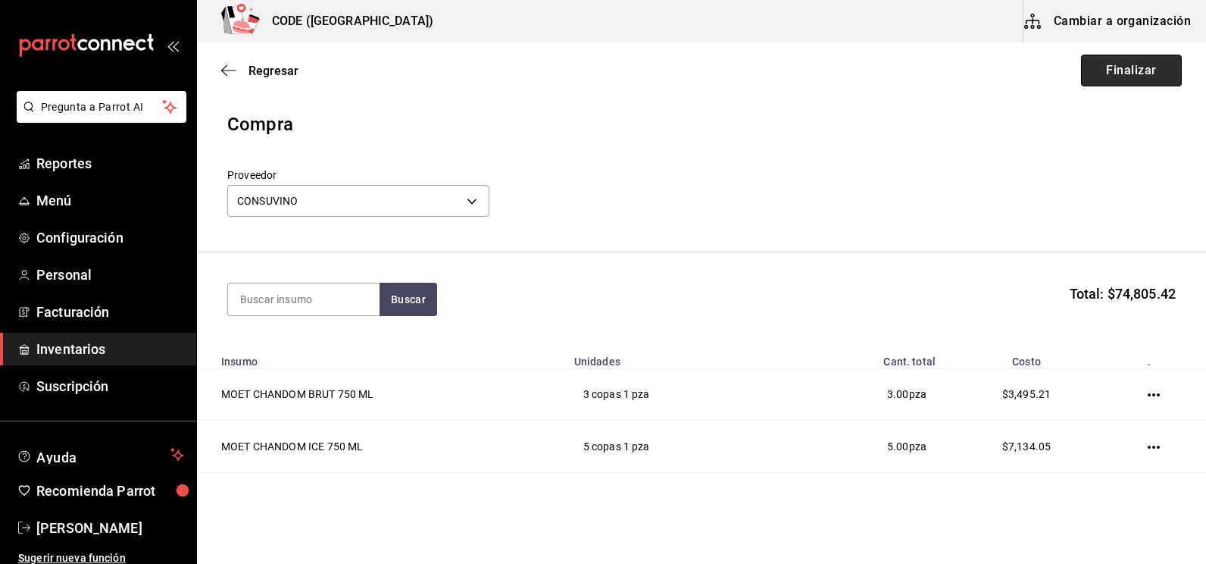
click at [1126, 73] on button "Finalizar" at bounding box center [1131, 71] width 101 height 32
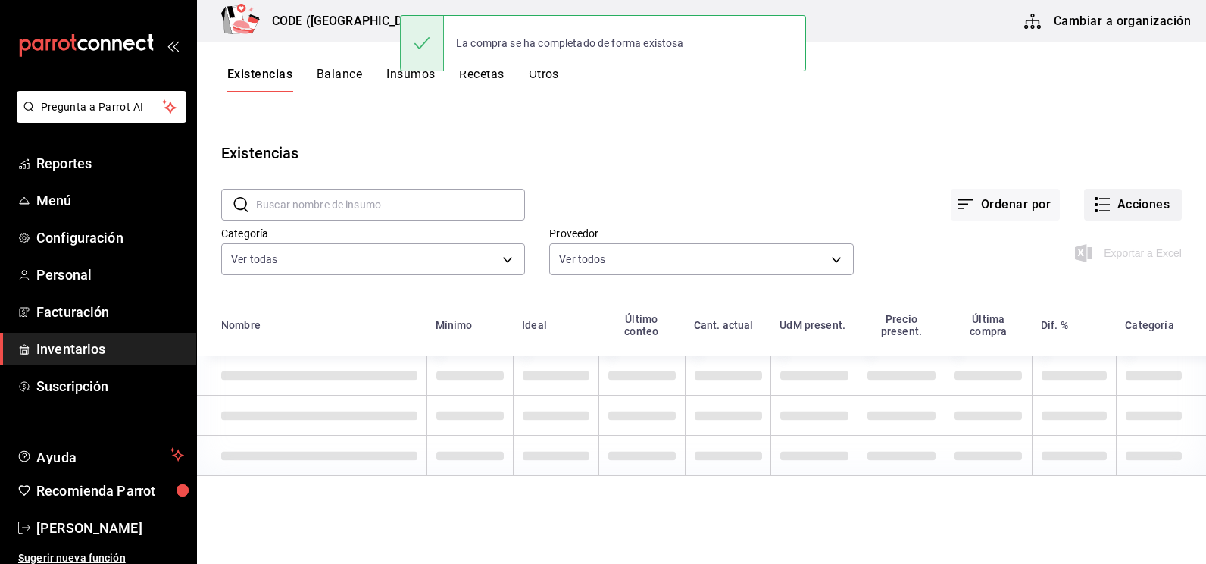
click at [1125, 202] on button "Acciones" at bounding box center [1133, 205] width 98 height 32
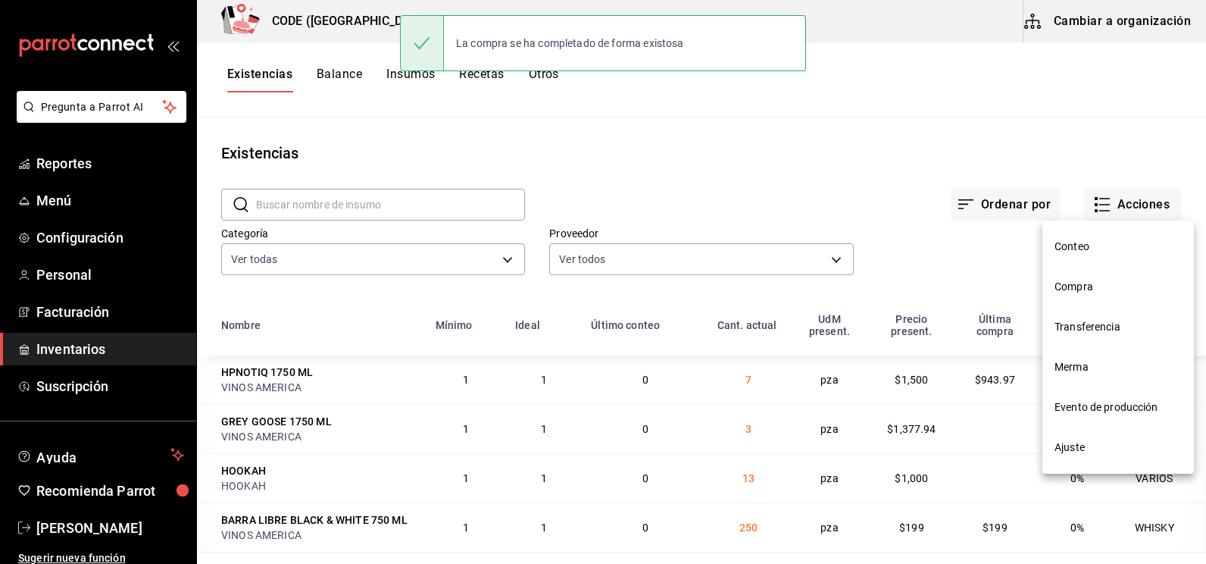
click at [1050, 294] on li "Compra" at bounding box center [1119, 287] width 152 height 40
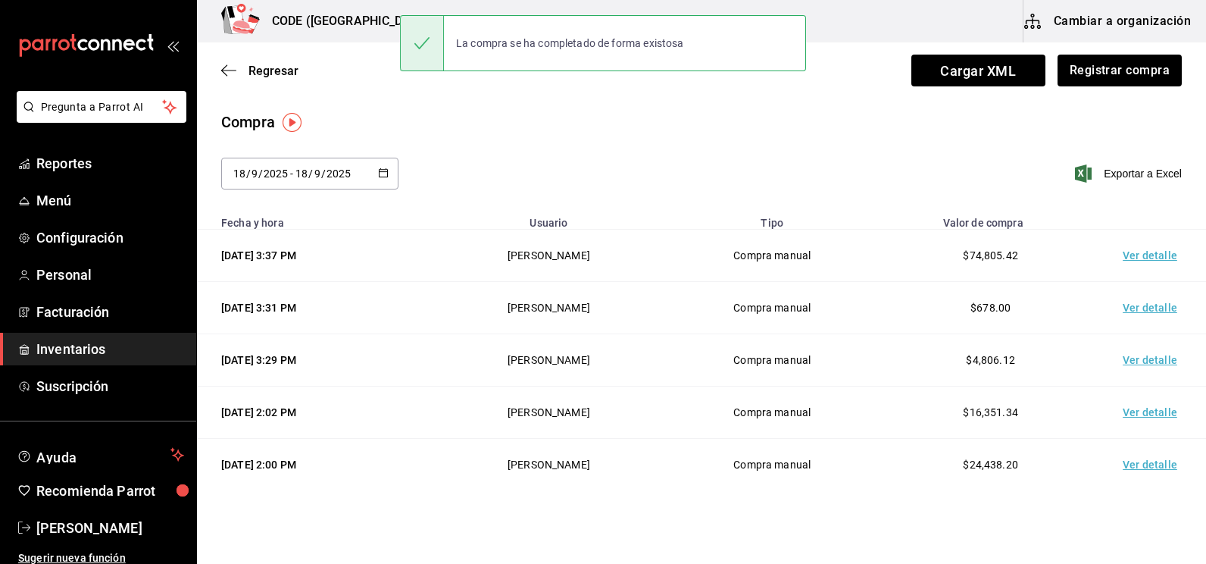
drag, startPoint x: 924, startPoint y: 323, endPoint x: 721, endPoint y: 174, distance: 251.4
click at [721, 174] on div "[DATE] [DATE] - [DATE] [DATE] Exportar a Excel" at bounding box center [701, 183] width 1009 height 50
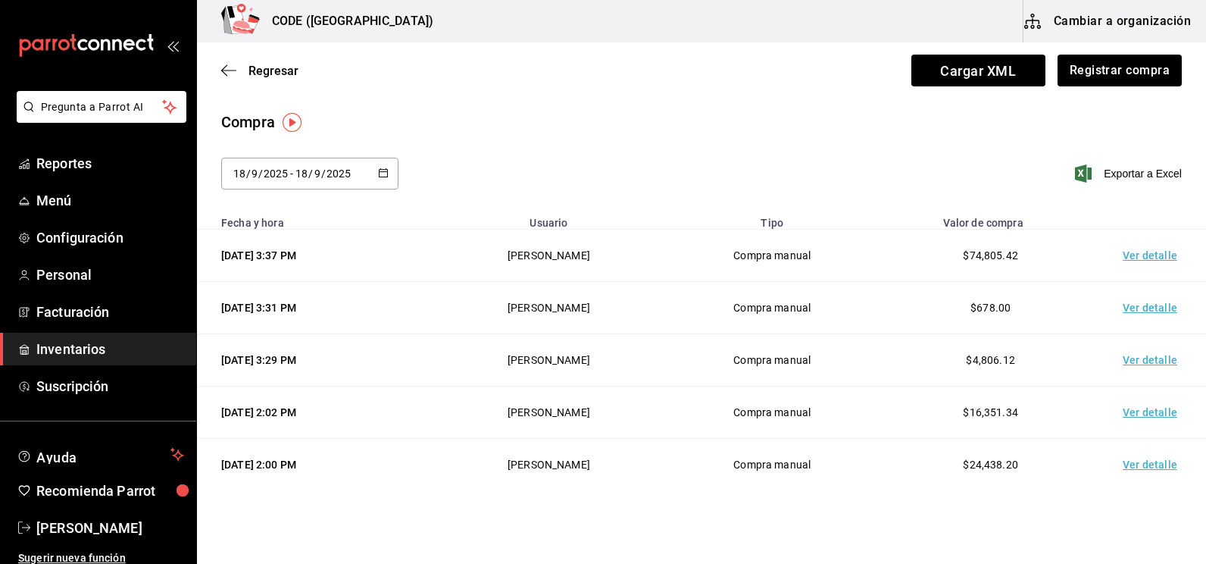
click at [1119, 250] on td "Ver detalle" at bounding box center [1153, 256] width 106 height 52
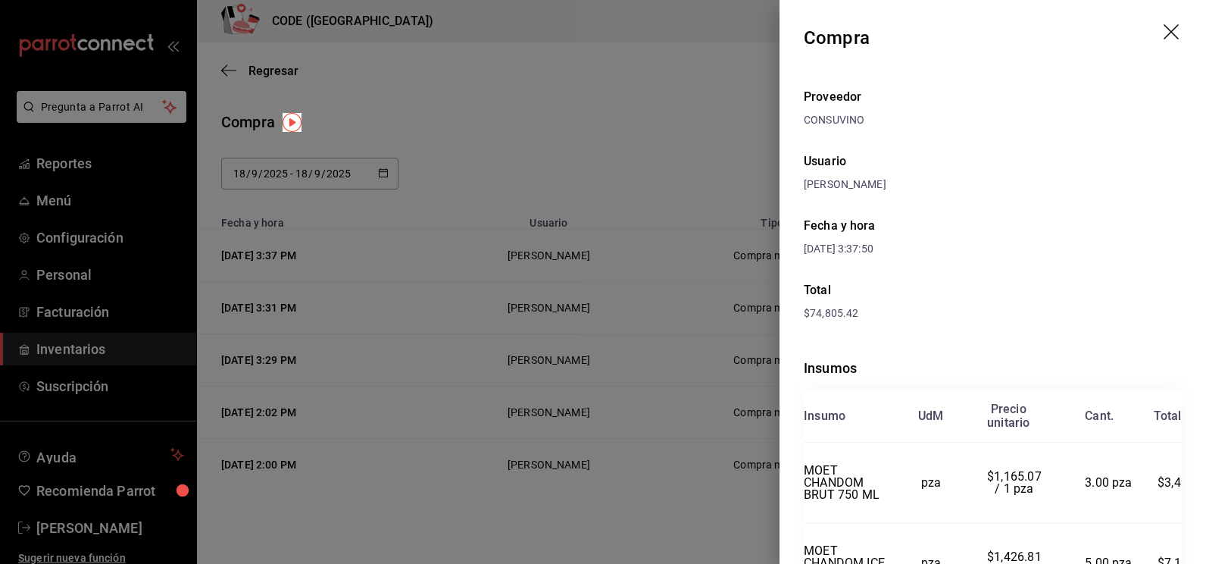
click at [628, 154] on div at bounding box center [603, 282] width 1206 height 564
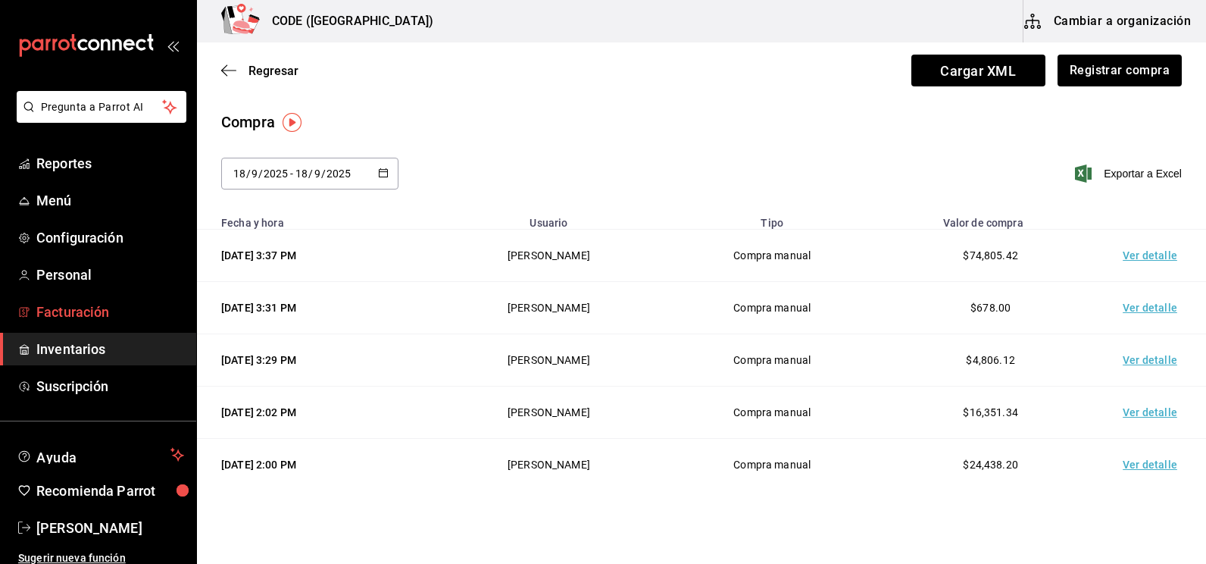
click at [96, 309] on span "Facturación" at bounding box center [110, 312] width 148 height 20
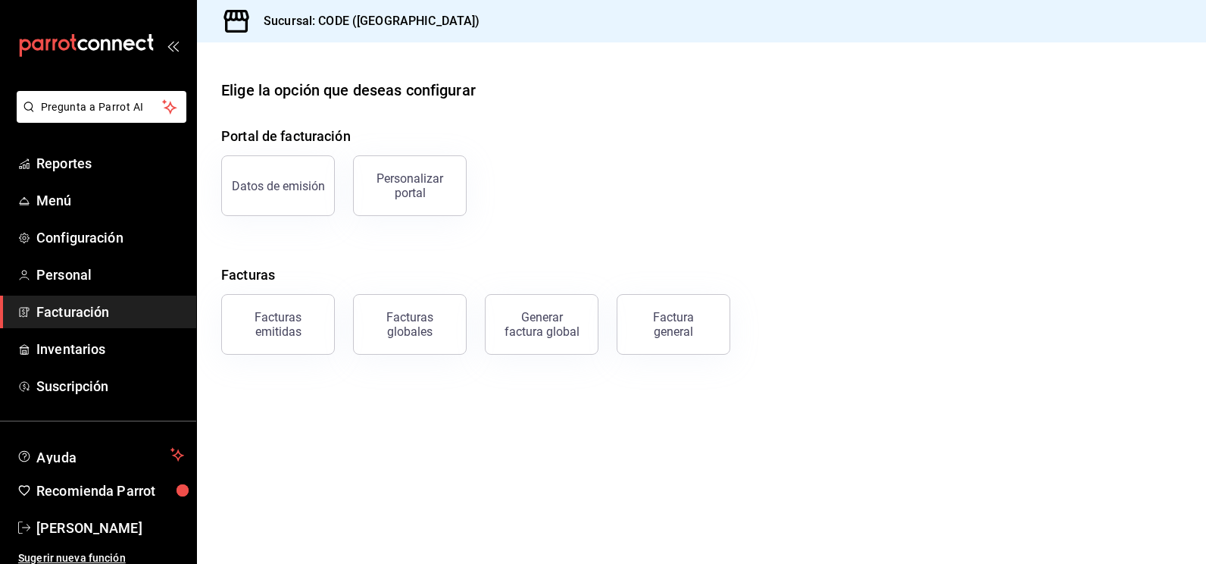
click at [674, 324] on div "Factura general" at bounding box center [674, 324] width 76 height 29
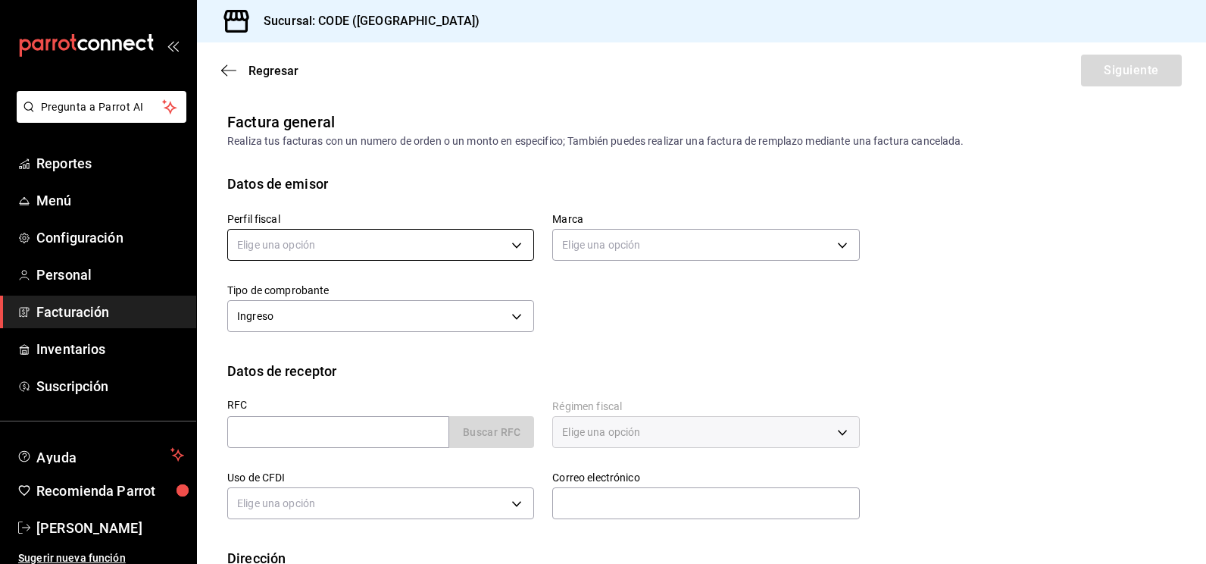
click at [378, 246] on body "Pregunta a Parrot AI Reportes Menú Configuración Personal Facturación Inventari…" at bounding box center [603, 282] width 1206 height 564
click at [354, 316] on li "[PERSON_NAME]" at bounding box center [379, 322] width 302 height 28
type input "abaafbf4-9e81-434b-9282-91cbadc95e98"
type input "b4274379-98e3-4a61-b813-167c2f875b9b"
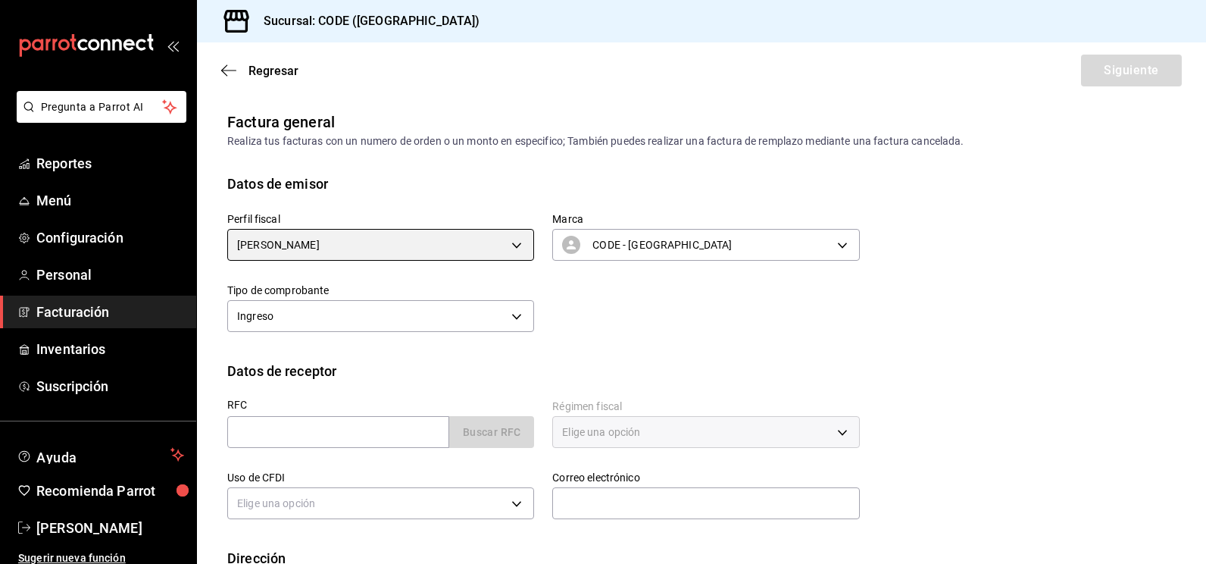
scroll to position [98, 0]
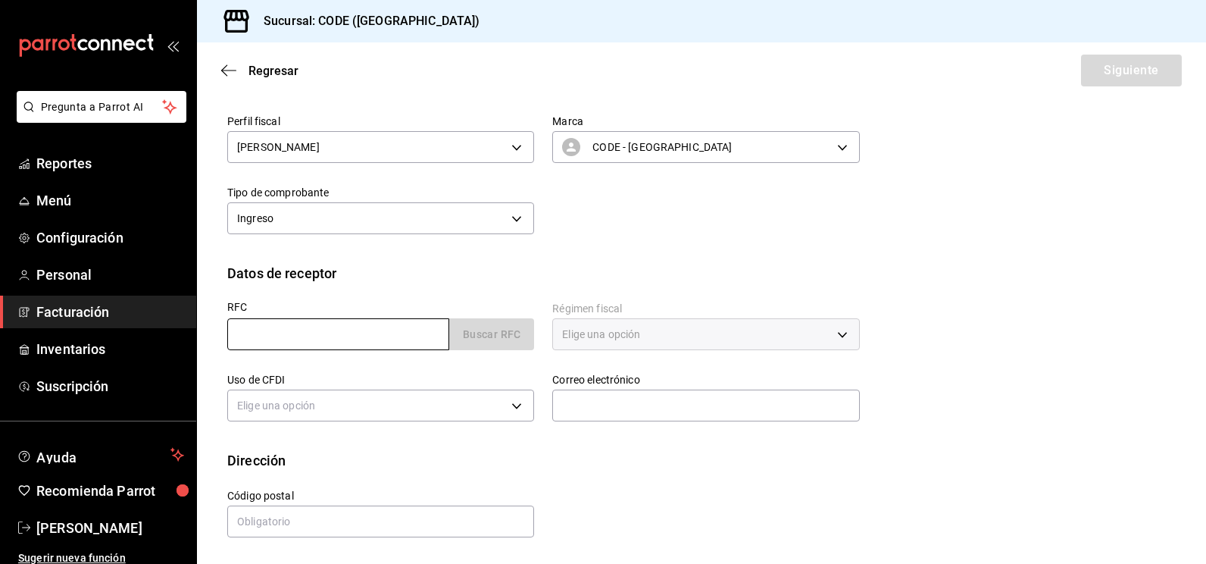
click at [356, 326] on input "text" at bounding box center [338, 334] width 222 height 32
paste input "XAXX010101000"
type input "XAXX010101000"
type input "48380"
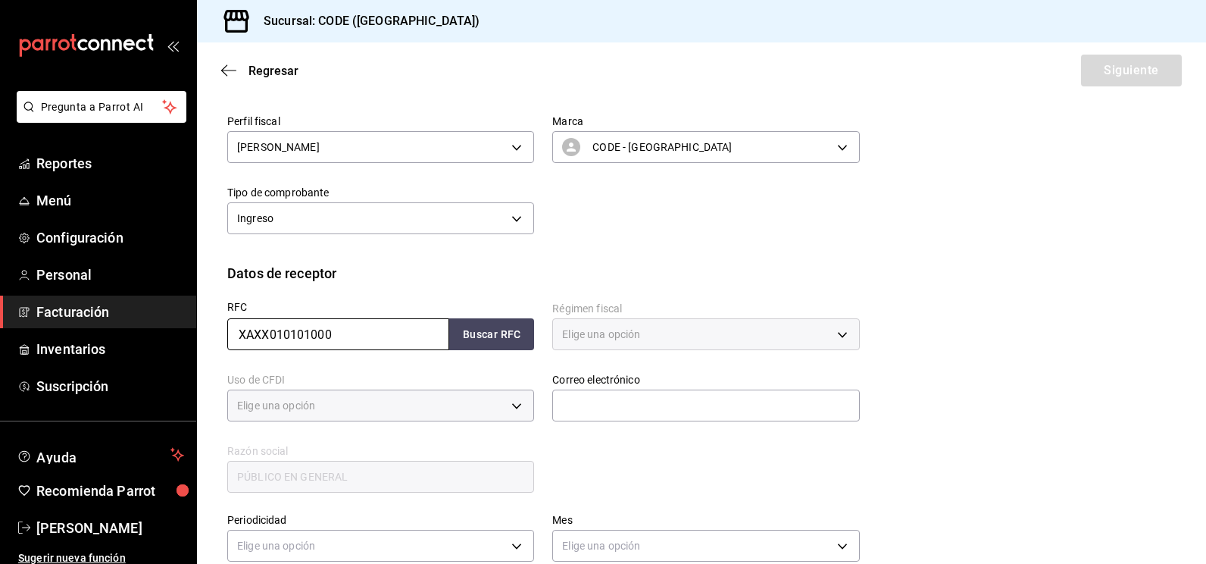
type input "616"
type input "S01"
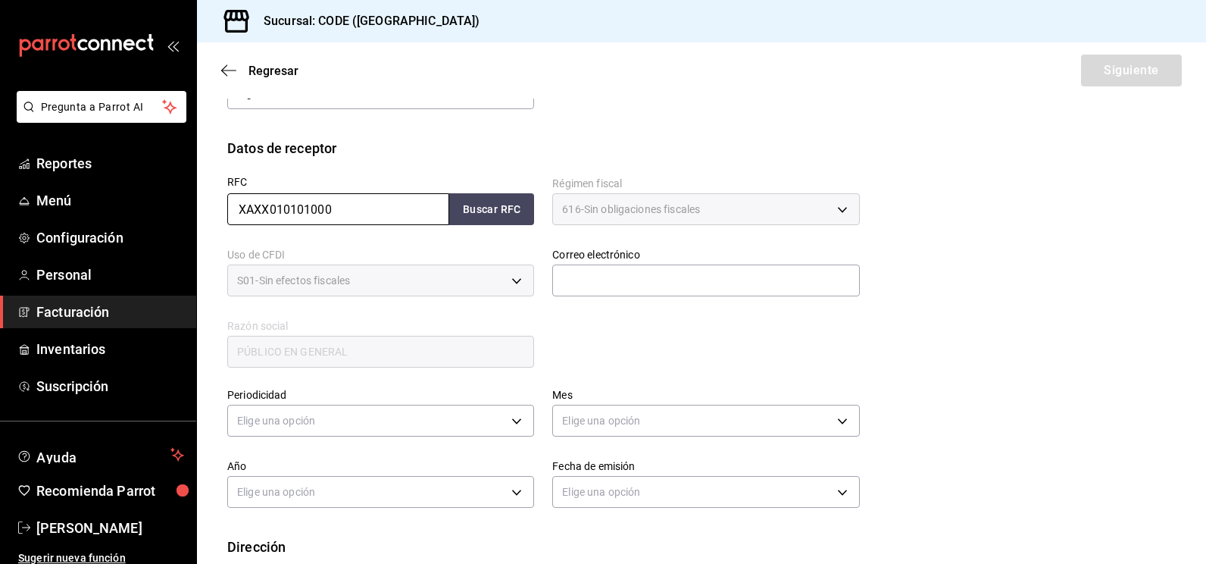
scroll to position [249, 0]
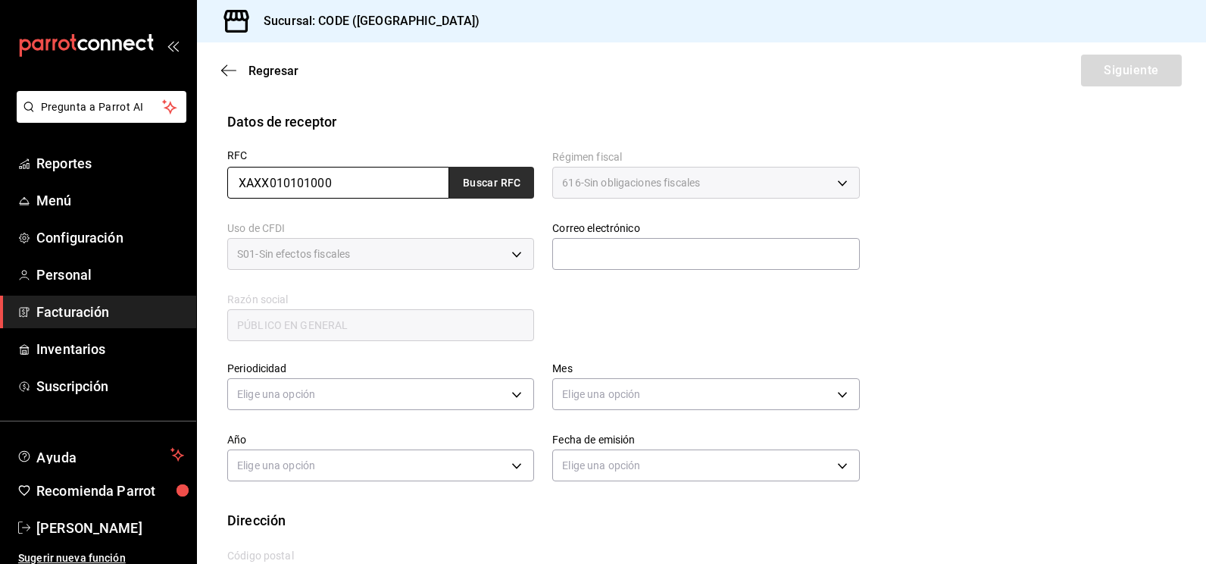
type input "XAXX010101000"
click at [504, 189] on button "Buscar RFC" at bounding box center [491, 183] width 85 height 32
type input "[EMAIL_ADDRESS][DOMAIN_NAME]"
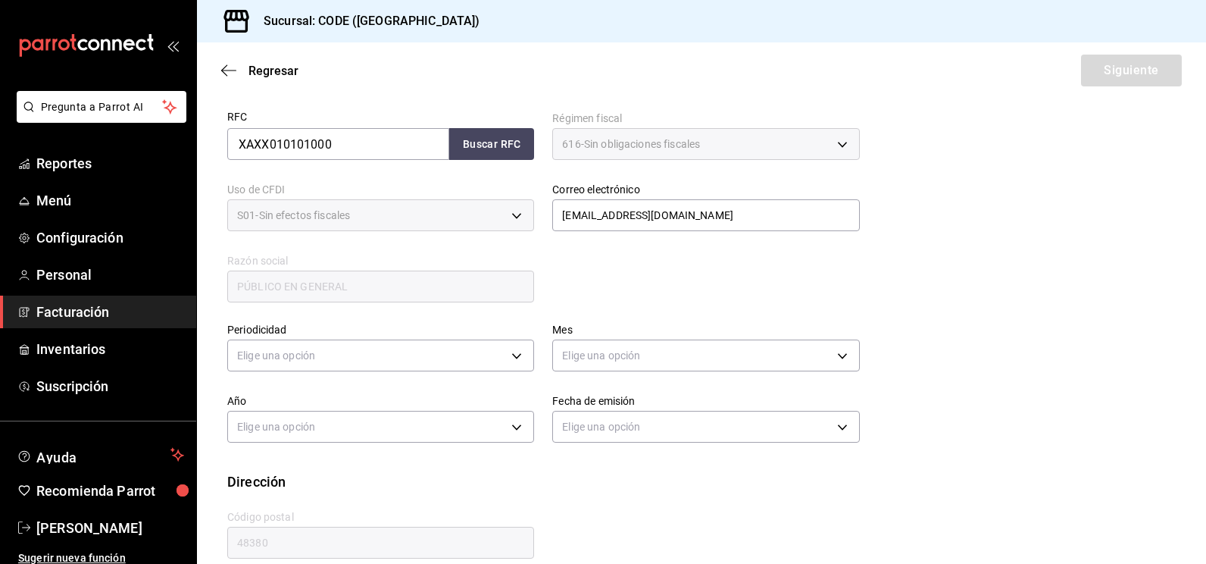
scroll to position [309, 0]
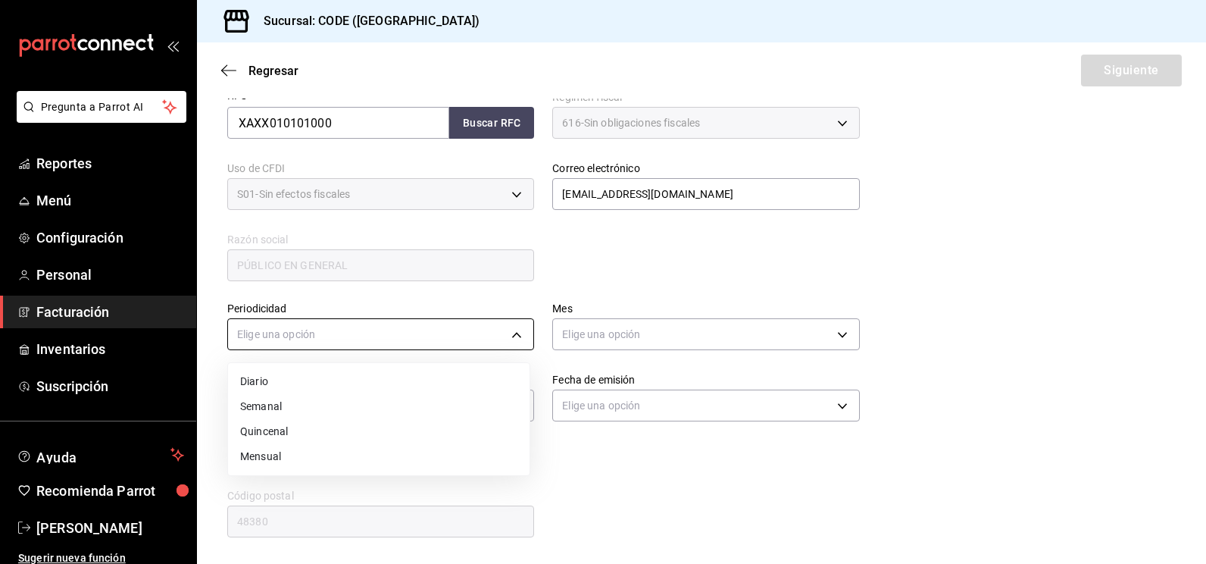
click at [415, 335] on body "Pregunta a Parrot AI Reportes Menú Configuración Personal Facturación Inventari…" at bounding box center [603, 282] width 1206 height 564
click at [296, 392] on li "Diario" at bounding box center [379, 381] width 302 height 25
type input "DAILY"
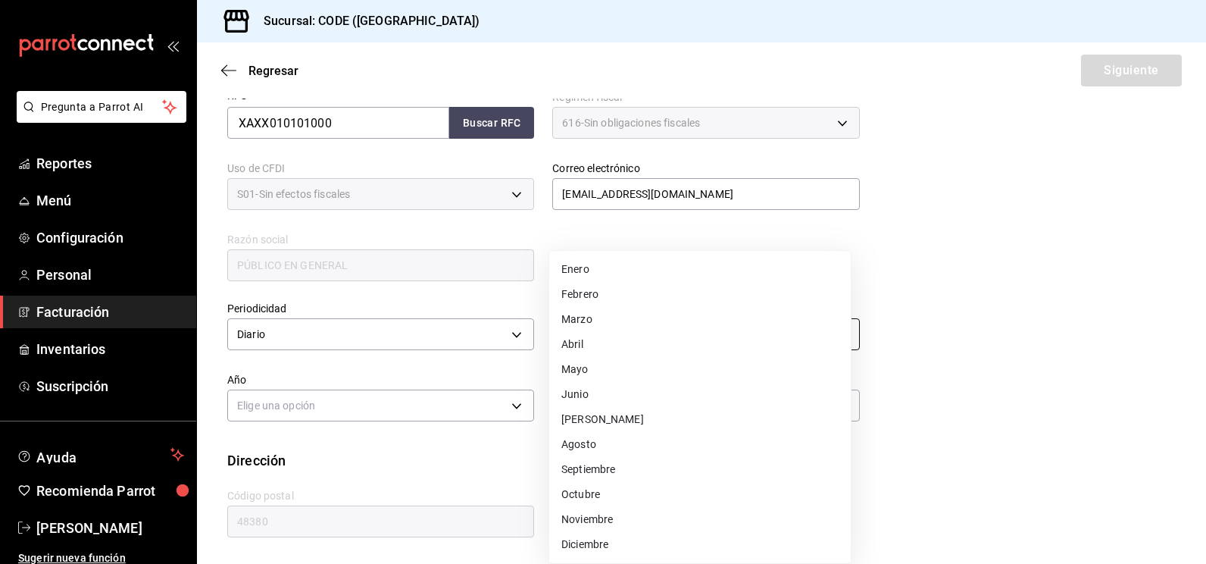
click at [613, 321] on body "Pregunta a Parrot AI Reportes Menú Configuración Personal Facturación Inventari…" at bounding box center [603, 282] width 1206 height 564
click at [593, 467] on li "Septiembre" at bounding box center [700, 469] width 302 height 25
type input "9"
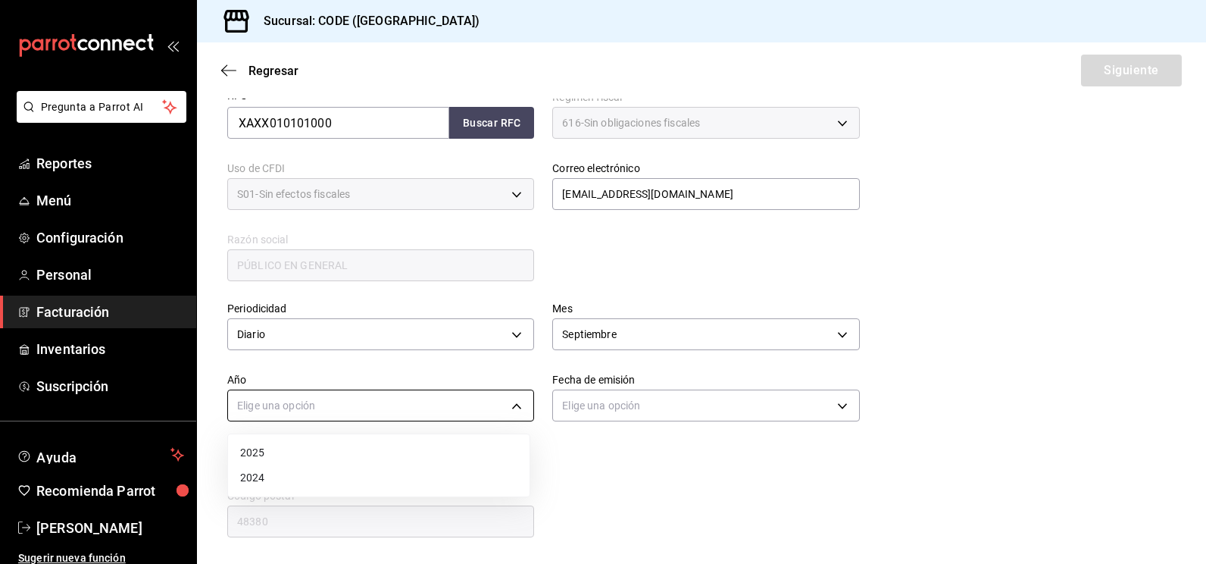
click at [443, 408] on body "Pregunta a Parrot AI Reportes Menú Configuración Personal Facturación Inventari…" at bounding box center [603, 282] width 1206 height 564
click at [351, 458] on li "2025" at bounding box center [379, 452] width 302 height 25
type input "2025"
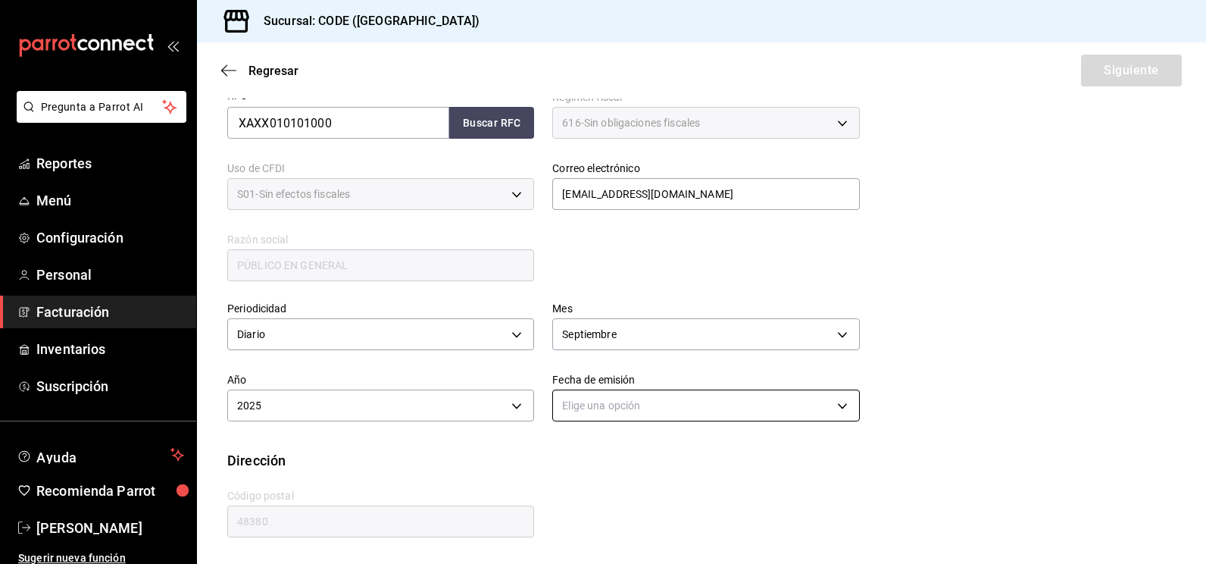
click at [575, 402] on body "Pregunta a Parrot AI Reportes Menú Configuración Personal Facturación Inventari…" at bounding box center [603, 282] width 1206 height 564
click at [569, 458] on li "Hoy" at bounding box center [700, 452] width 302 height 25
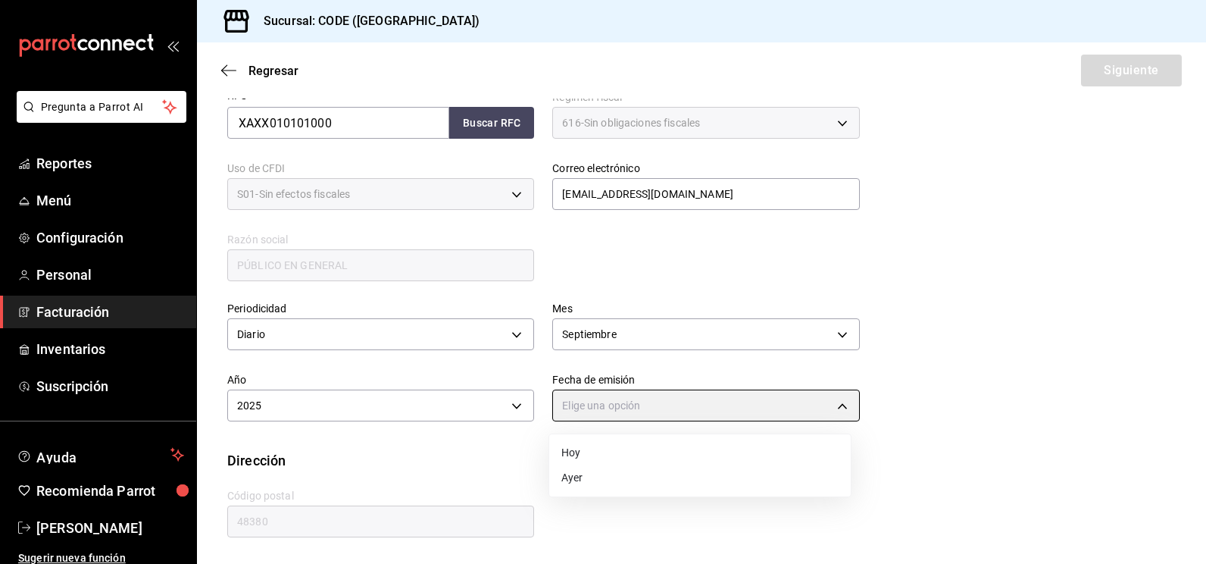
type input "[DATE]"
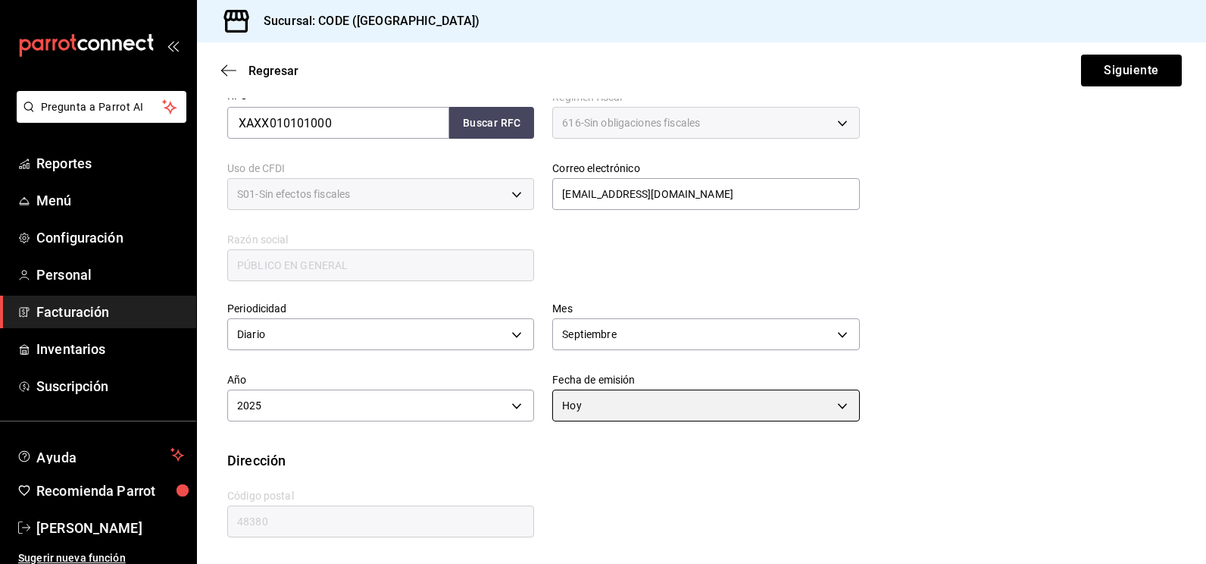
scroll to position [0, 0]
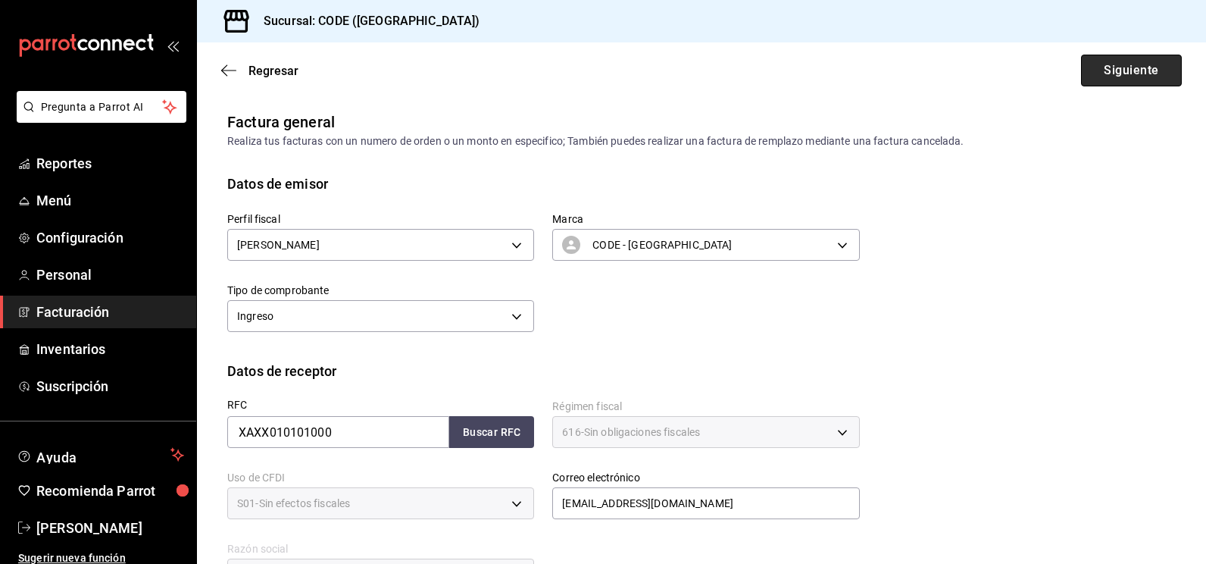
click at [1115, 78] on button "Siguiente" at bounding box center [1131, 71] width 101 height 32
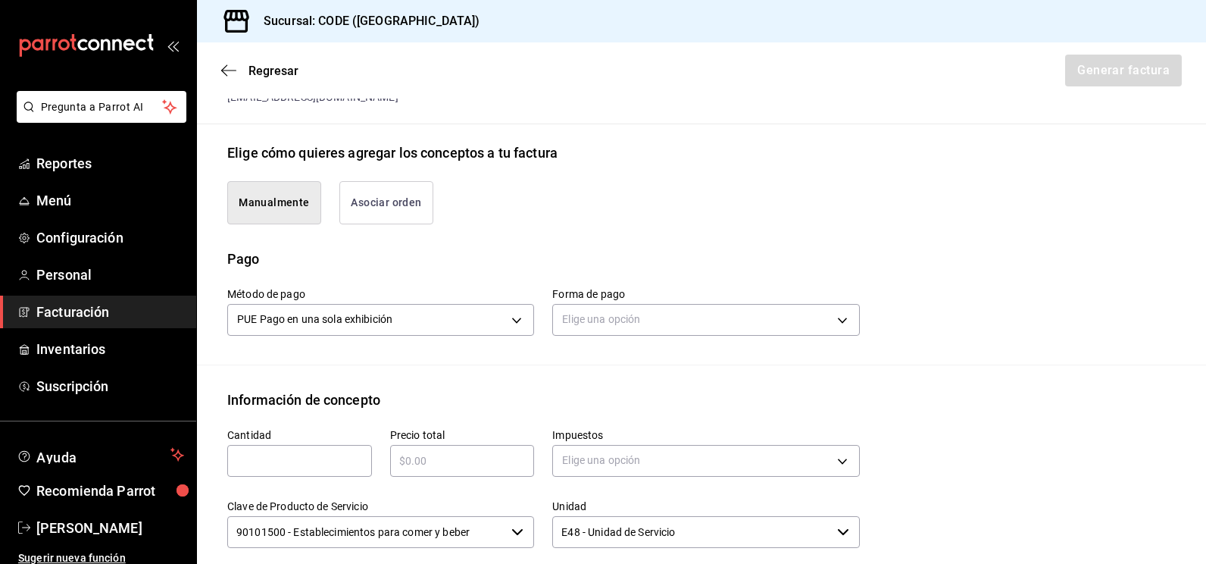
scroll to position [303, 0]
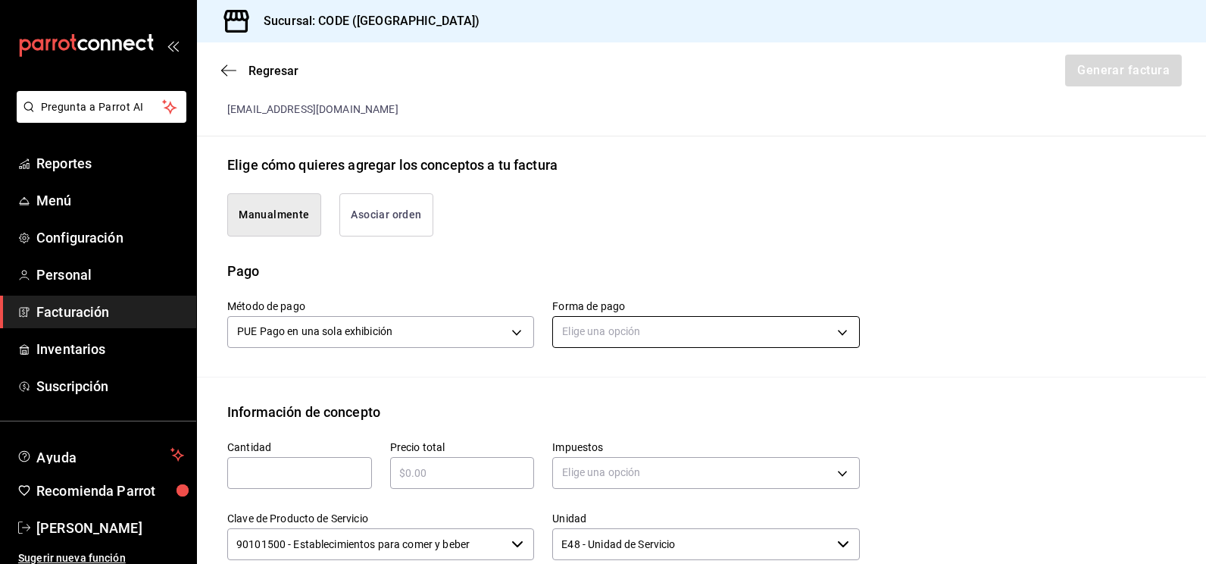
click at [617, 318] on body "Pregunta a Parrot AI Reportes Menú Configuración Personal Facturación Inventari…" at bounding box center [603, 282] width 1206 height 564
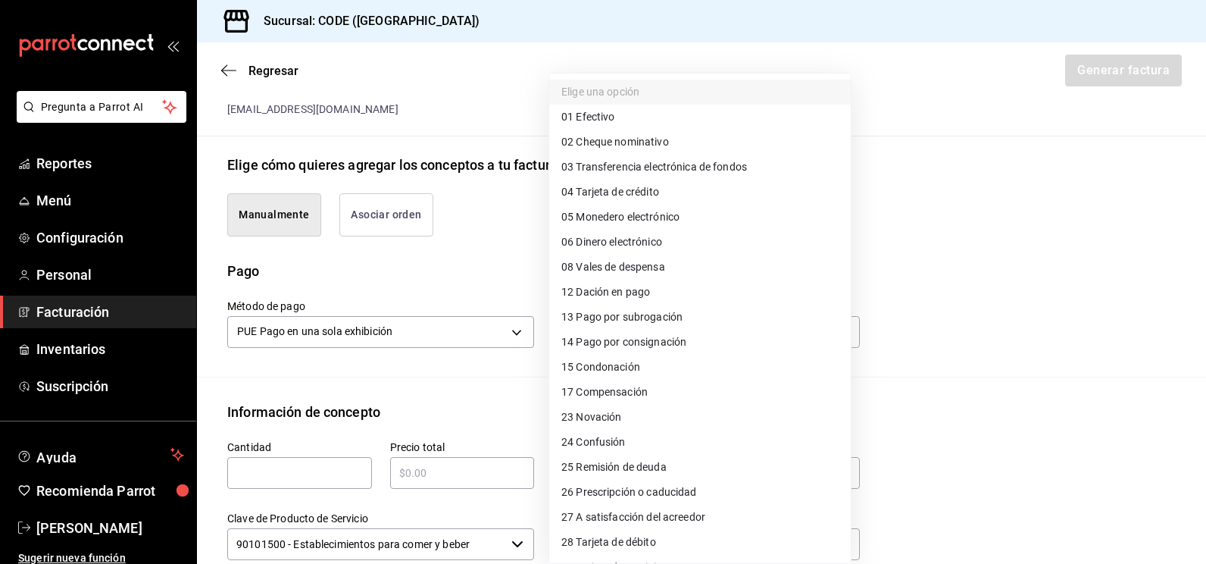
click at [695, 168] on span "03 Transferencia electrónica de fondos" at bounding box center [655, 167] width 186 height 16
type input "03"
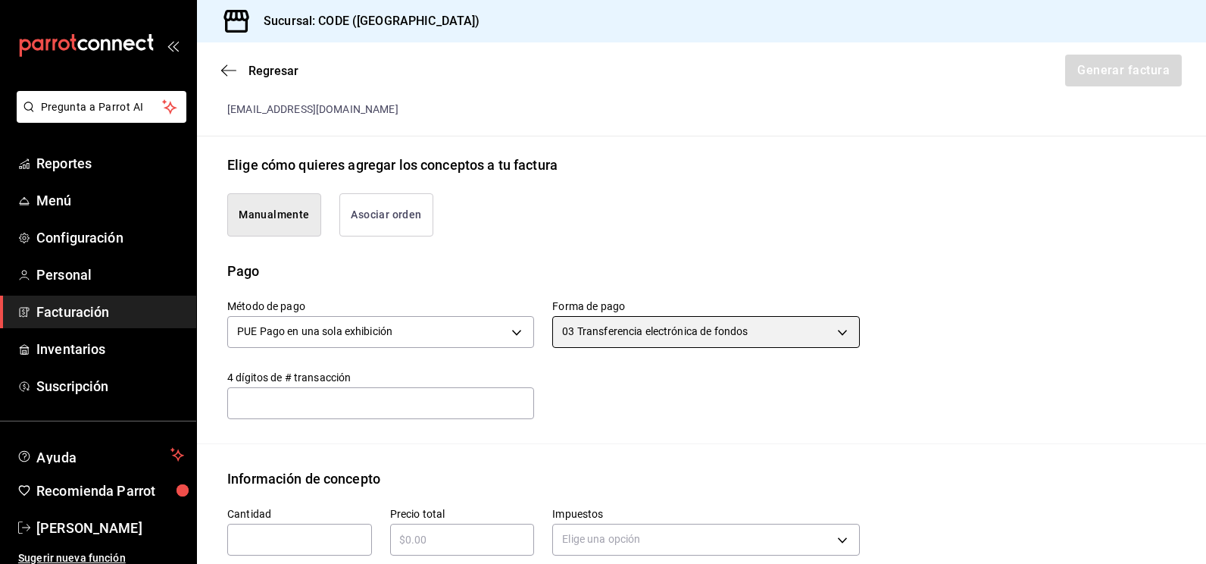
scroll to position [455, 0]
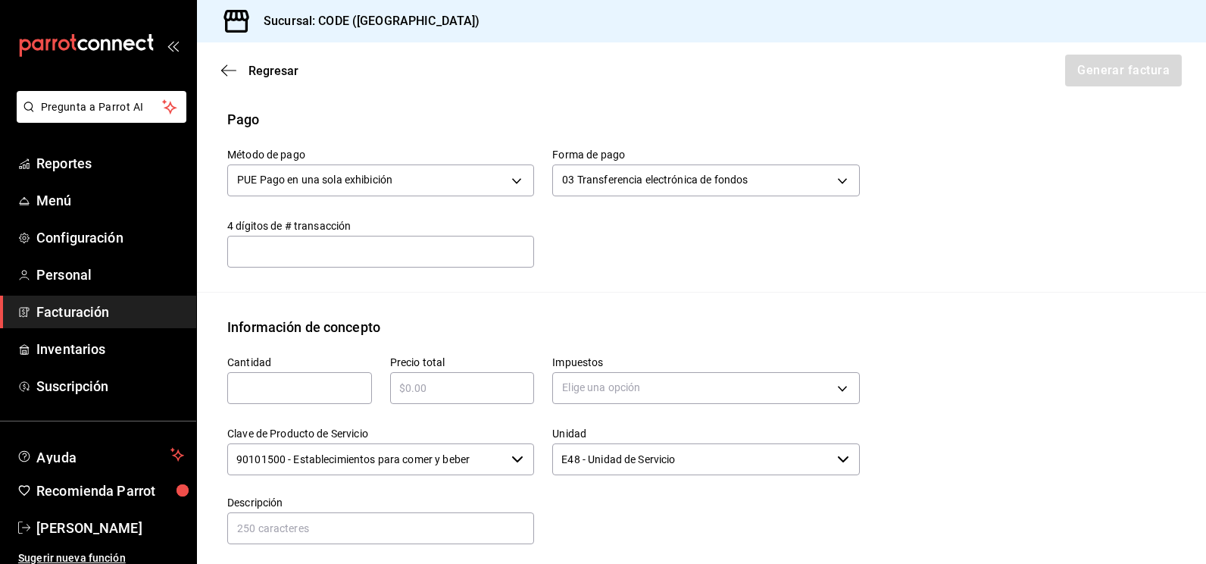
click at [299, 388] on input "text" at bounding box center [299, 388] width 145 height 18
click at [486, 393] on input "text" at bounding box center [462, 388] width 145 height 18
click at [620, 389] on body "Pregunta a Parrot AI Reportes Menú Configuración Personal Facturación Inventari…" at bounding box center [603, 282] width 1206 height 564
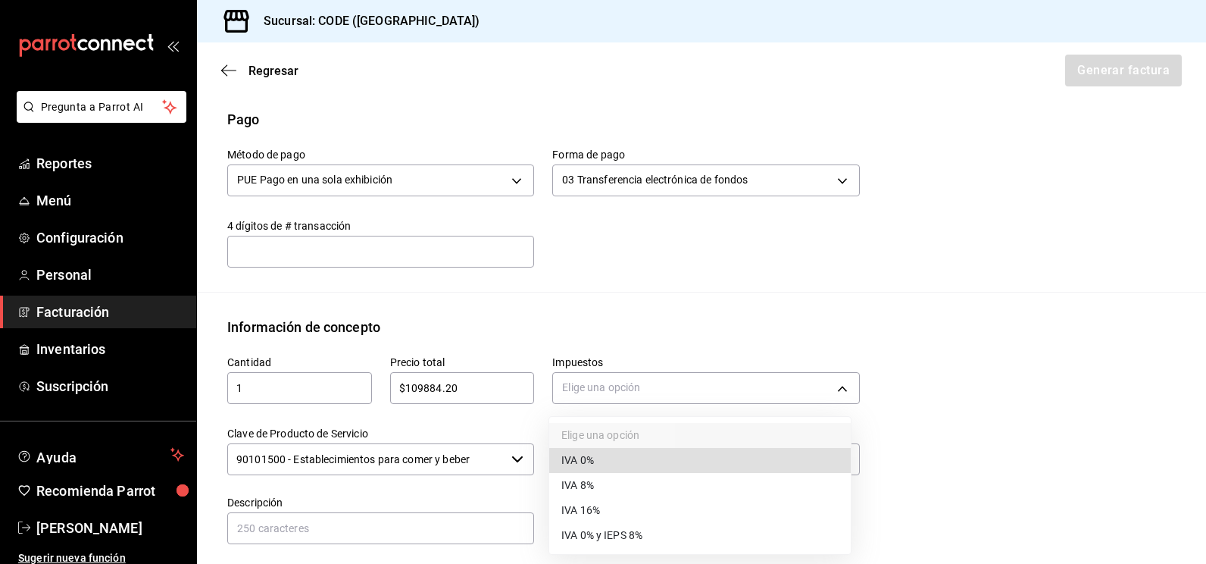
click at [602, 510] on li "IVA 16%" at bounding box center [700, 510] width 302 height 25
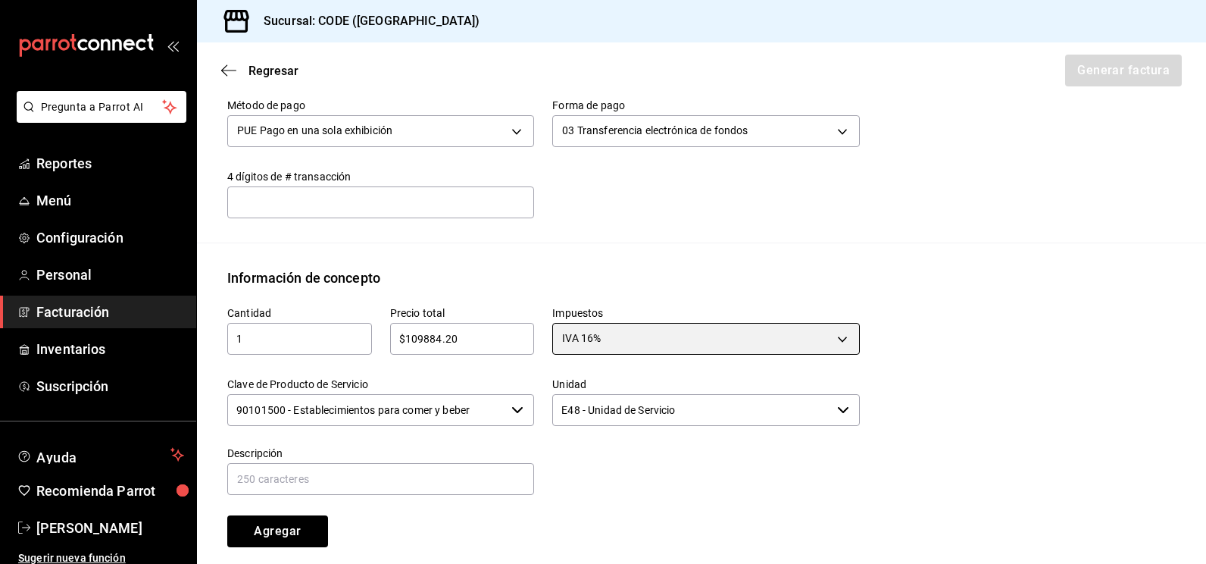
scroll to position [530, 0]
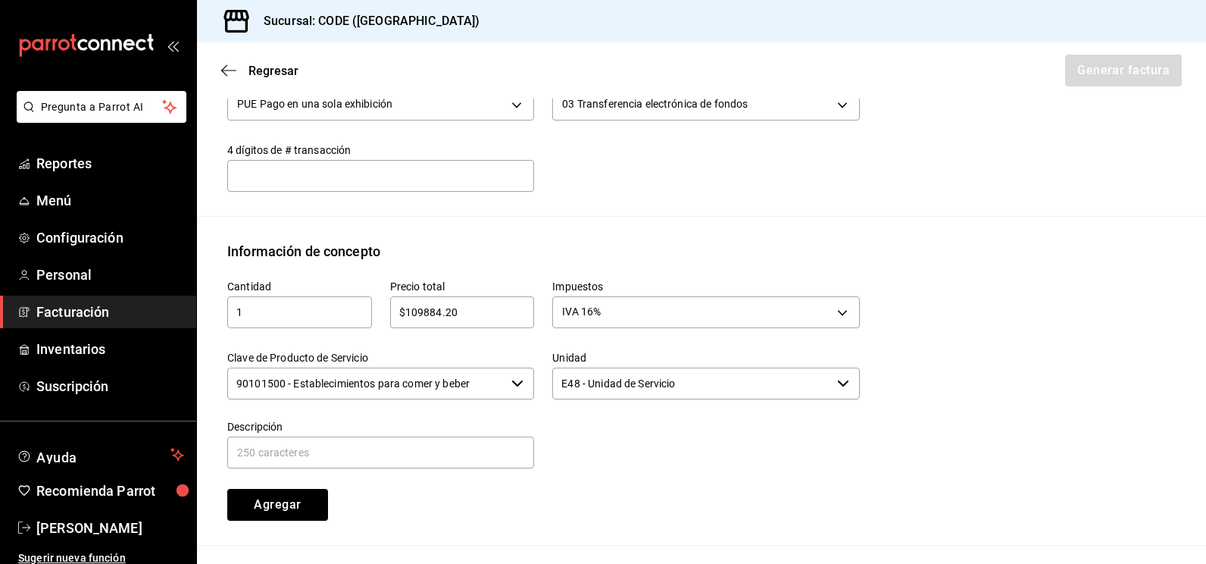
click at [464, 390] on input "90101500 - Establecimientos para comer y beber" at bounding box center [366, 384] width 278 height 32
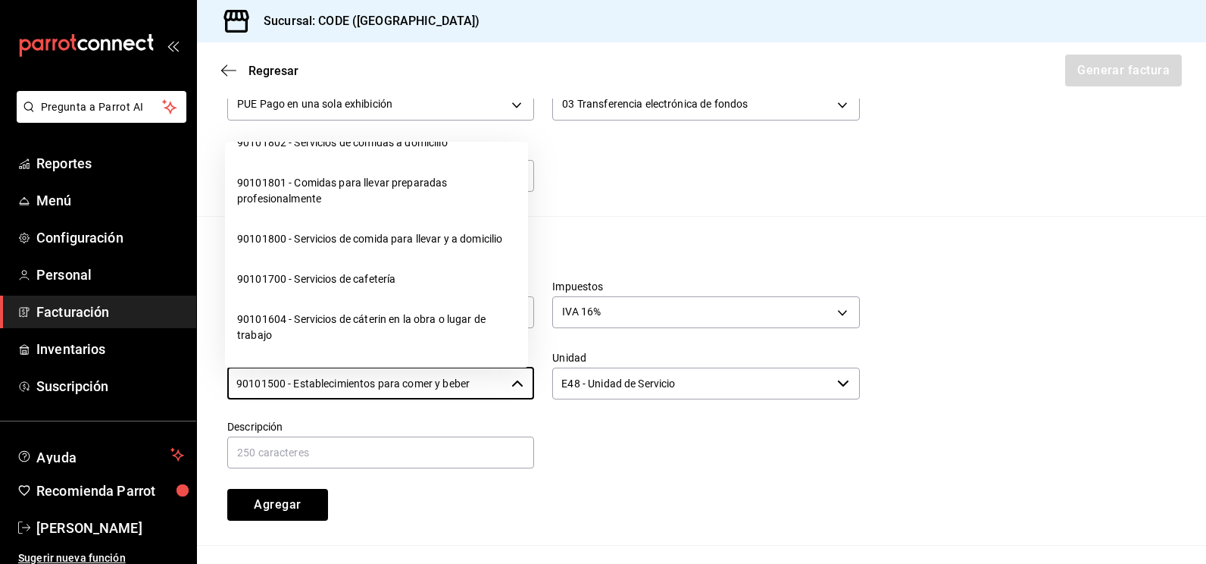
scroll to position [379, 0]
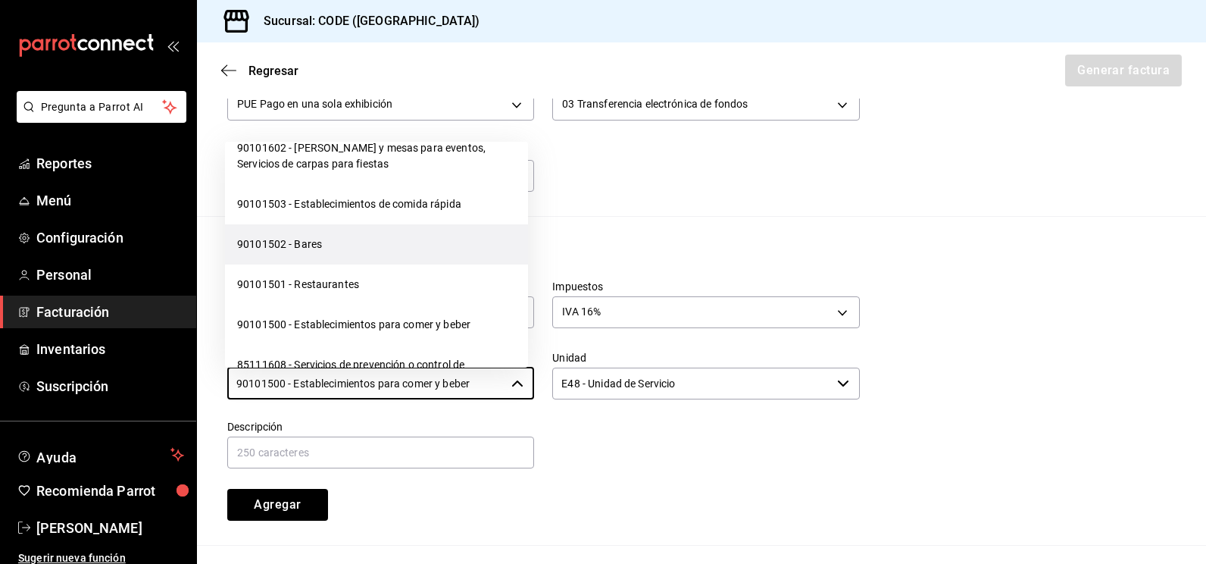
click at [339, 264] on li "90101502 - Bares" at bounding box center [376, 244] width 303 height 40
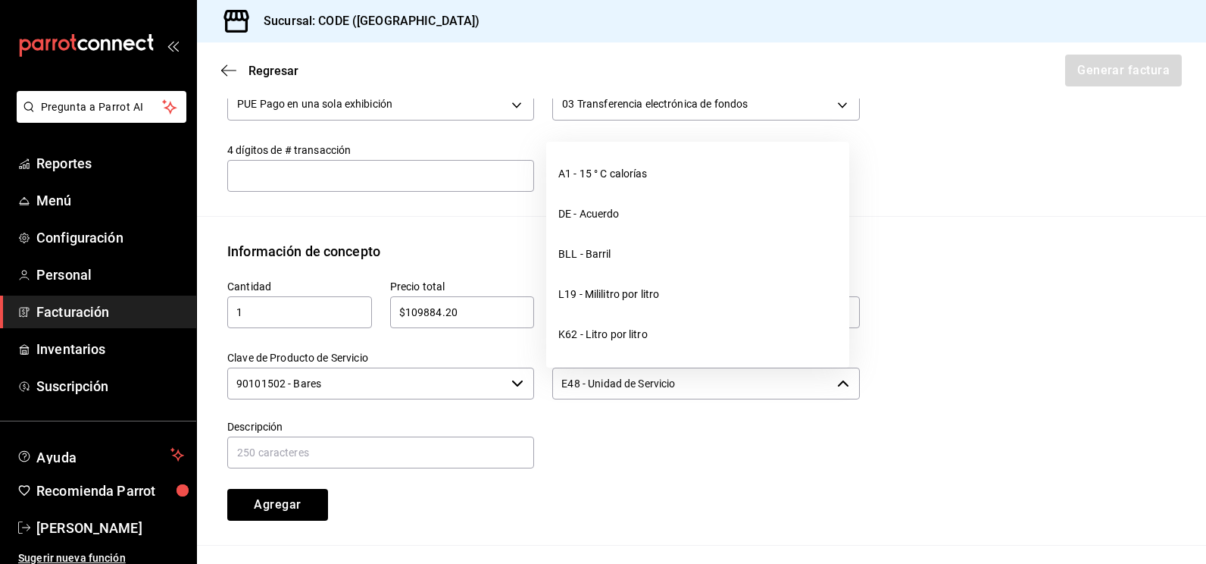
click at [605, 383] on input "E48 - Unidad de Servicio" at bounding box center [691, 384] width 278 height 32
click at [461, 449] on input "text" at bounding box center [380, 452] width 307 height 32
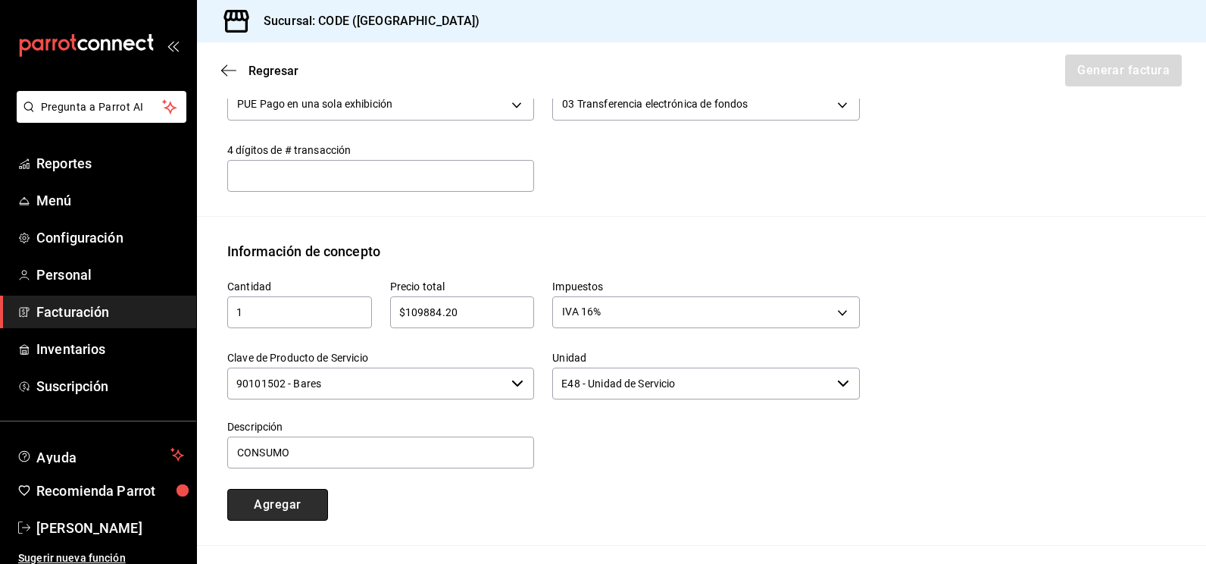
click at [299, 499] on button "Agregar" at bounding box center [277, 505] width 101 height 32
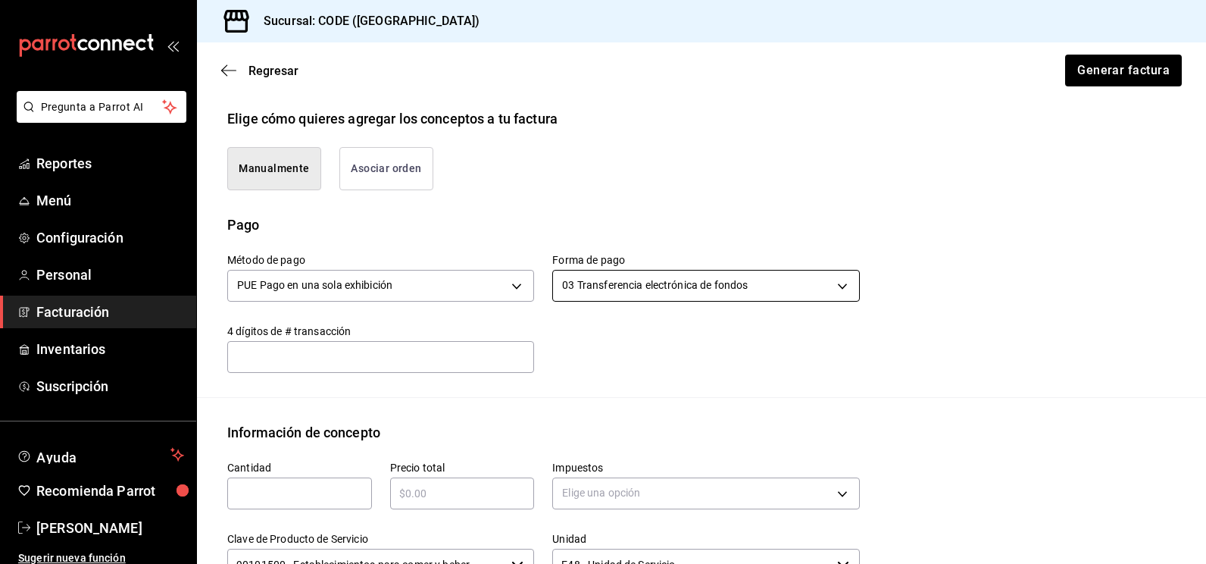
scroll to position [274, 0]
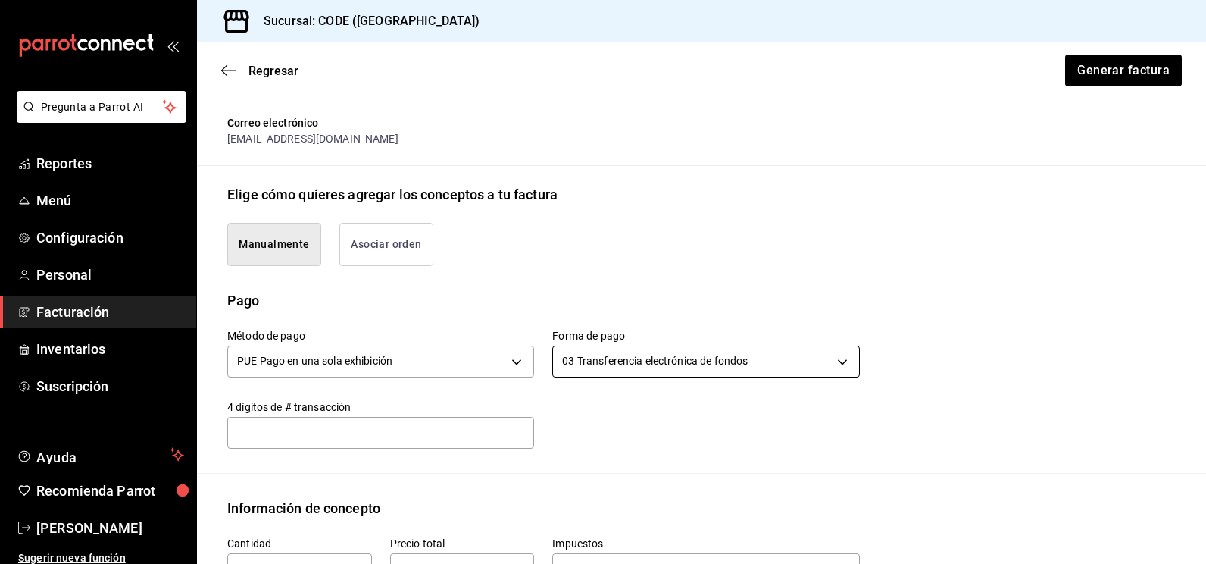
click at [785, 361] on body "Pregunta a Parrot AI Reportes Menú Configuración Personal Facturación Inventari…" at bounding box center [603, 282] width 1206 height 564
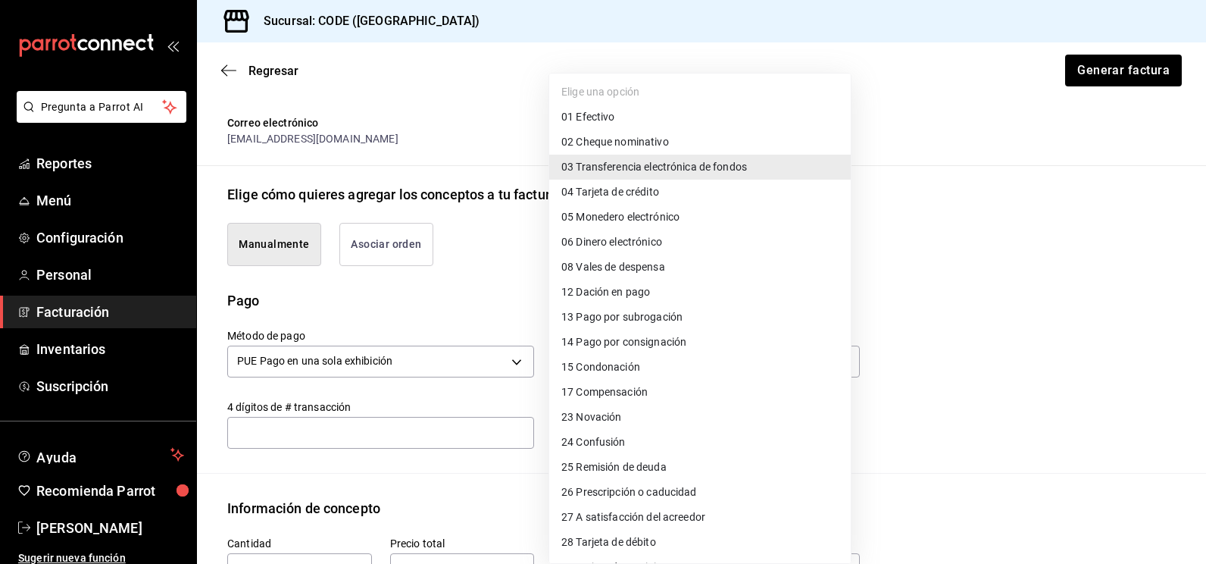
click at [657, 195] on span "04 Tarjeta de crédito" at bounding box center [611, 192] width 98 height 16
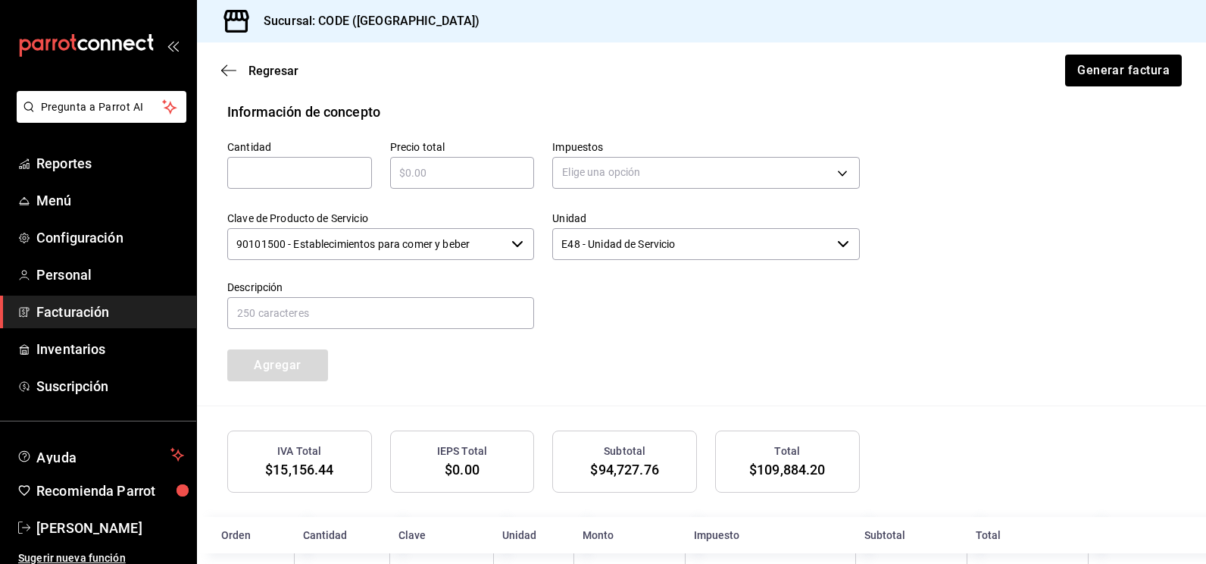
scroll to position [728, 0]
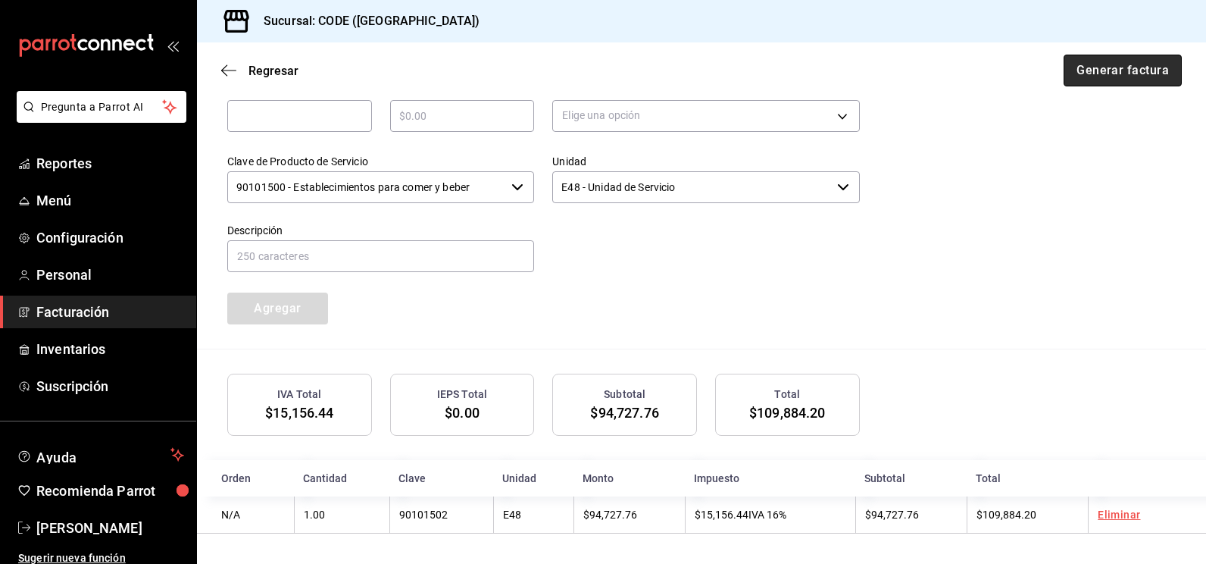
click at [1068, 78] on button "Generar factura" at bounding box center [1123, 71] width 118 height 32
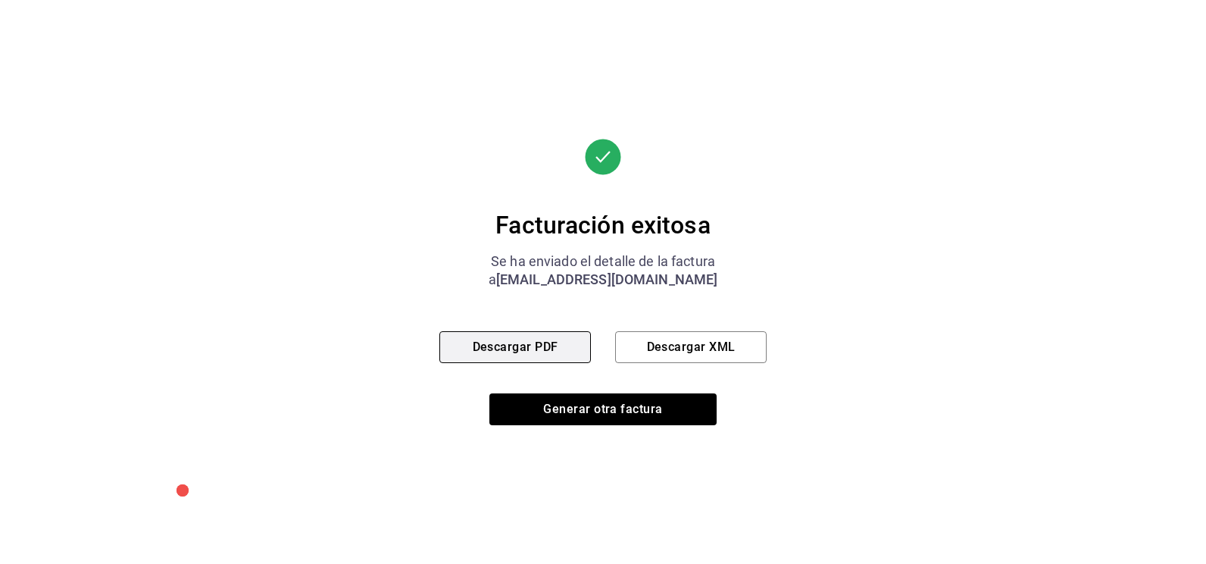
click at [559, 351] on button "Descargar PDF" at bounding box center [516, 347] width 152 height 32
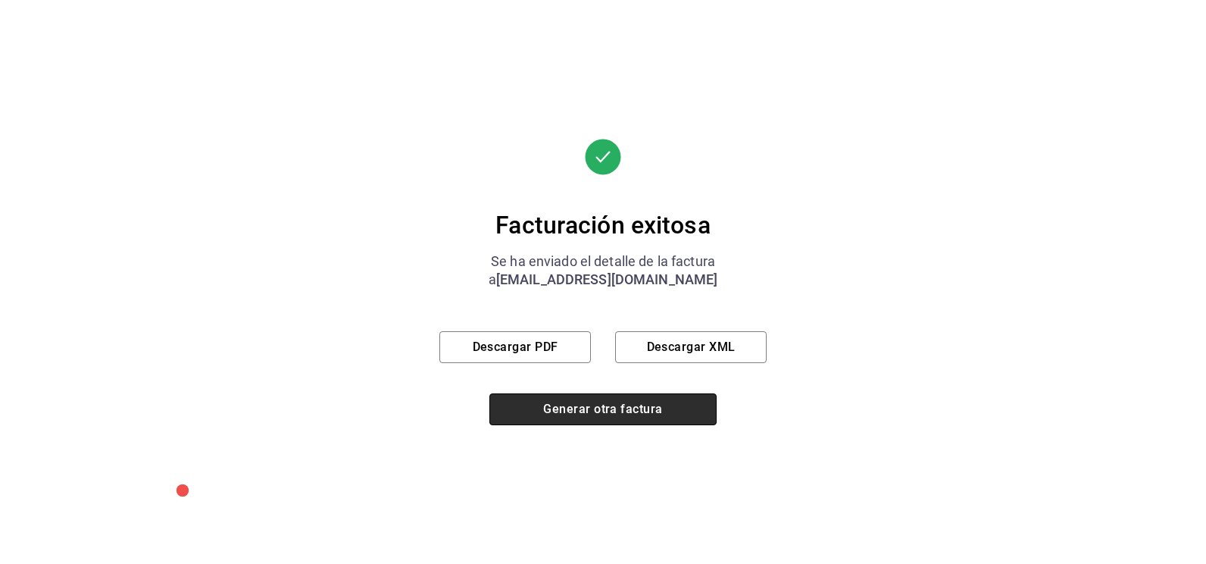
click at [555, 405] on button "Generar otra factura" at bounding box center [603, 409] width 227 height 32
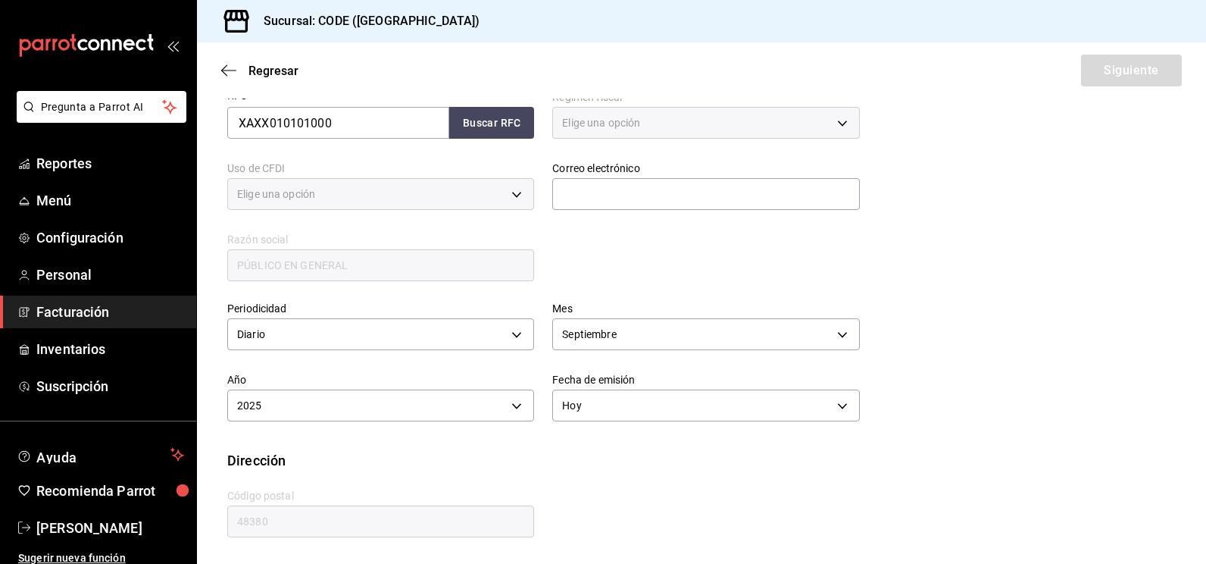
scroll to position [240, 0]
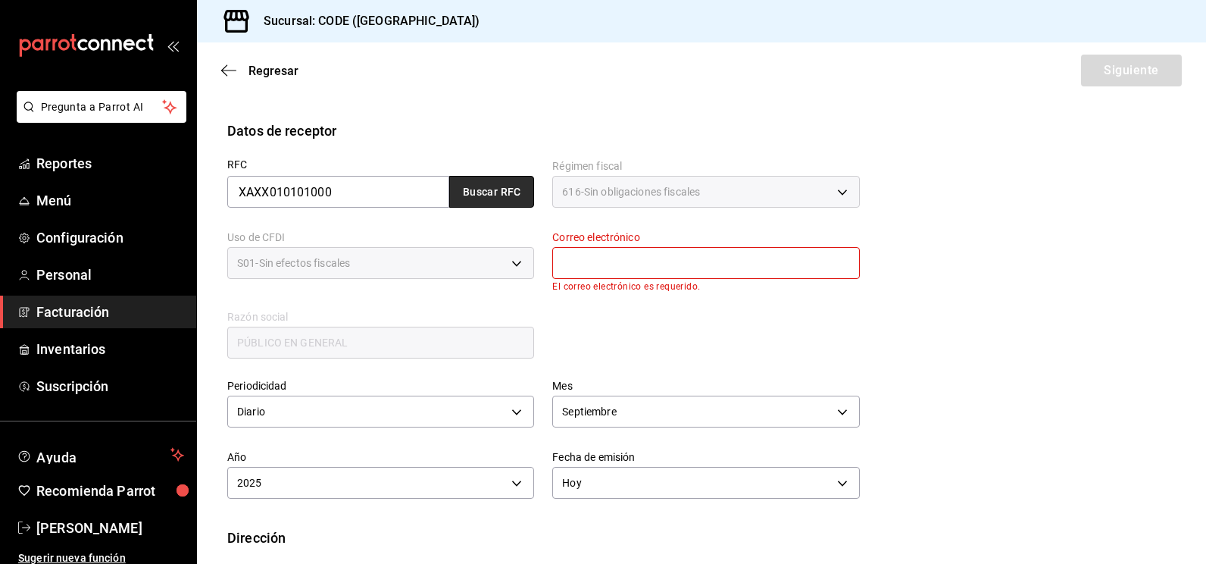
click at [507, 188] on button "Buscar RFC" at bounding box center [491, 192] width 85 height 32
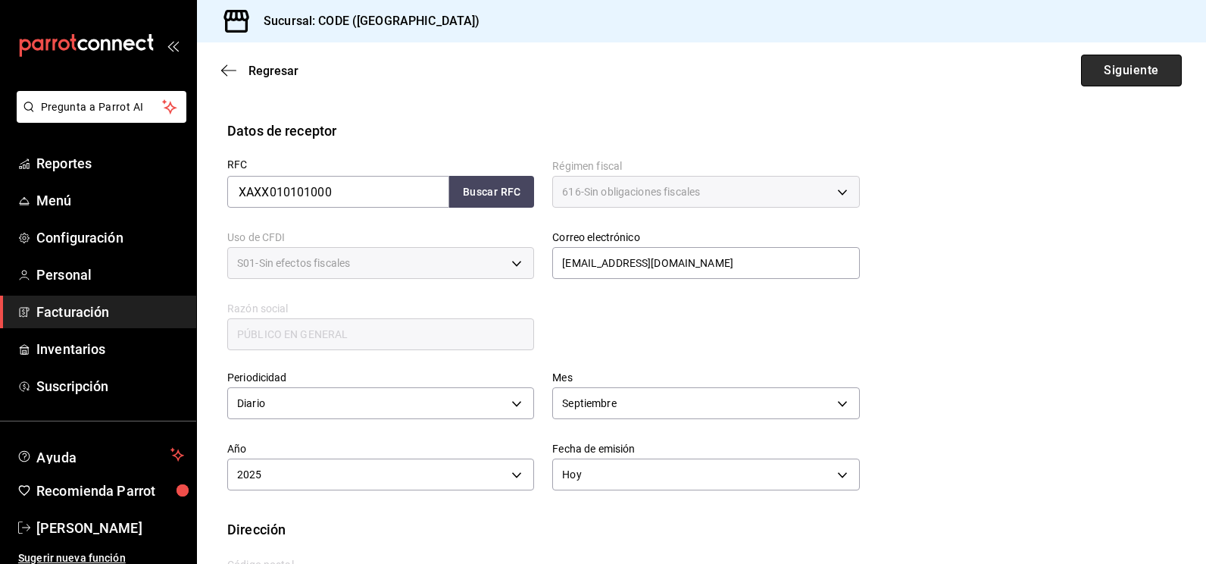
click at [1137, 71] on button "Siguiente" at bounding box center [1131, 71] width 101 height 32
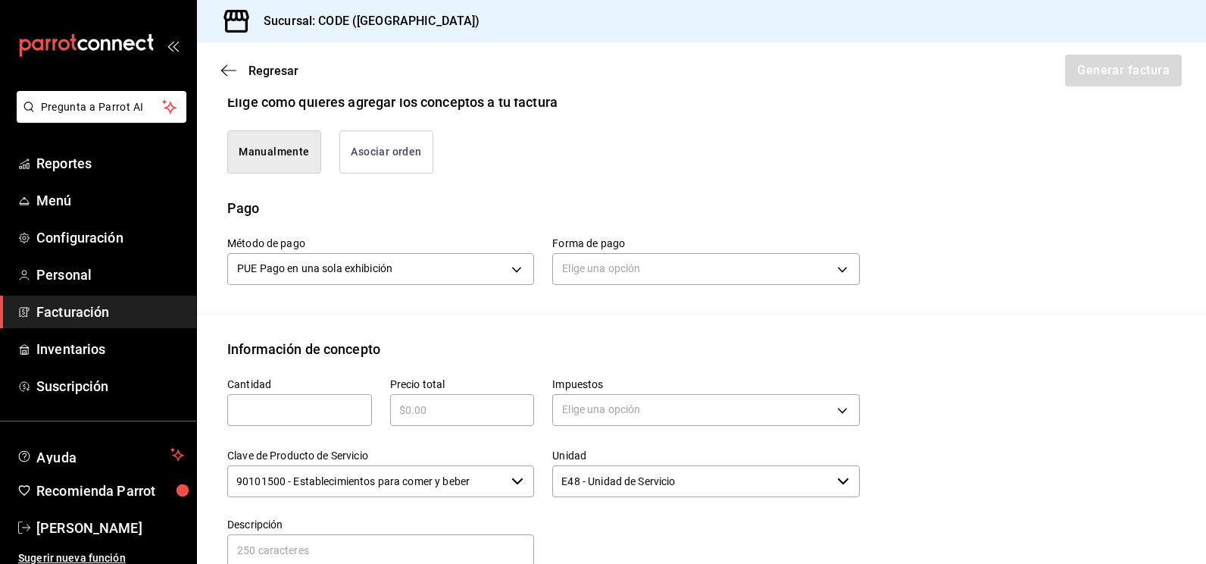
scroll to position [468, 0]
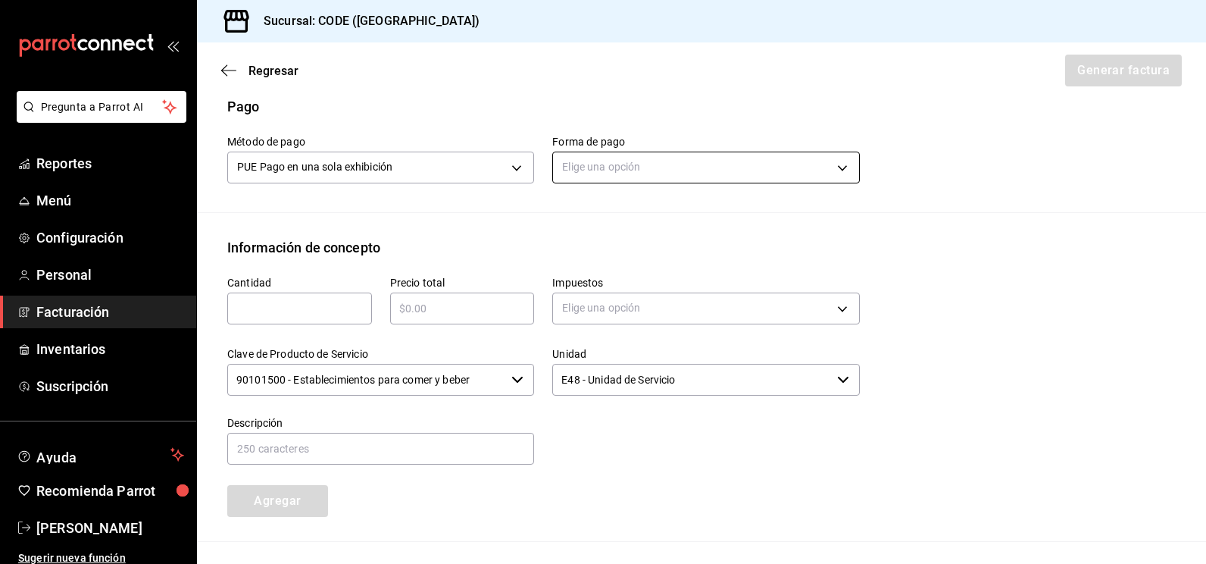
click at [705, 156] on body "Pregunta a Parrot AI Reportes Menú Configuración Personal Facturación Inventari…" at bounding box center [603, 282] width 1206 height 564
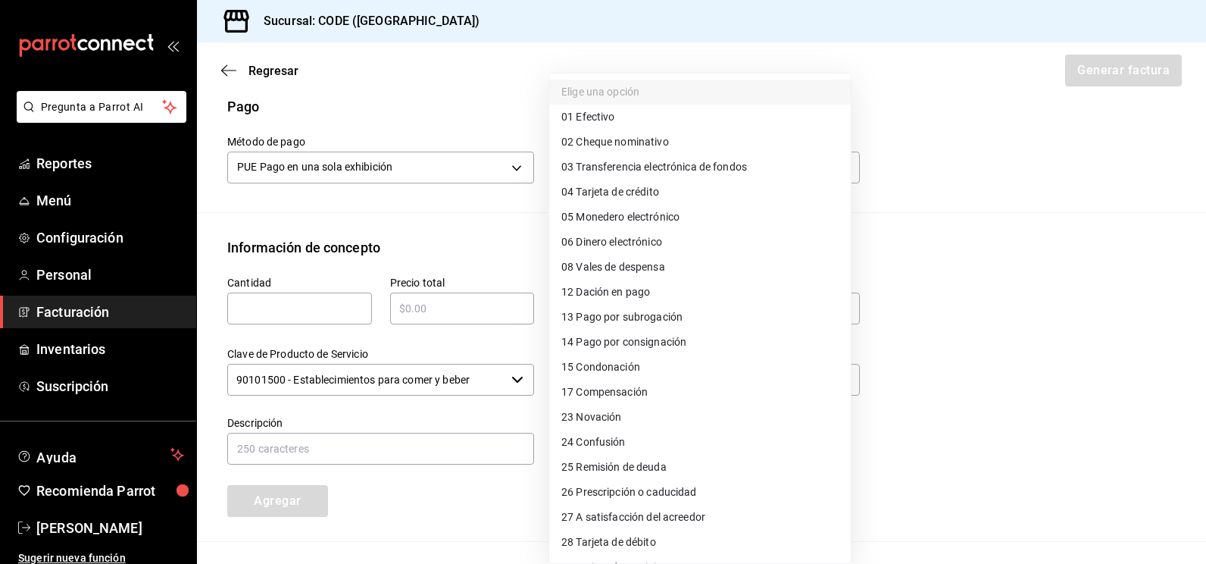
click at [643, 545] on span "28 Tarjeta de débito" at bounding box center [609, 542] width 95 height 16
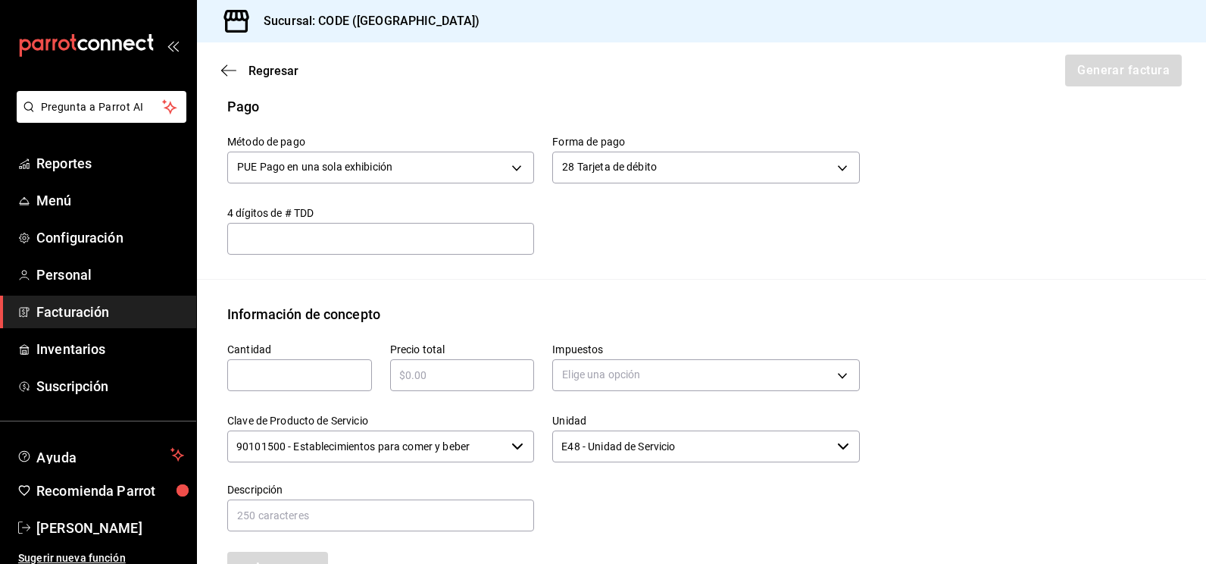
drag, startPoint x: 321, startPoint y: 369, endPoint x: 341, endPoint y: 327, distance: 46.4
click at [321, 369] on input "text" at bounding box center [299, 375] width 145 height 18
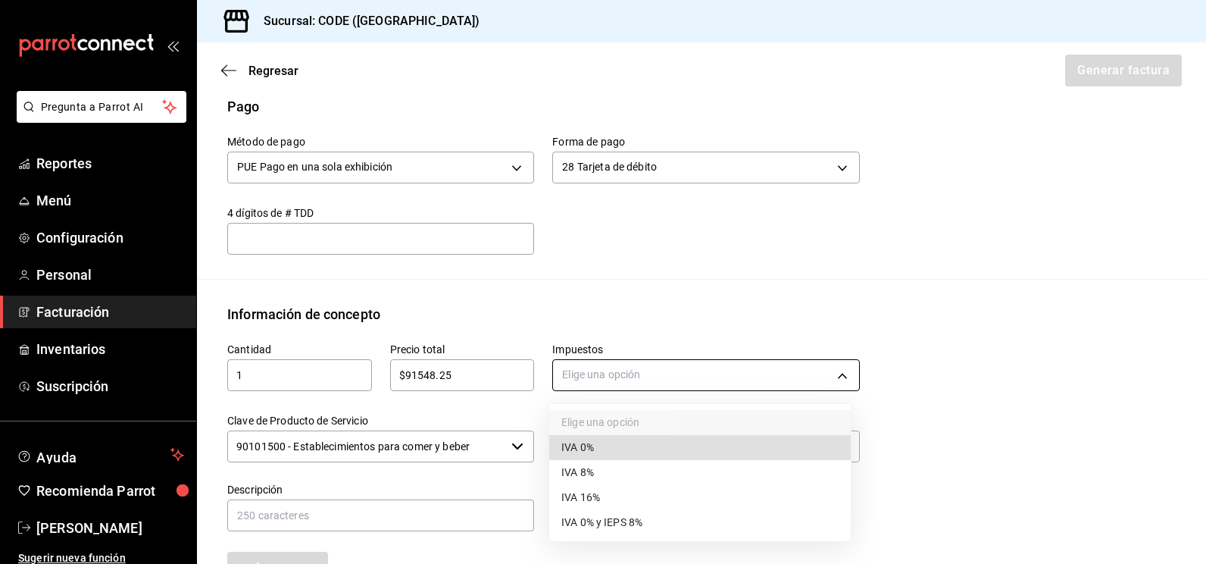
click at [613, 377] on body "Pregunta a Parrot AI Reportes Menú Configuración Personal Facturación Inventari…" at bounding box center [603, 282] width 1206 height 564
click at [594, 493] on span "IVA 16%" at bounding box center [581, 498] width 39 height 16
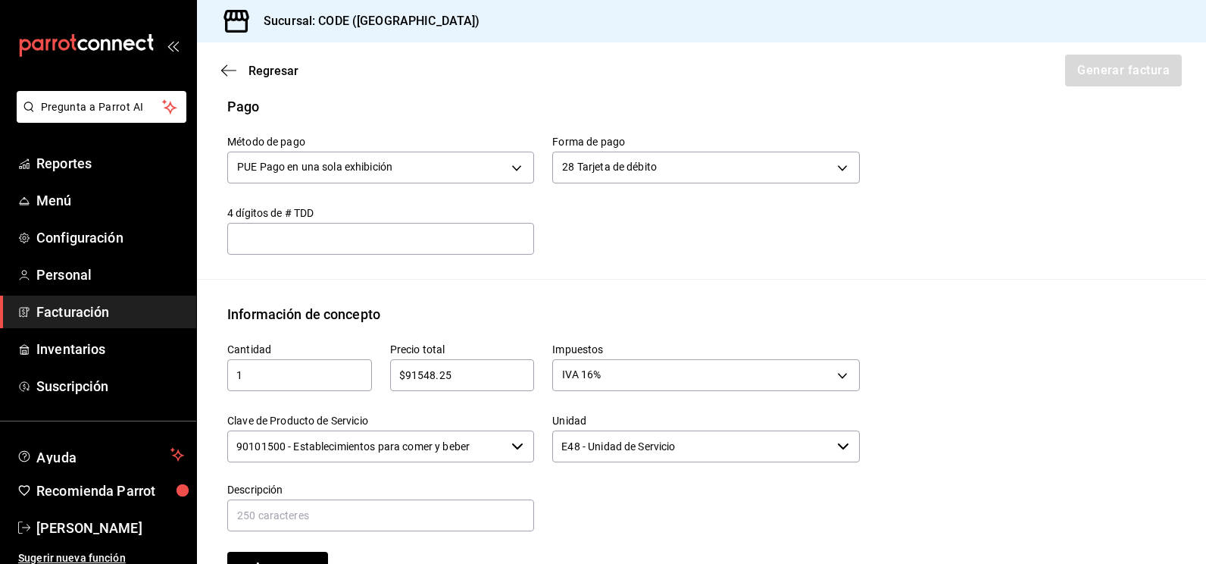
click at [500, 448] on input "90101500 - Establecimientos para comer y beber" at bounding box center [366, 446] width 278 height 32
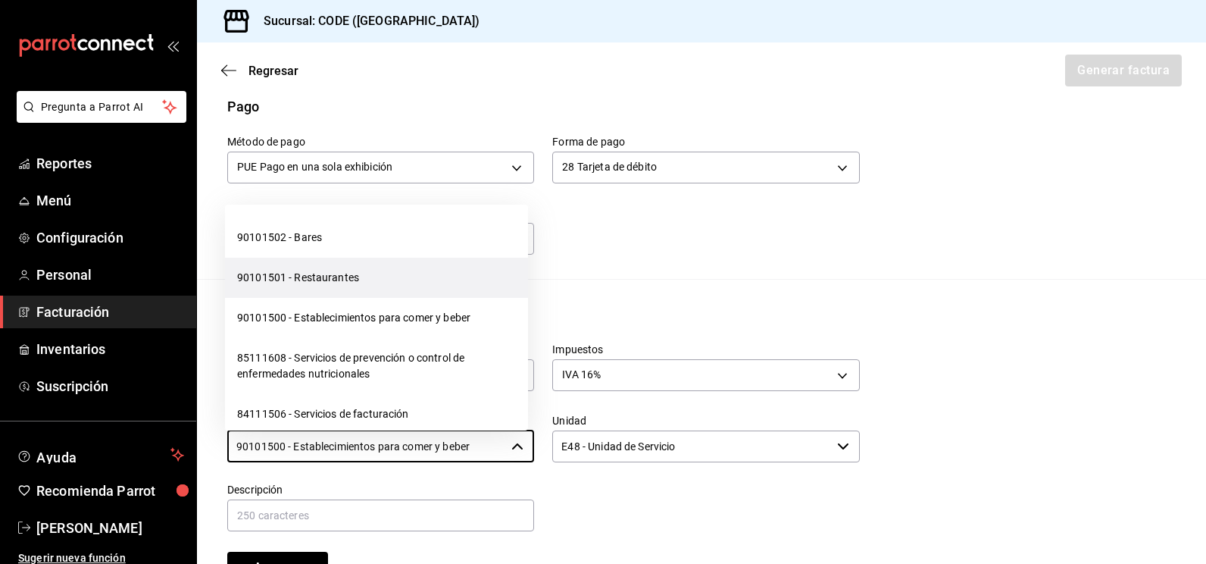
scroll to position [455, 0]
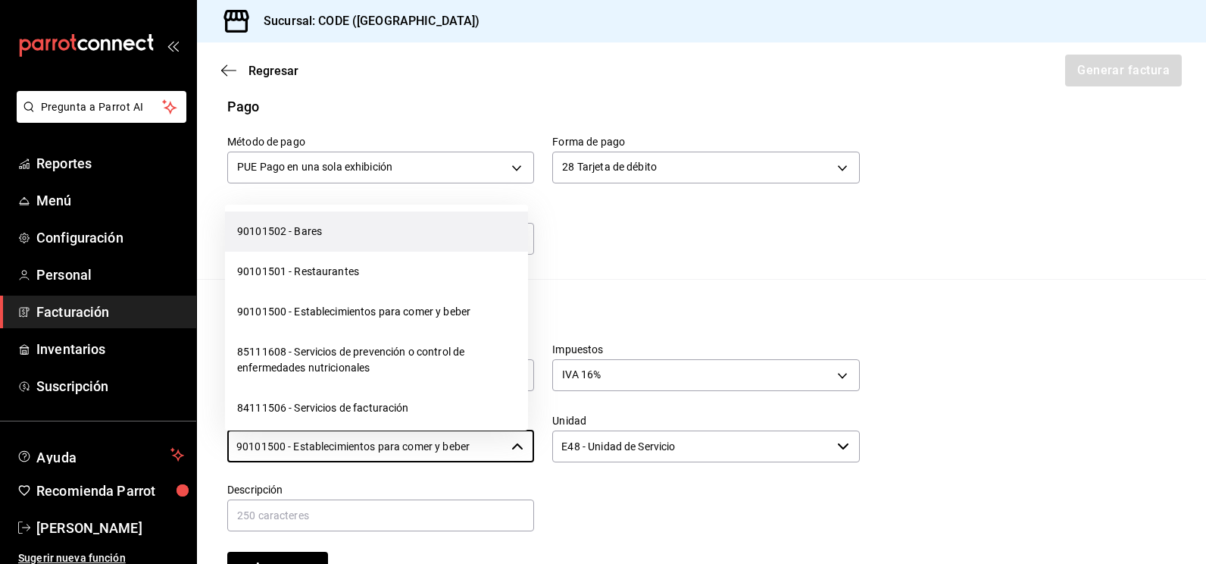
click at [334, 252] on li "90101502 - Bares" at bounding box center [376, 231] width 303 height 40
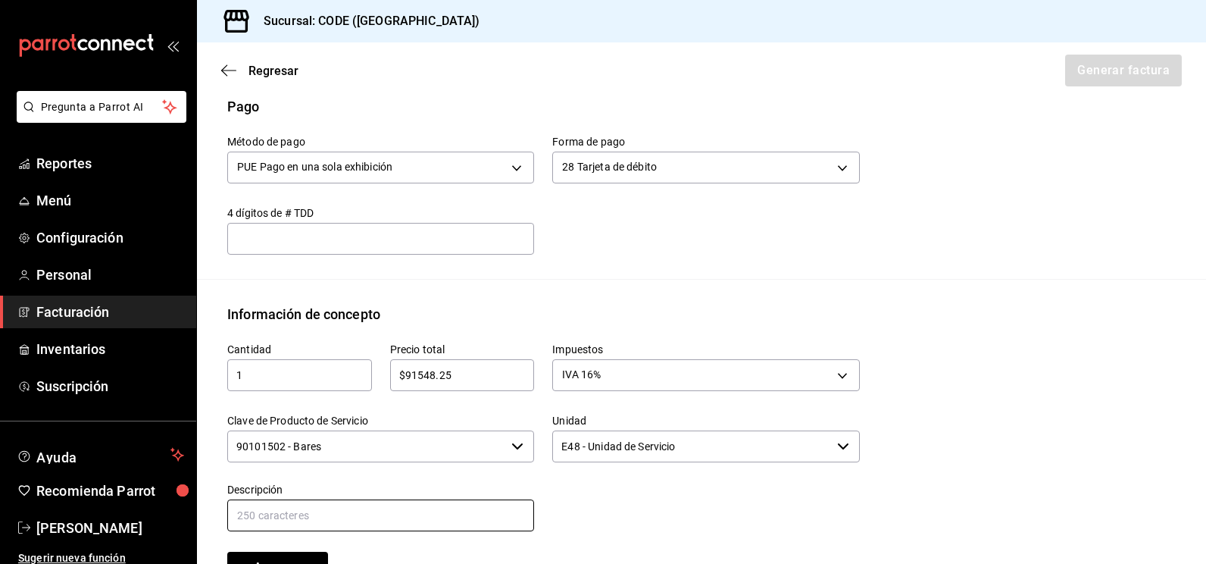
click at [352, 513] on input "text" at bounding box center [380, 515] width 307 height 32
click at [678, 516] on div at bounding box center [696, 499] width 325 height 69
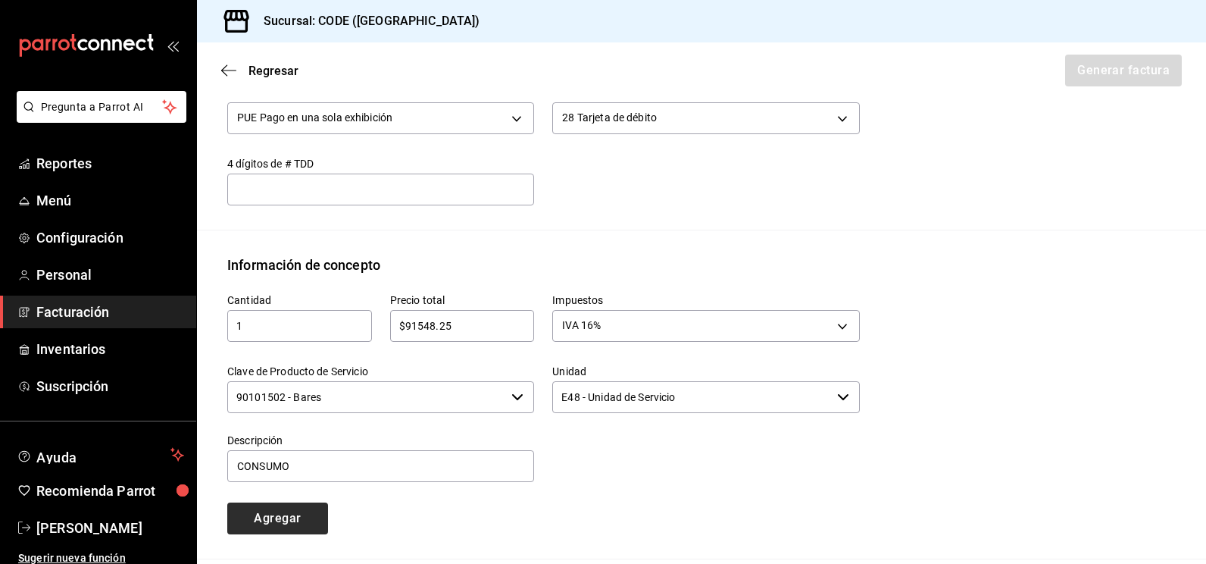
scroll to position [543, 0]
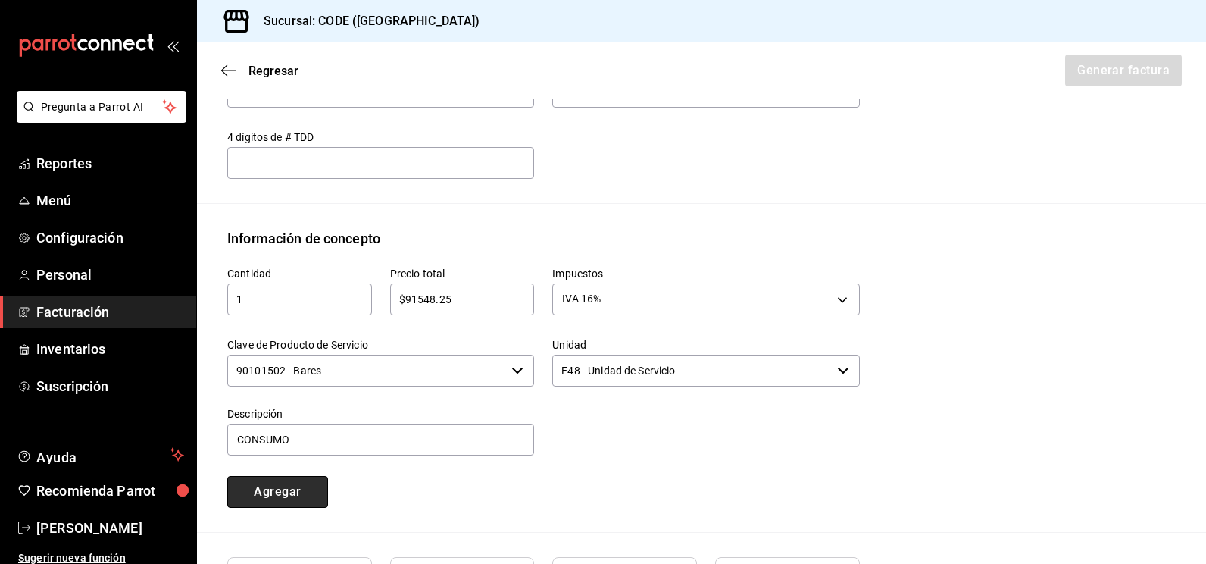
click at [293, 486] on button "Agregar" at bounding box center [277, 492] width 101 height 32
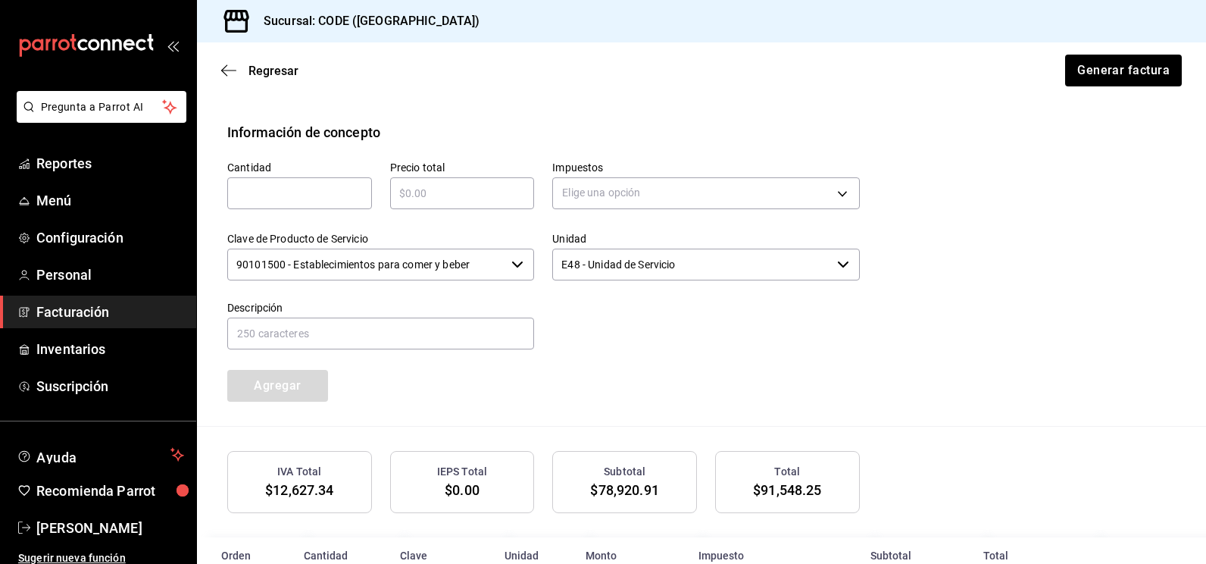
scroll to position [728, 0]
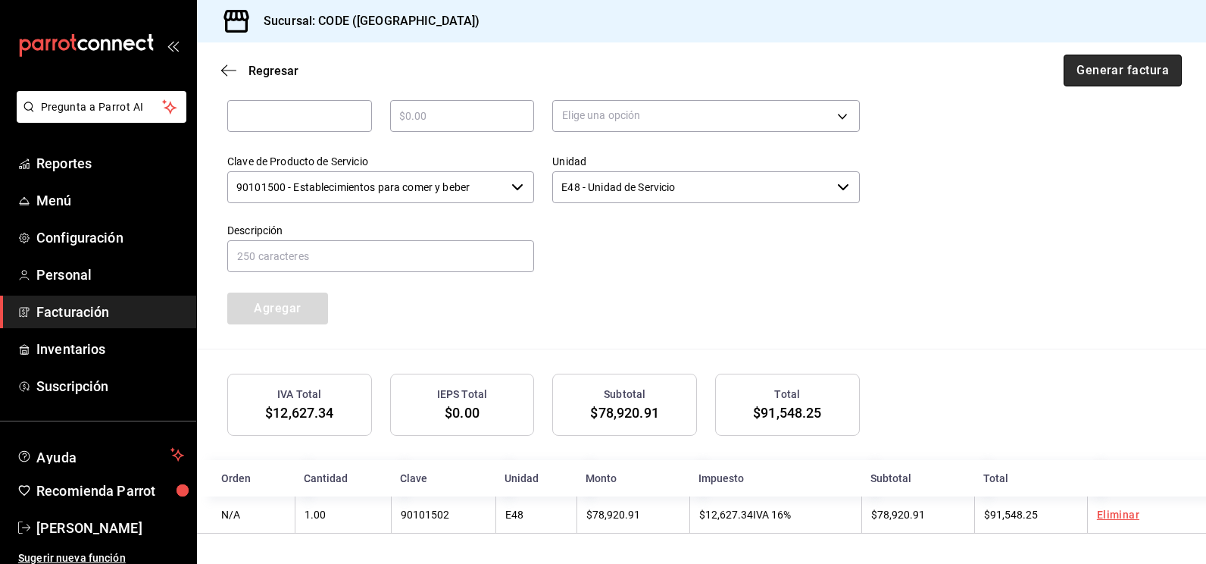
click at [1104, 67] on button "Generar factura" at bounding box center [1123, 71] width 118 height 32
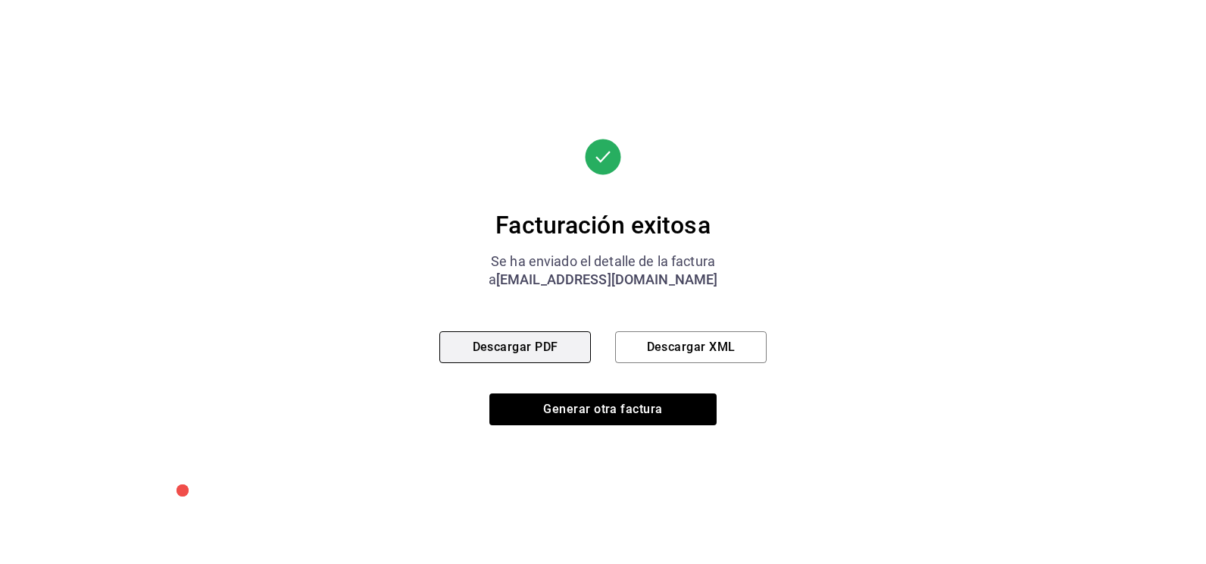
click at [543, 344] on button "Descargar PDF" at bounding box center [516, 347] width 152 height 32
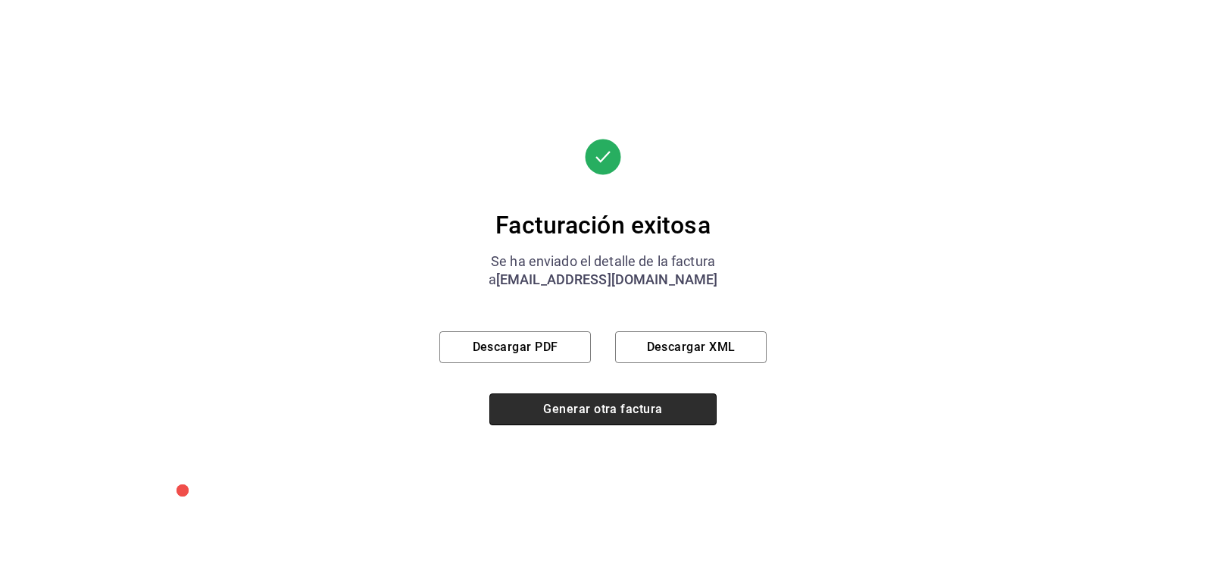
click at [615, 421] on button "Generar otra factura" at bounding box center [603, 409] width 227 height 32
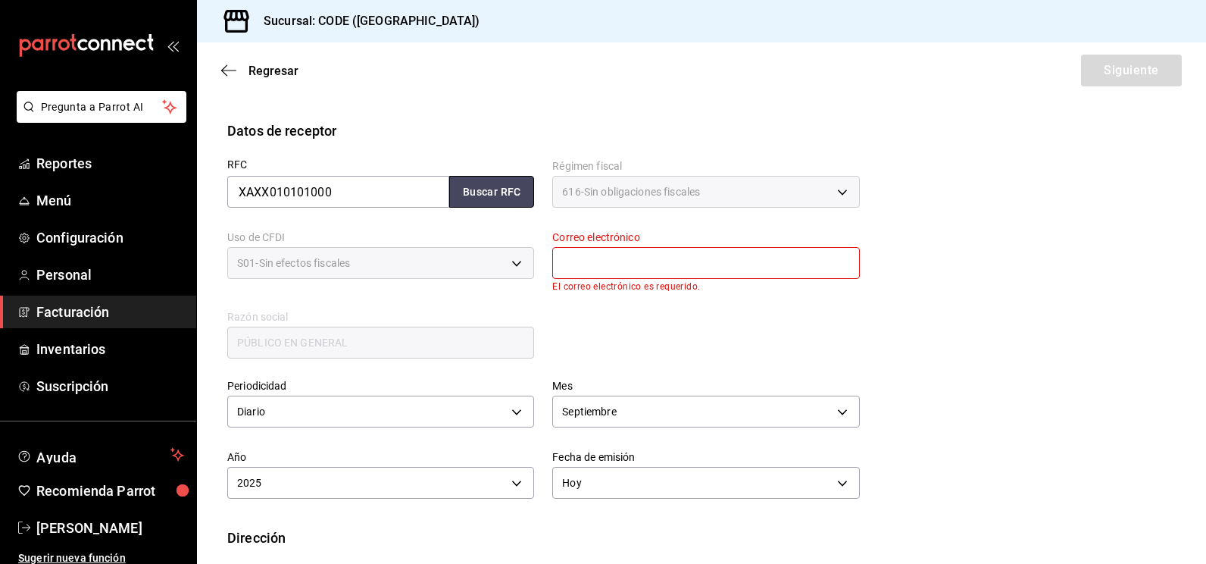
click at [490, 193] on button "Buscar RFC" at bounding box center [491, 192] width 85 height 32
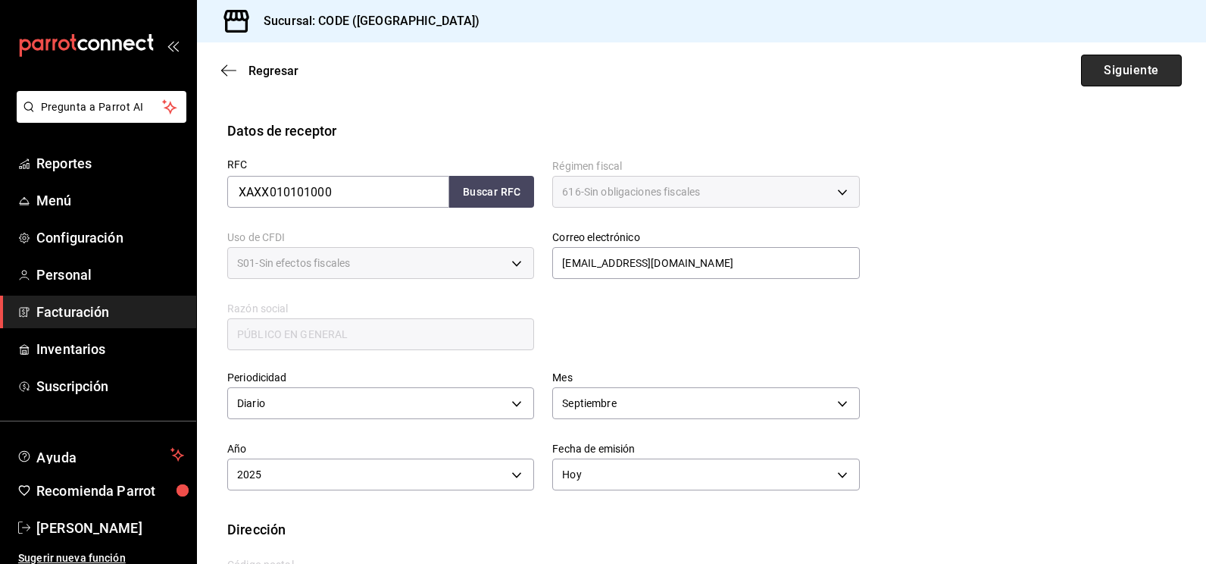
click at [1123, 63] on button "Siguiente" at bounding box center [1131, 71] width 101 height 32
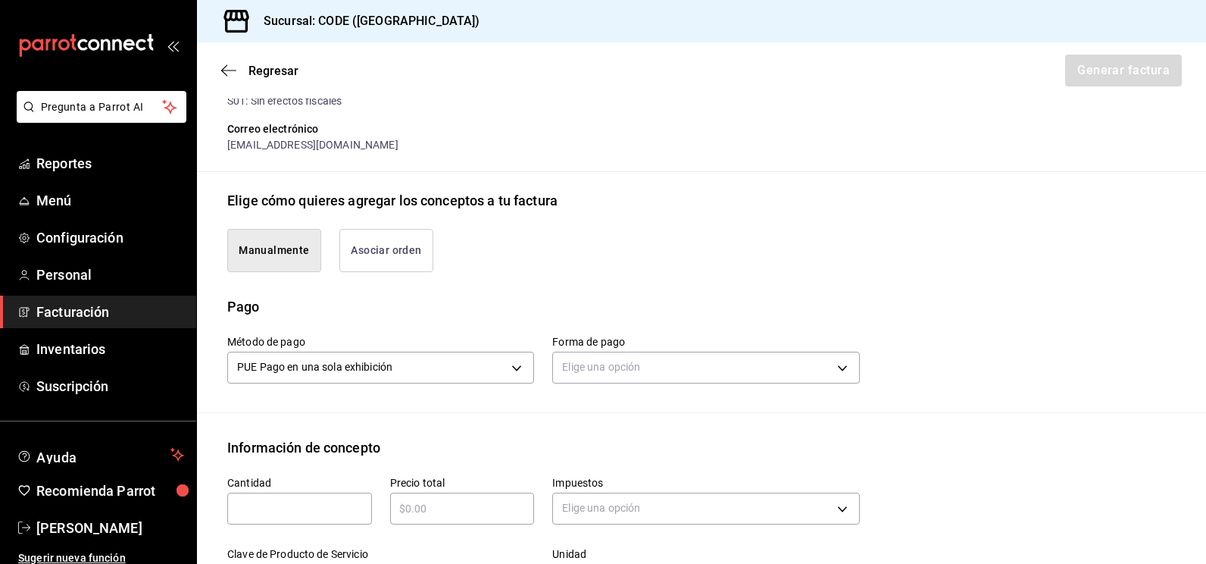
scroll to position [316, 0]
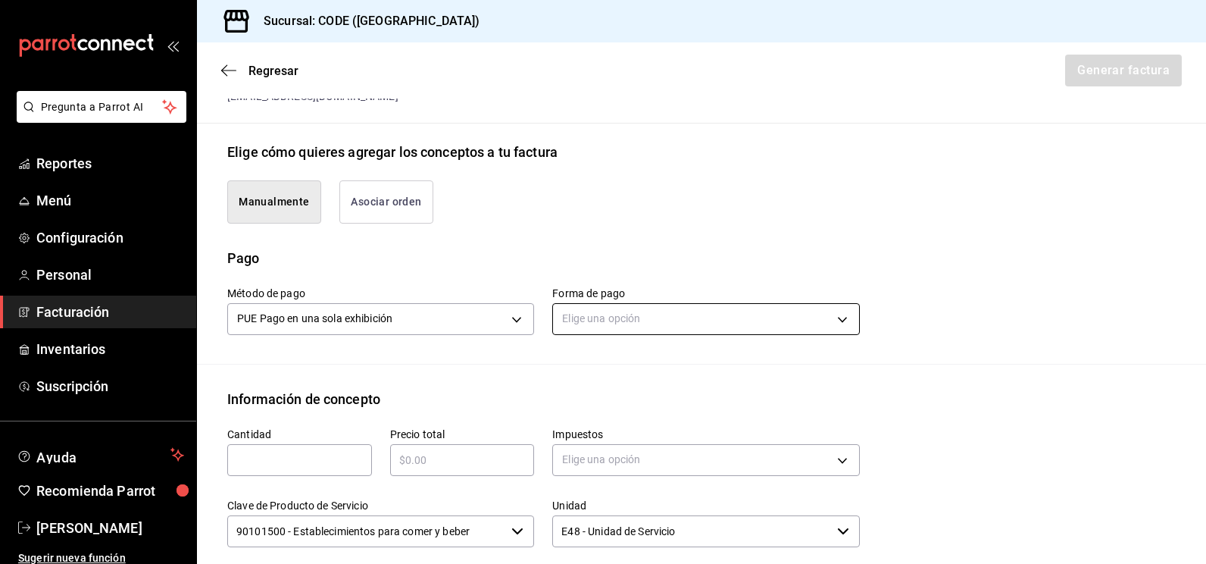
click at [593, 318] on body "Pregunta a Parrot AI Reportes Menú Configuración Personal Facturación Inventari…" at bounding box center [603, 282] width 1206 height 564
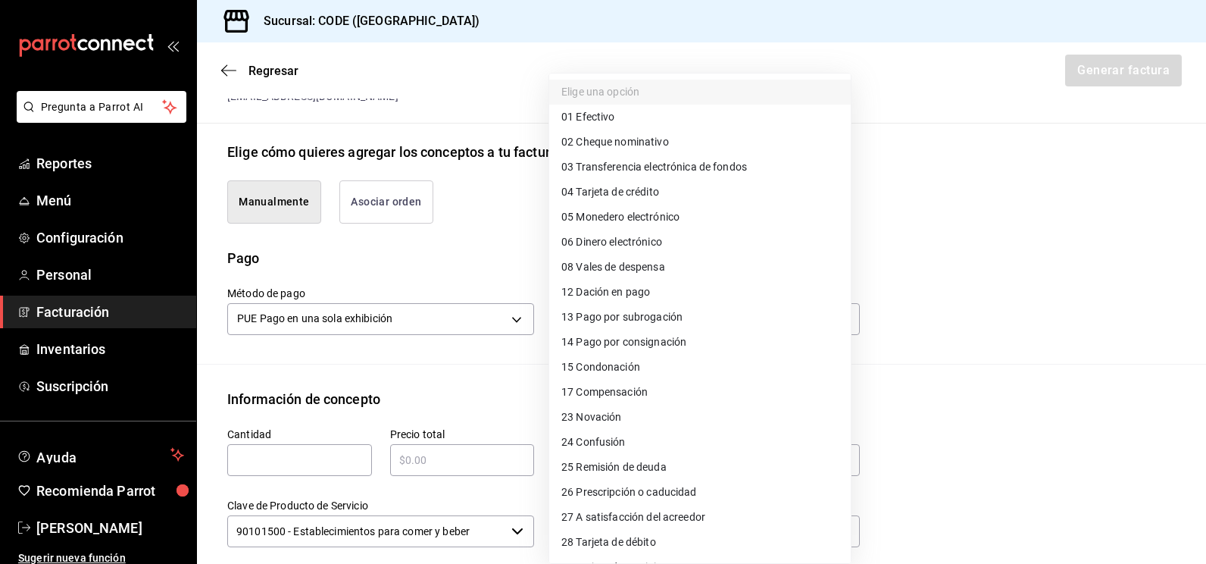
click at [640, 198] on span "04 Tarjeta de crédito" at bounding box center [611, 192] width 98 height 16
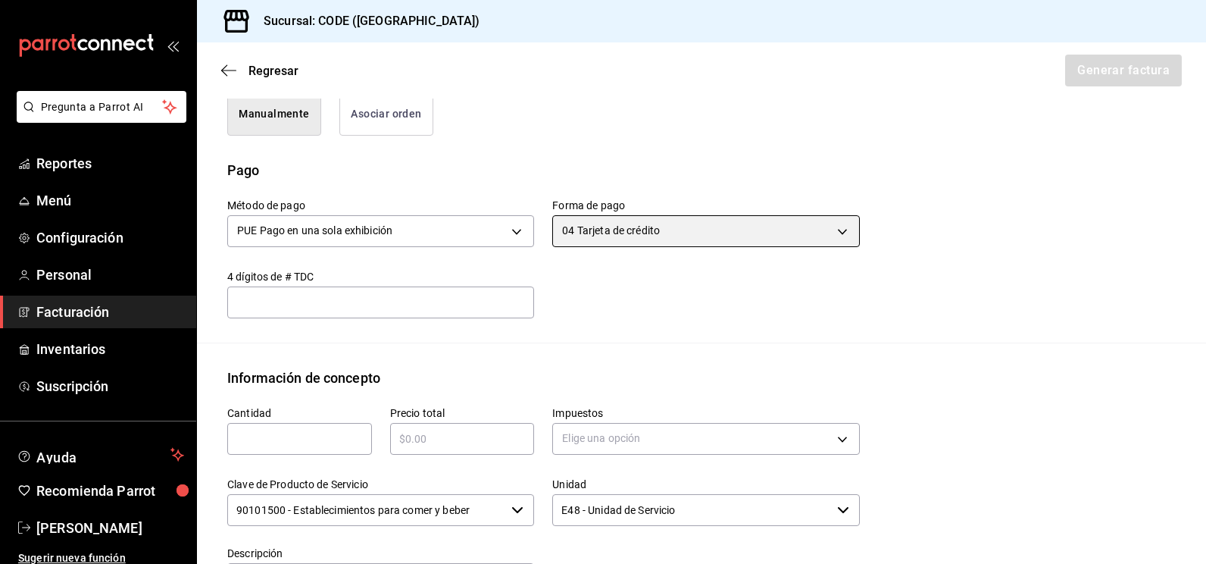
scroll to position [468, 0]
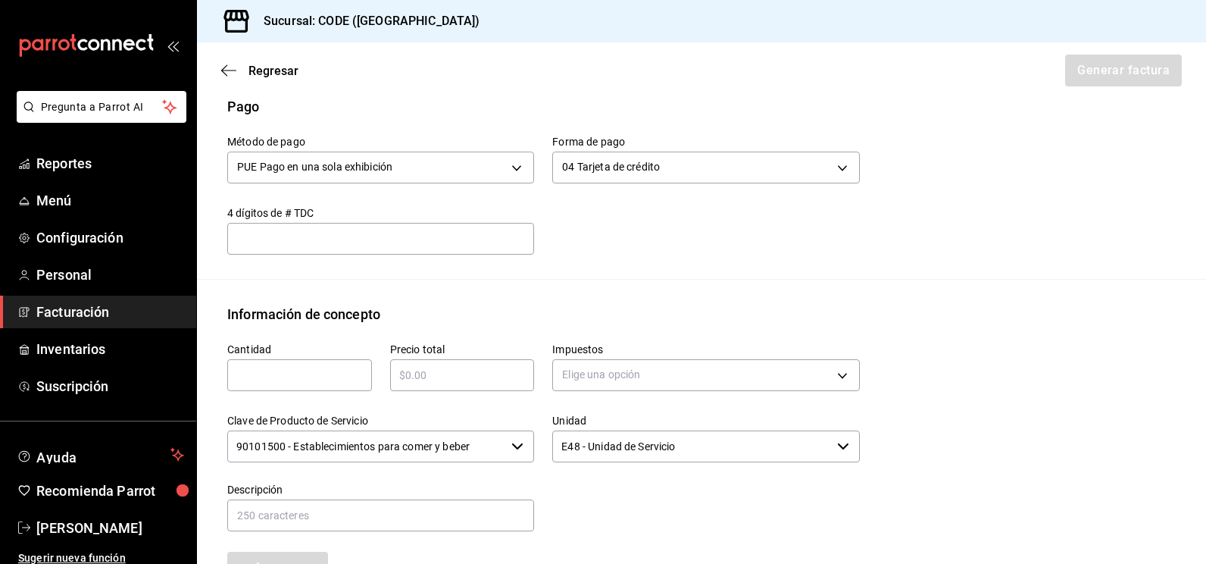
click at [299, 362] on div "​" at bounding box center [299, 375] width 145 height 32
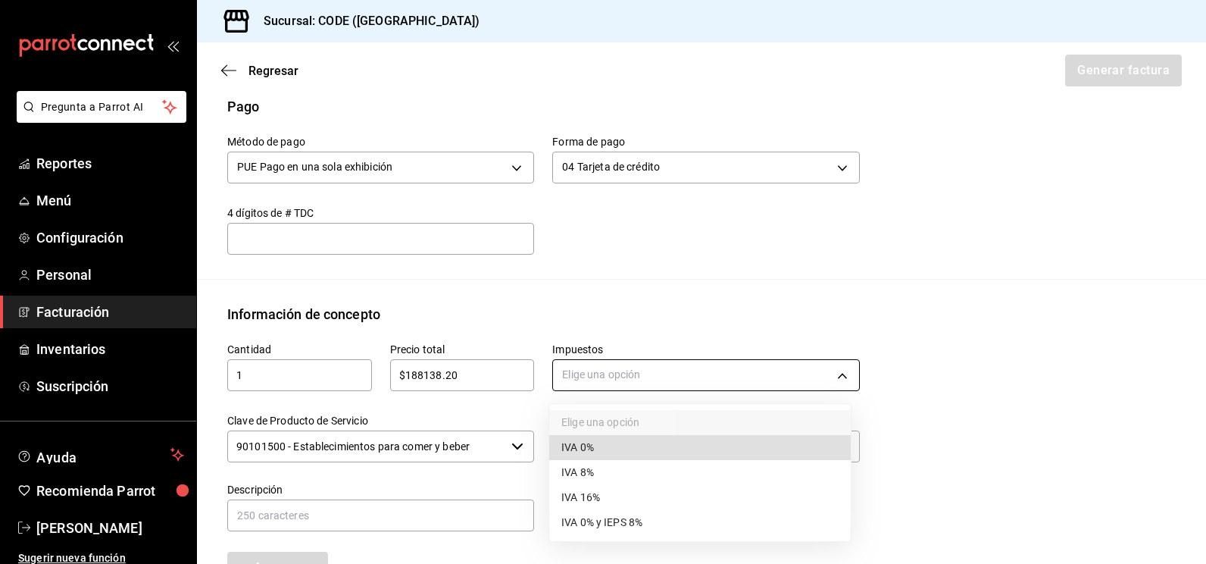
click at [639, 372] on body "Pregunta a Parrot AI Reportes Menú Configuración Personal Facturación Inventari…" at bounding box center [603, 282] width 1206 height 564
click at [608, 502] on li "IVA 16%" at bounding box center [700, 497] width 302 height 25
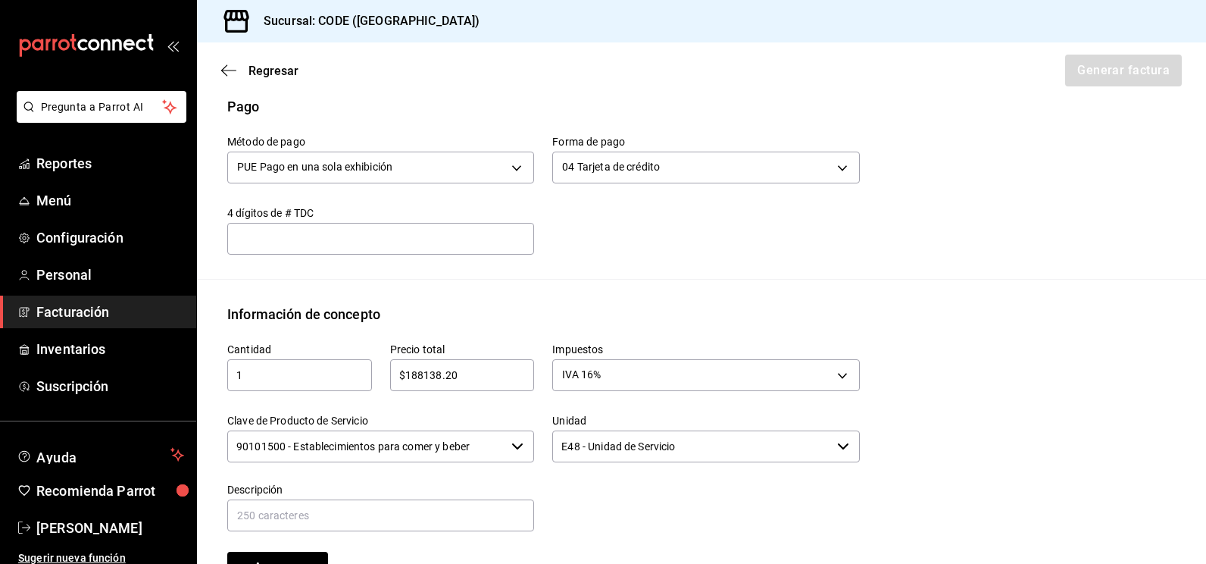
click at [442, 445] on input "90101500 - Establecimientos para comer y beber" at bounding box center [366, 446] width 278 height 32
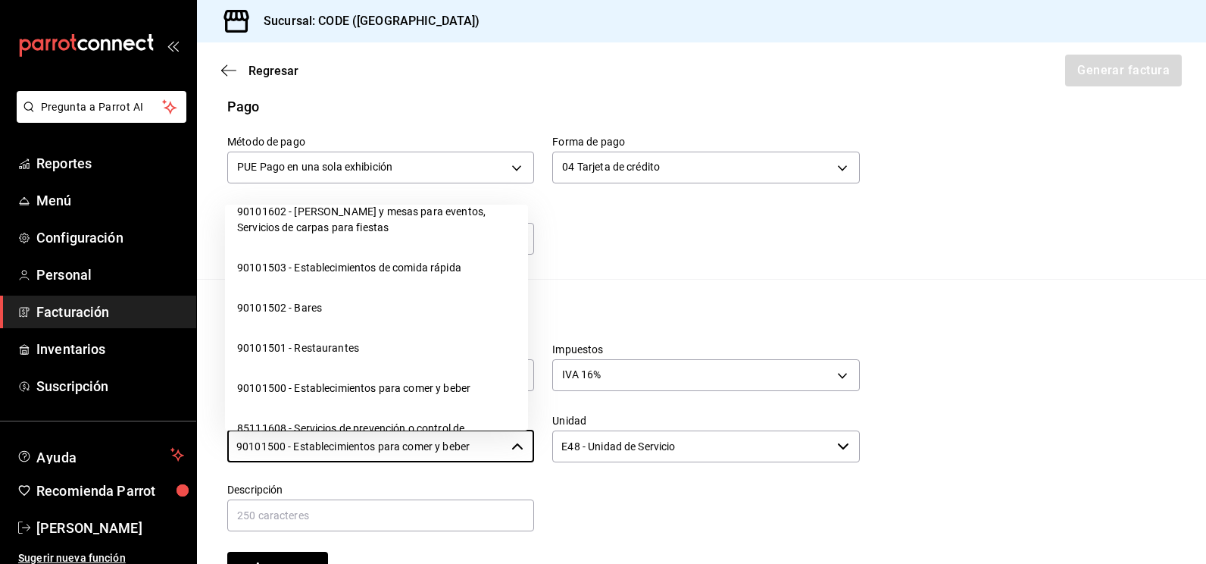
scroll to position [379, 0]
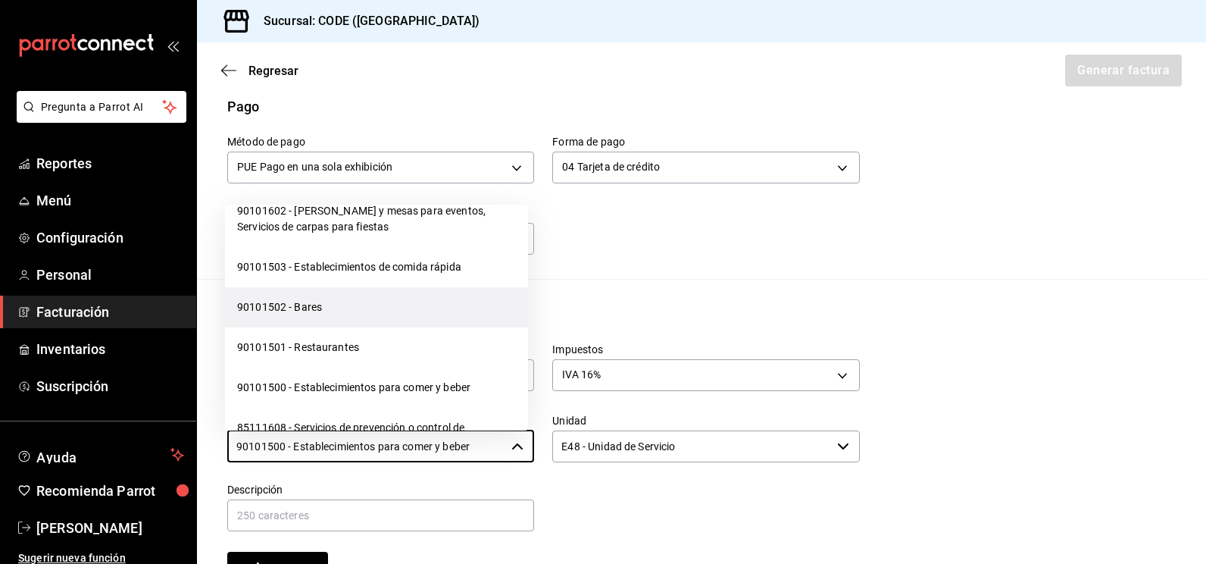
click at [334, 327] on li "90101502 - Bares" at bounding box center [376, 307] width 303 height 40
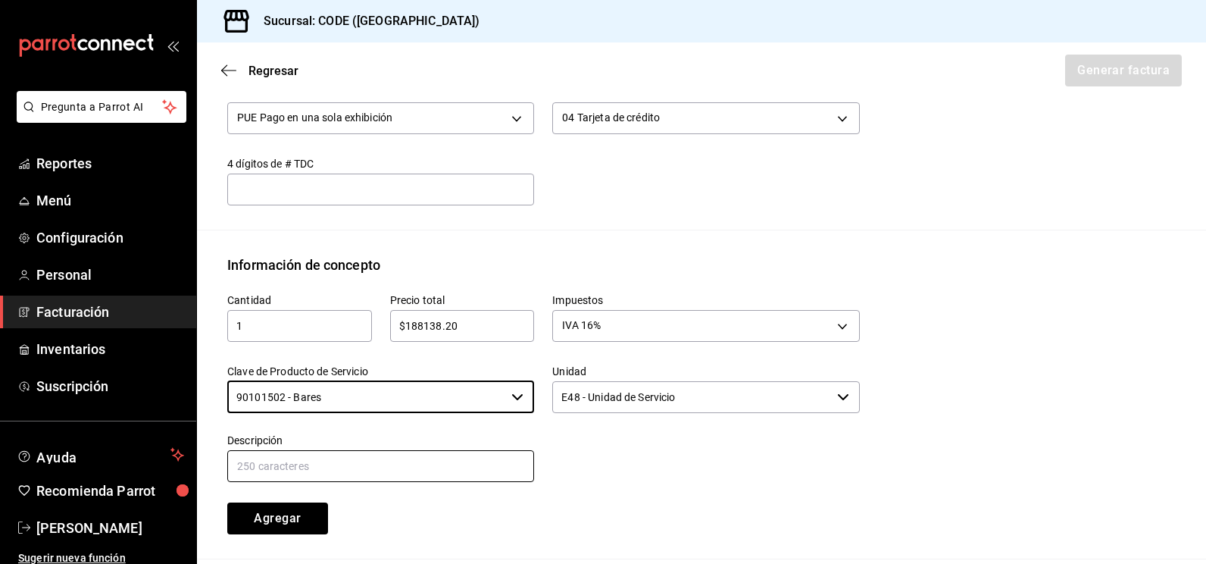
scroll to position [543, 0]
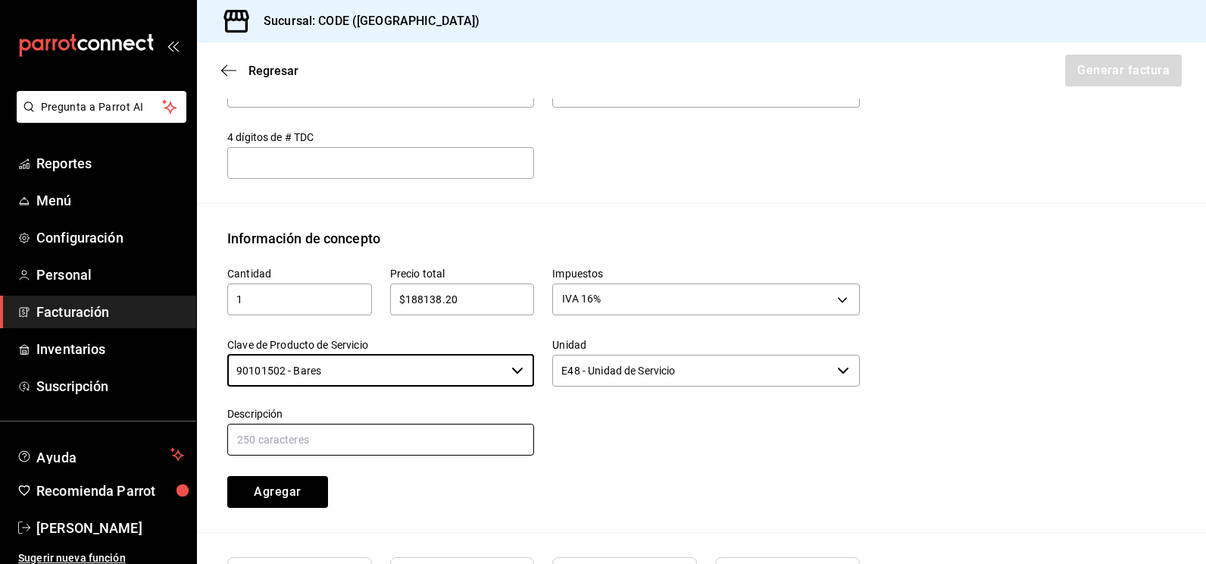
click at [402, 429] on input "text" at bounding box center [380, 440] width 307 height 32
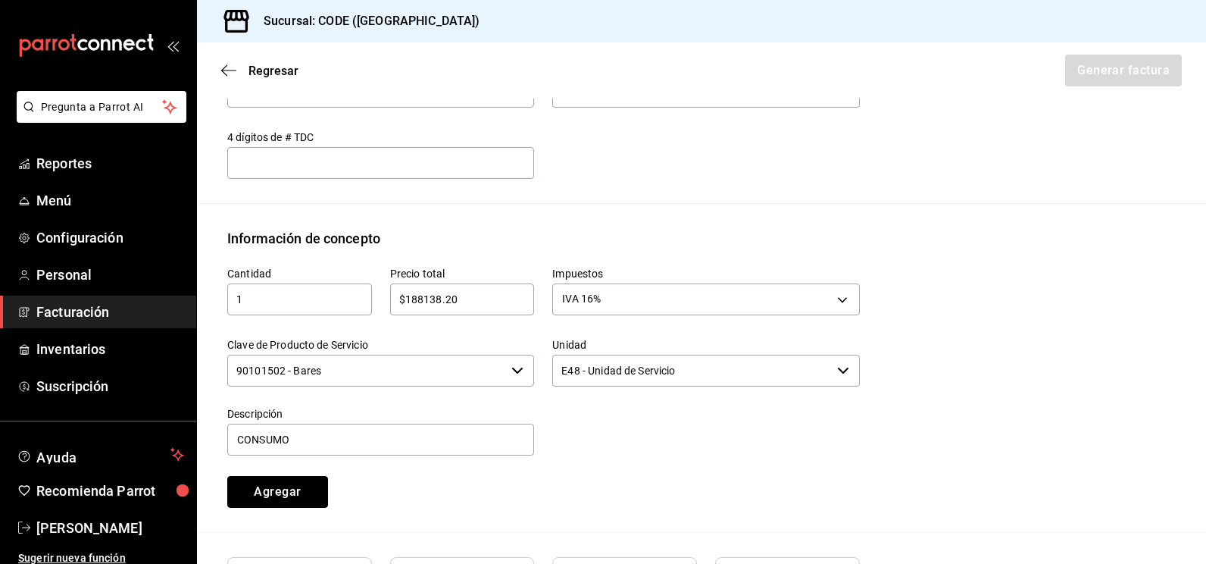
click at [251, 490] on button "Agregar" at bounding box center [277, 492] width 101 height 32
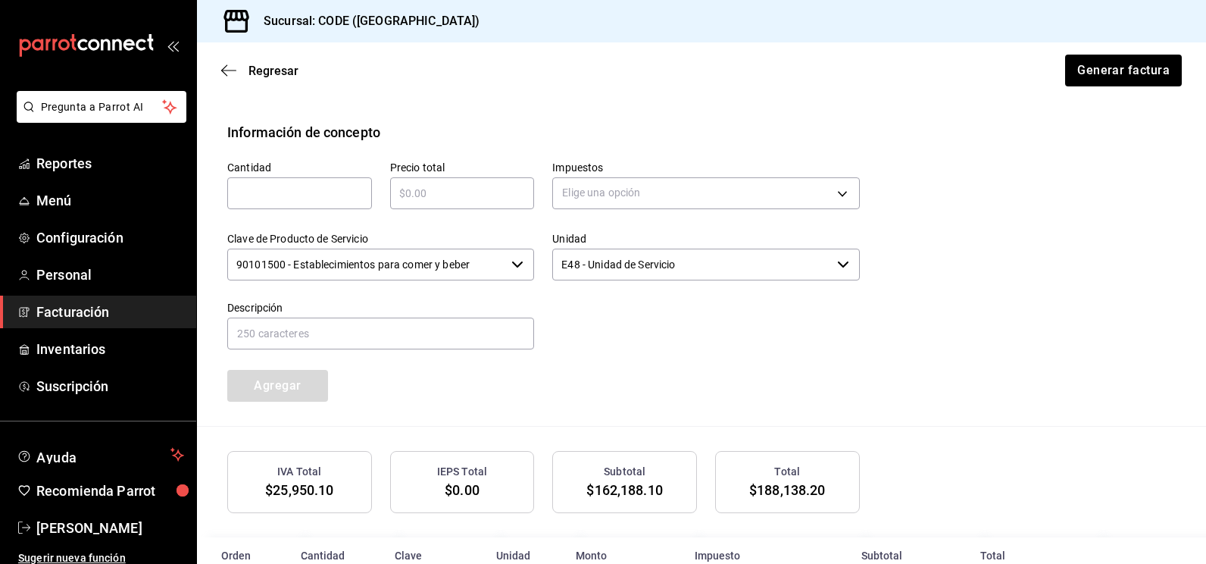
scroll to position [728, 0]
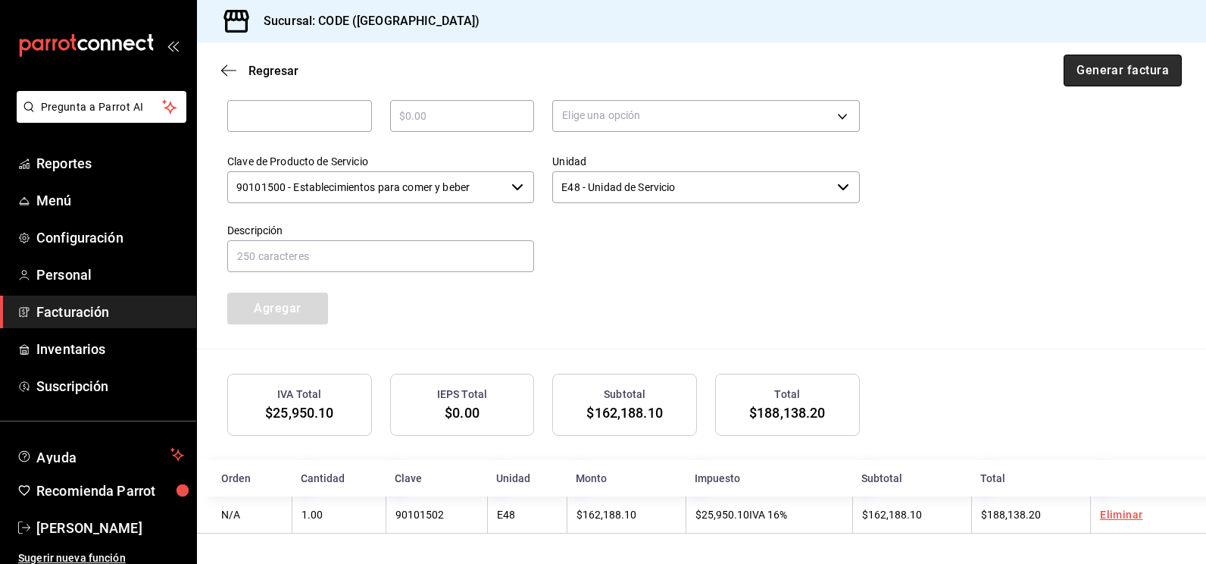
click at [1101, 82] on button "Generar factura" at bounding box center [1123, 71] width 118 height 32
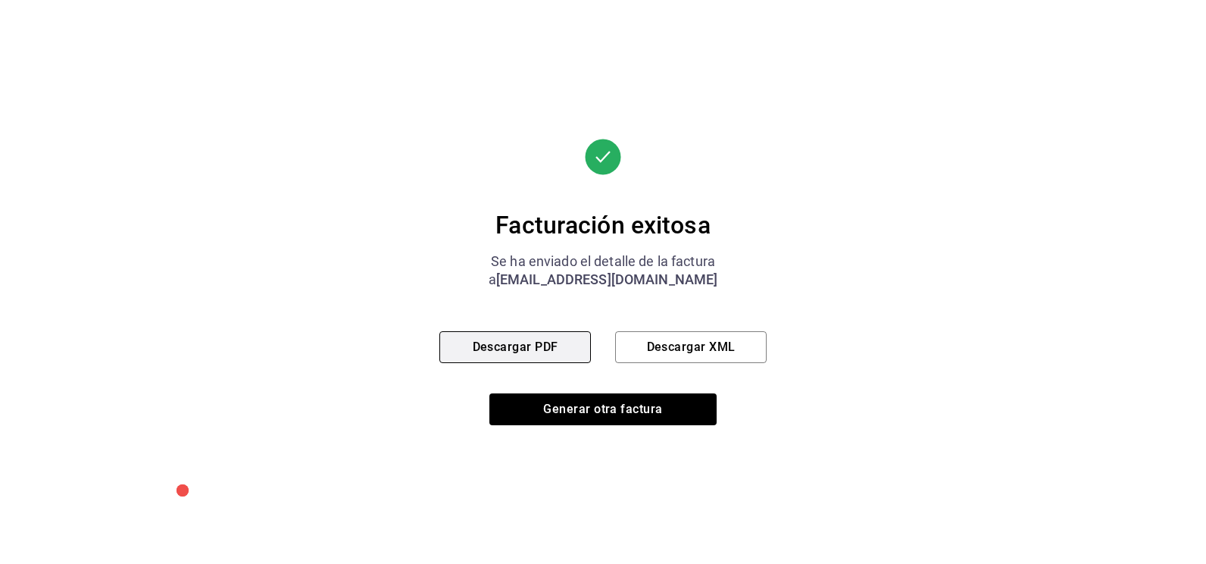
click at [537, 338] on button "Descargar PDF" at bounding box center [516, 347] width 152 height 32
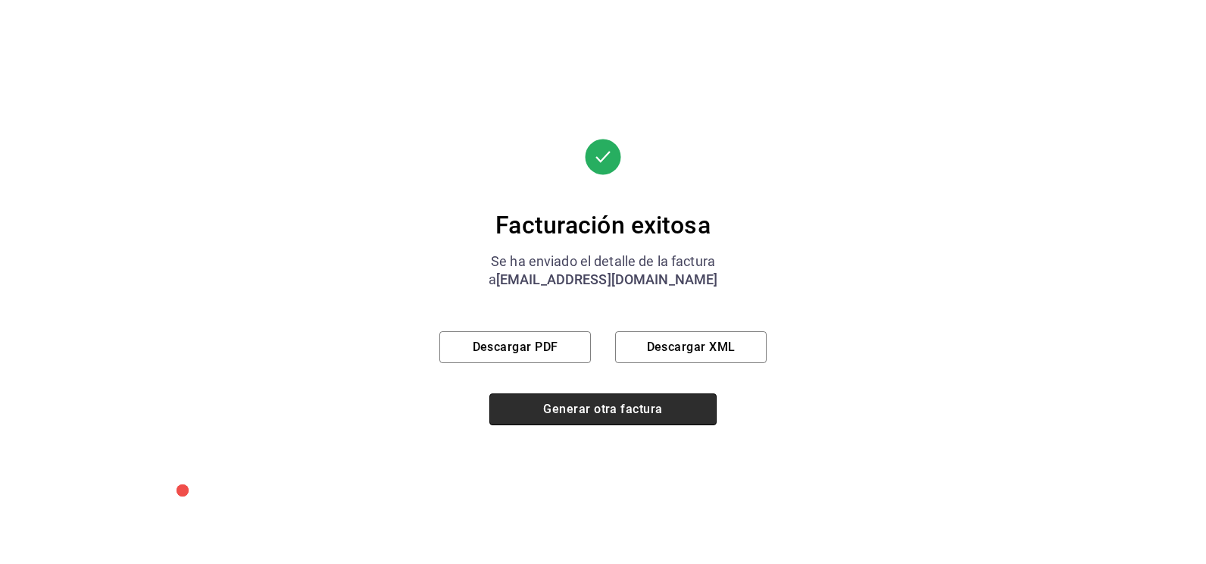
click at [563, 408] on button "Generar otra factura" at bounding box center [603, 409] width 227 height 32
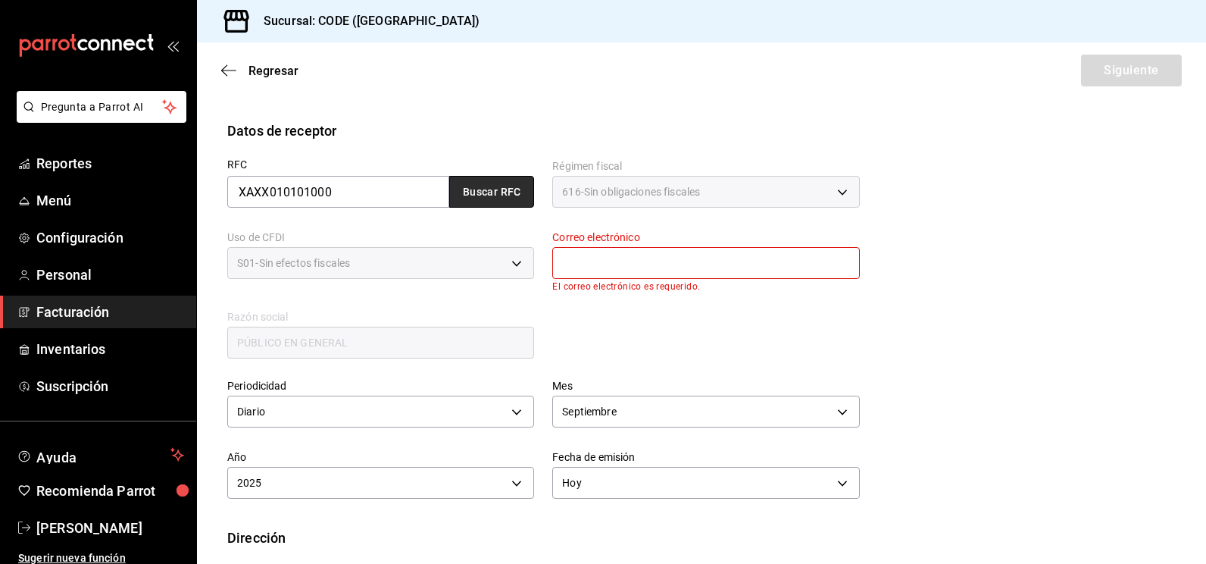
click at [497, 193] on button "Buscar RFC" at bounding box center [491, 192] width 85 height 32
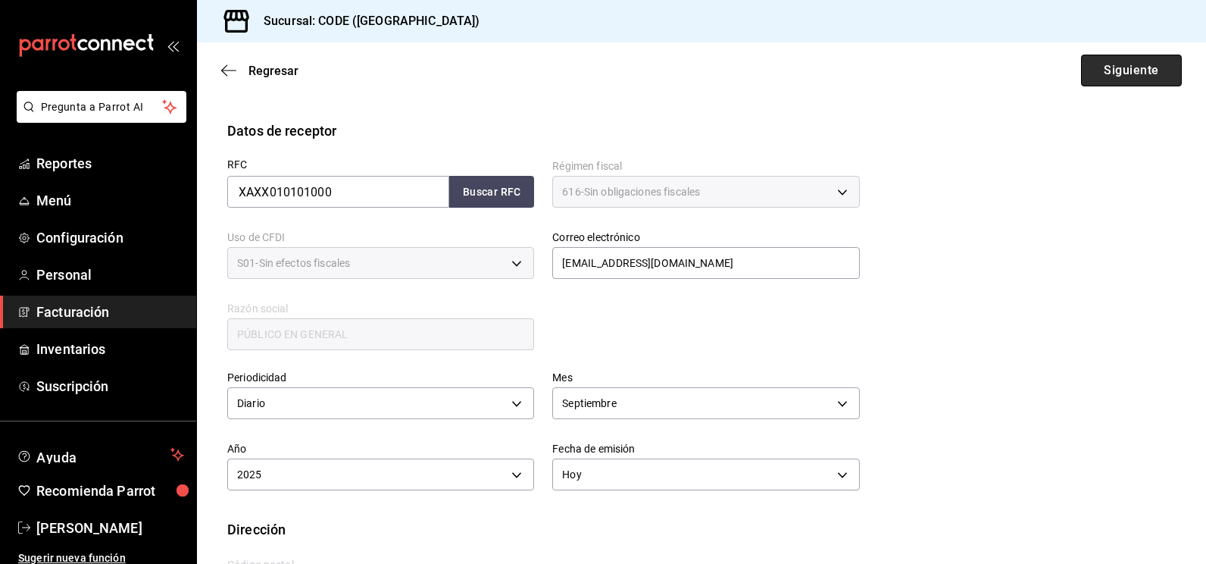
click at [1113, 80] on button "Siguiente" at bounding box center [1131, 71] width 101 height 32
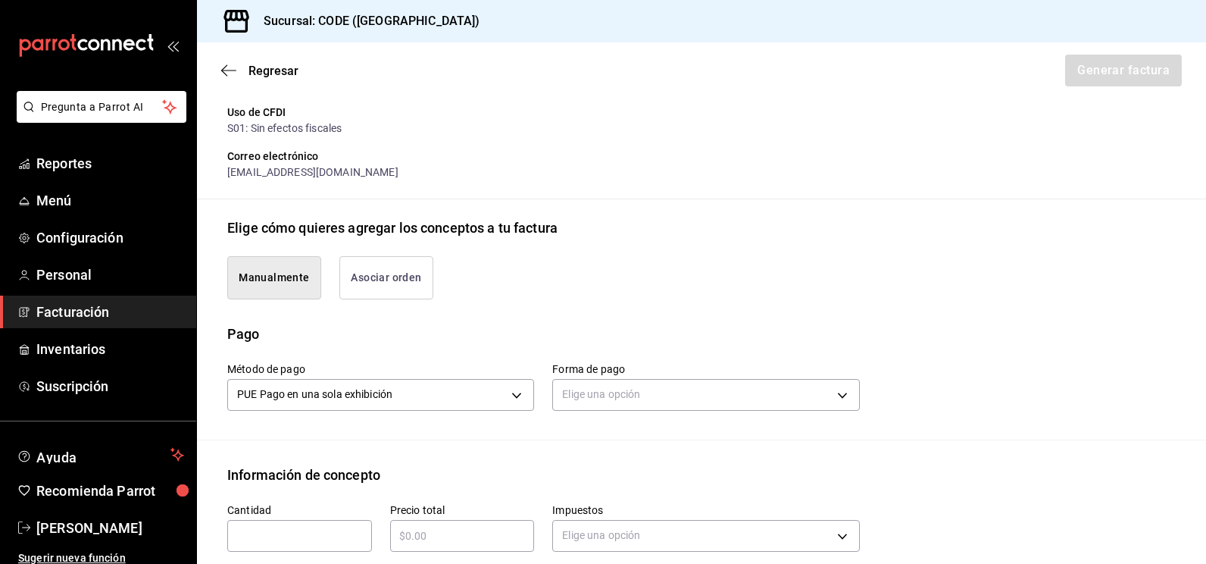
scroll to position [468, 0]
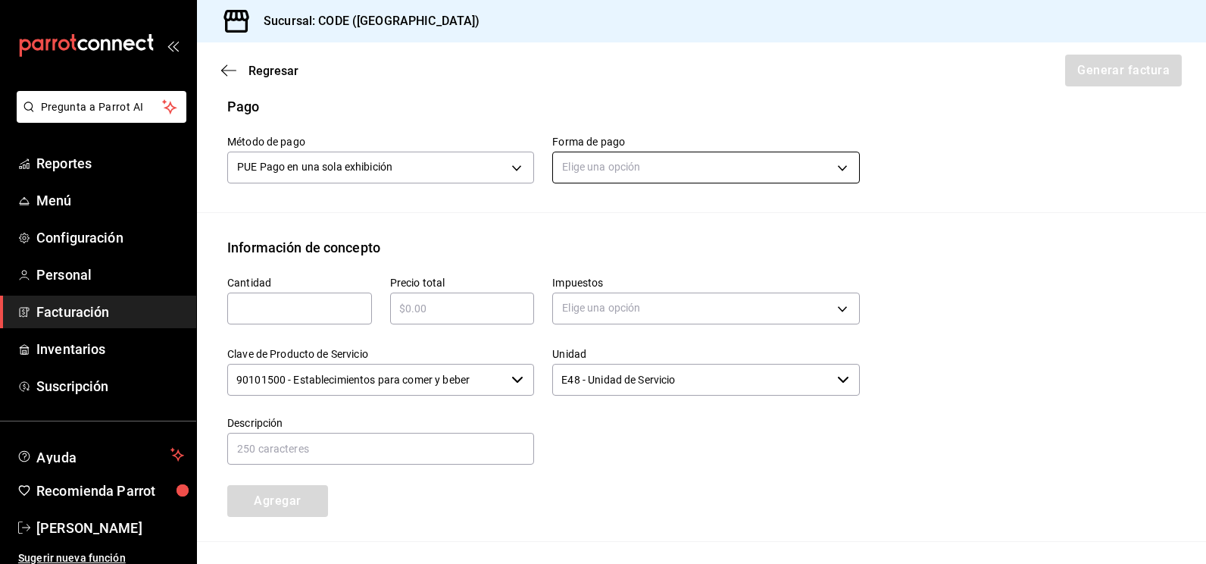
click at [634, 166] on body "Pregunta a Parrot AI Reportes Menú Configuración Personal Facturación Inventari…" at bounding box center [603, 282] width 1206 height 564
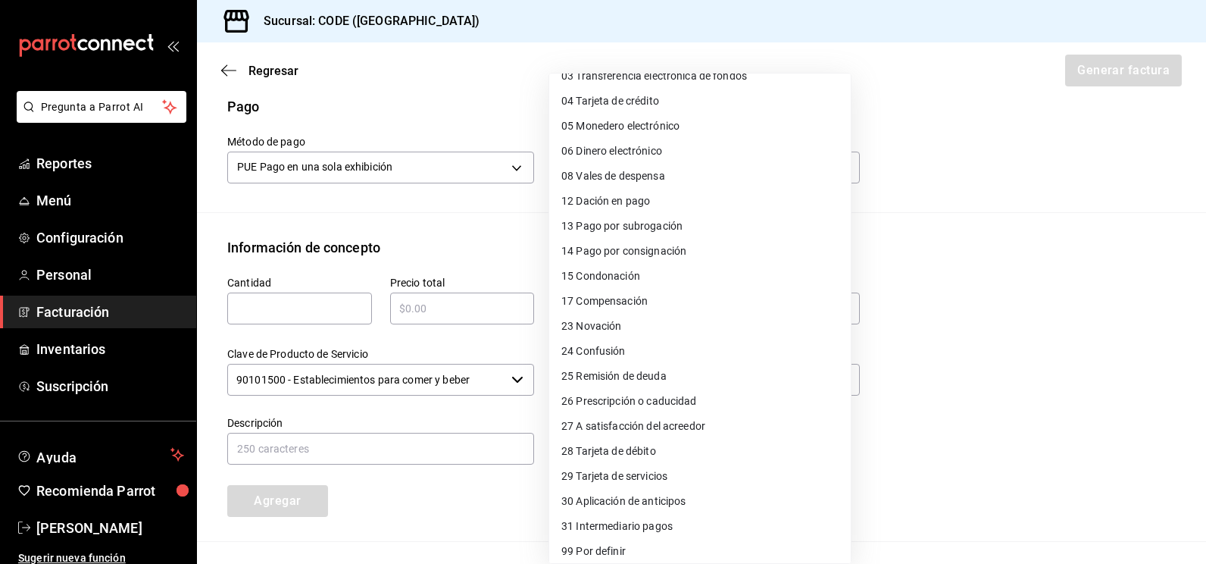
scroll to position [98, 0]
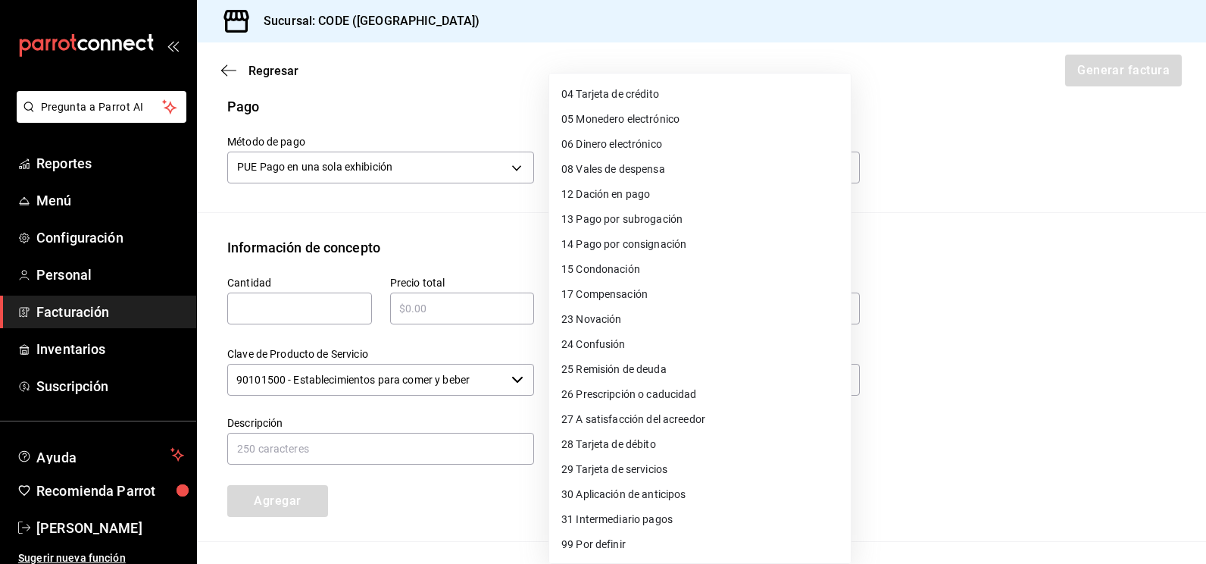
click at [660, 443] on li "28 Tarjeta de débito" at bounding box center [700, 444] width 302 height 25
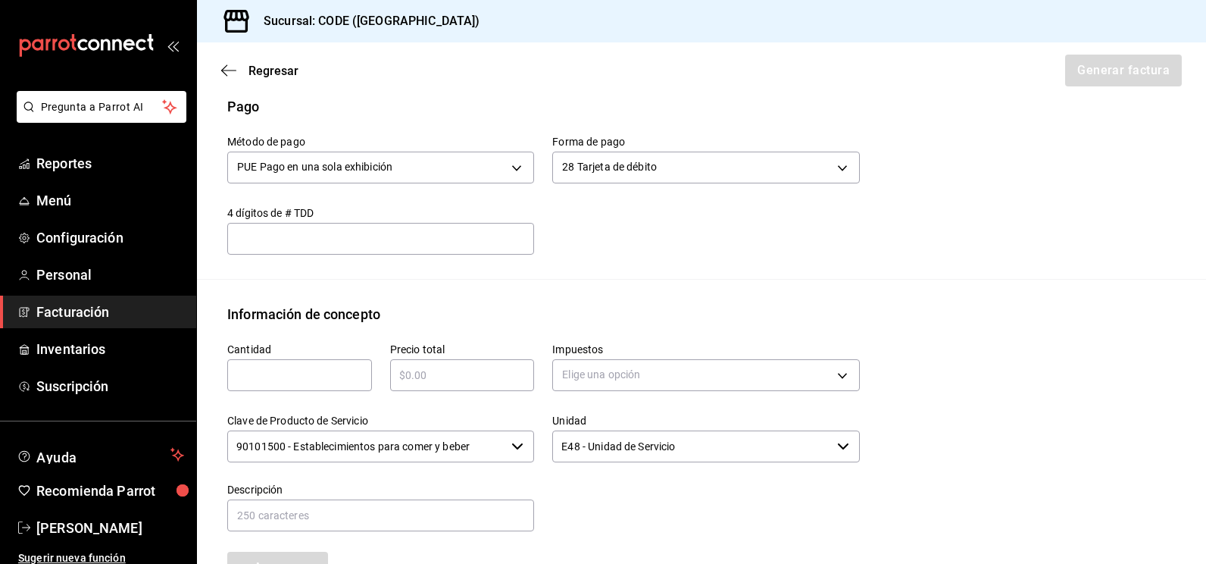
click at [337, 377] on input "text" at bounding box center [299, 375] width 145 height 18
click at [585, 376] on body "Pregunta a Parrot AI Reportes Menú Configuración Personal Facturación Inventari…" at bounding box center [603, 282] width 1206 height 564
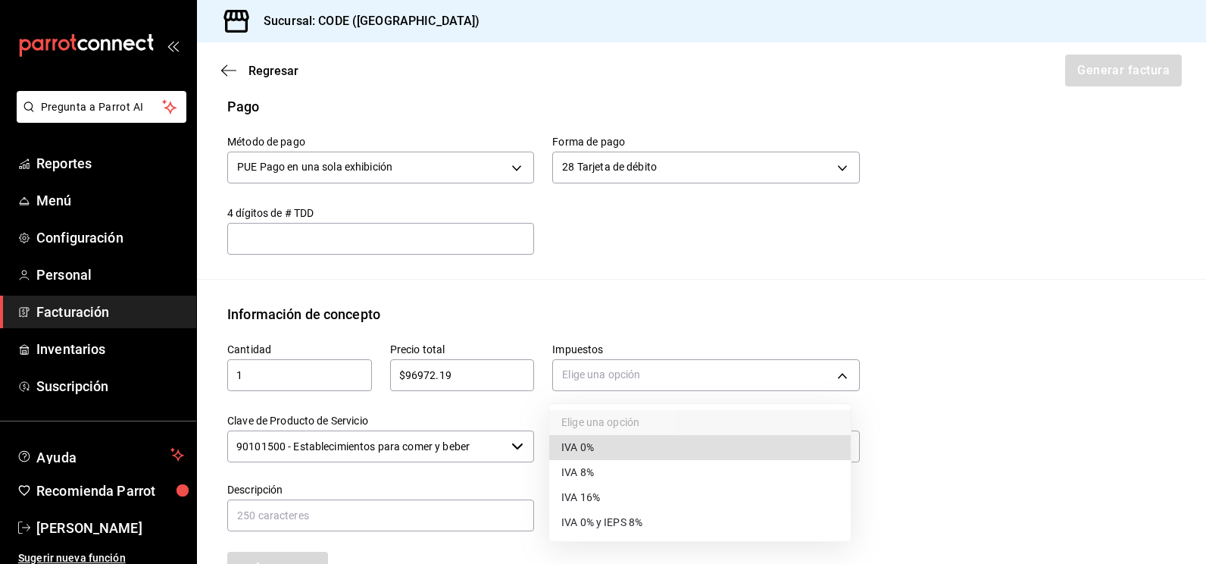
click at [591, 486] on li "IVA 16%" at bounding box center [700, 497] width 302 height 25
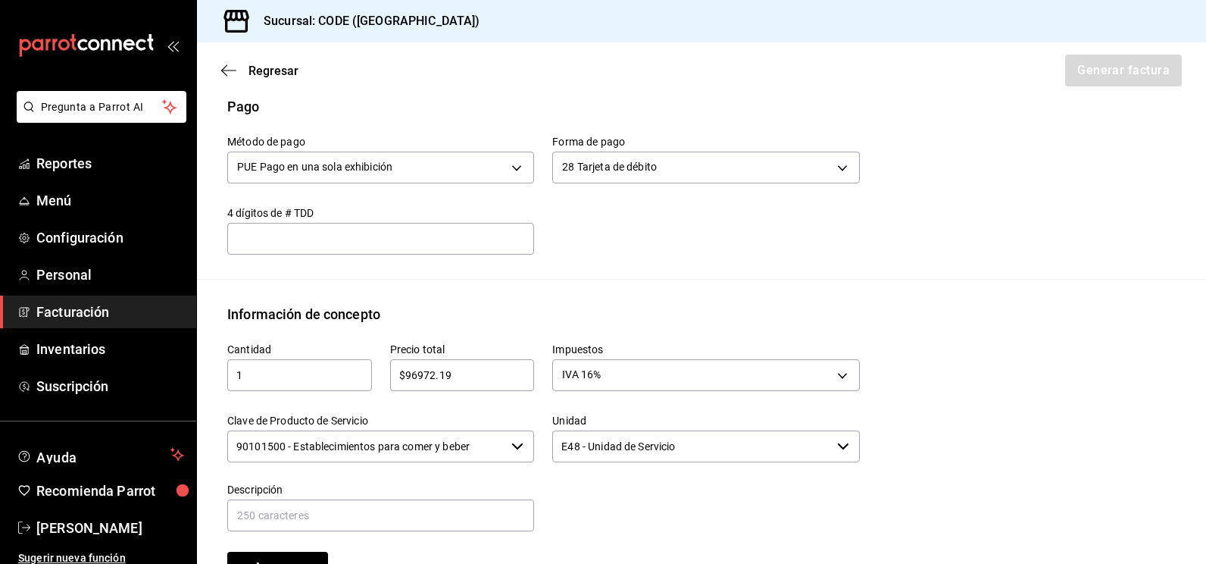
click at [480, 446] on input "90101500 - Establecimientos para comer y beber" at bounding box center [366, 446] width 278 height 32
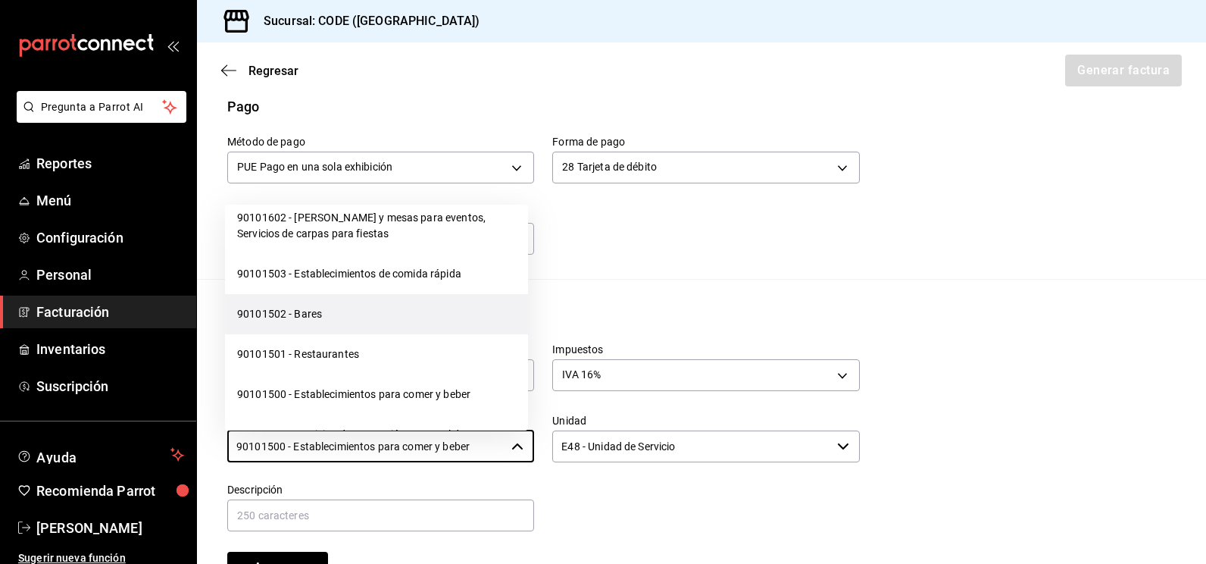
scroll to position [379, 0]
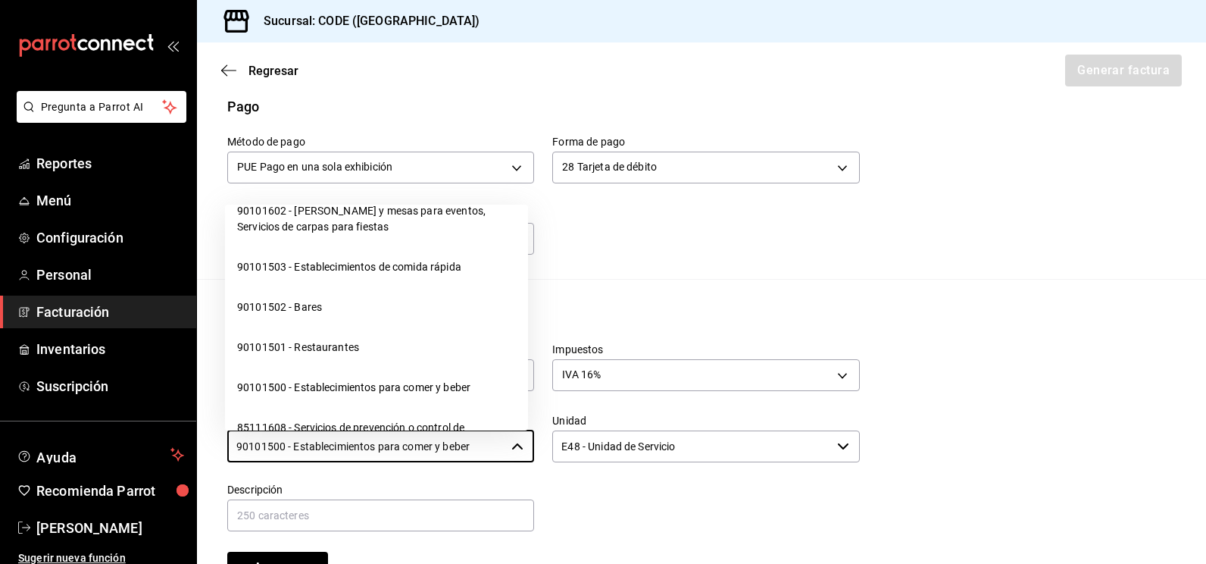
click at [334, 327] on li "90101502 - Bares" at bounding box center [376, 307] width 303 height 40
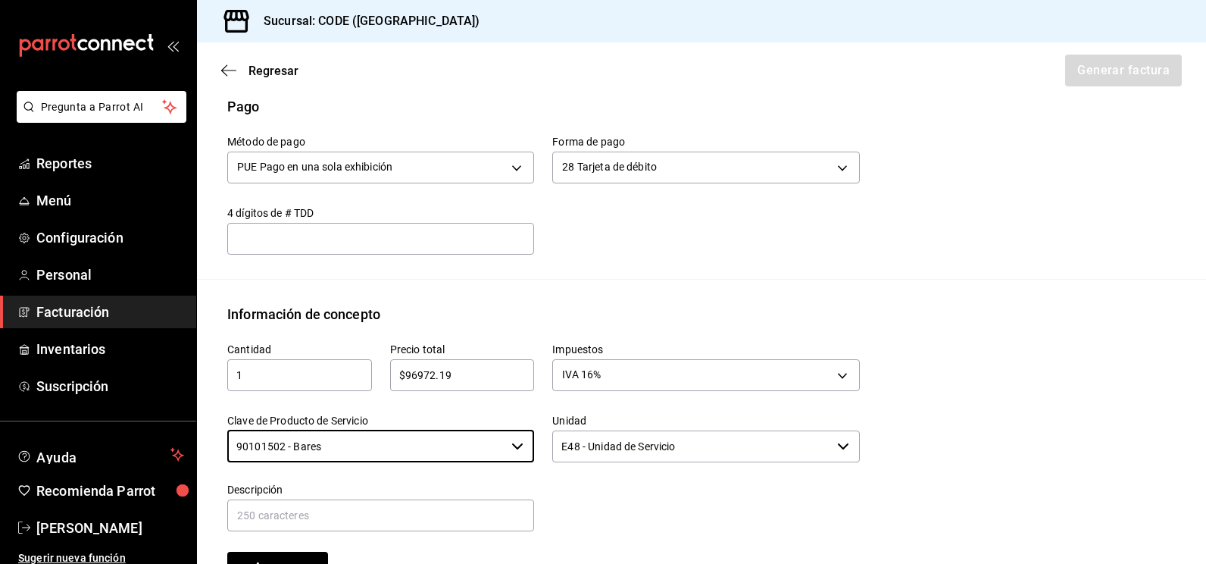
scroll to position [543, 0]
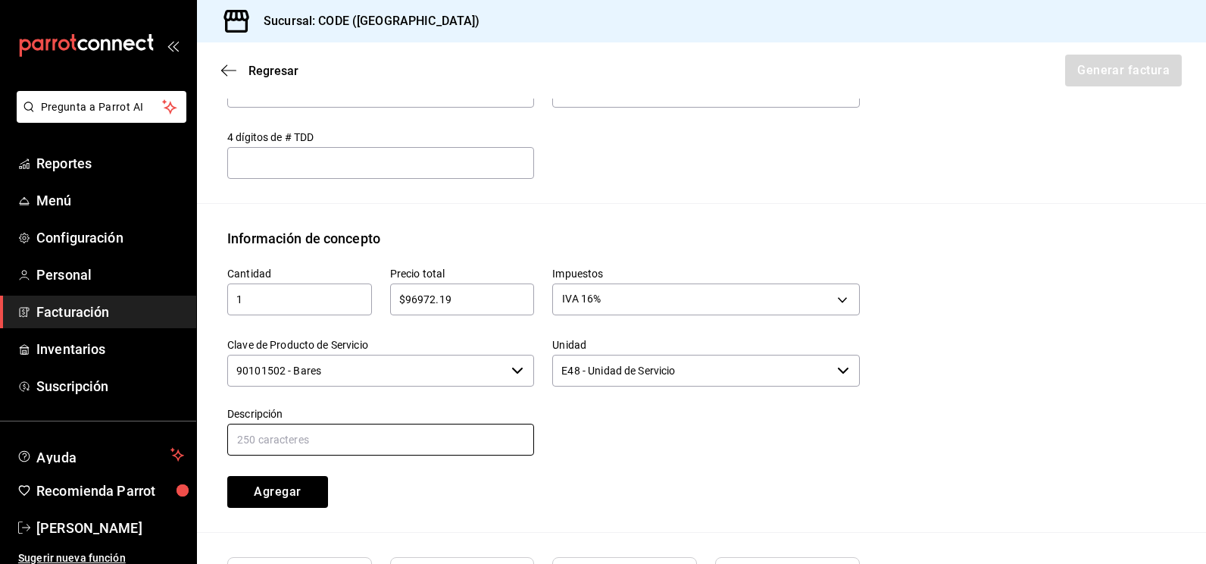
click at [387, 446] on input "text" at bounding box center [380, 440] width 307 height 32
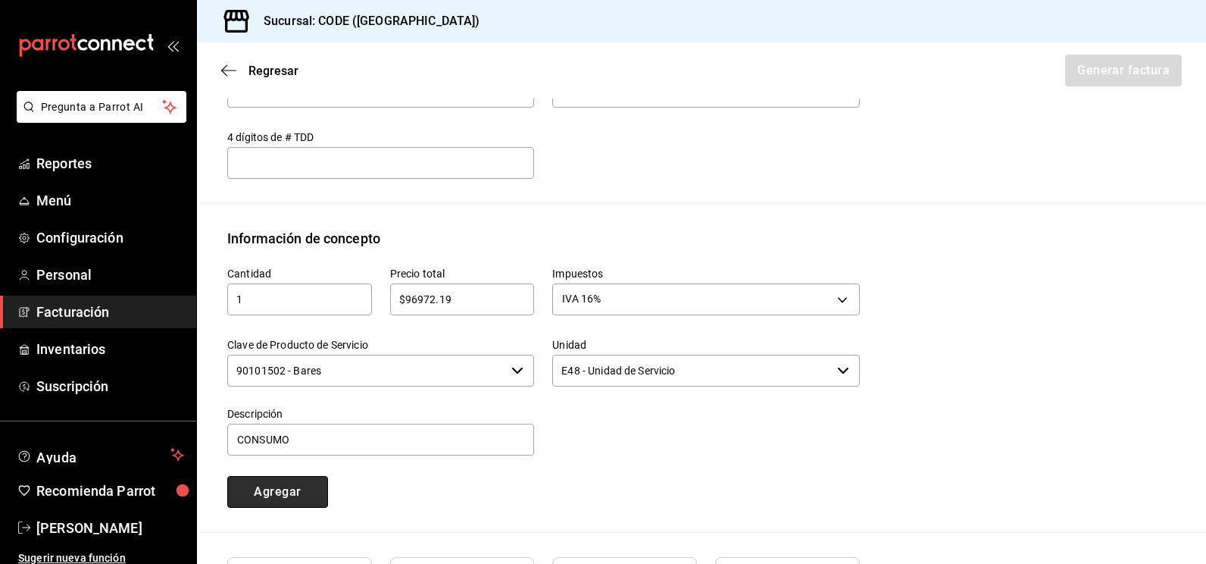
click at [277, 493] on button "Agregar" at bounding box center [277, 492] width 101 height 32
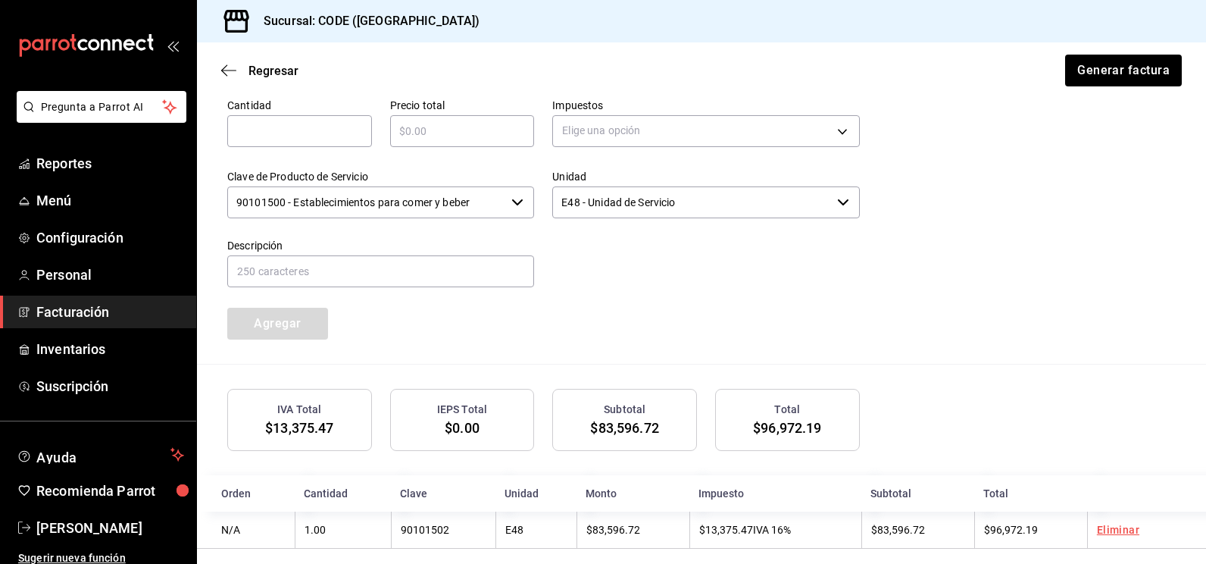
scroll to position [728, 0]
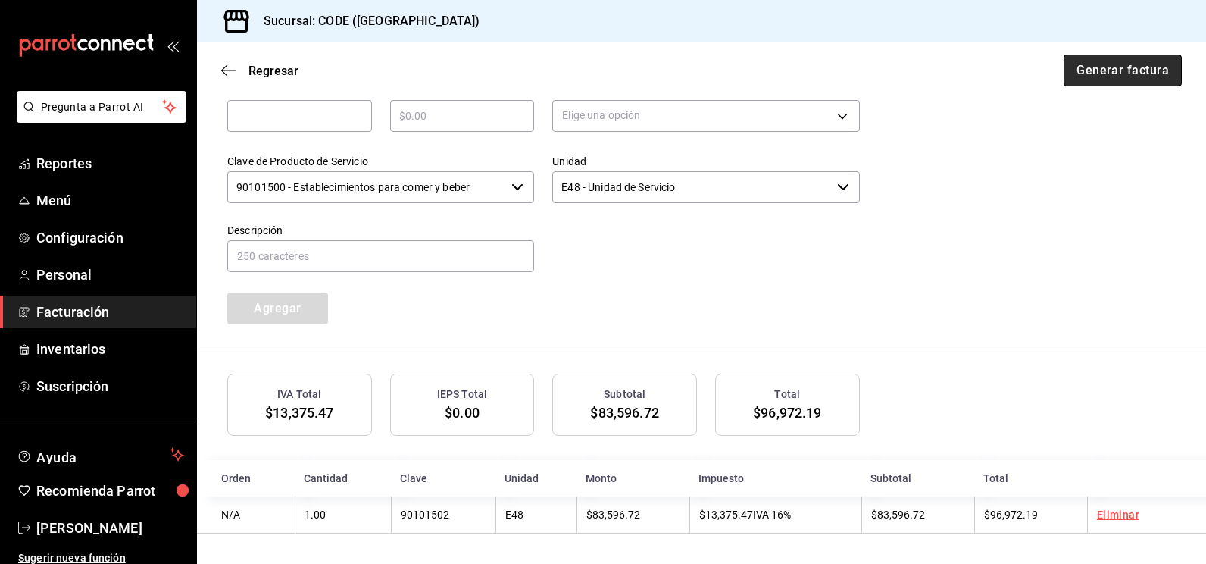
click at [1108, 64] on button "Generar factura" at bounding box center [1123, 71] width 118 height 32
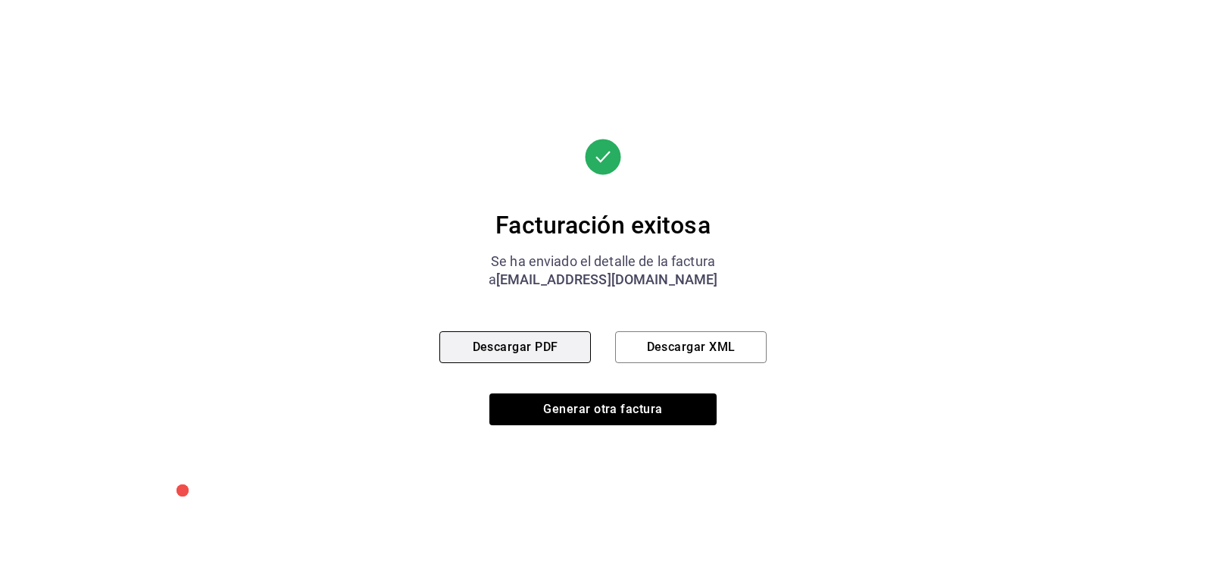
click at [566, 349] on button "Descargar PDF" at bounding box center [516, 347] width 152 height 32
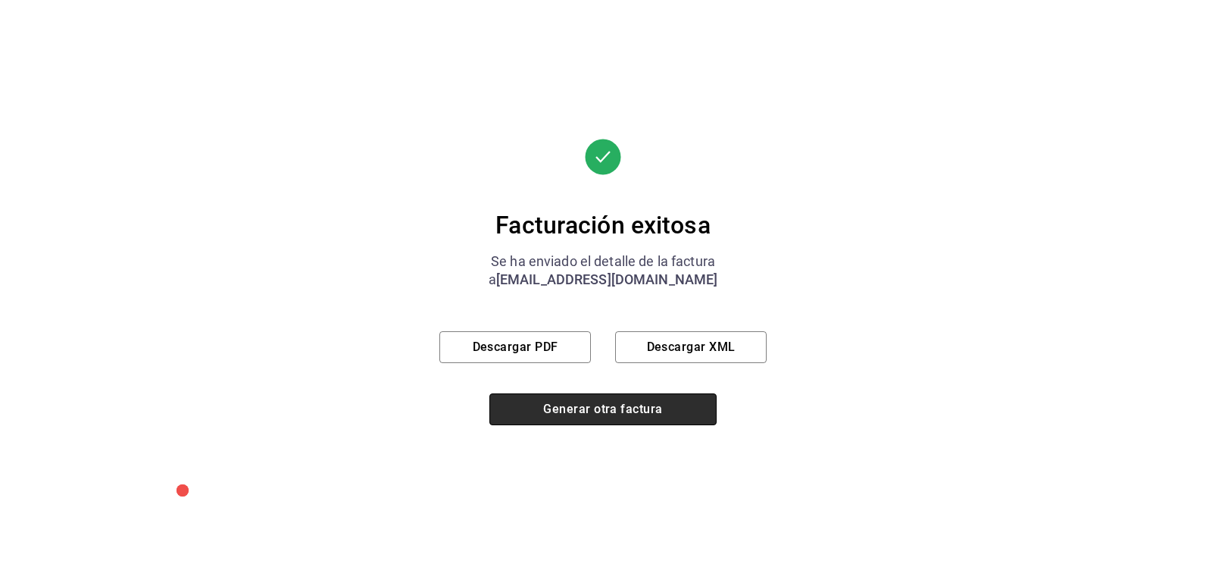
click at [515, 402] on button "Generar otra factura" at bounding box center [603, 409] width 227 height 32
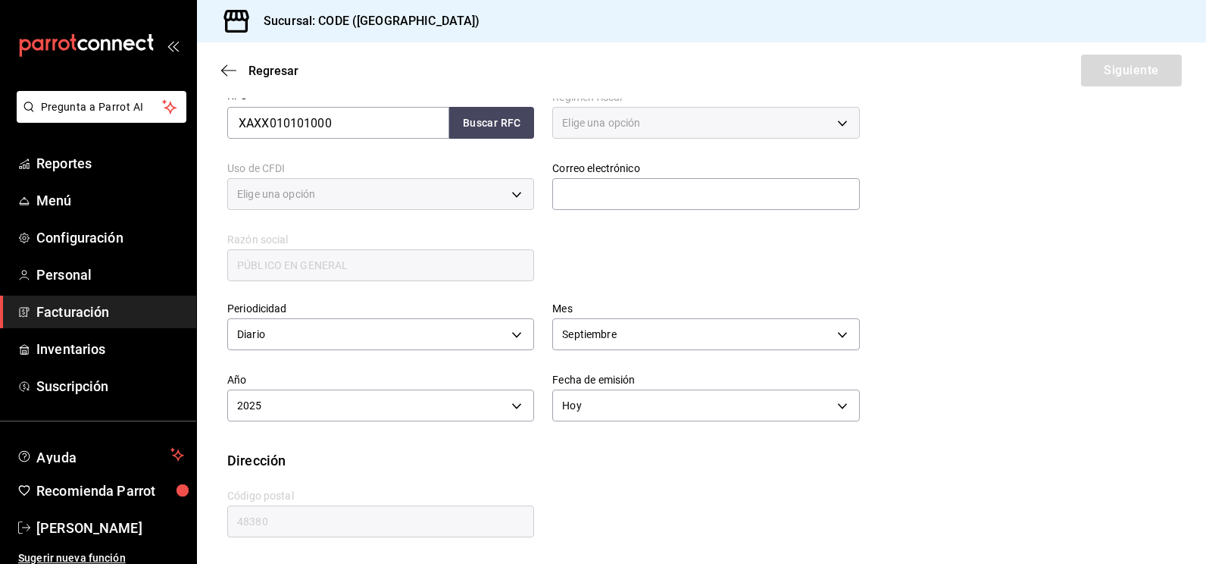
scroll to position [240, 0]
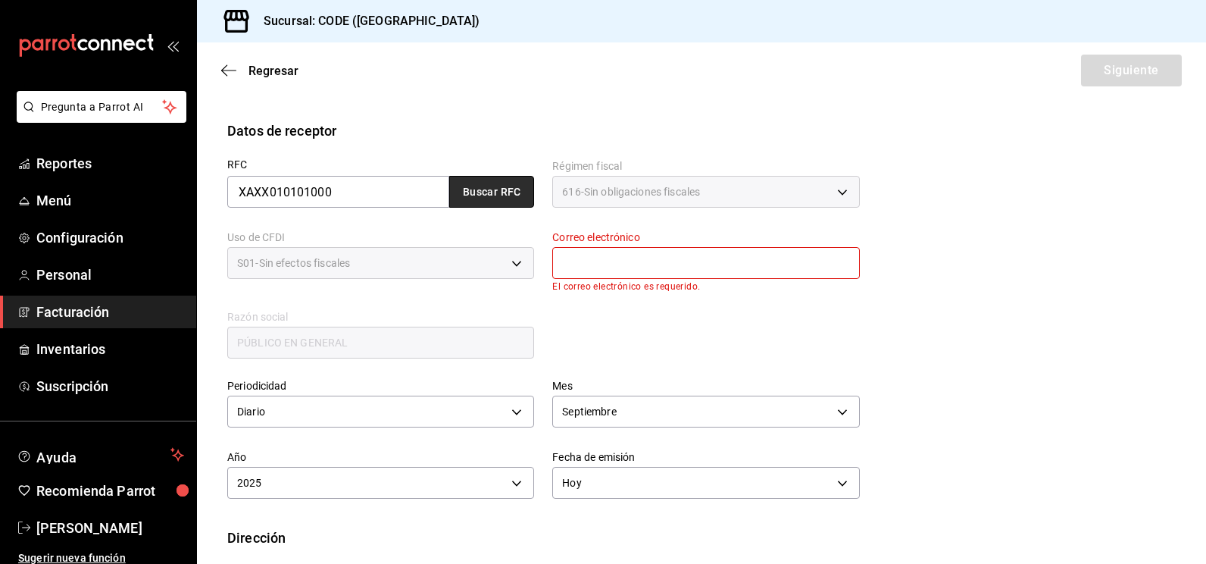
click at [496, 191] on button "Buscar RFC" at bounding box center [491, 192] width 85 height 32
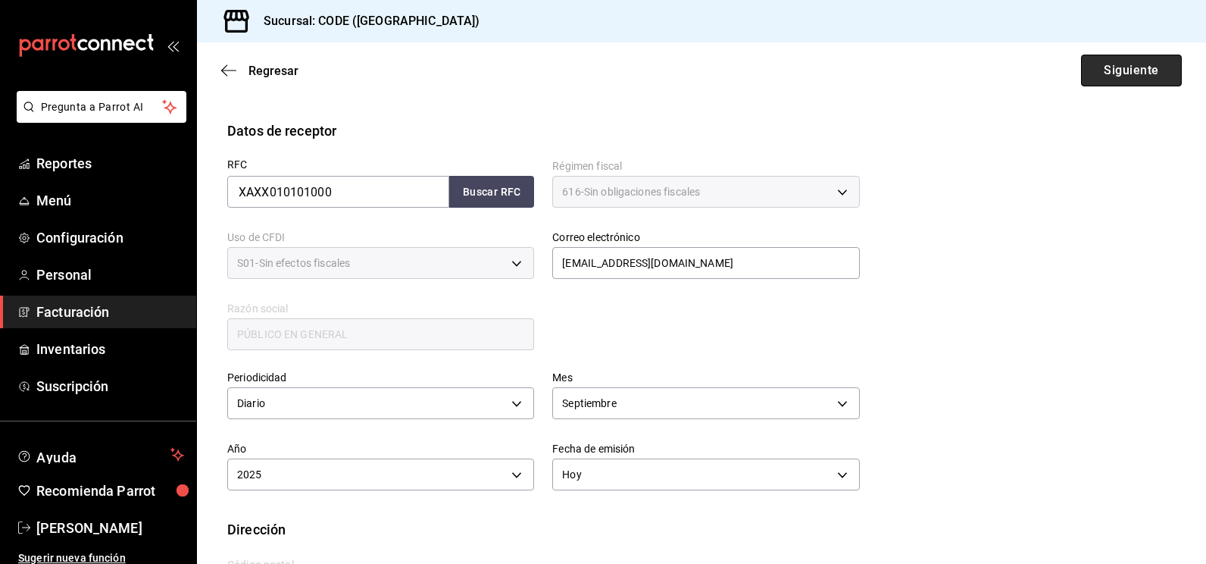
click at [1090, 77] on button "Siguiente" at bounding box center [1131, 71] width 101 height 32
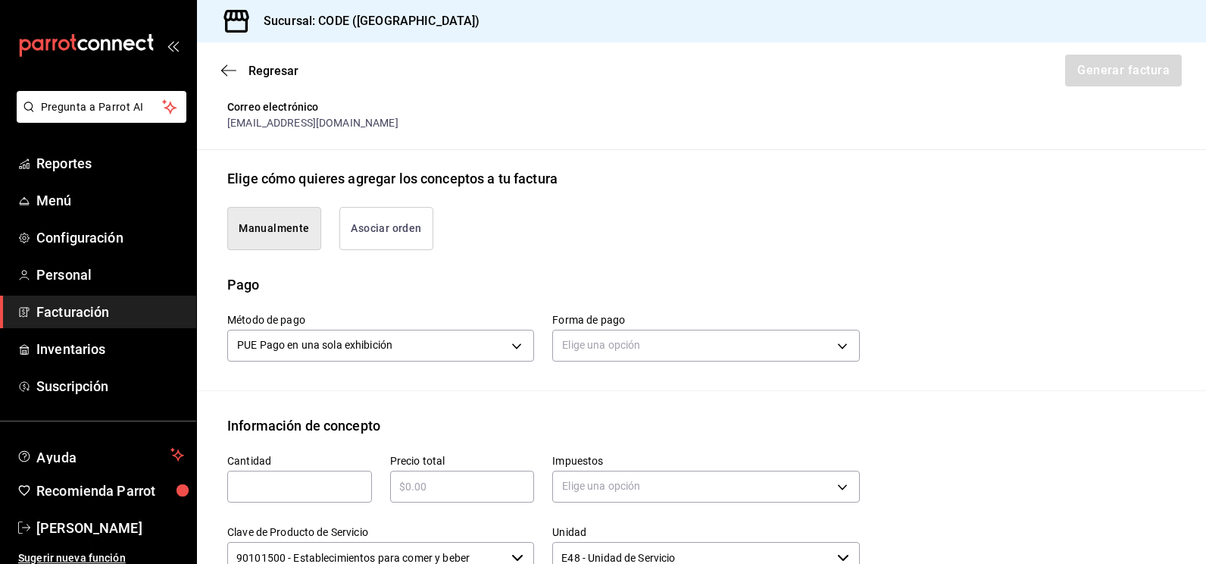
scroll to position [316, 0]
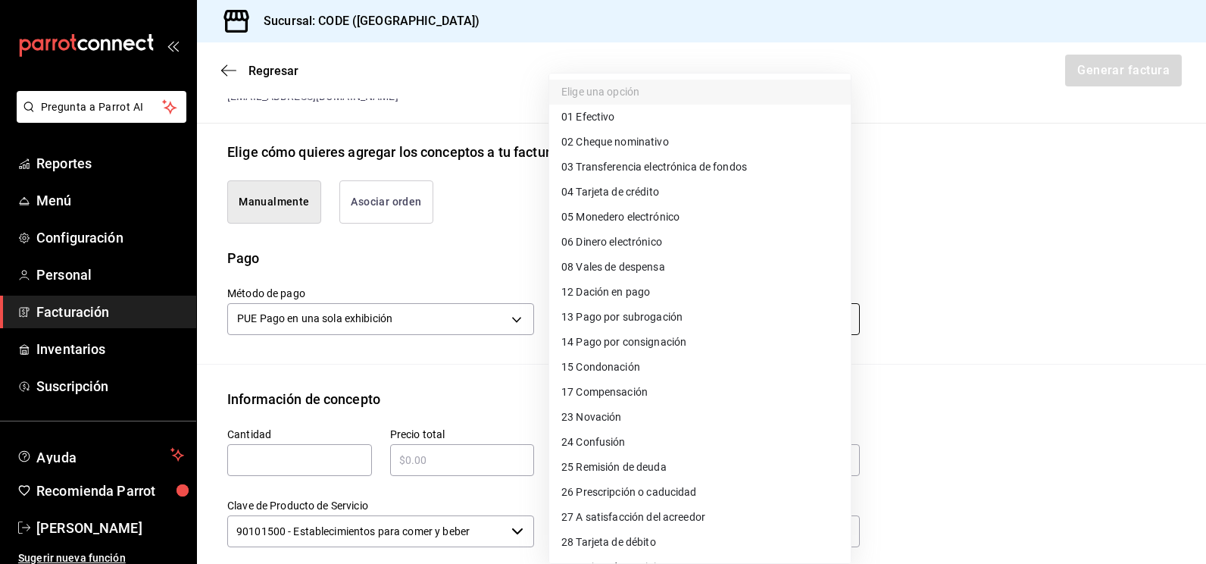
click at [606, 314] on body "Pregunta a Parrot AI Reportes Menú Configuración Personal Facturación Inventari…" at bounding box center [603, 282] width 1206 height 564
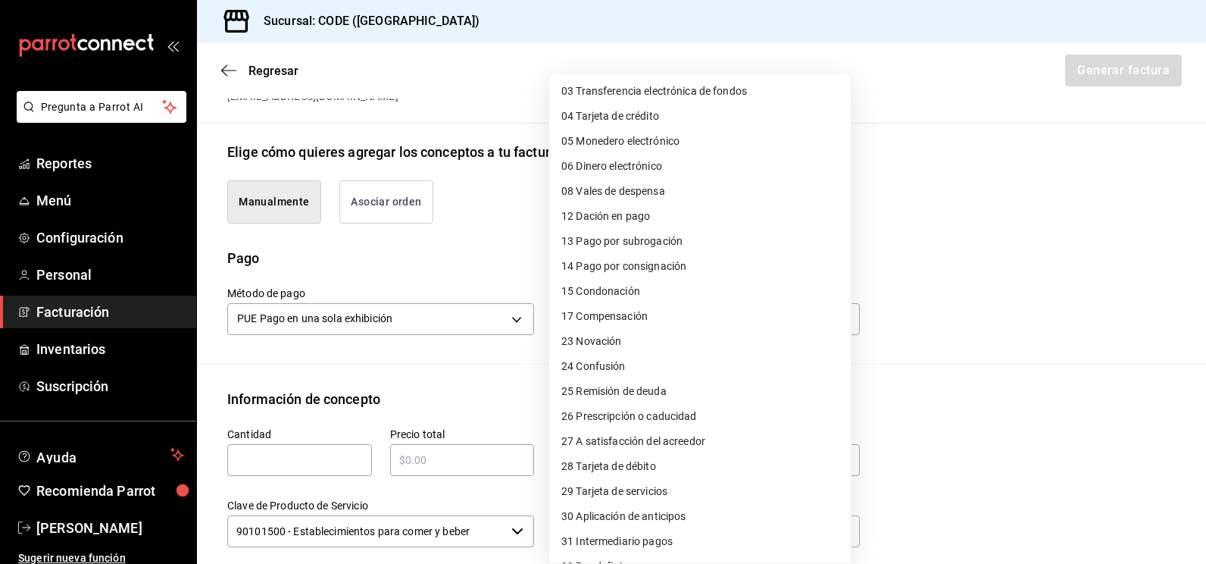
scroll to position [0, 0]
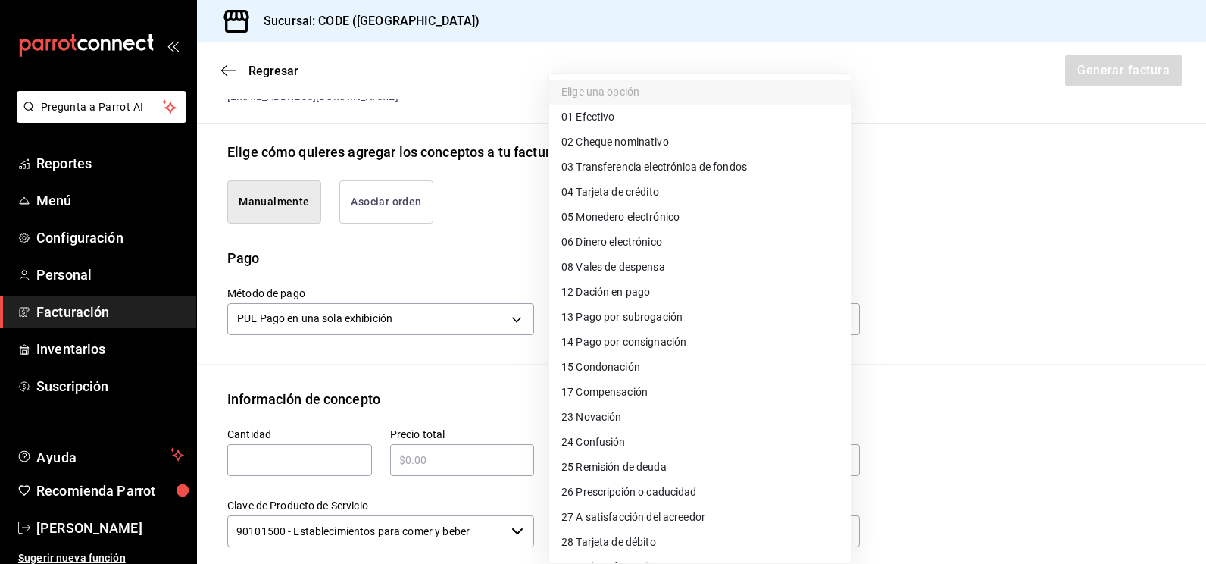
click at [656, 191] on span "04 Tarjeta de crédito" at bounding box center [611, 192] width 98 height 16
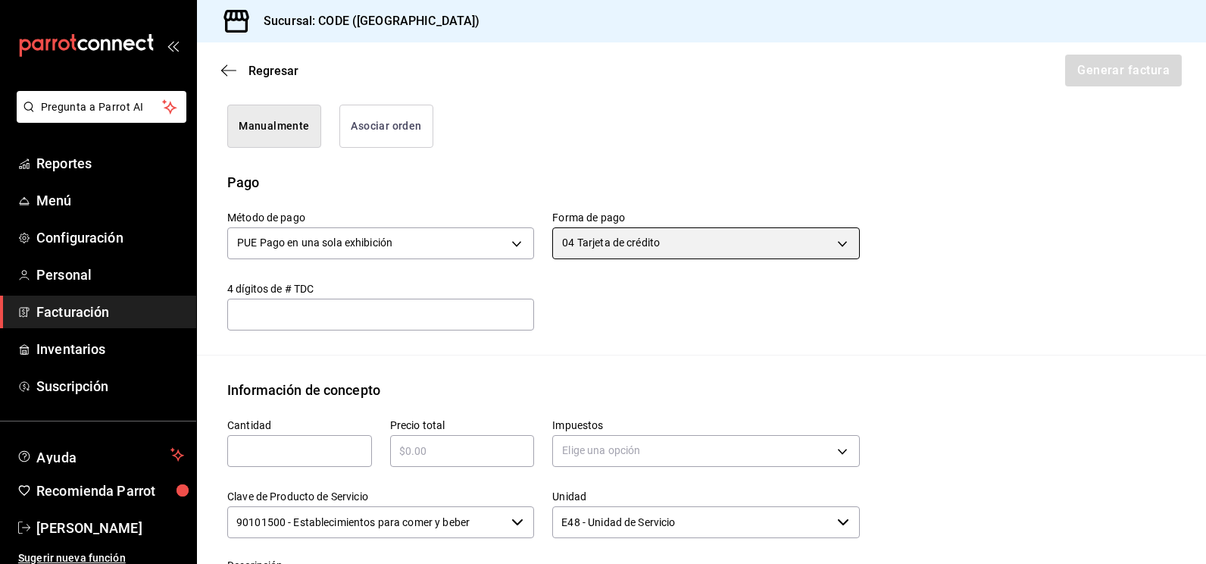
scroll to position [619, 0]
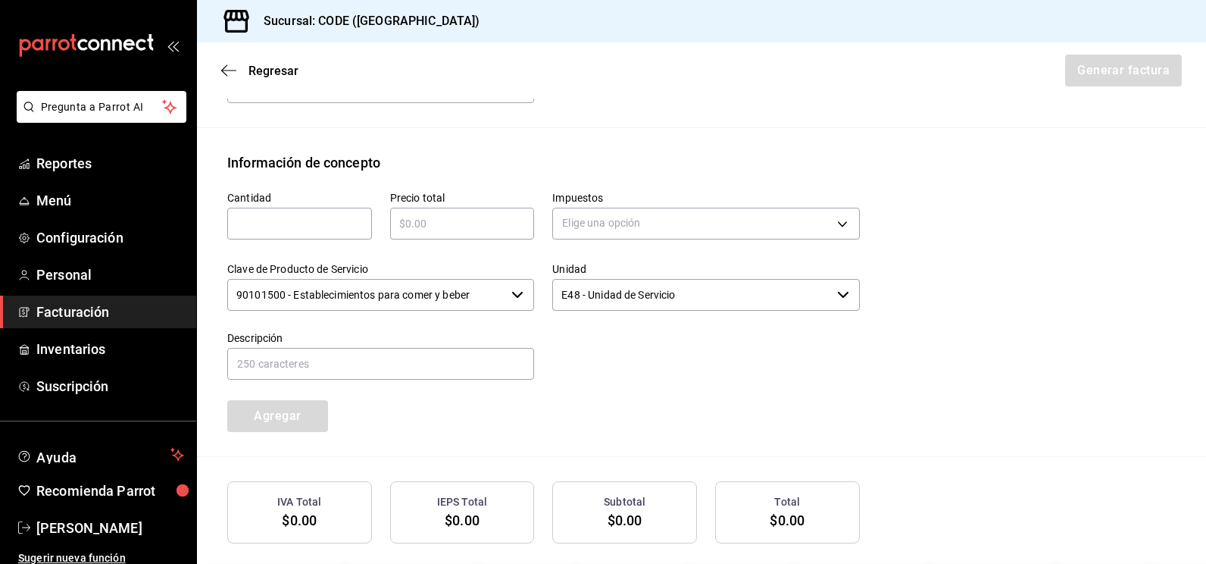
click at [325, 224] on input "text" at bounding box center [299, 223] width 145 height 18
click at [638, 230] on body "Pregunta a Parrot AI Reportes Menú Configuración Personal Facturación Inventari…" at bounding box center [603, 282] width 1206 height 564
click at [603, 333] on li "IVA 16%" at bounding box center [700, 345] width 302 height 25
click at [458, 296] on input "90101500 - Establecimientos para comer y beber" at bounding box center [366, 295] width 278 height 32
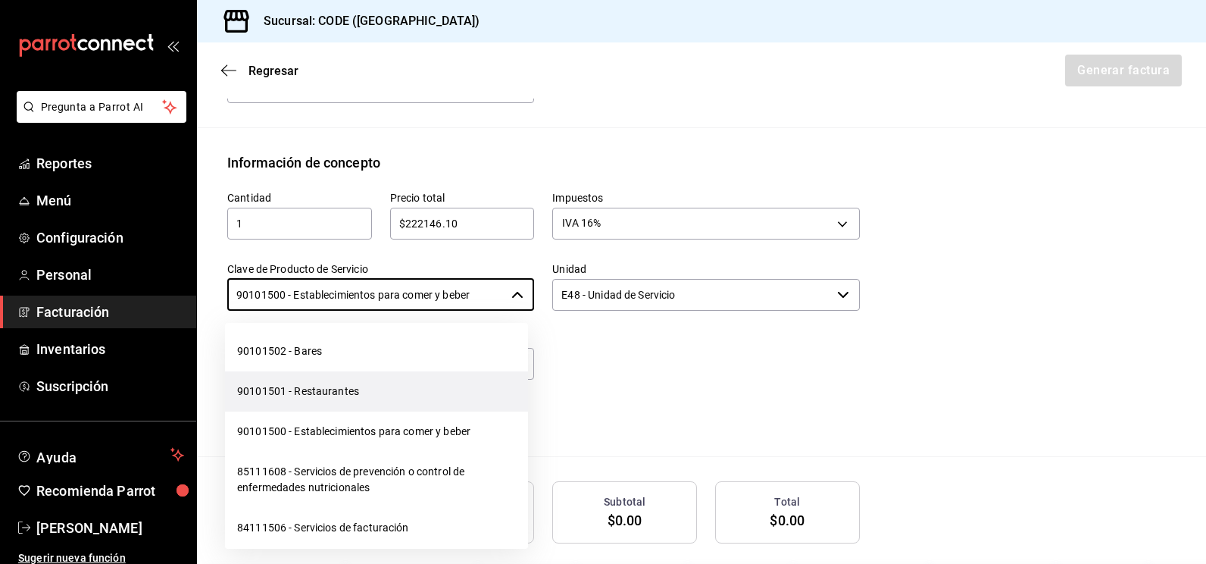
scroll to position [455, 0]
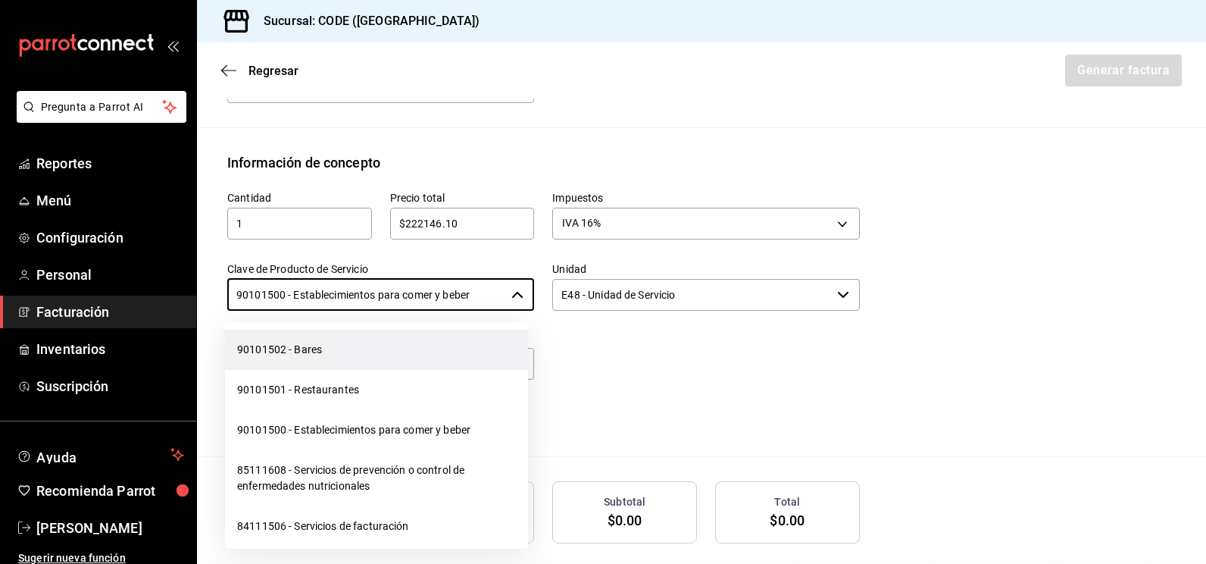
click at [323, 370] on li "90101502 - Bares" at bounding box center [376, 350] width 303 height 40
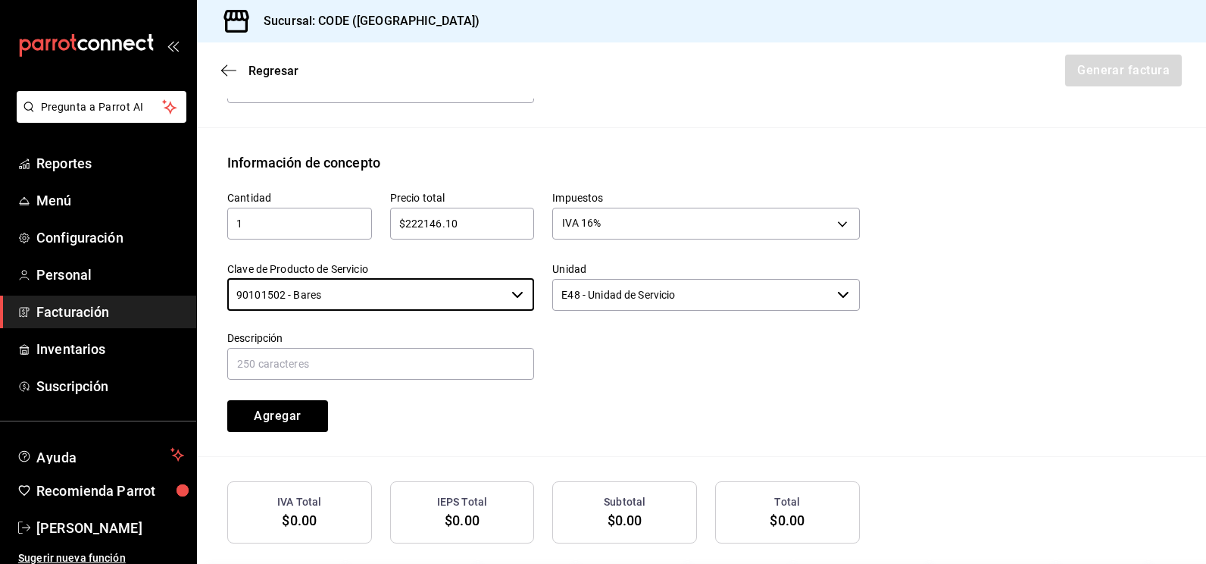
click at [634, 359] on div at bounding box center [696, 347] width 325 height 69
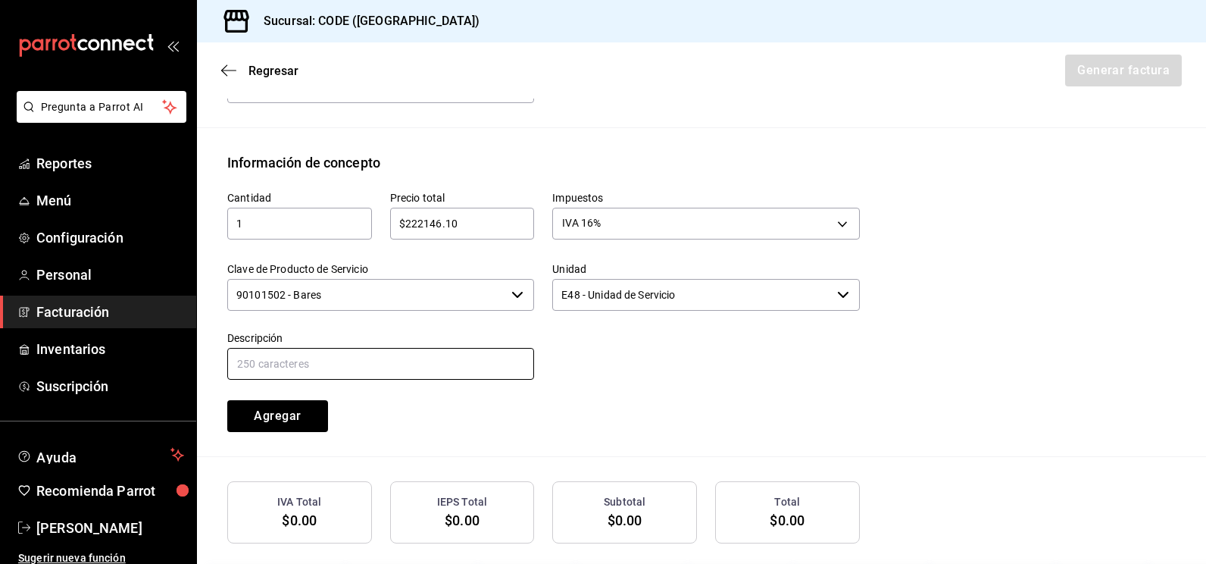
click at [417, 360] on input "text" at bounding box center [380, 364] width 307 height 32
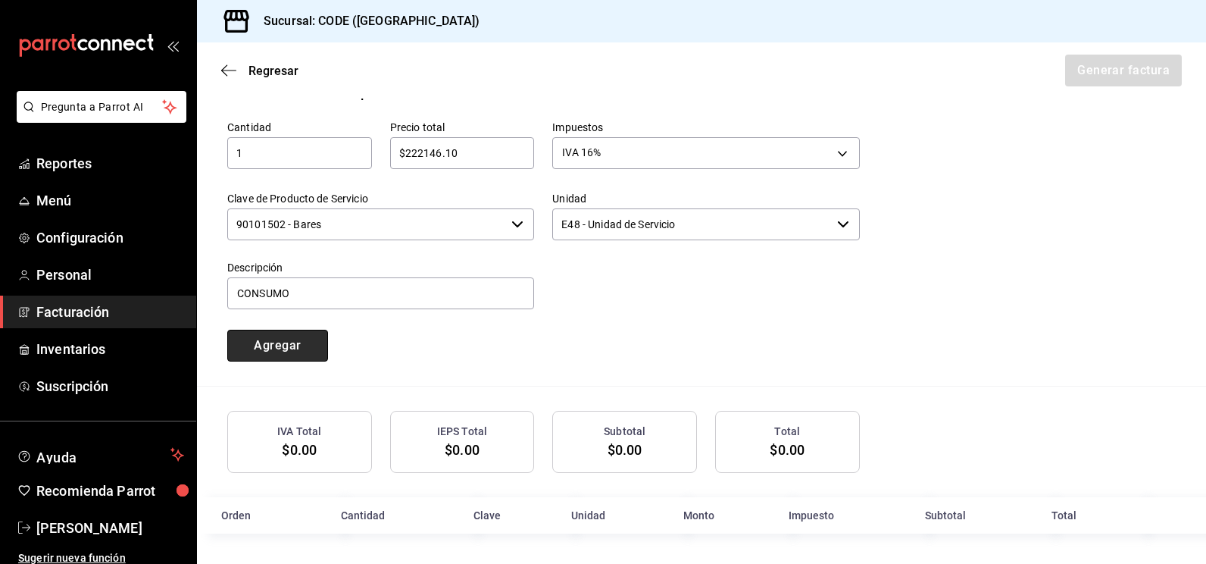
click at [293, 352] on button "Agregar" at bounding box center [277, 346] width 101 height 32
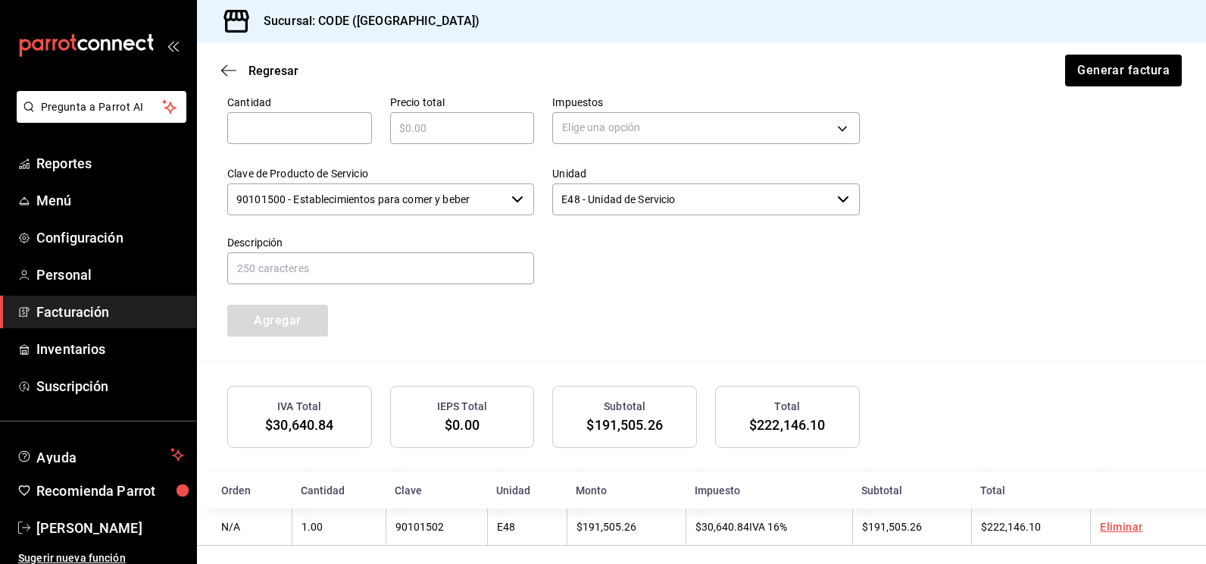
scroll to position [728, 0]
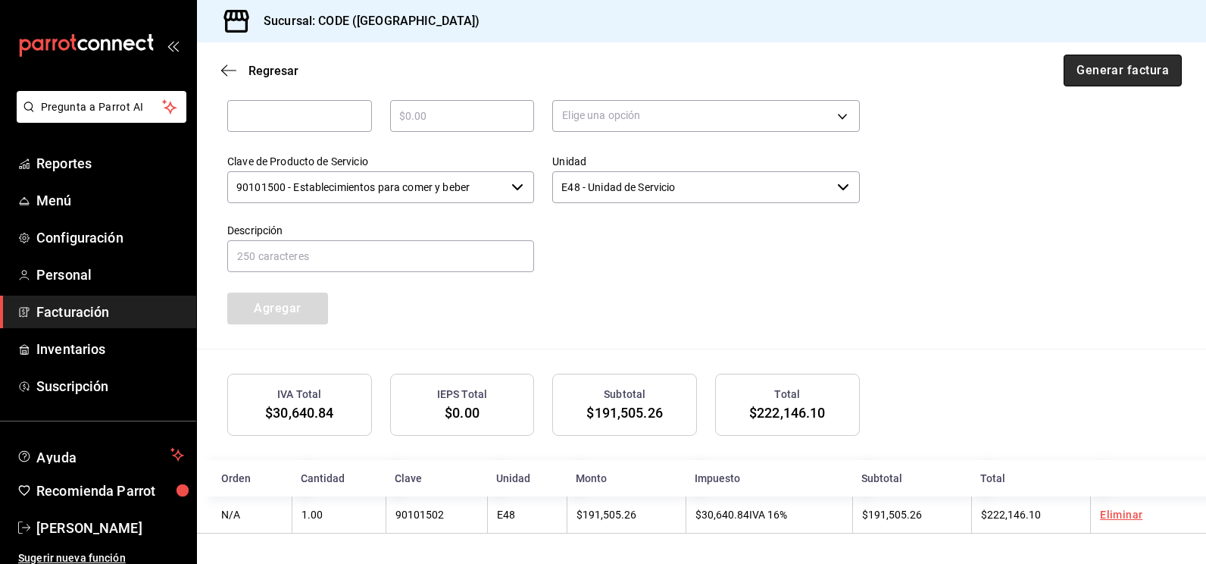
click at [1128, 69] on button "Generar factura" at bounding box center [1123, 71] width 118 height 32
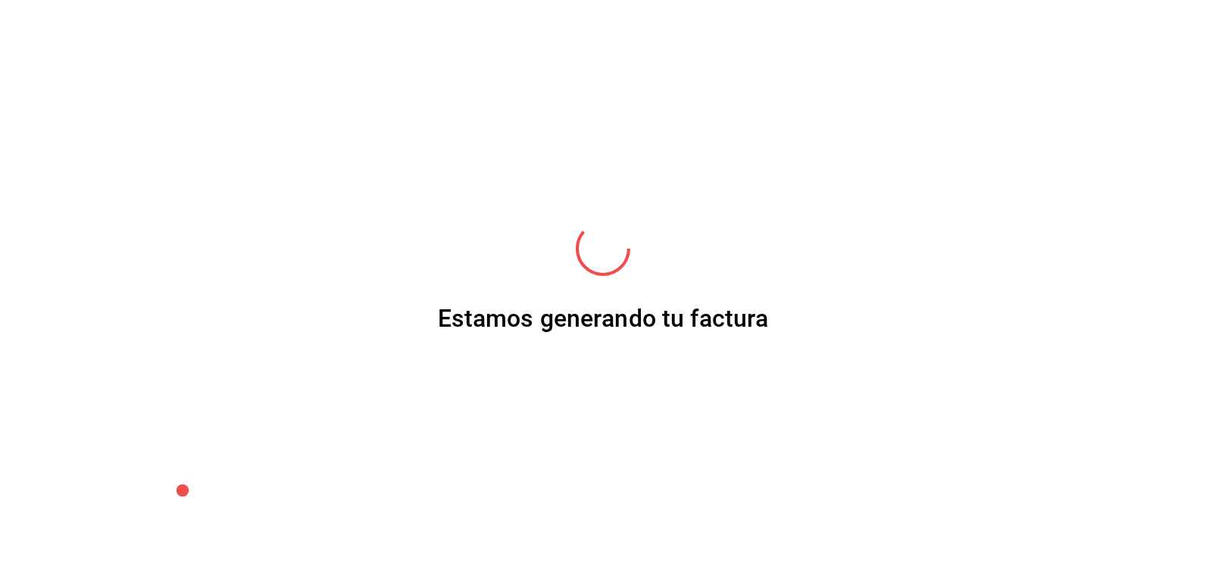
click at [851, 310] on div "Estamos generando tu factura" at bounding box center [603, 282] width 1206 height 564
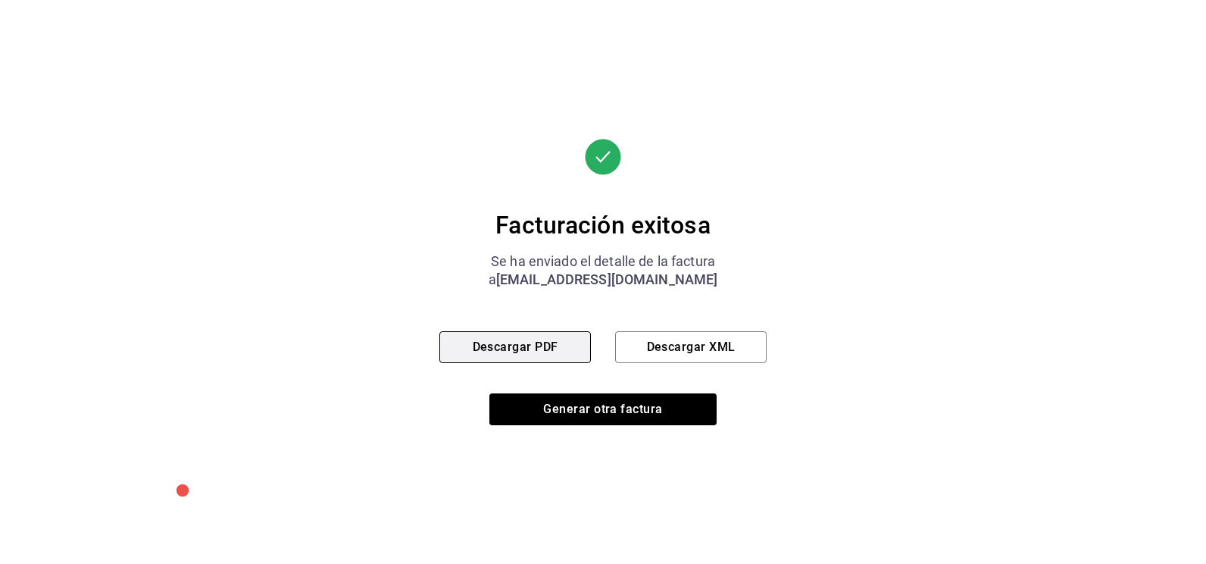
click at [534, 342] on button "Descargar PDF" at bounding box center [516, 347] width 152 height 32
click at [371, 156] on div "Facturación exitosa Se ha enviado el detalle de la factura a [EMAIL_ADDRESS][DO…" at bounding box center [603, 282] width 1206 height 564
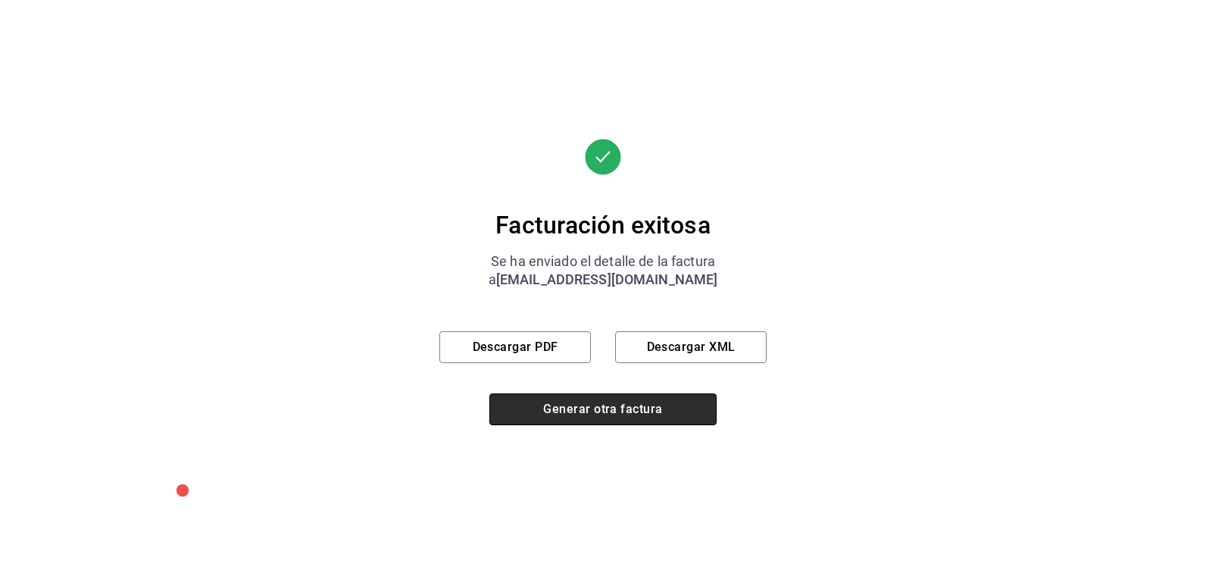
click at [549, 419] on button "Generar otra factura" at bounding box center [603, 409] width 227 height 32
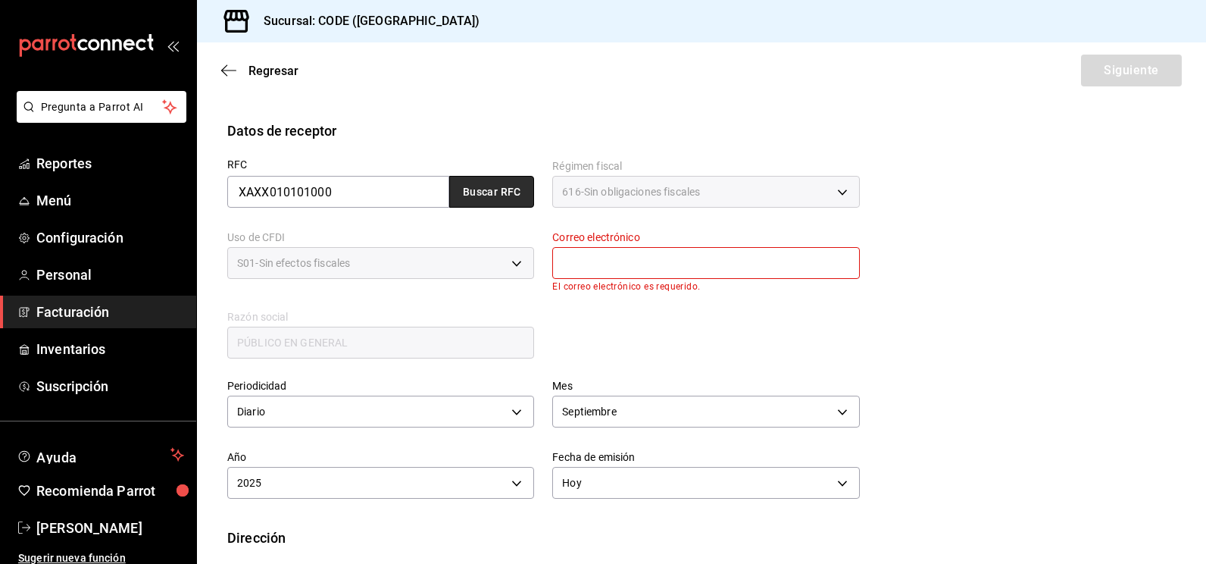
click at [486, 186] on button "Buscar RFC" at bounding box center [491, 192] width 85 height 32
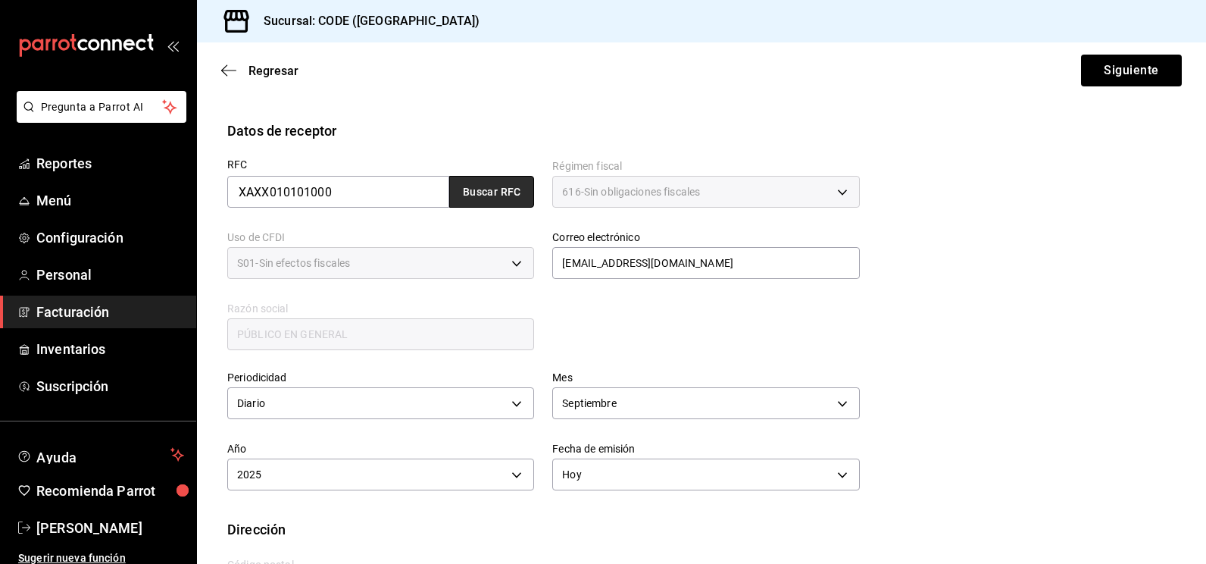
click at [486, 186] on button "Buscar RFC" at bounding box center [491, 192] width 85 height 32
click at [1139, 76] on button "Siguiente" at bounding box center [1131, 71] width 101 height 32
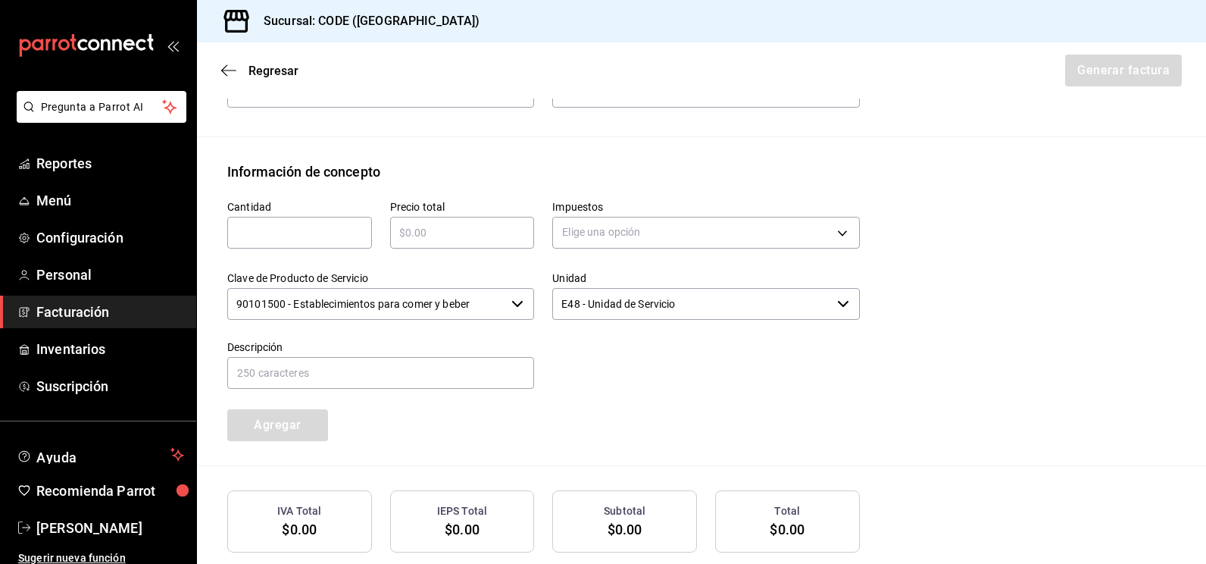
scroll to position [392, 0]
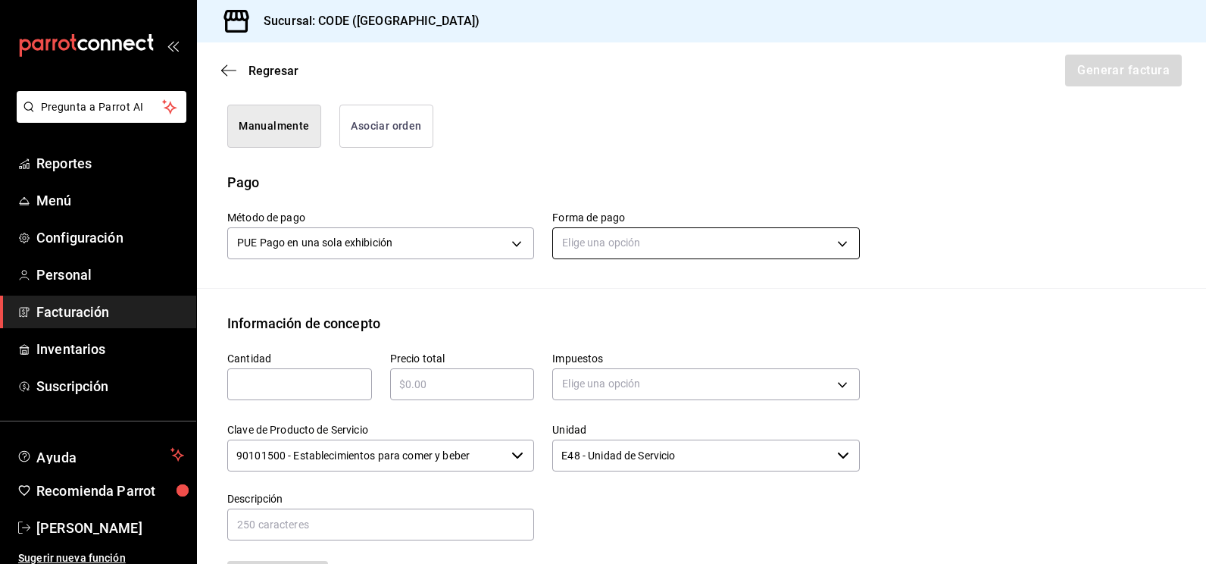
click at [634, 244] on body "Pregunta a Parrot AI Reportes Menú Configuración Personal Facturación Inventari…" at bounding box center [603, 282] width 1206 height 564
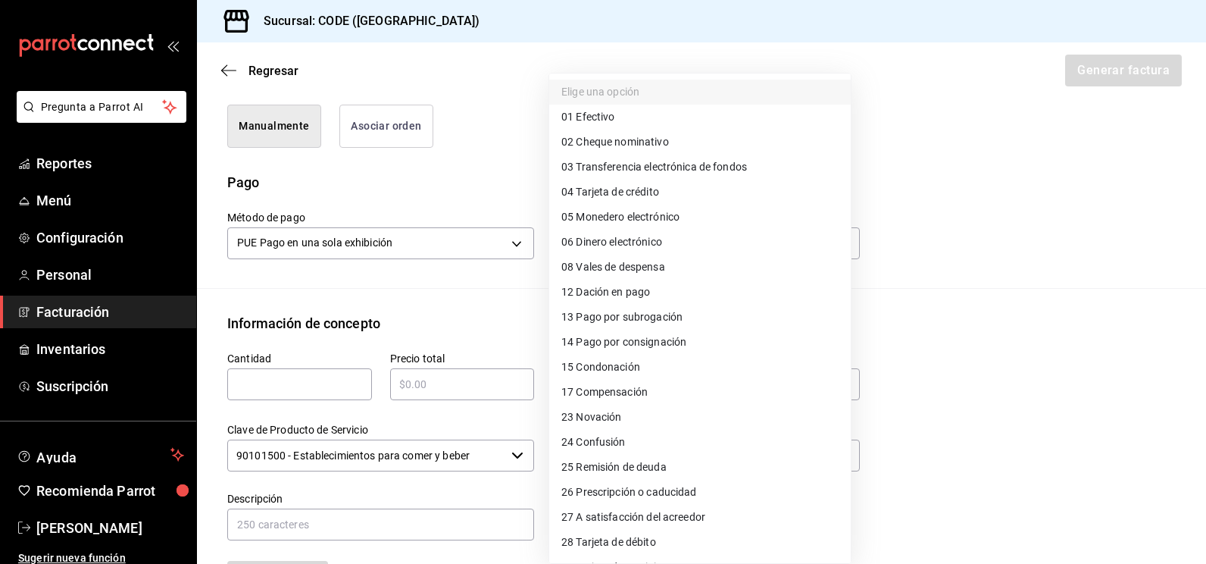
click at [624, 545] on span "28 Tarjeta de débito" at bounding box center [609, 542] width 95 height 16
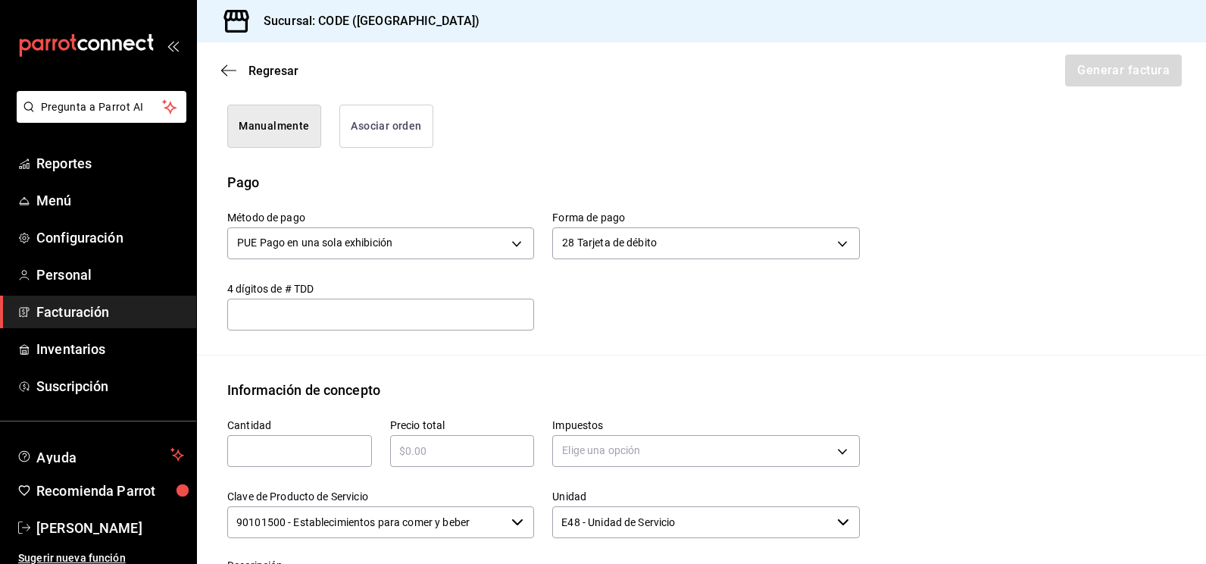
click at [327, 457] on input "text" at bounding box center [299, 451] width 145 height 18
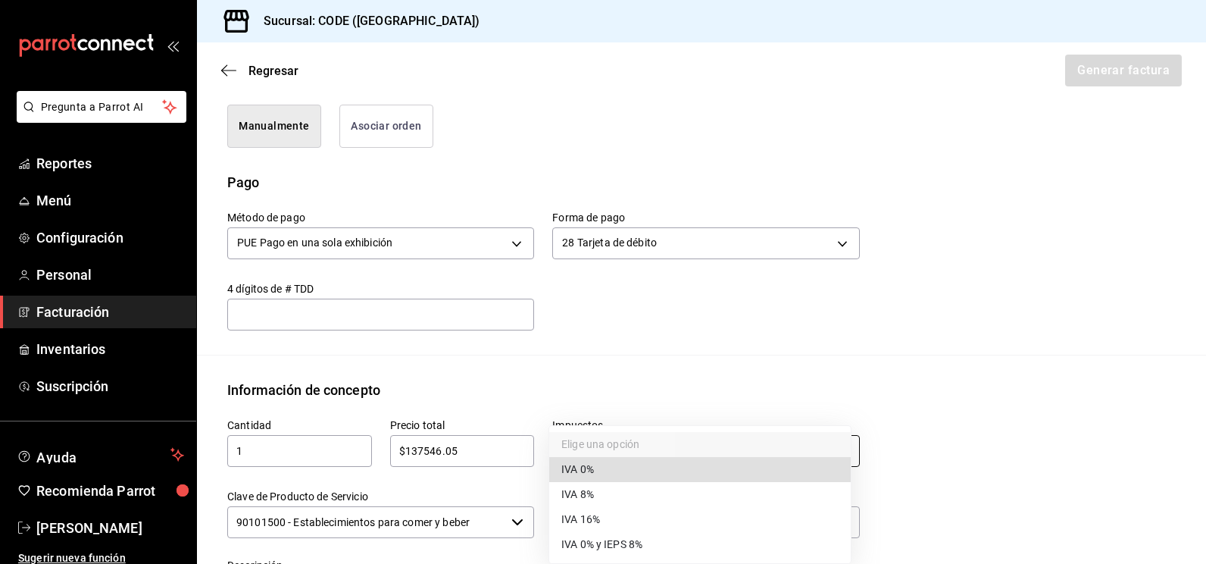
click at [590, 449] on body "Pregunta a Parrot AI Reportes Menú Configuración Personal Facturación Inventari…" at bounding box center [603, 282] width 1206 height 564
click at [596, 520] on span "IVA 16%" at bounding box center [581, 520] width 39 height 16
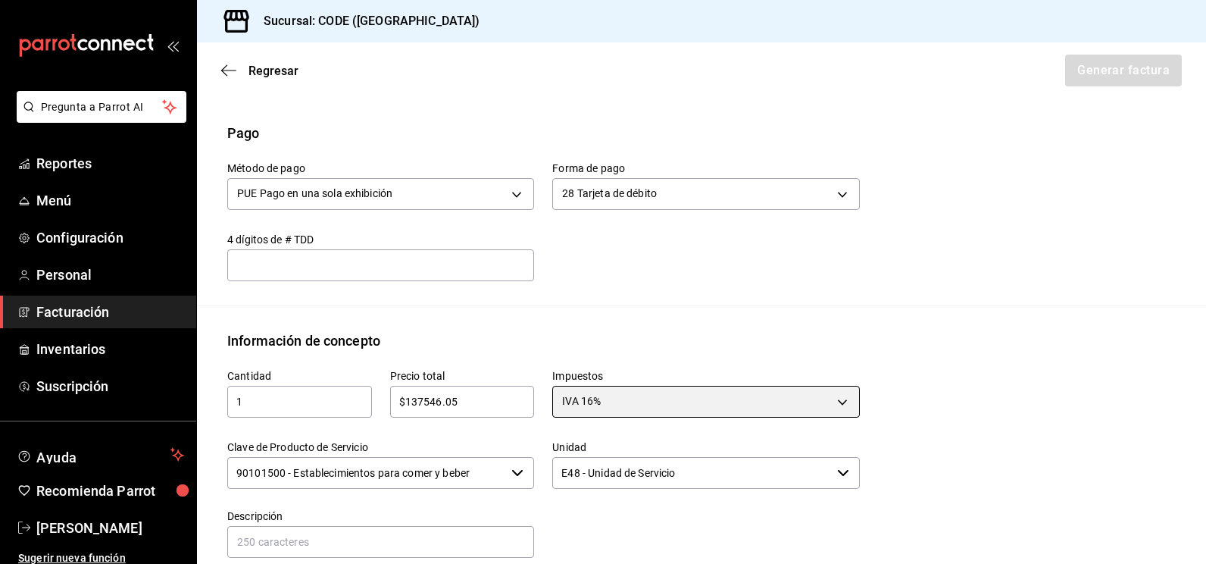
scroll to position [468, 0]
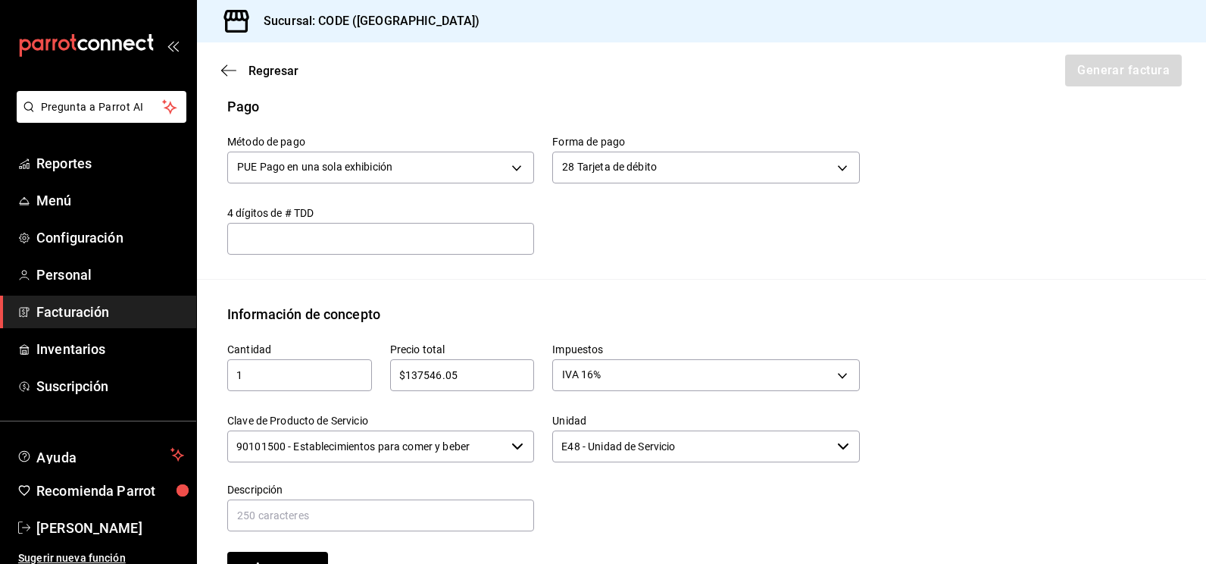
click at [430, 446] on input "90101500 - Establecimientos para comer y beber" at bounding box center [366, 446] width 278 height 32
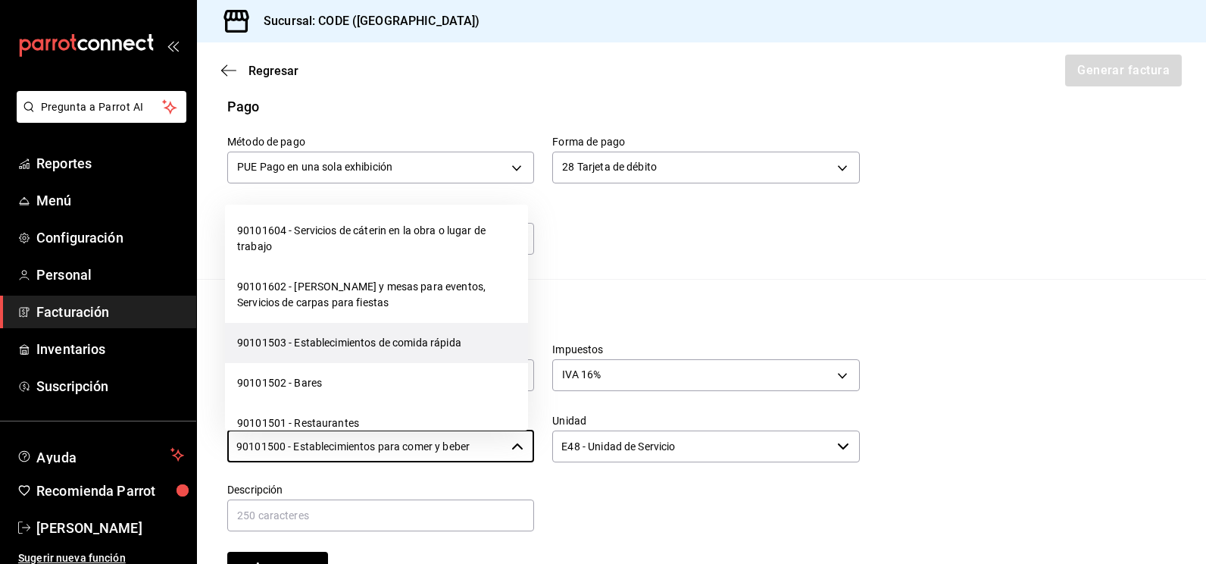
scroll to position [379, 0]
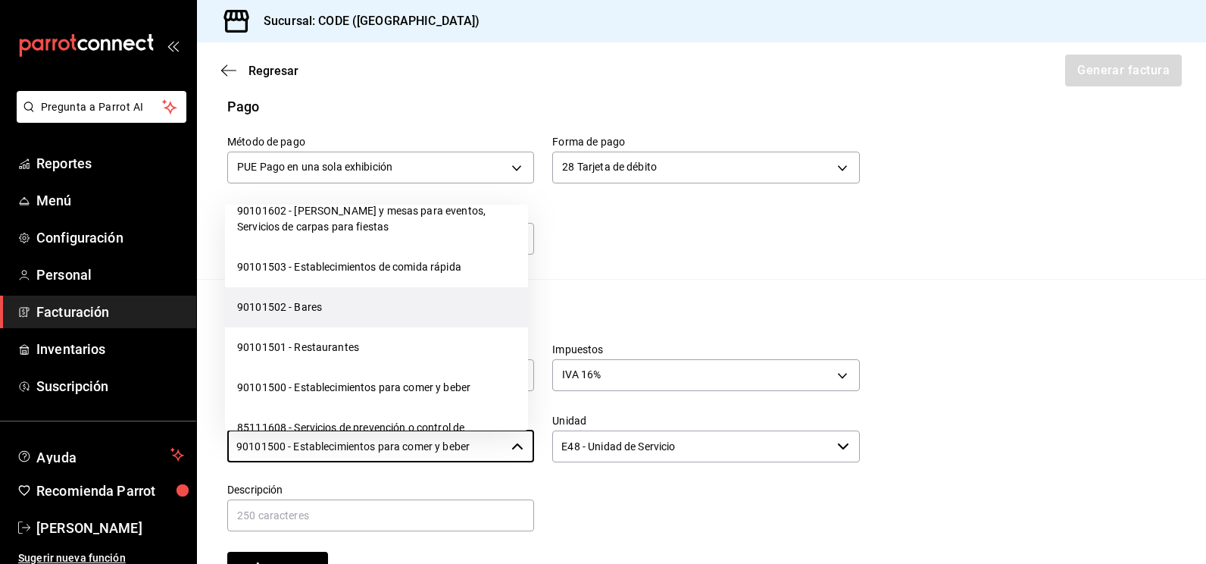
click at [341, 327] on li "90101502 - Bares" at bounding box center [376, 307] width 303 height 40
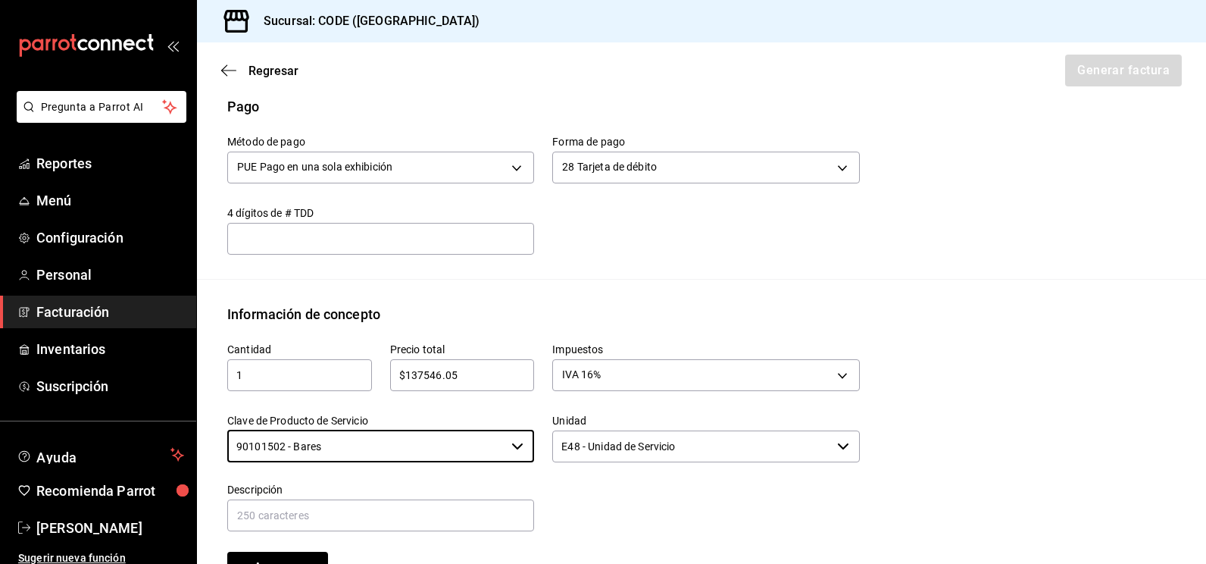
scroll to position [619, 0]
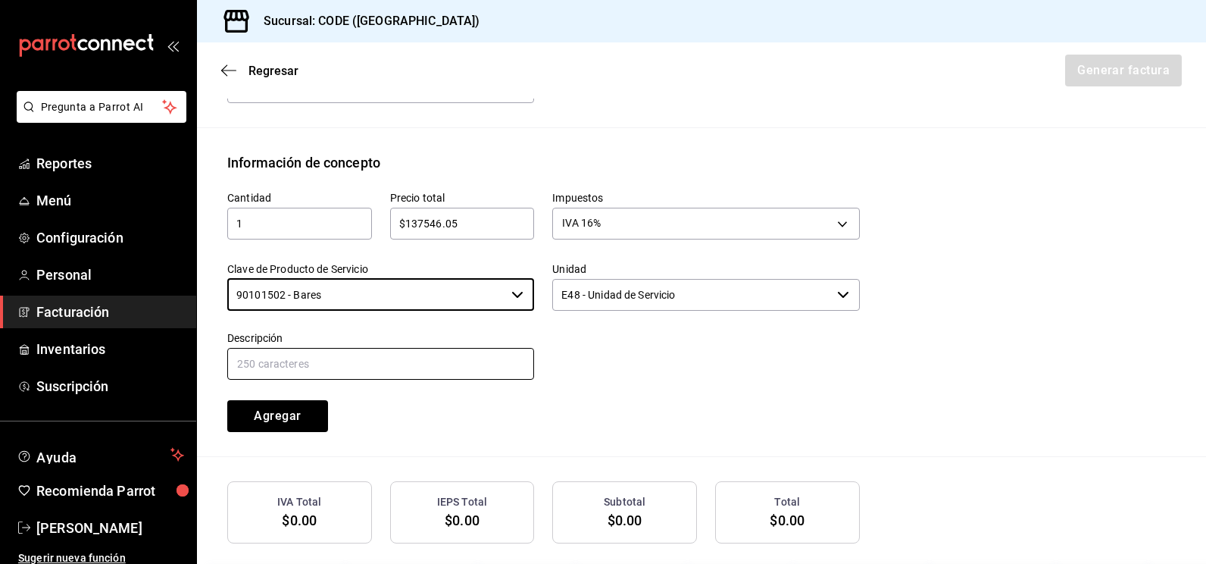
click at [355, 371] on input "text" at bounding box center [380, 364] width 307 height 32
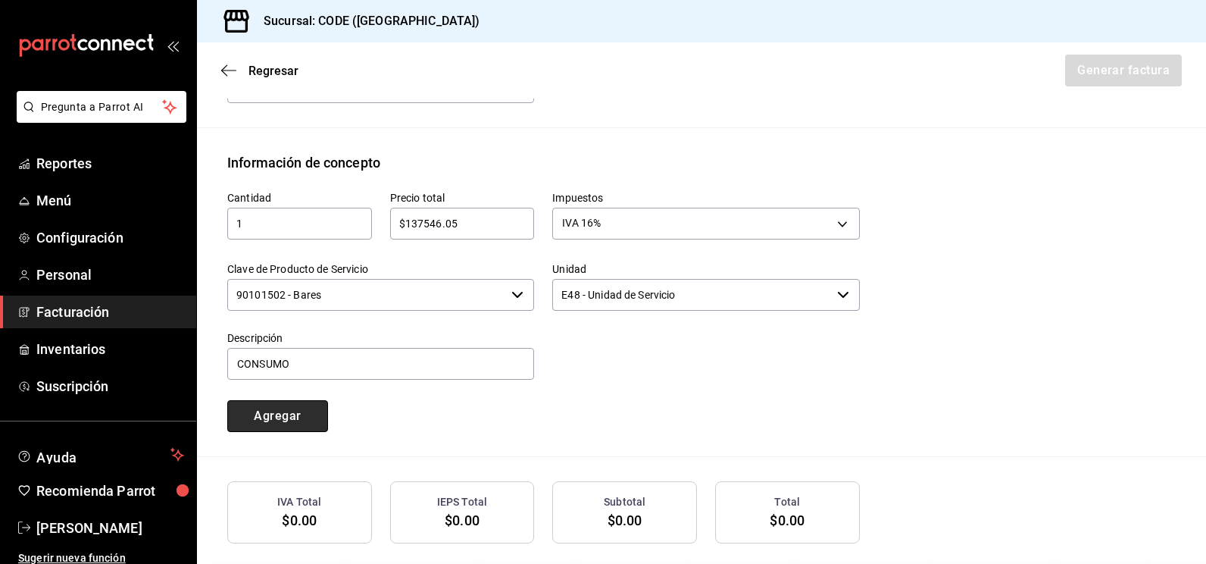
click at [294, 416] on button "Agregar" at bounding box center [277, 416] width 101 height 32
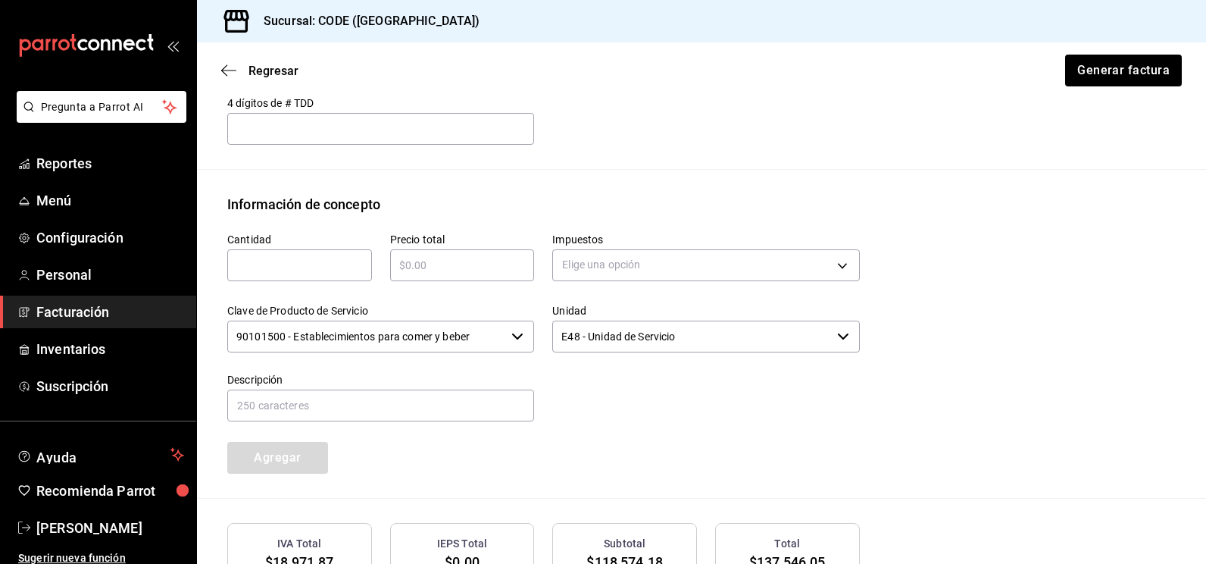
scroll to position [577, 0]
click at [1093, 67] on button "Generar factura" at bounding box center [1123, 71] width 118 height 32
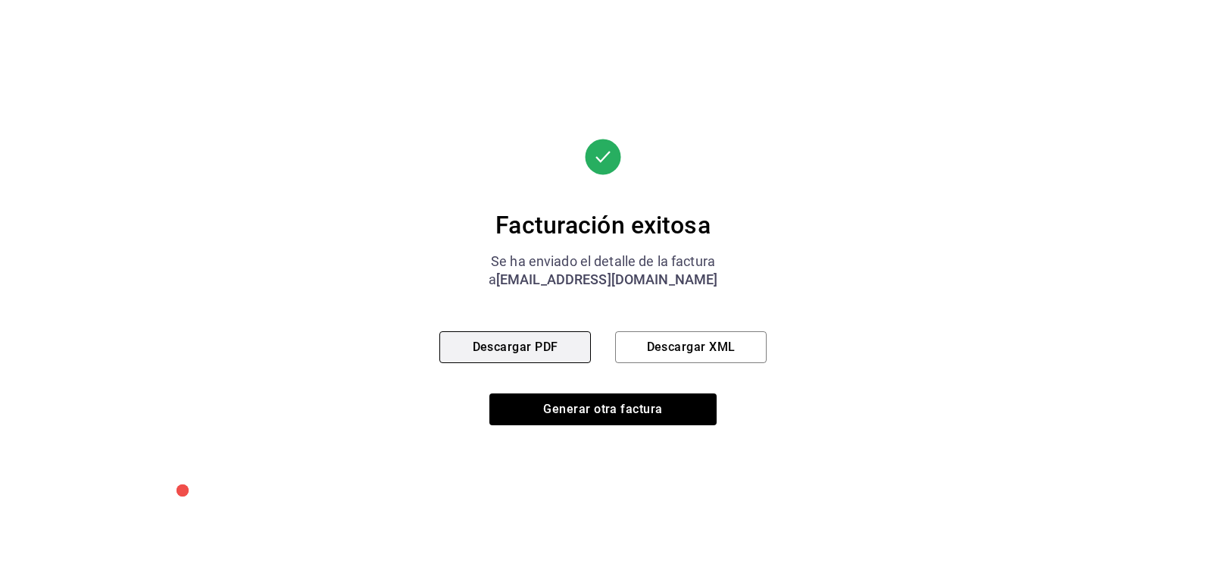
click at [541, 341] on button "Descargar PDF" at bounding box center [516, 347] width 152 height 32
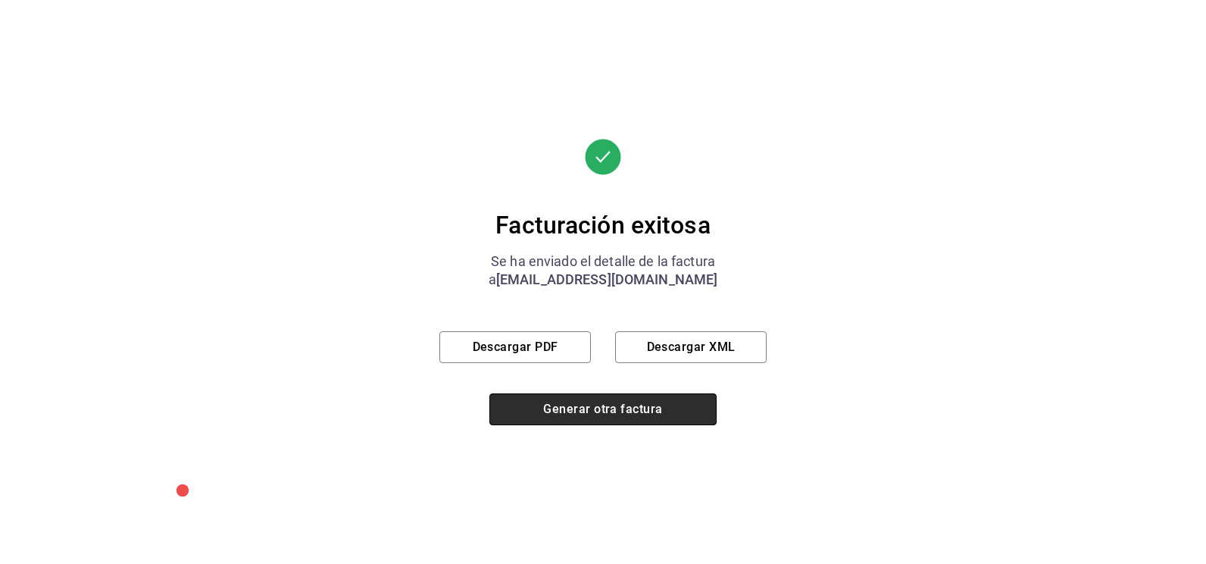
click at [594, 417] on button "Generar otra factura" at bounding box center [603, 409] width 227 height 32
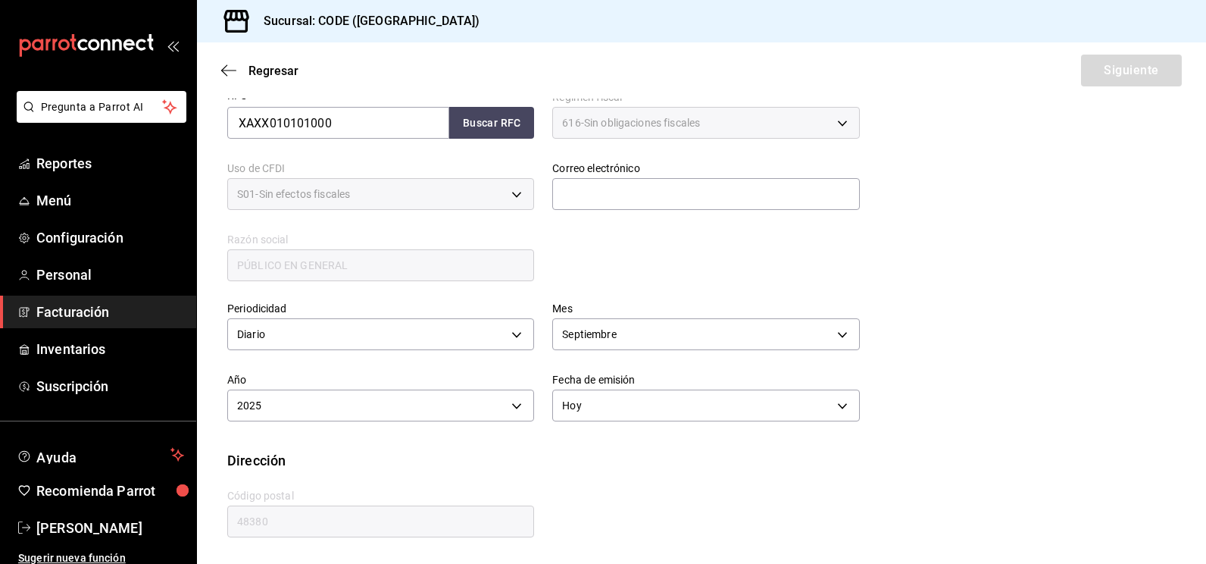
scroll to position [240, 0]
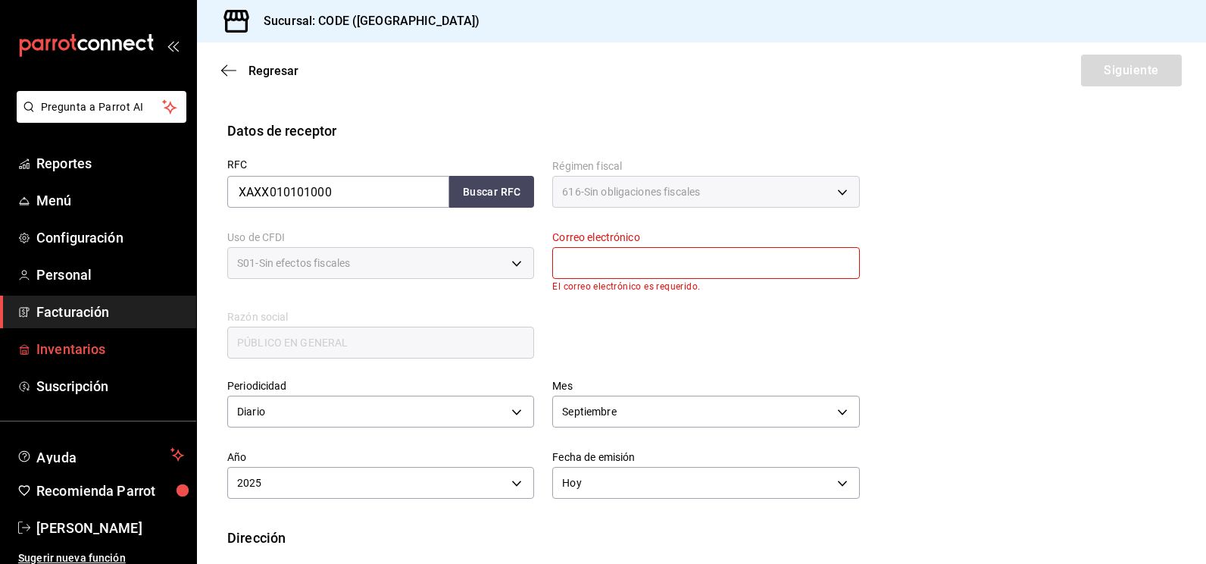
click at [77, 342] on span "Inventarios" at bounding box center [110, 349] width 148 height 20
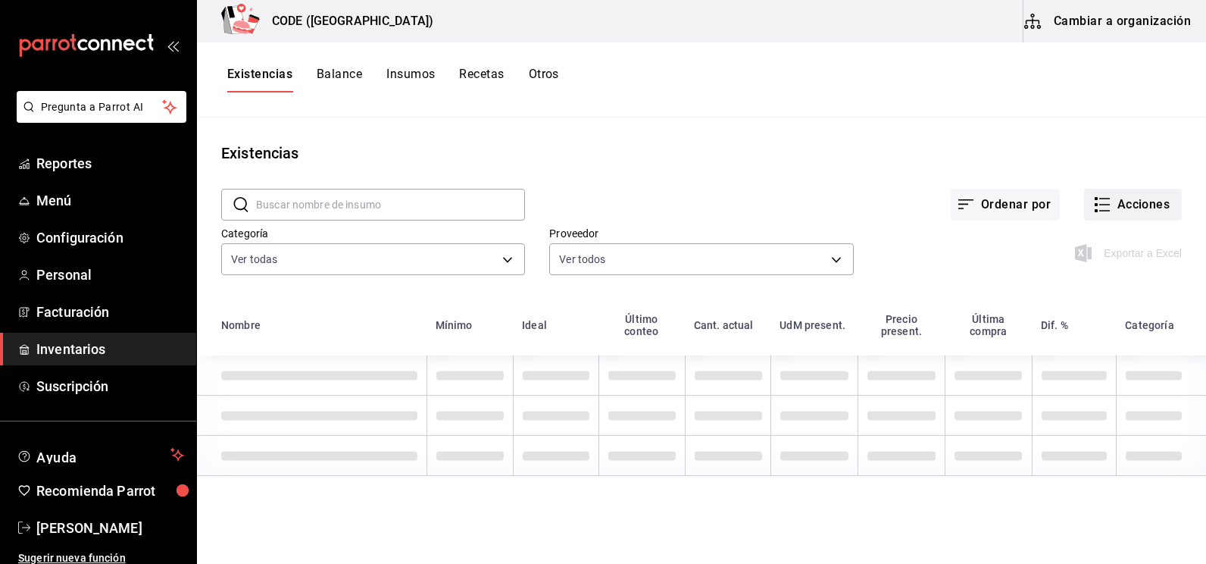
click at [1109, 211] on icon "button" at bounding box center [1105, 211] width 11 height 0
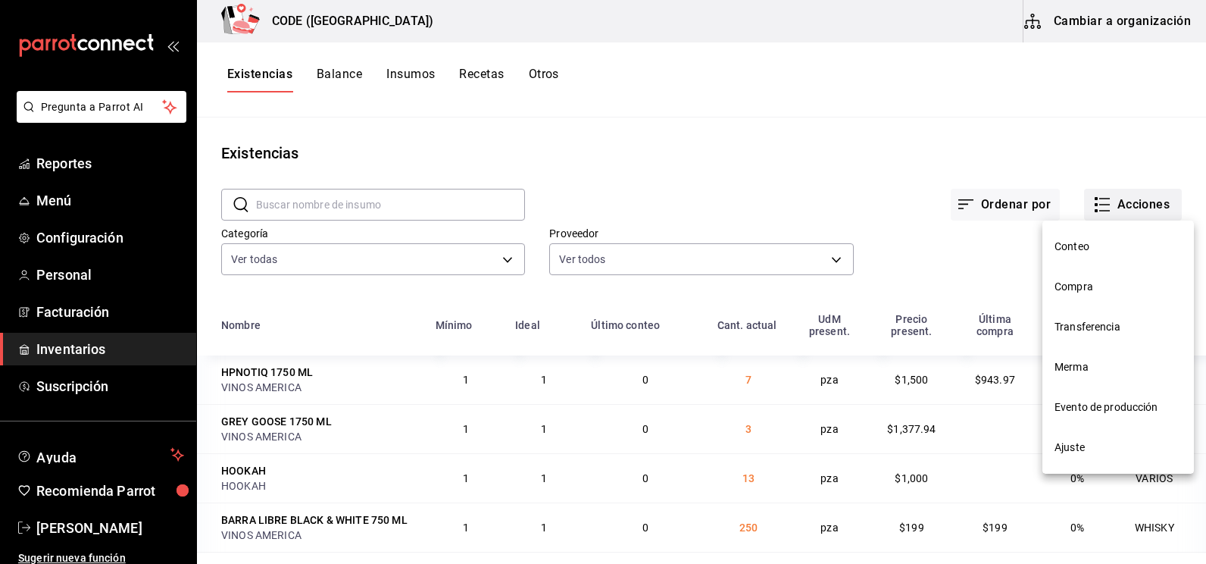
click at [1093, 292] on span "Compra" at bounding box center [1118, 287] width 127 height 16
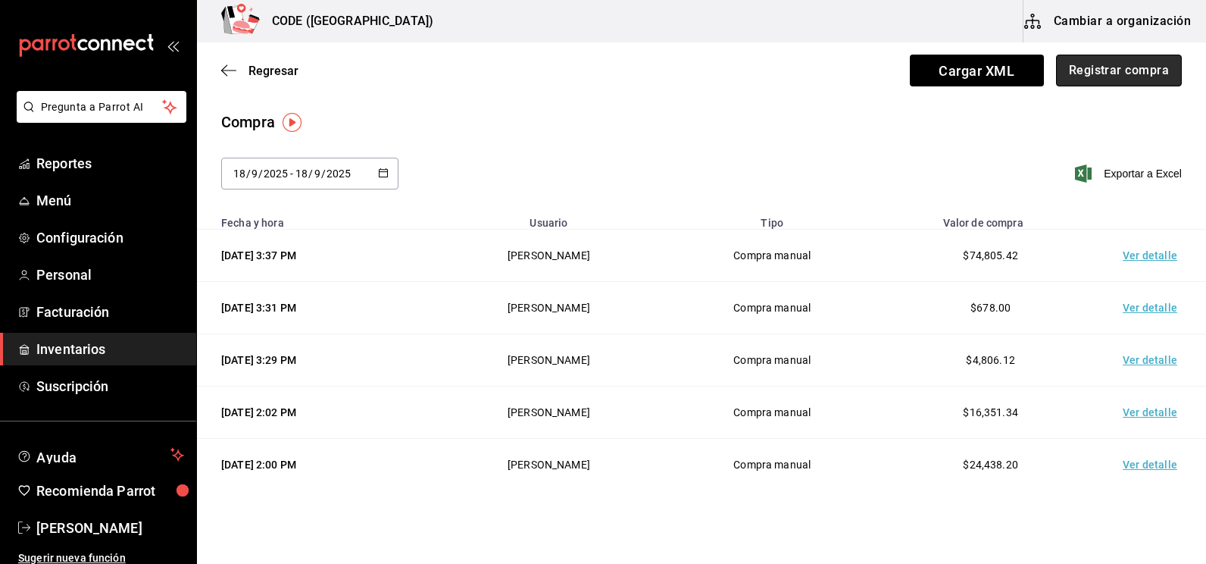
click at [1114, 74] on button "Registrar compra" at bounding box center [1119, 71] width 126 height 32
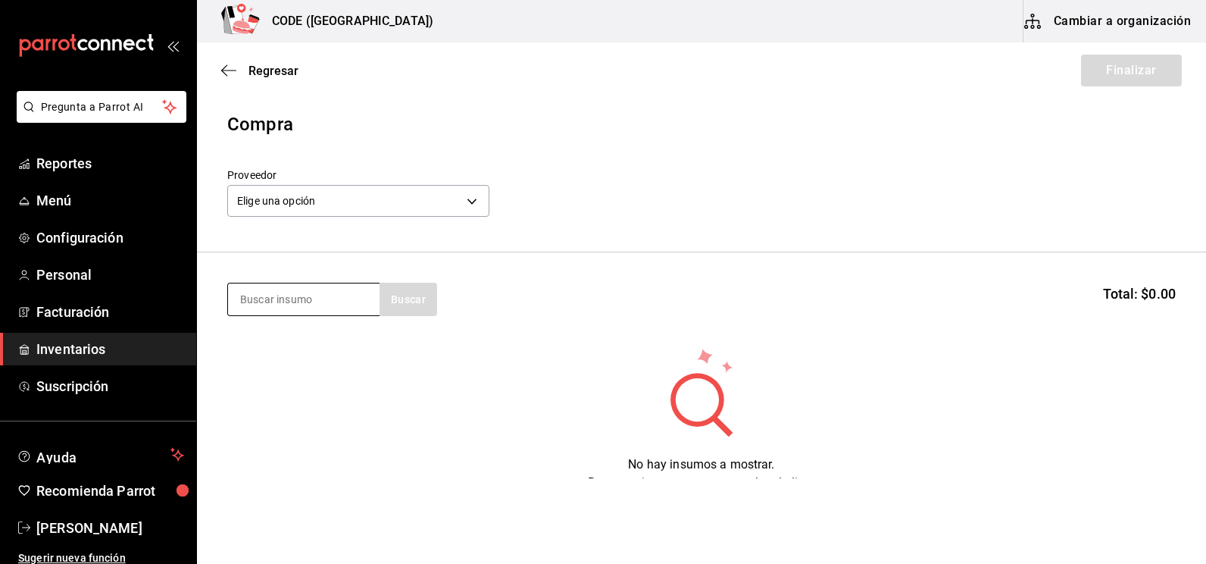
click at [288, 304] on input at bounding box center [304, 299] width 152 height 32
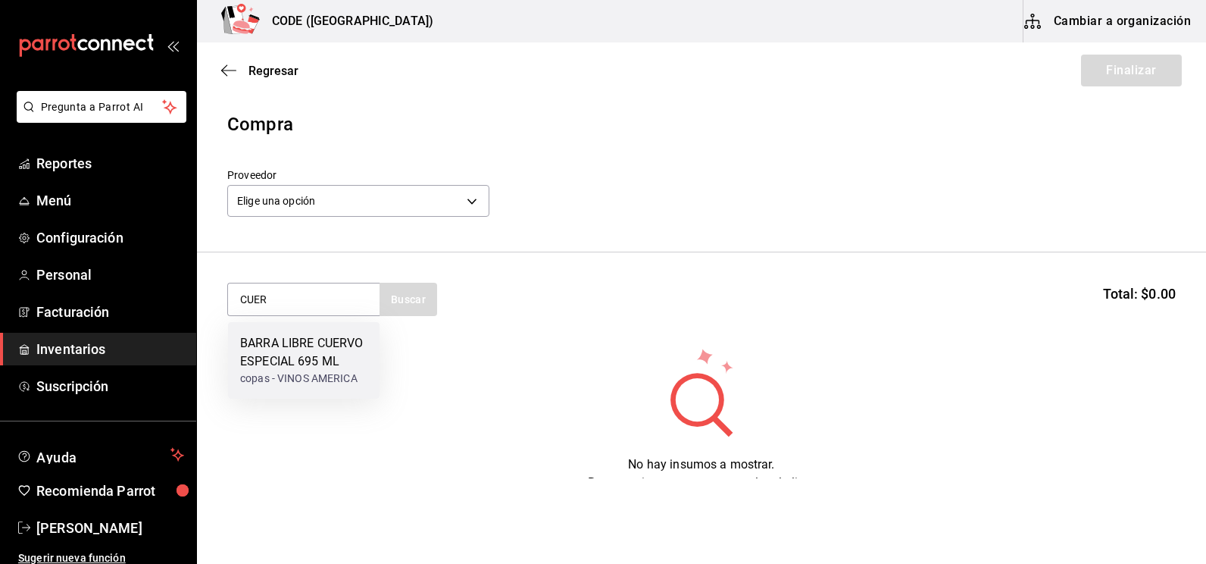
click at [286, 344] on div "BARRA LIBRE CUERVO ESPECIAL 695 ML" at bounding box center [303, 352] width 127 height 36
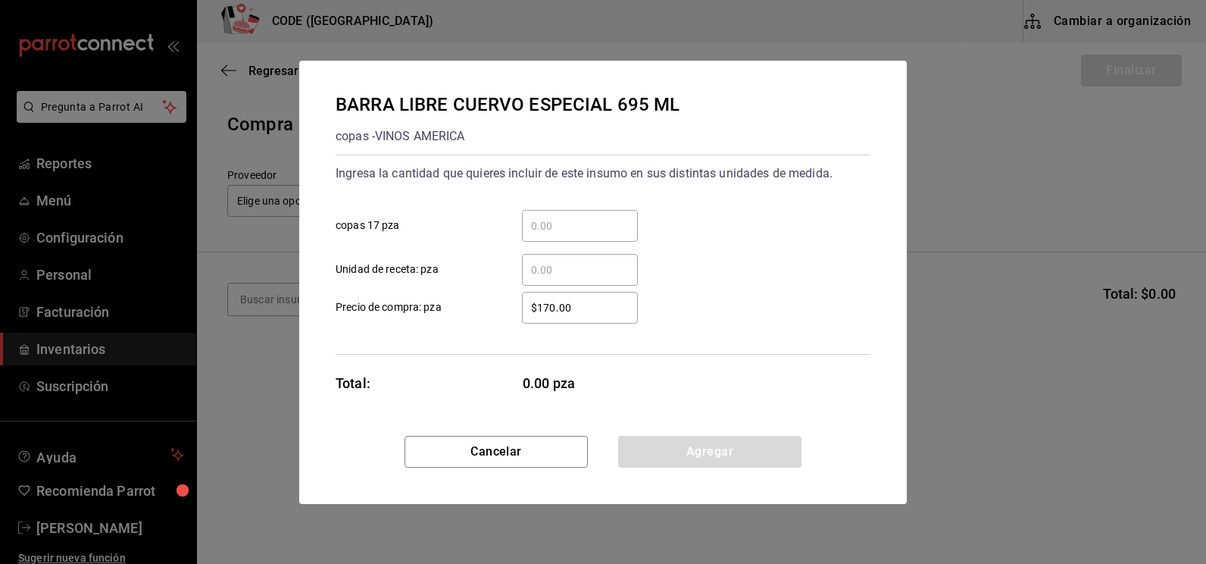
click at [537, 231] on input "​ copas 17 pza" at bounding box center [580, 226] width 116 height 18
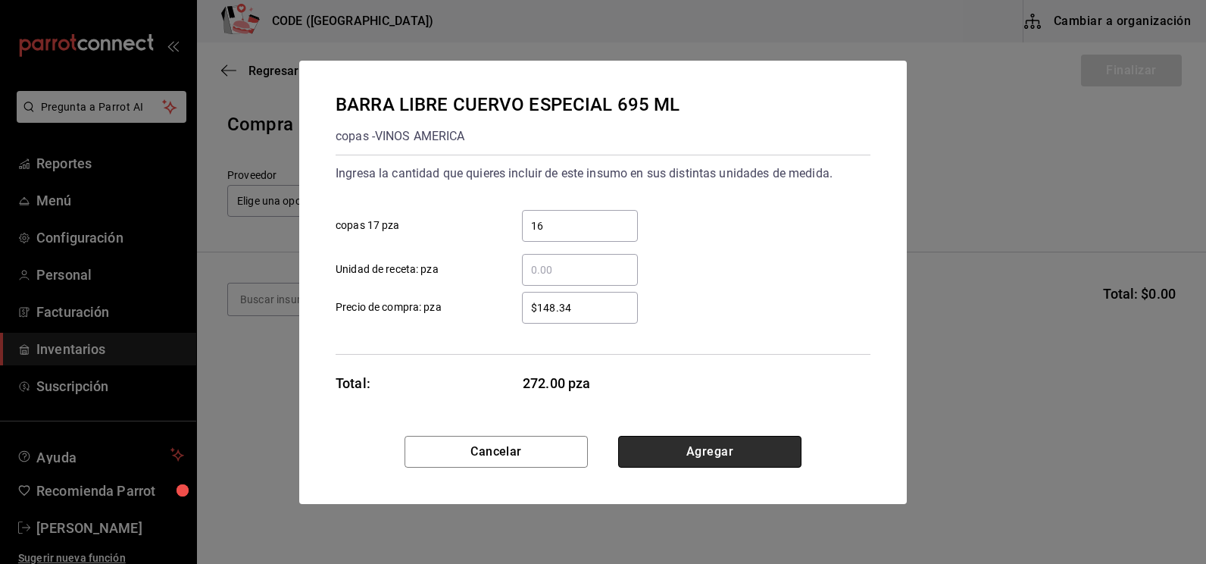
click at [719, 450] on button "Agregar" at bounding box center [709, 452] width 183 height 32
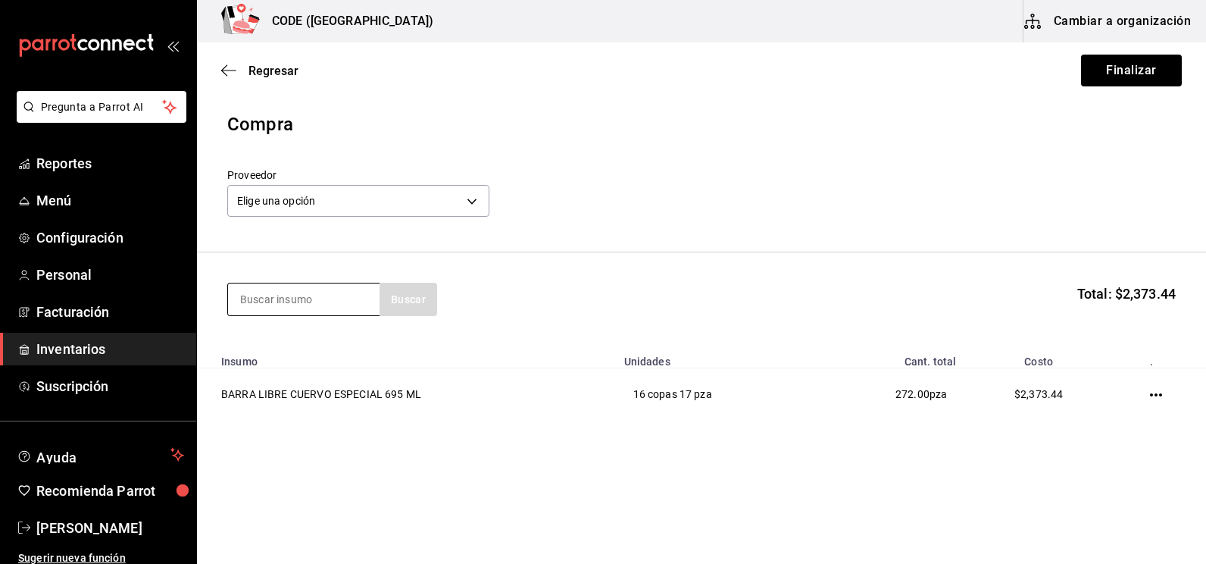
click at [298, 296] on input at bounding box center [304, 299] width 152 height 32
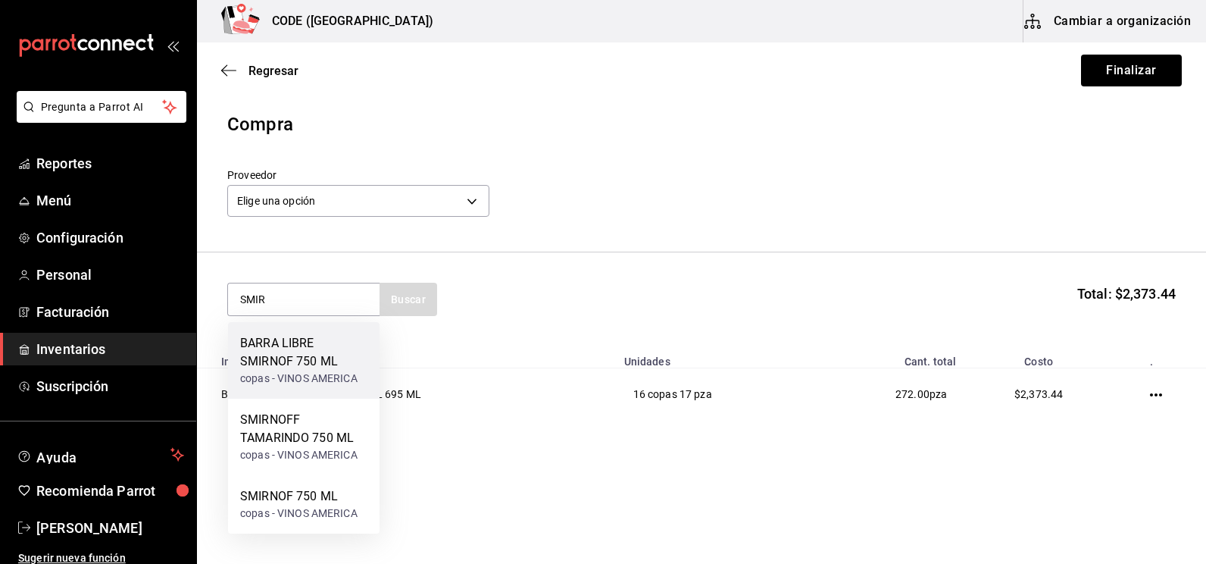
click at [276, 365] on div "BARRA LIBRE SMIRNOF 750 ML" at bounding box center [303, 352] width 127 height 36
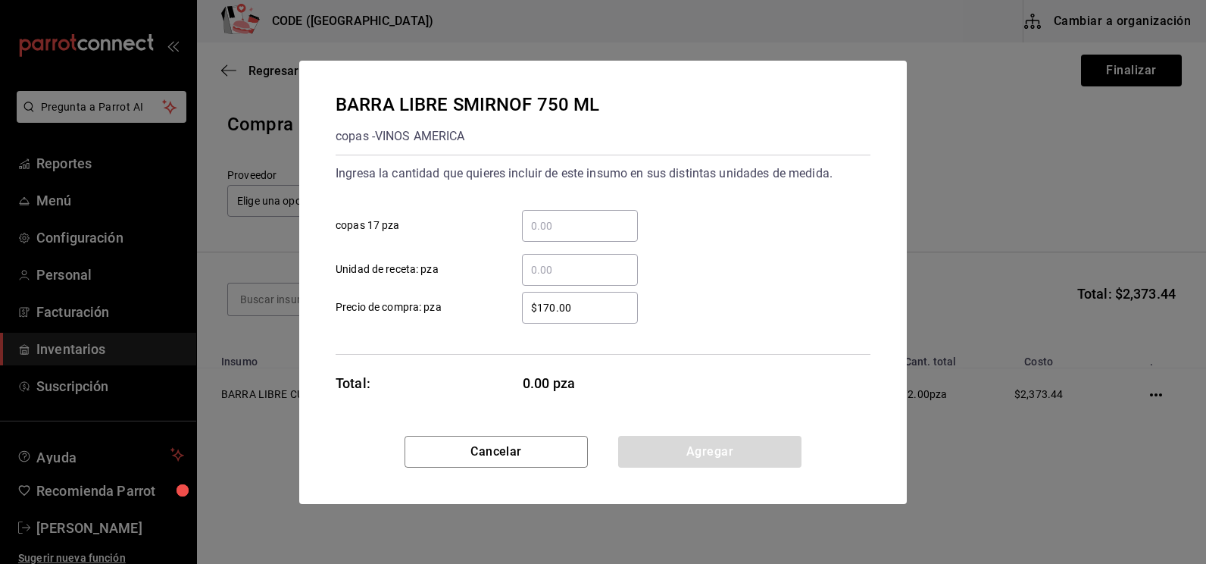
click at [579, 224] on input "​ copas 17 pza" at bounding box center [580, 226] width 116 height 18
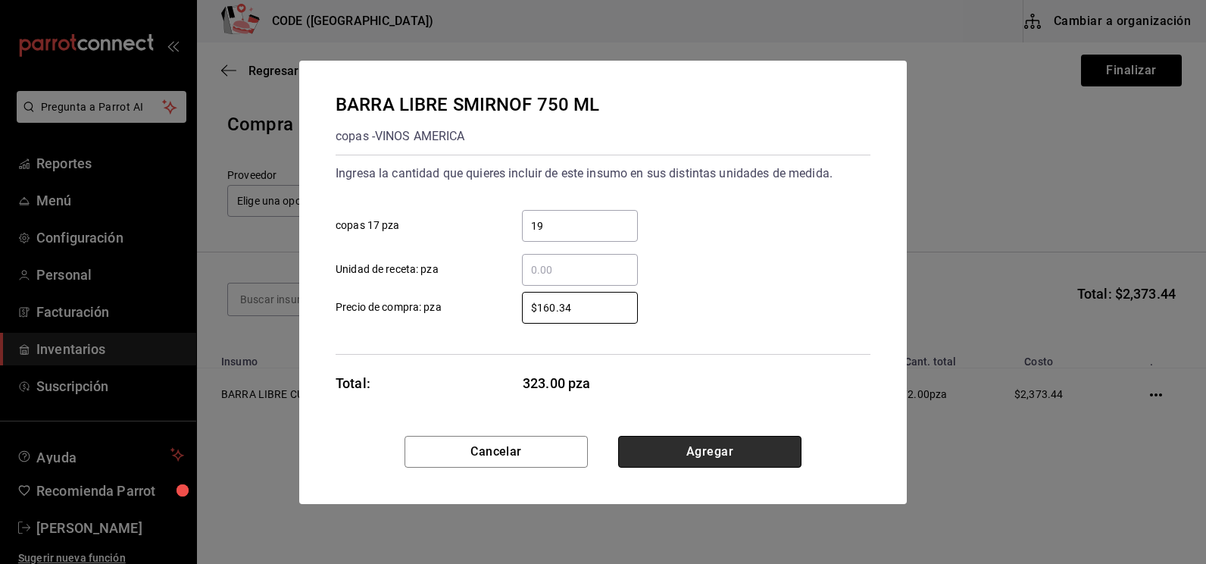
click at [677, 442] on button "Agregar" at bounding box center [709, 452] width 183 height 32
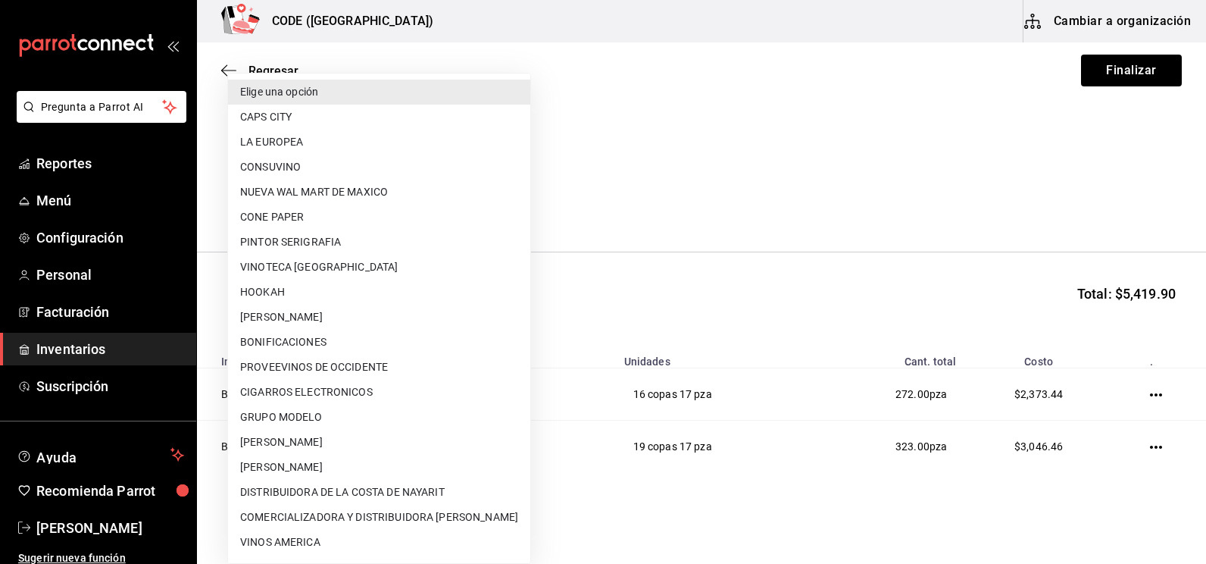
click at [439, 207] on body "Pregunta a Parrot AI Reportes Menú Configuración Personal Facturación Inventari…" at bounding box center [603, 239] width 1206 height 478
click at [308, 161] on li "CONSUVINO" at bounding box center [379, 167] width 302 height 25
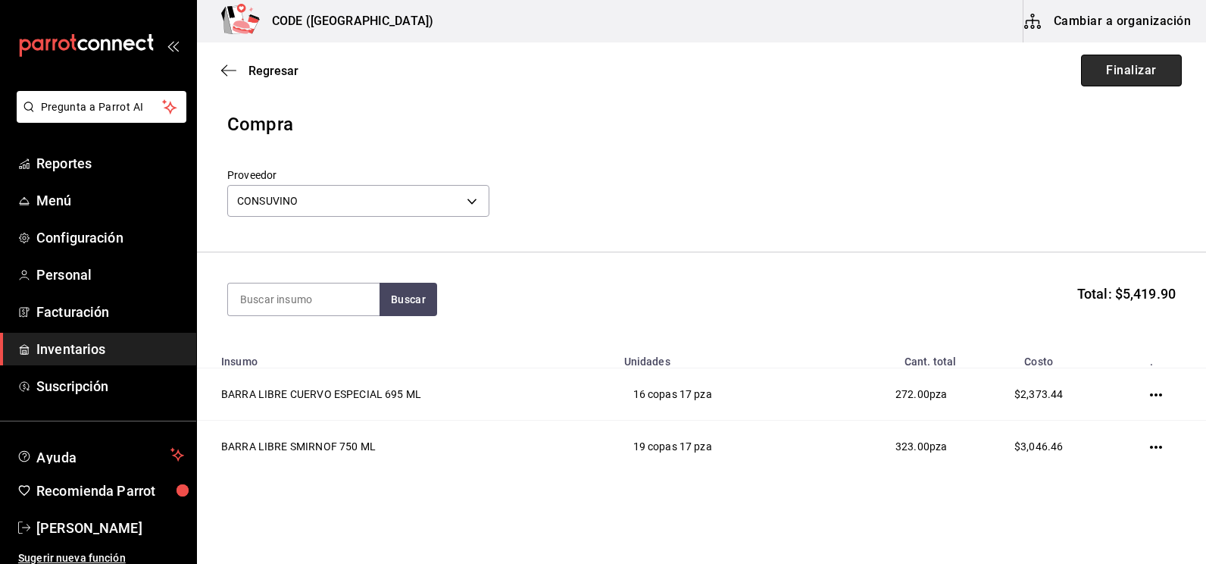
click at [1135, 74] on button "Finalizar" at bounding box center [1131, 71] width 101 height 32
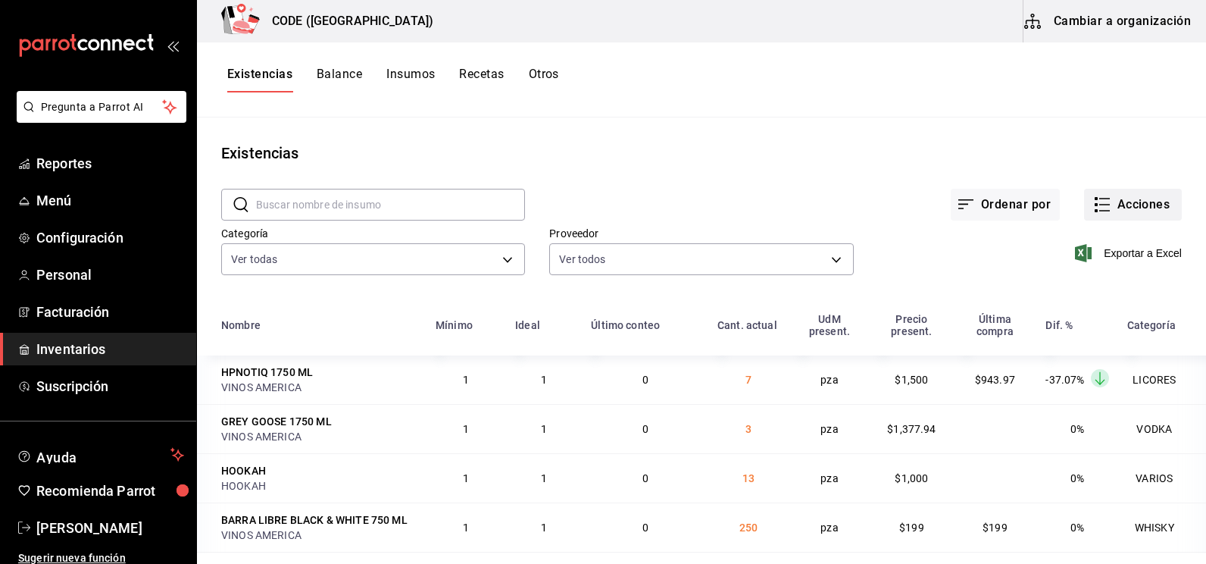
click at [1094, 209] on icon "button" at bounding box center [1102, 205] width 18 height 18
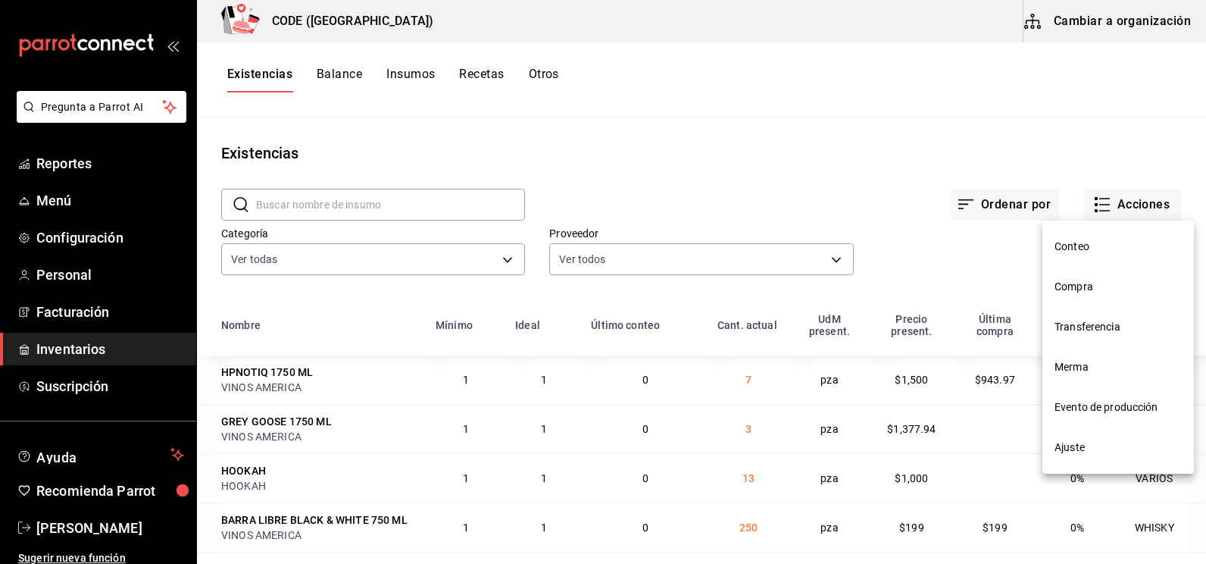
click at [1085, 291] on span "Compra" at bounding box center [1118, 287] width 127 height 16
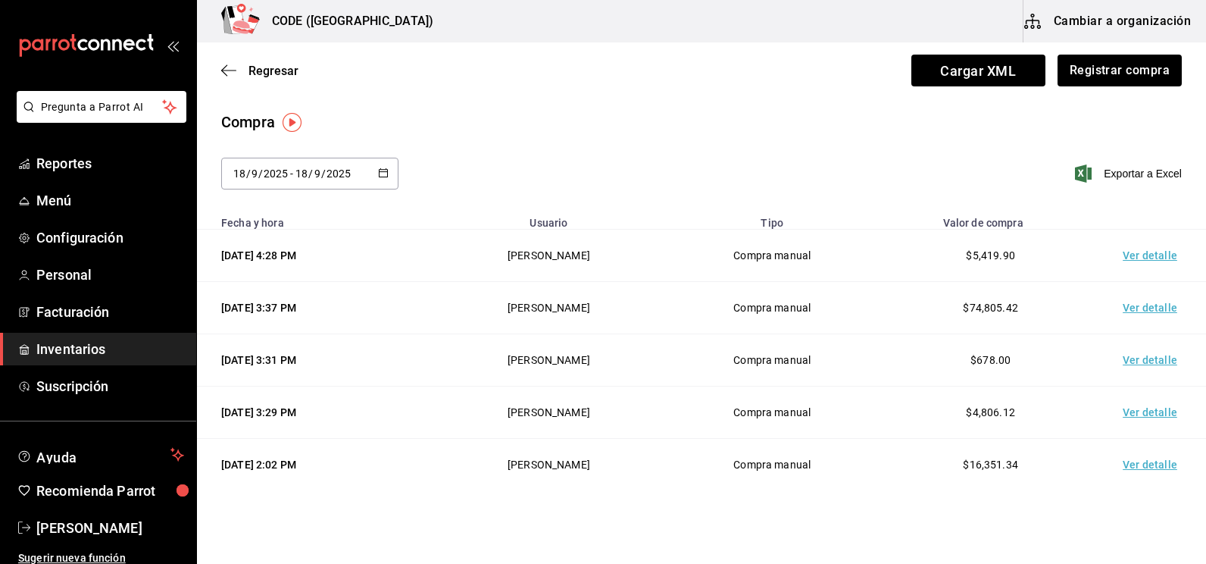
click at [1140, 255] on td "Ver detalle" at bounding box center [1153, 256] width 106 height 52
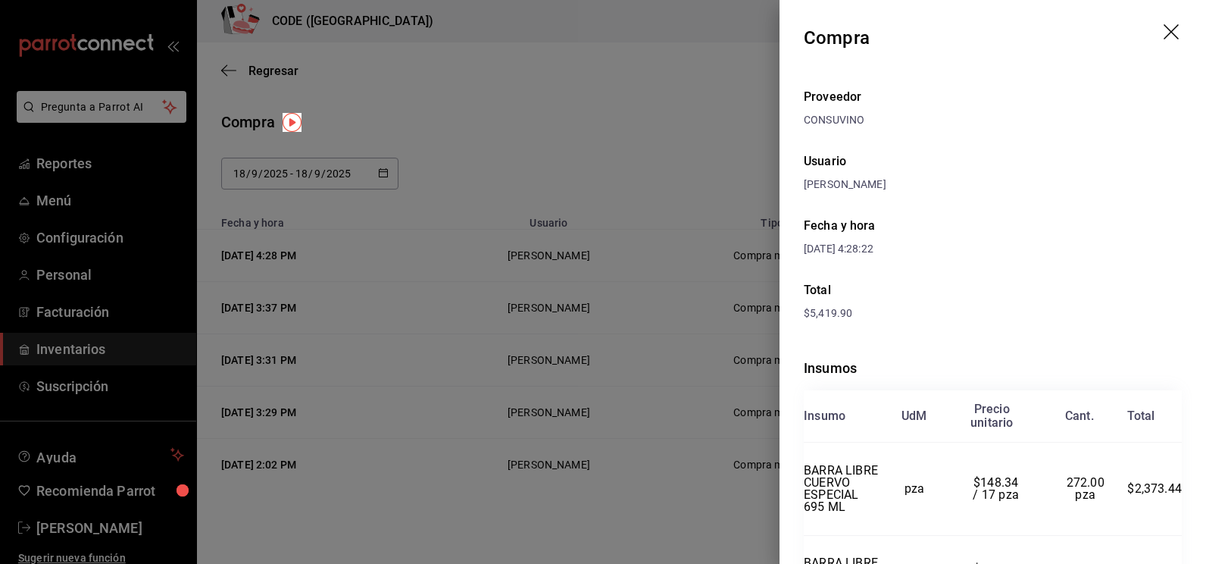
click at [971, 277] on div "Proveedor CONSUVINO Usuario [PERSON_NAME] y hora [DATE] 4:28:22 Total $5,419.90…" at bounding box center [993, 370] width 427 height 588
click at [598, 150] on div at bounding box center [603, 282] width 1206 height 564
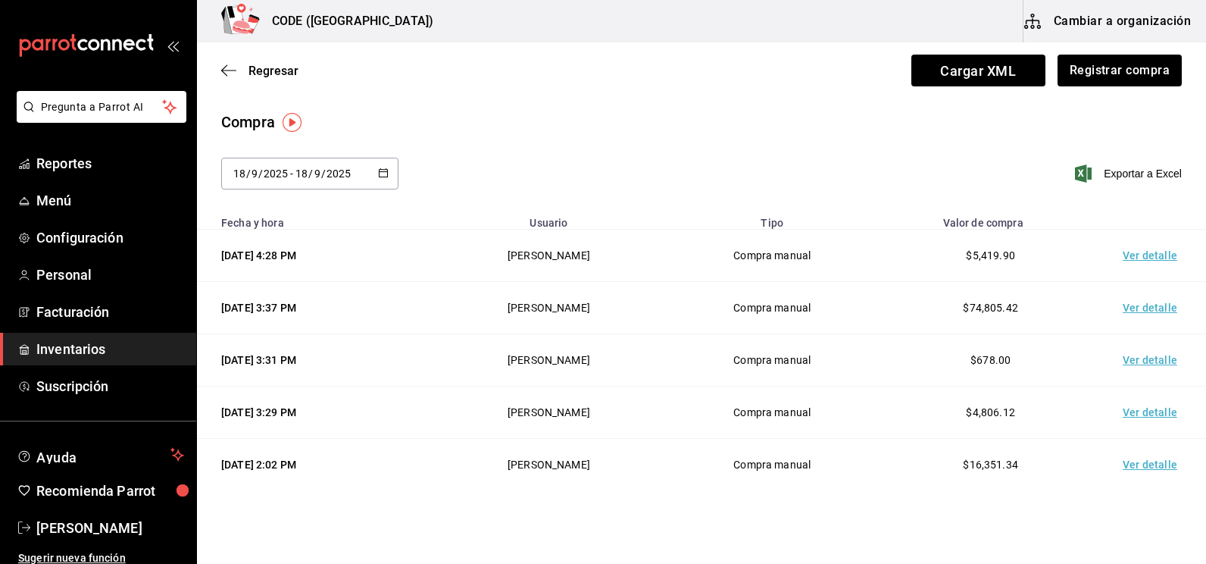
drag, startPoint x: 36, startPoint y: 352, endPoint x: 61, endPoint y: 344, distance: 26.9
click at [36, 352] on link "Inventarios" at bounding box center [98, 349] width 196 height 33
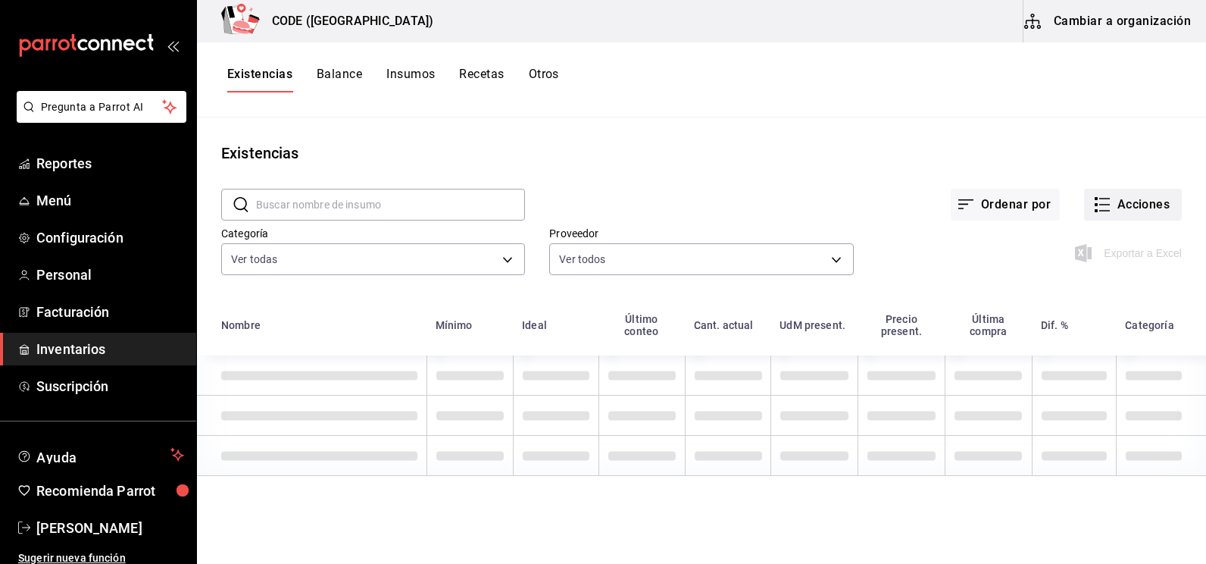
click at [1110, 206] on button "Acciones" at bounding box center [1133, 205] width 98 height 32
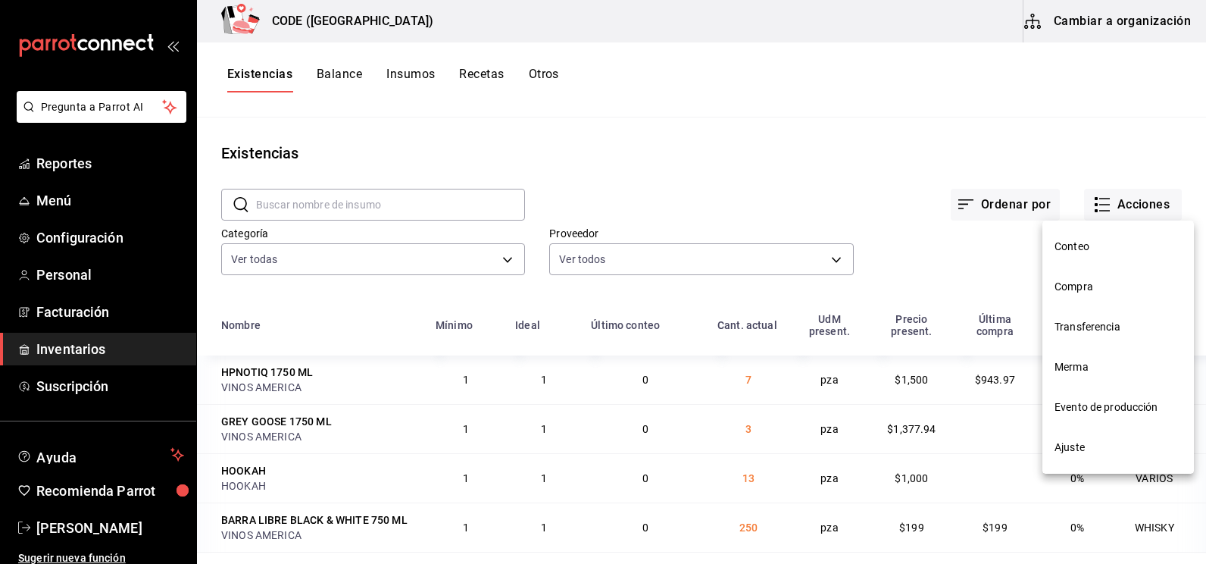
click at [1091, 283] on span "Compra" at bounding box center [1118, 287] width 127 height 16
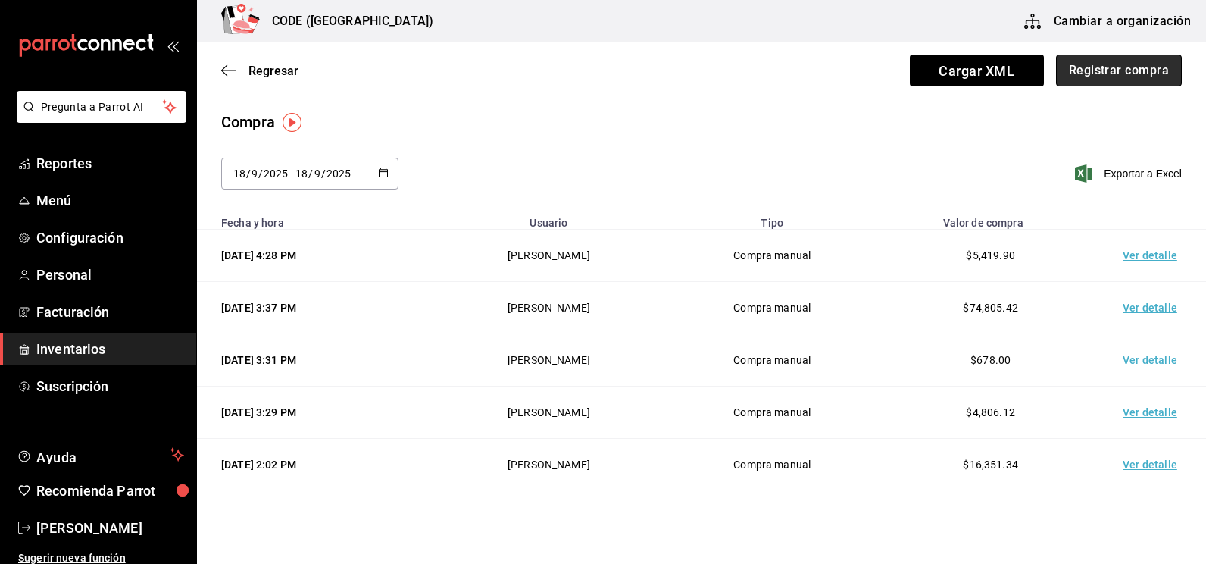
click at [1106, 75] on button "Registrar compra" at bounding box center [1119, 71] width 126 height 32
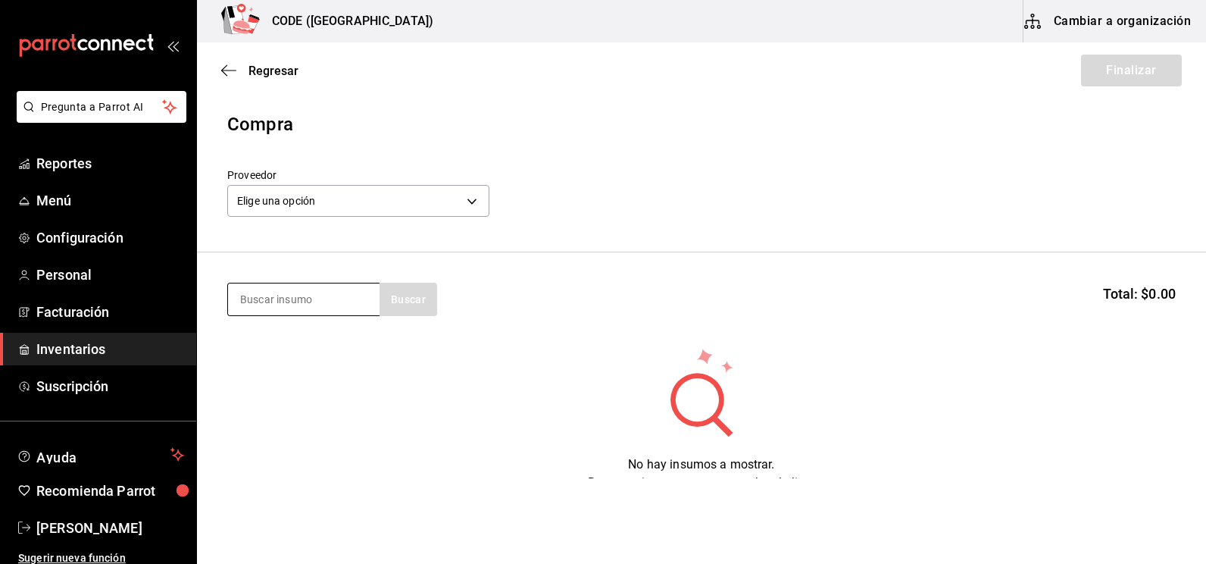
click at [311, 306] on input at bounding box center [304, 299] width 152 height 32
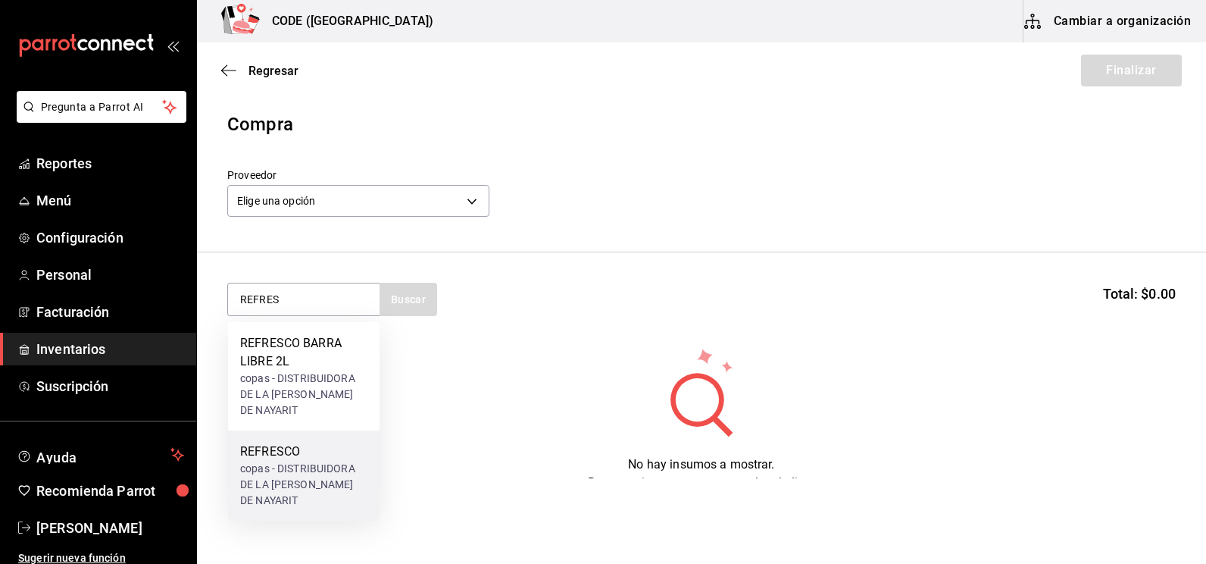
click at [291, 476] on div "copas - DISTRIBUIDORA DE LA [PERSON_NAME] DE NAYARIT" at bounding box center [303, 485] width 127 height 48
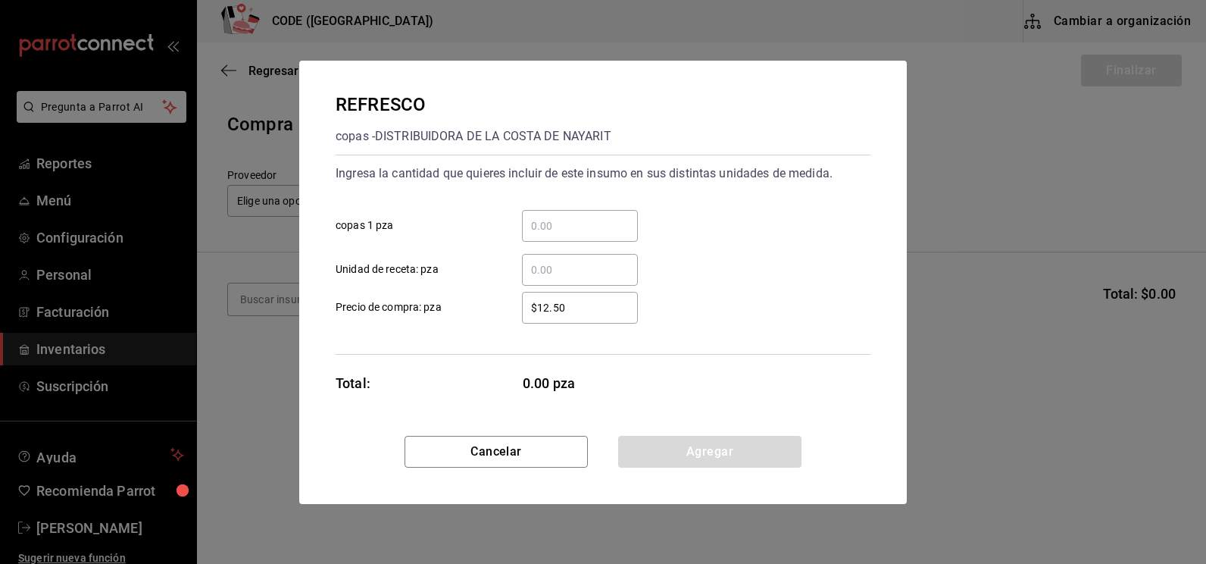
click at [562, 227] on input "​ copas 1 pza" at bounding box center [580, 226] width 116 height 18
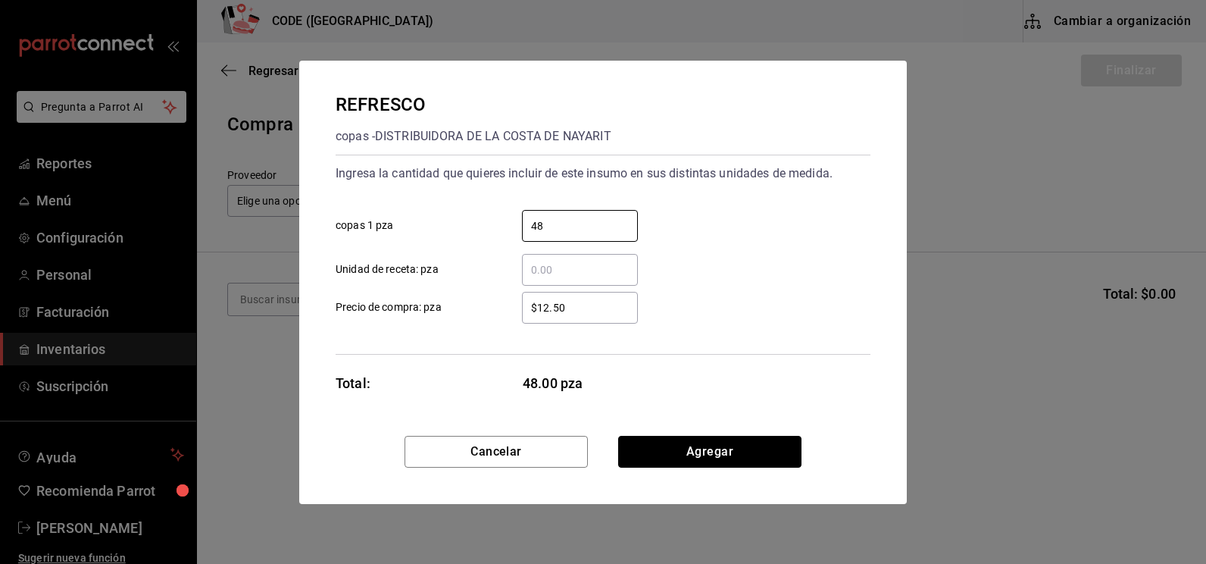
click at [666, 454] on button "Agregar" at bounding box center [709, 452] width 183 height 32
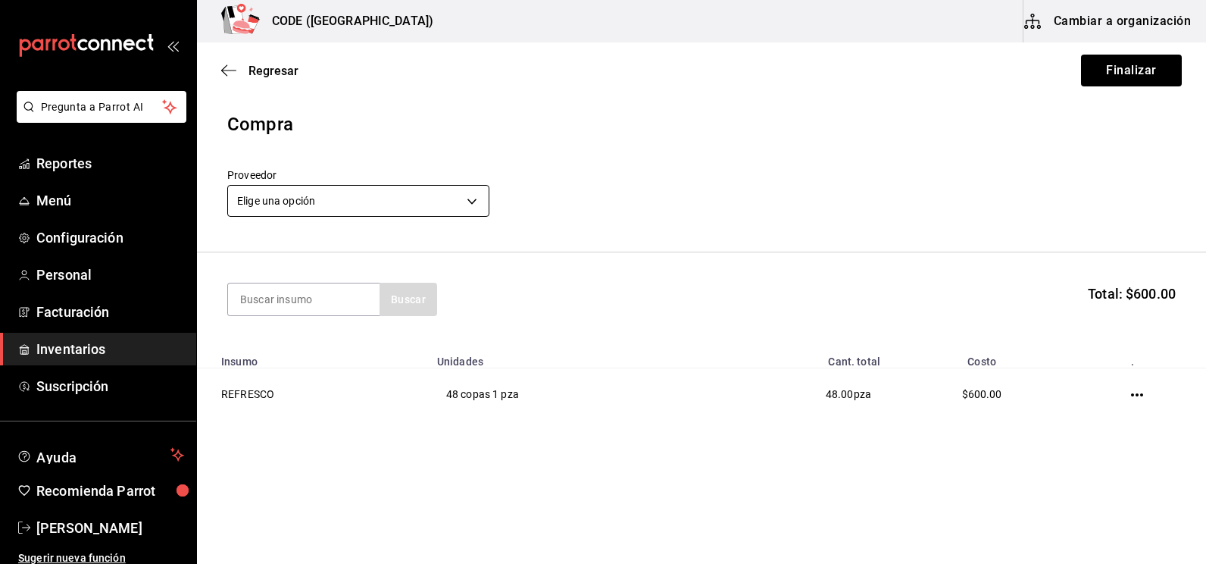
click at [420, 203] on body "Pregunta a Parrot AI Reportes Menú Configuración Personal Facturación Inventari…" at bounding box center [603, 239] width 1206 height 478
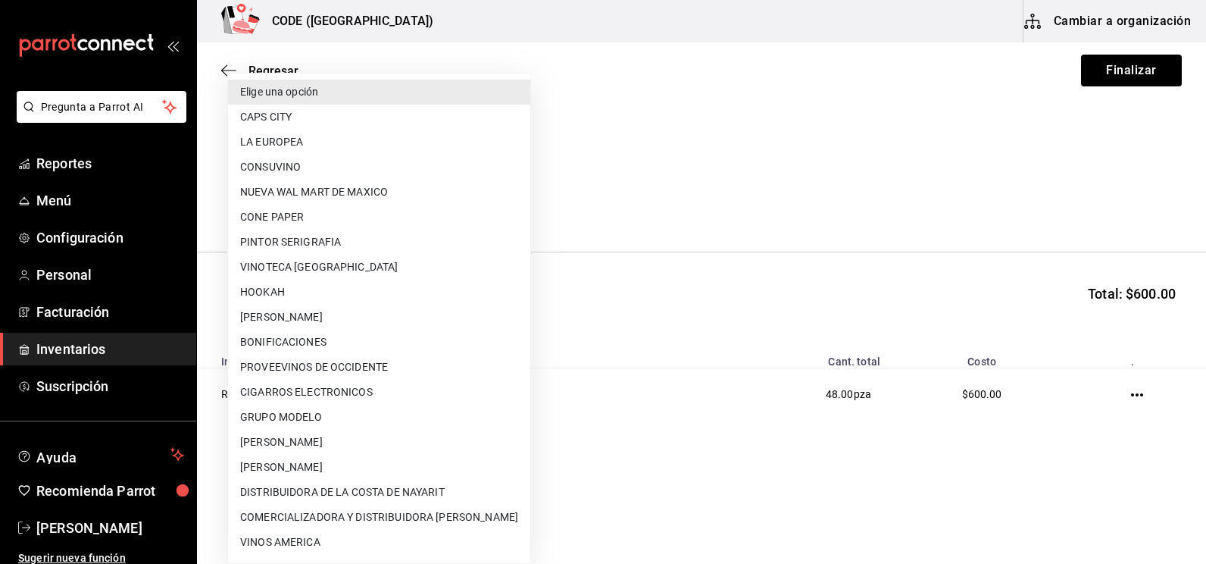
click at [311, 334] on li "BONIFICACIONES" at bounding box center [379, 342] width 302 height 25
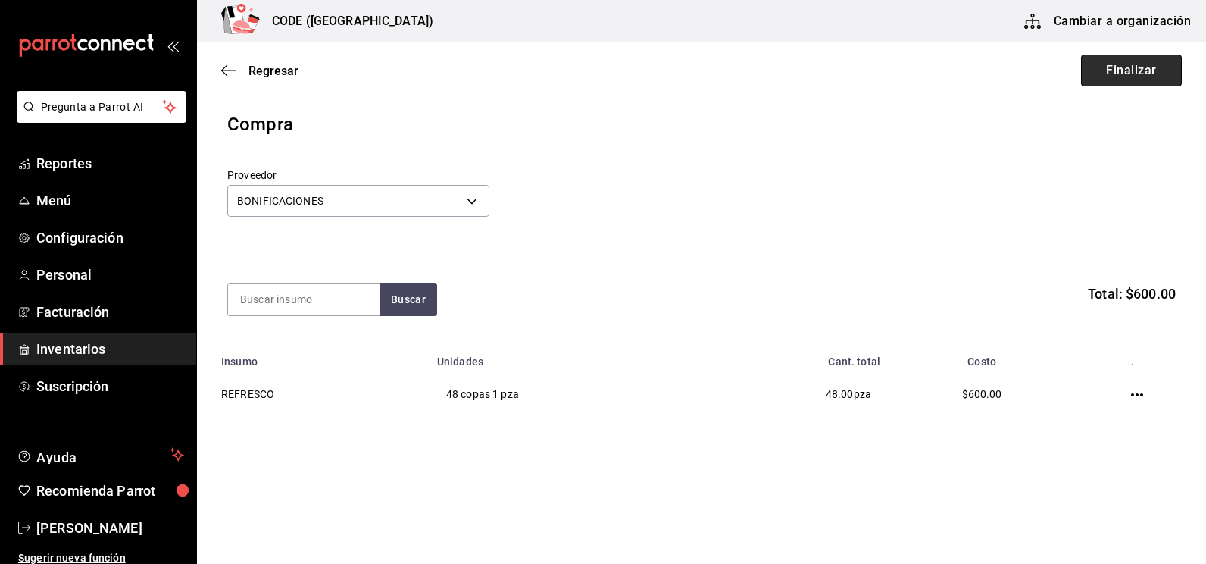
click at [1105, 73] on button "Finalizar" at bounding box center [1131, 71] width 101 height 32
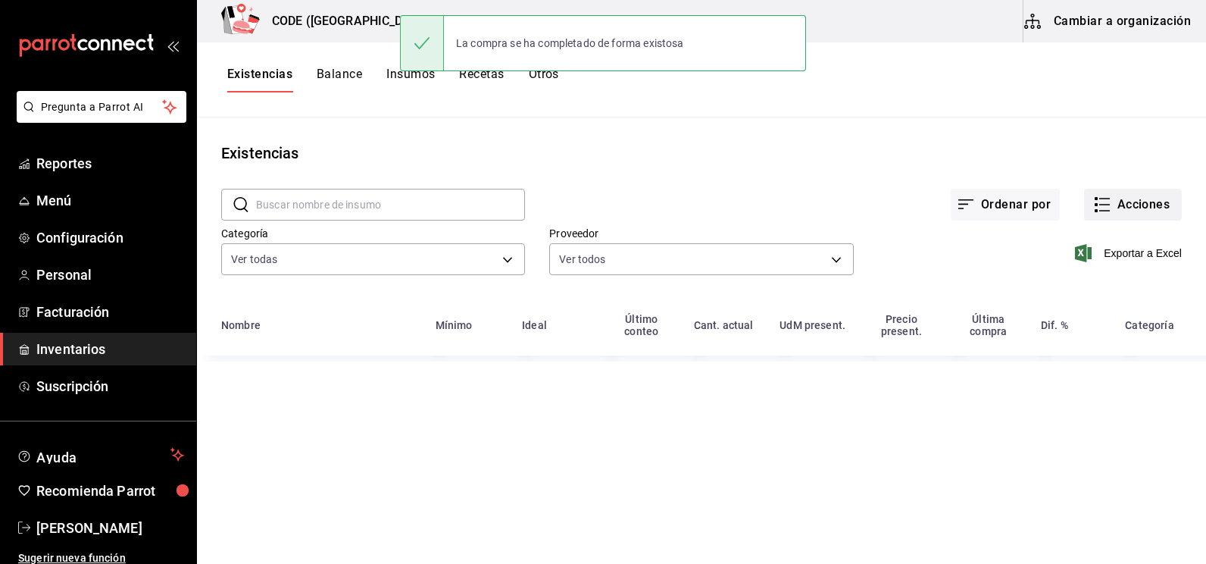
click at [1097, 201] on icon "button" at bounding box center [1102, 205] width 18 height 18
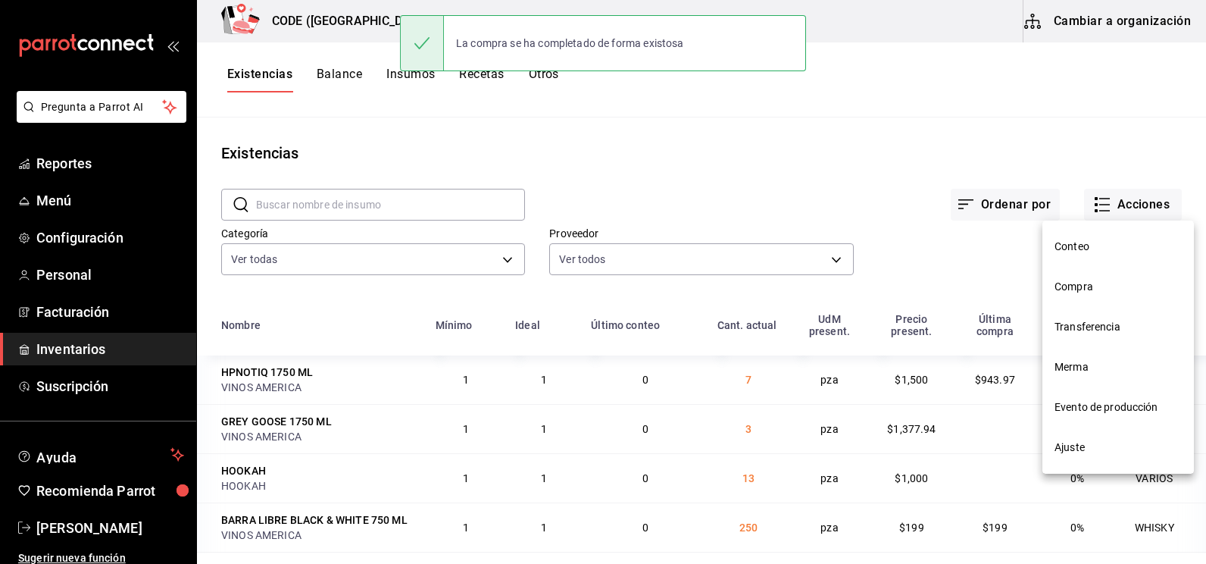
click at [1086, 287] on span "Compra" at bounding box center [1118, 287] width 127 height 16
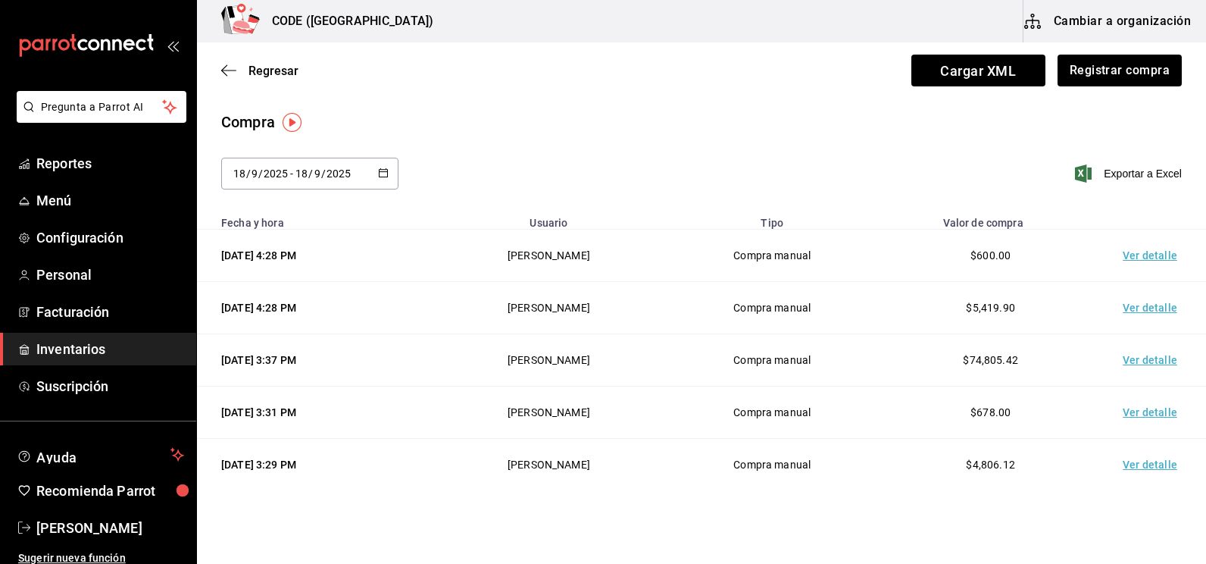
click at [1124, 253] on td "Ver detalle" at bounding box center [1153, 256] width 106 height 52
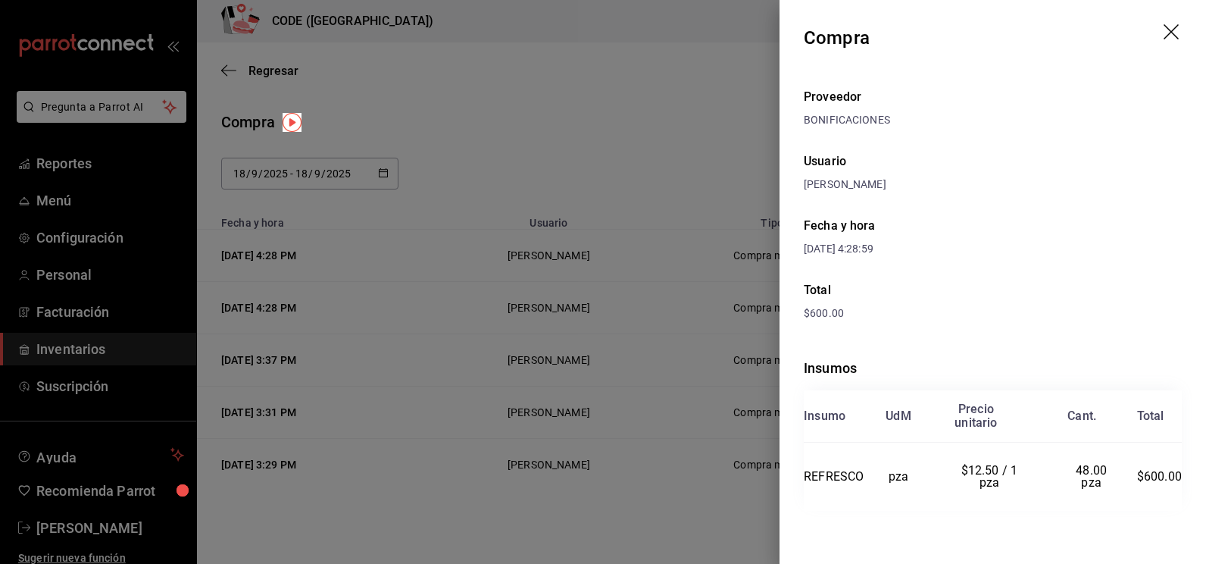
click at [527, 146] on div at bounding box center [603, 282] width 1206 height 564
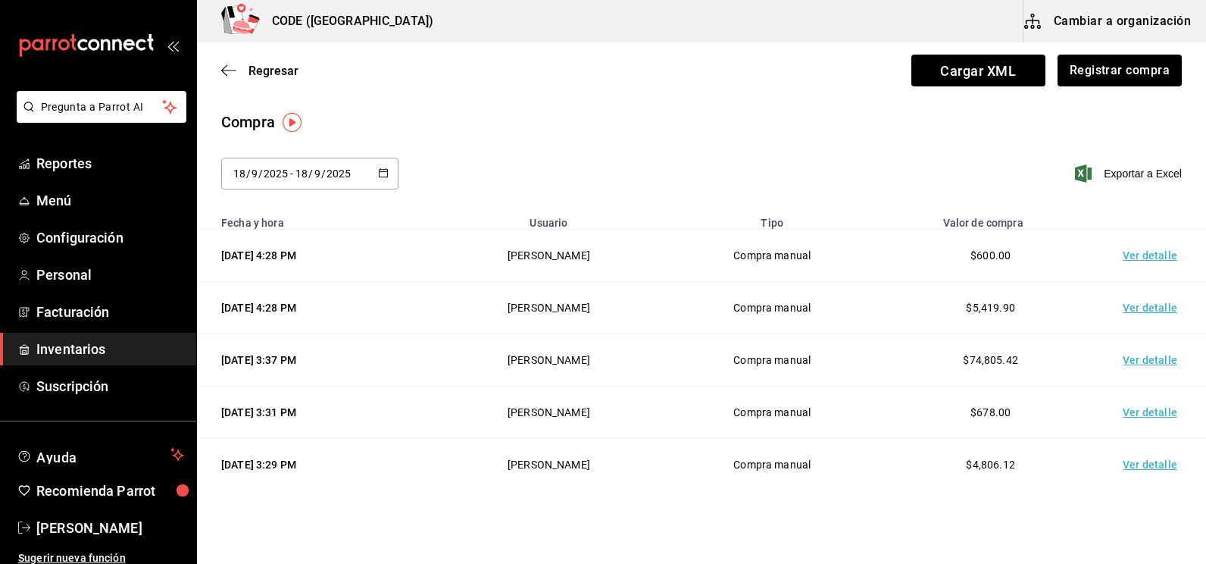
click at [546, 125] on div "Compra" at bounding box center [701, 122] width 961 height 23
click at [80, 350] on span "Inventarios" at bounding box center [110, 349] width 148 height 20
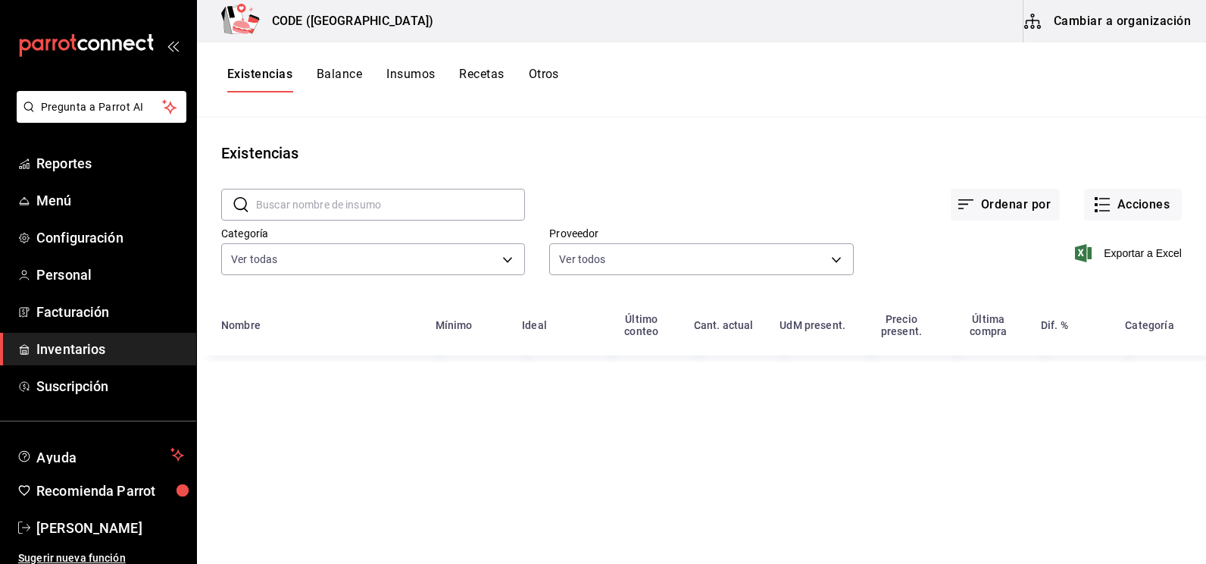
click at [864, 184] on div "Ordenar por Acciones" at bounding box center [853, 192] width 657 height 56
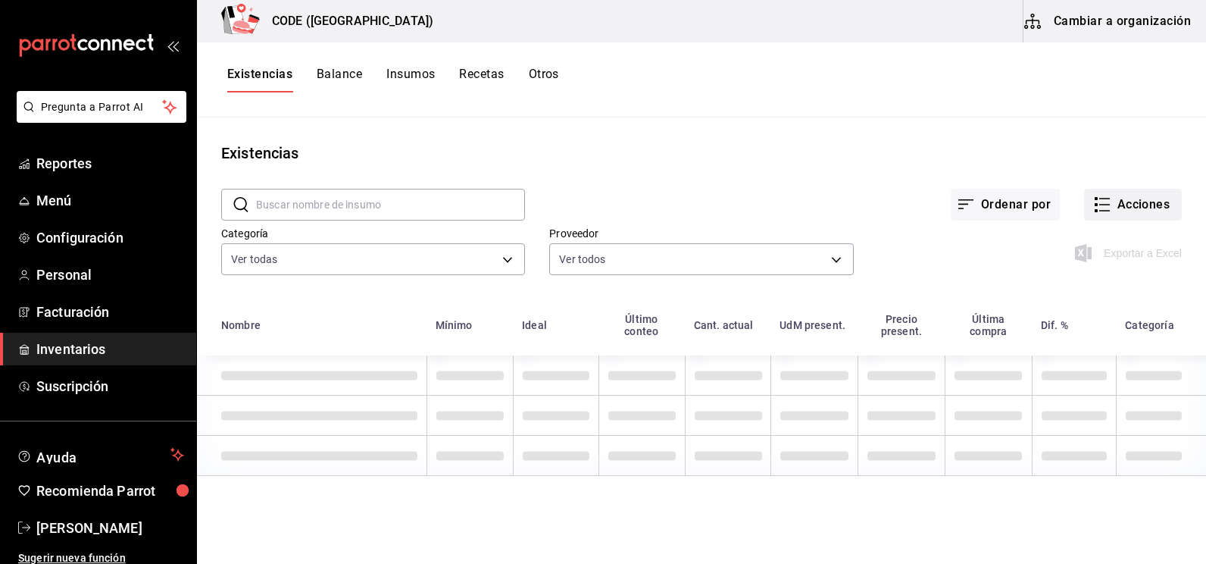
click at [1095, 204] on icon "button" at bounding box center [1102, 205] width 18 height 18
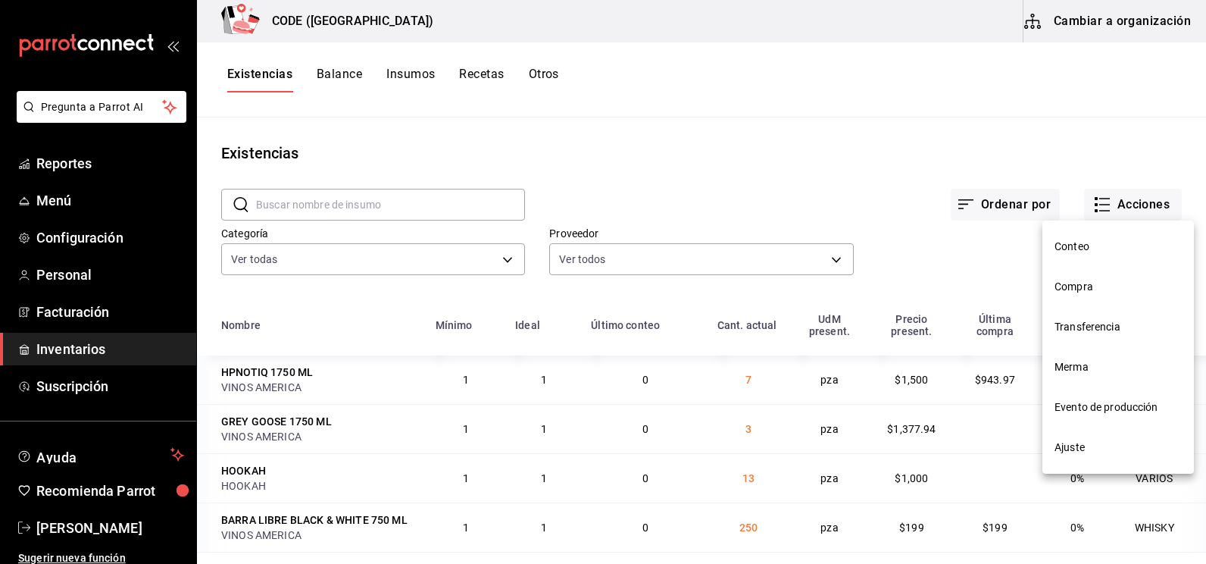
click at [940, 258] on div at bounding box center [603, 282] width 1206 height 564
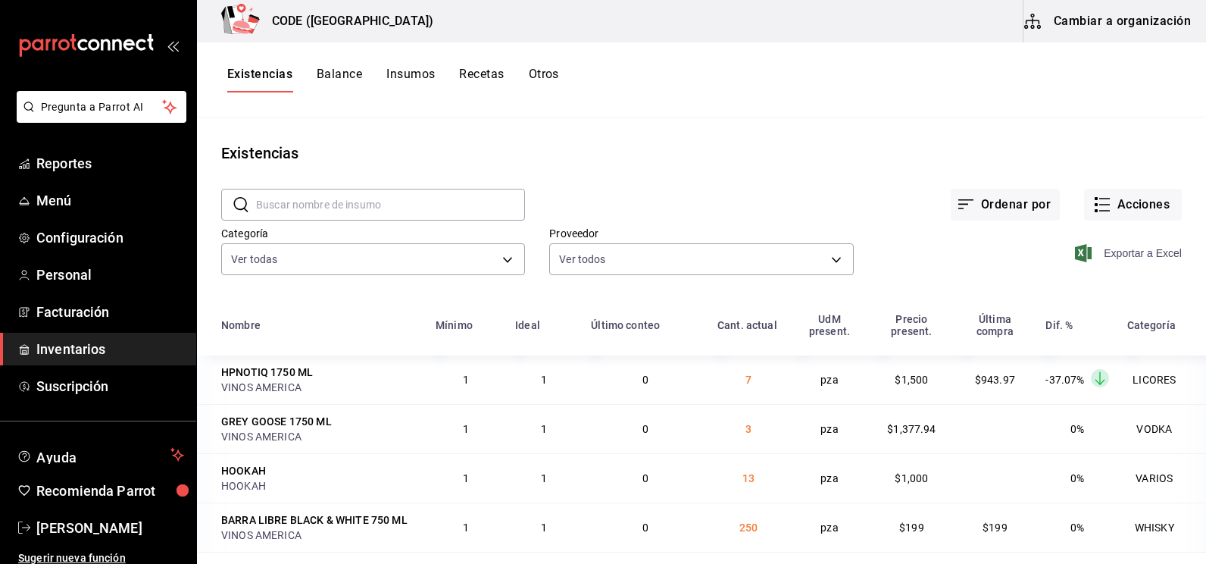
click at [1117, 254] on span "Exportar a Excel" at bounding box center [1130, 253] width 104 height 18
